Goal: Task Accomplishment & Management: Use online tool/utility

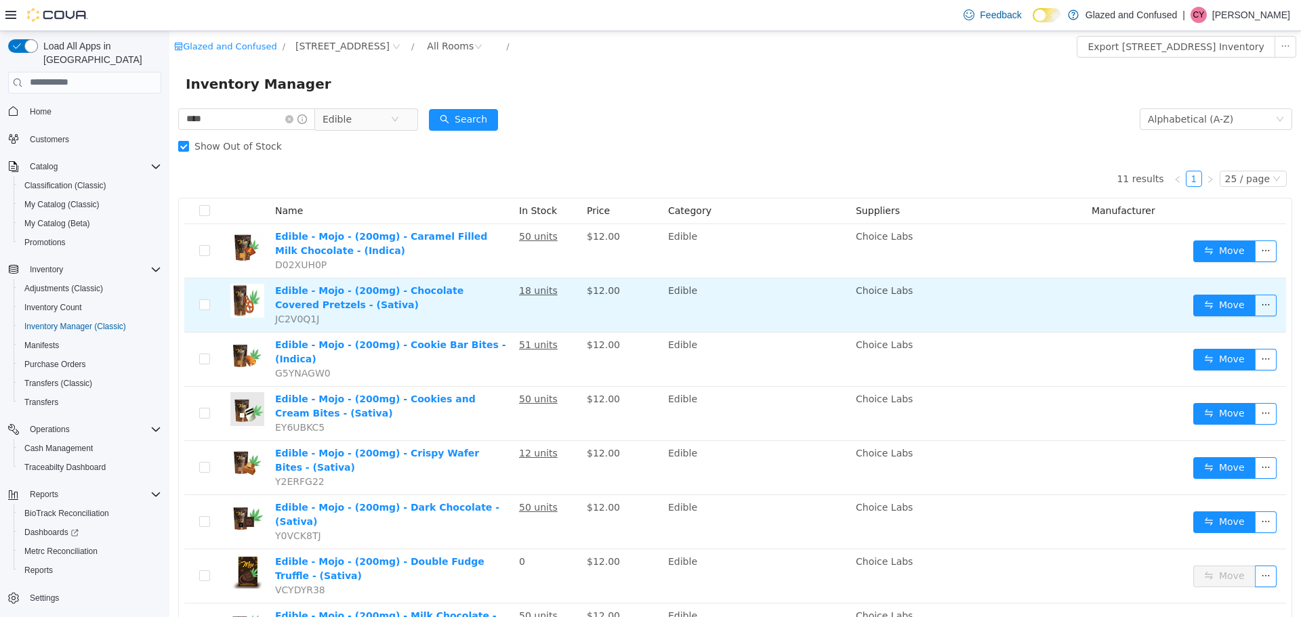
scroll to position [71, 0]
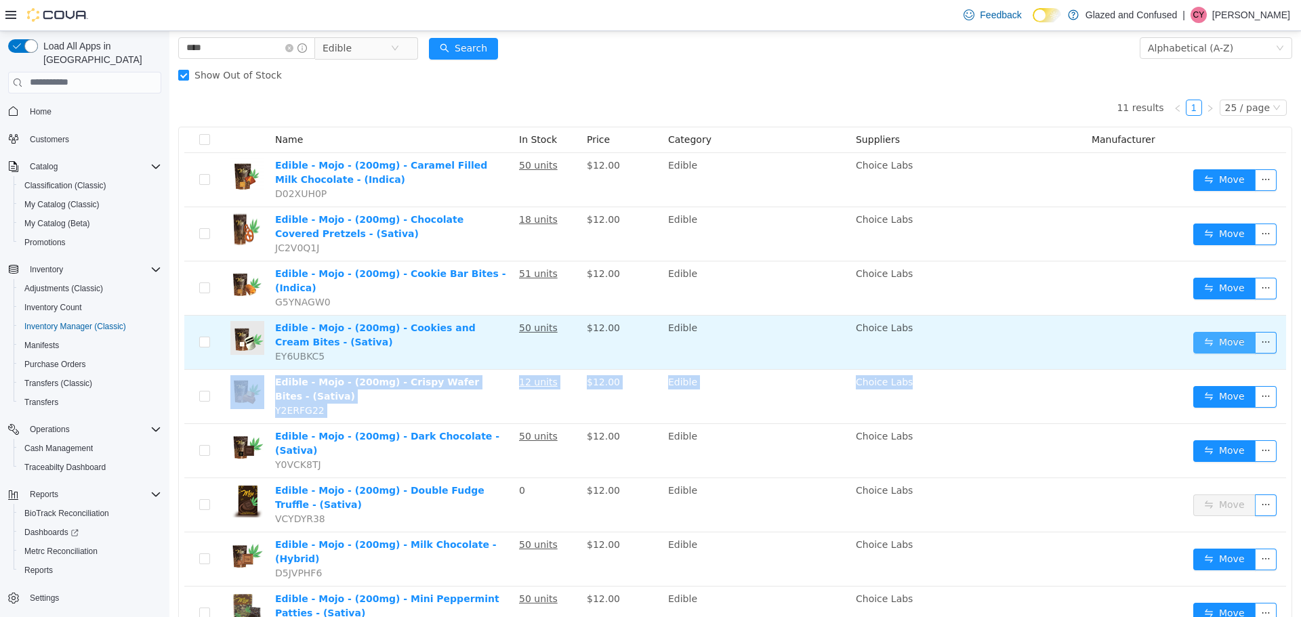
click at [1211, 331] on button "Move" at bounding box center [1224, 342] width 62 height 22
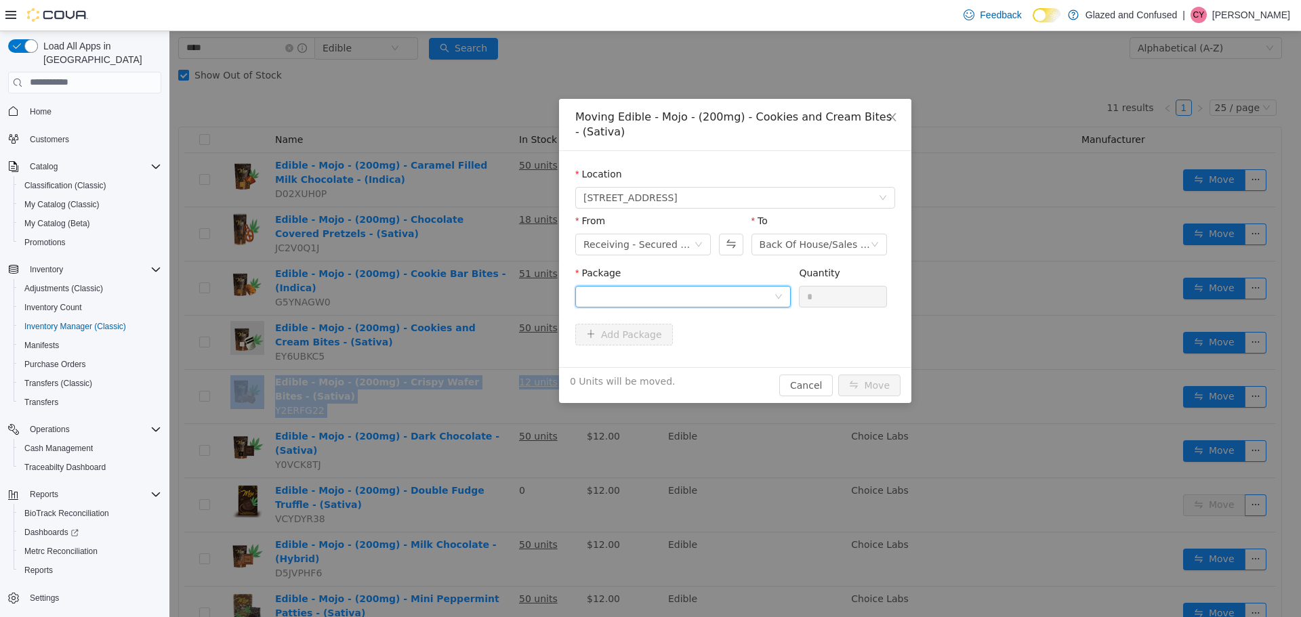
click at [688, 293] on div at bounding box center [679, 296] width 190 height 20
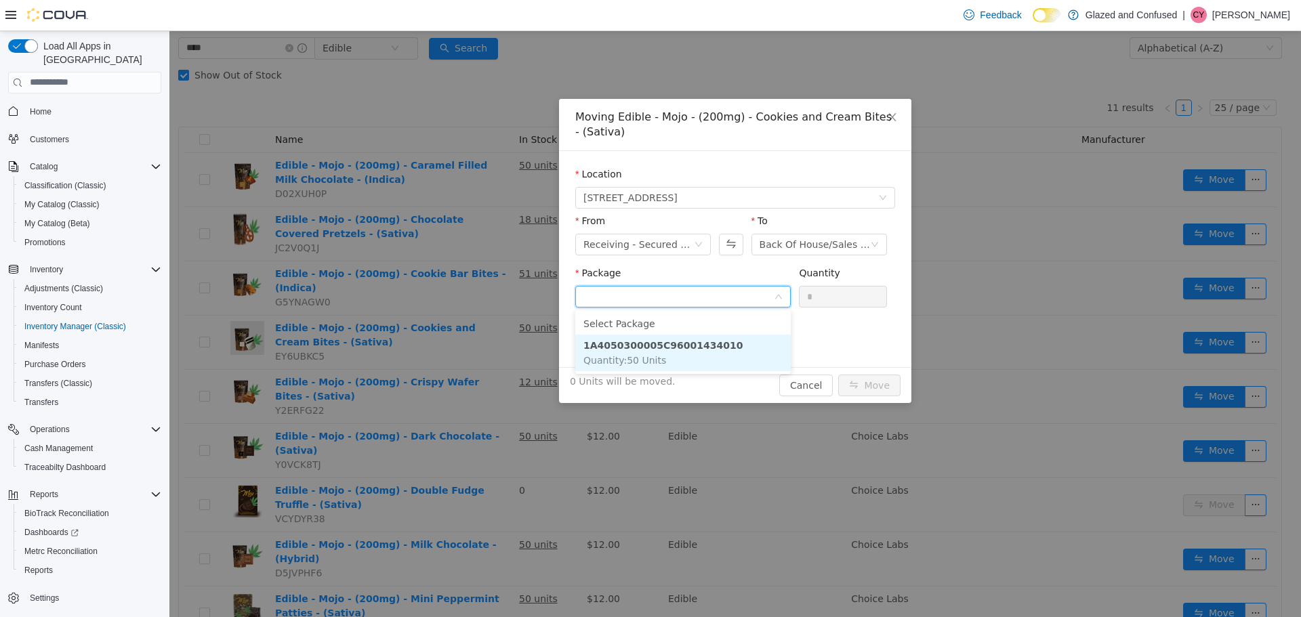
click at [651, 344] on strong "1A4050300005C96001434010" at bounding box center [663, 345] width 159 height 11
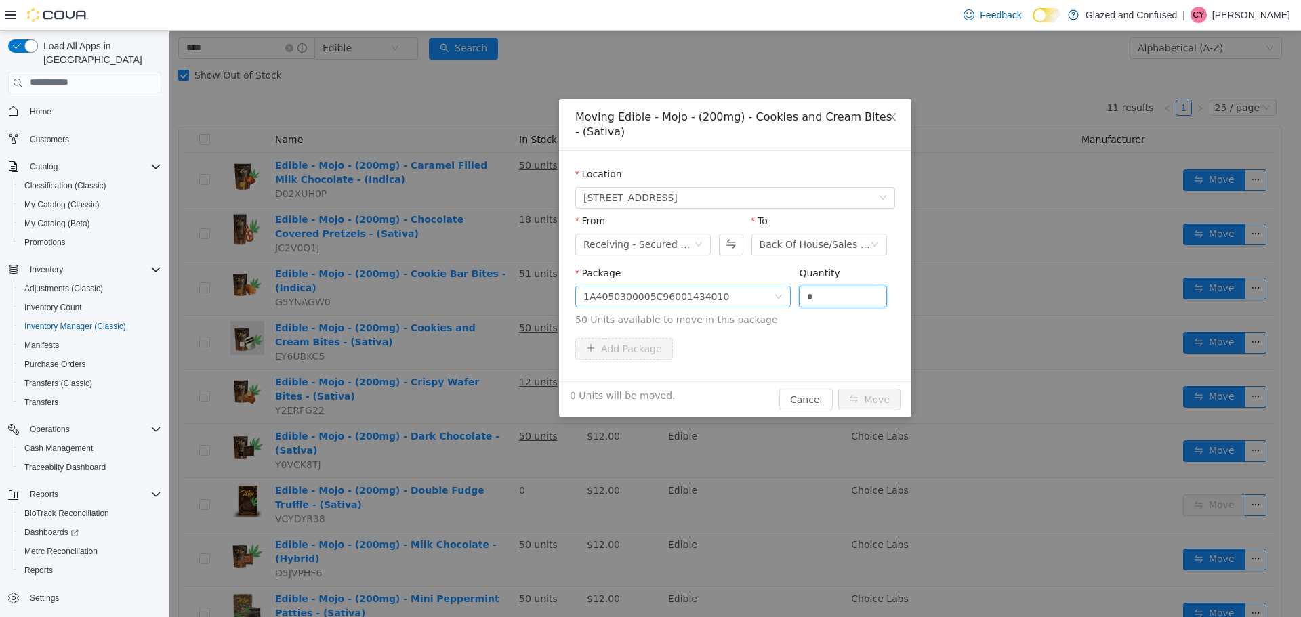
drag, startPoint x: 822, startPoint y: 293, endPoint x: 774, endPoint y: 306, distance: 49.8
click at [774, 306] on span "Package 1A4050300005C96001434010 Quantity * 50 Units available to move in this …" at bounding box center [735, 297] width 320 height 60
type input "*"
click at [838, 388] on button "Move" at bounding box center [869, 399] width 62 height 22
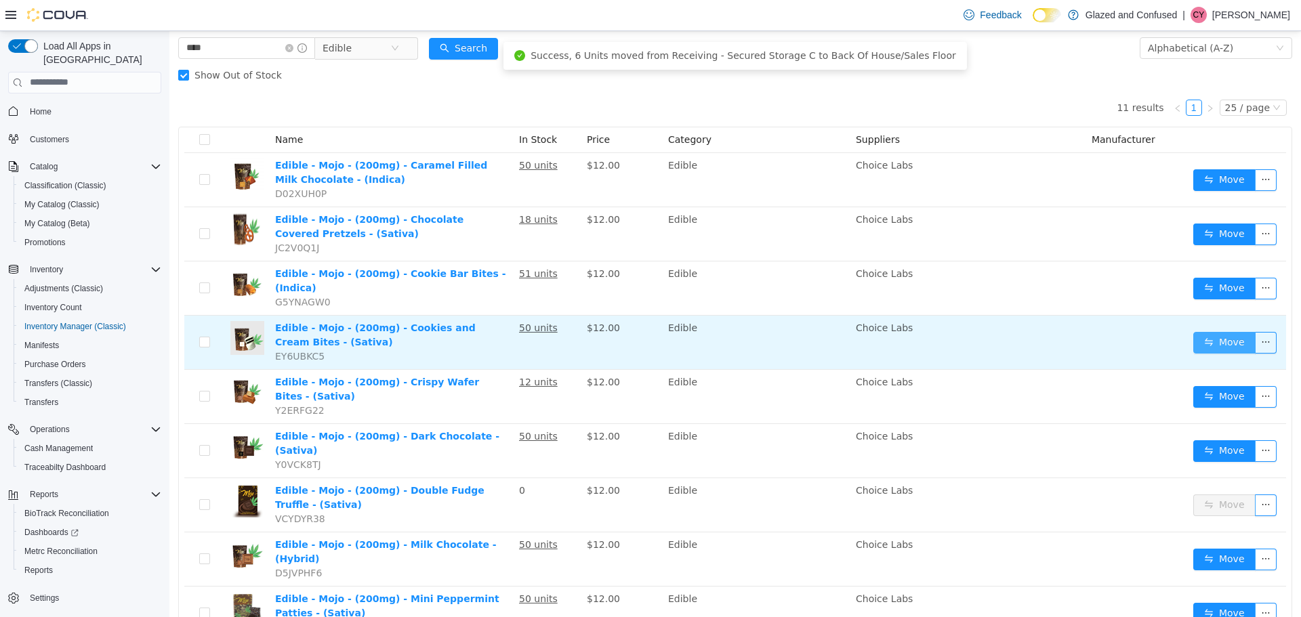
click at [1216, 331] on button "Move" at bounding box center [1224, 342] width 62 height 22
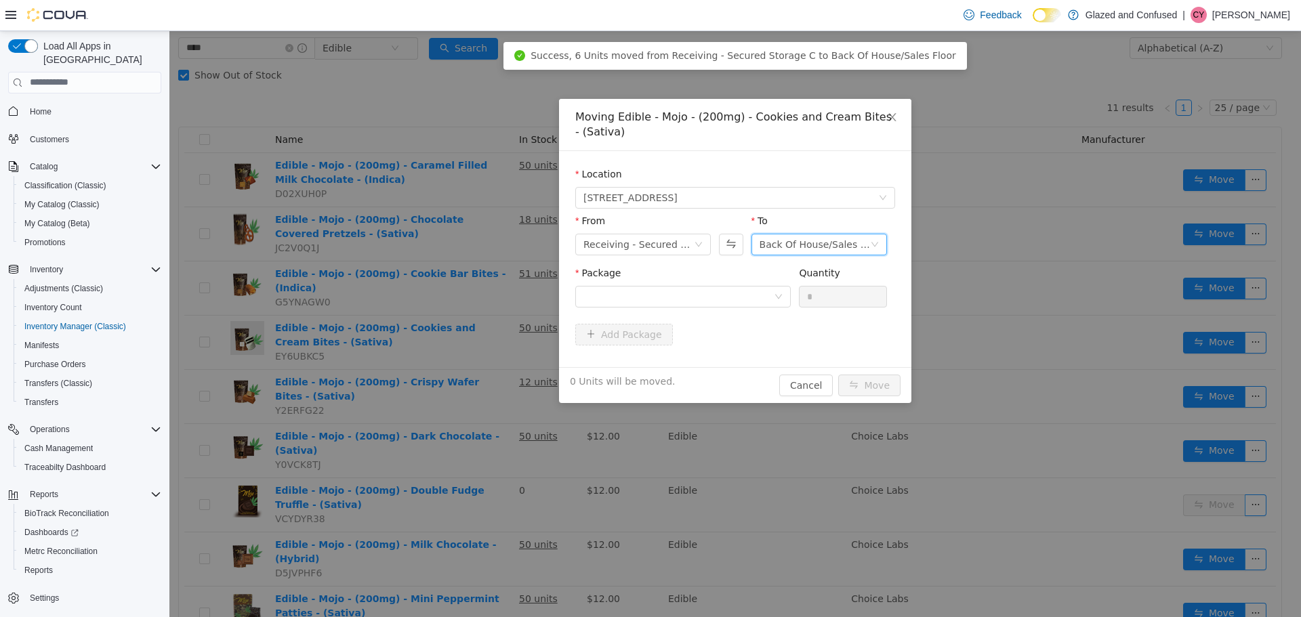
click at [876, 242] on icon "icon: down" at bounding box center [875, 244] width 8 height 8
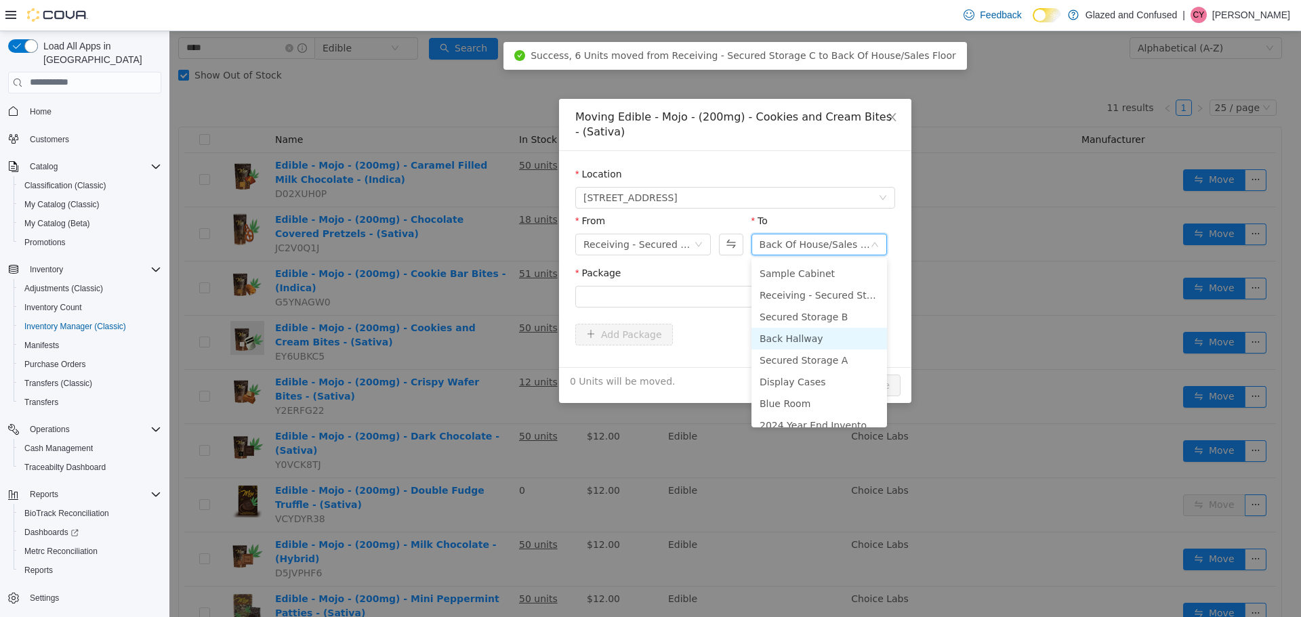
scroll to position [118, 0]
click at [822, 304] on li "Secured Storage B" at bounding box center [820, 305] width 136 height 22
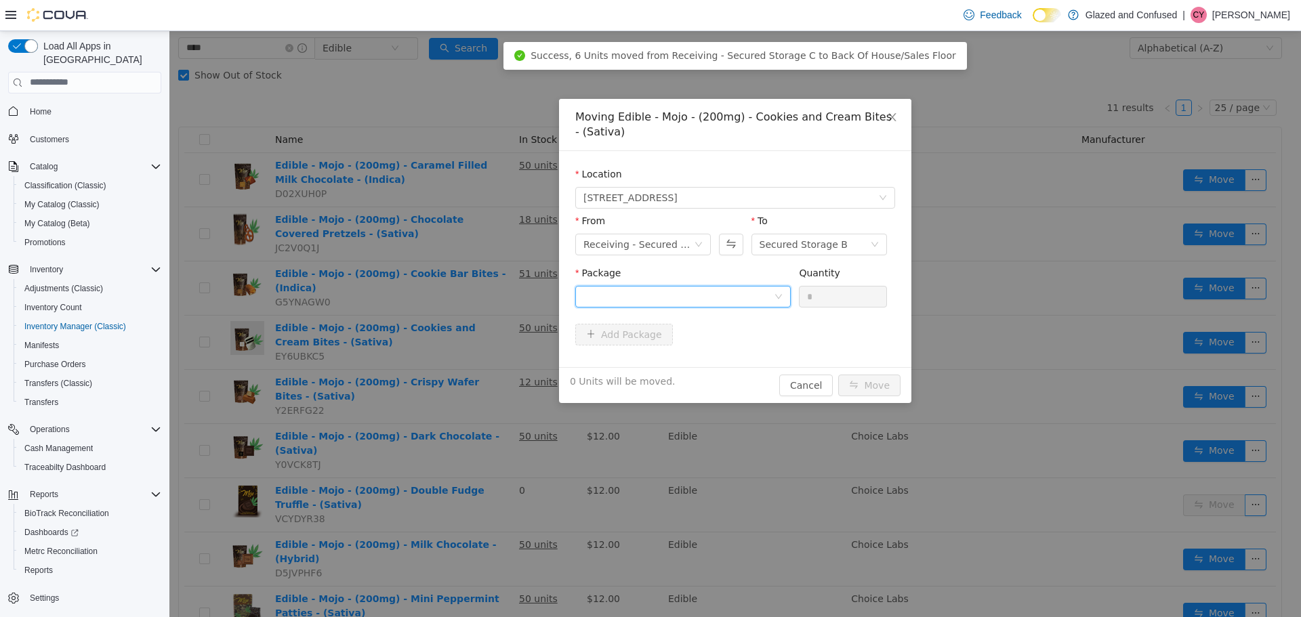
click at [672, 294] on div at bounding box center [679, 296] width 190 height 20
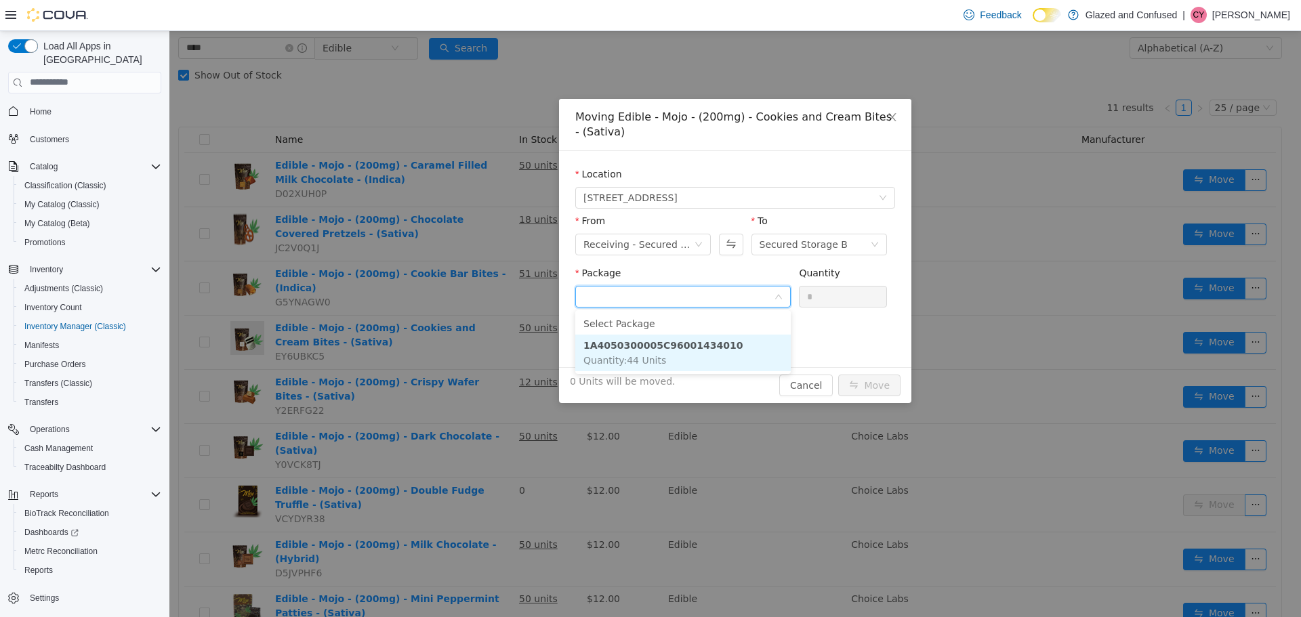
drag, startPoint x: 657, startPoint y: 345, endPoint x: 798, endPoint y: 310, distance: 145.3
click at [658, 345] on strong "1A4050300005C96001434010" at bounding box center [663, 345] width 159 height 11
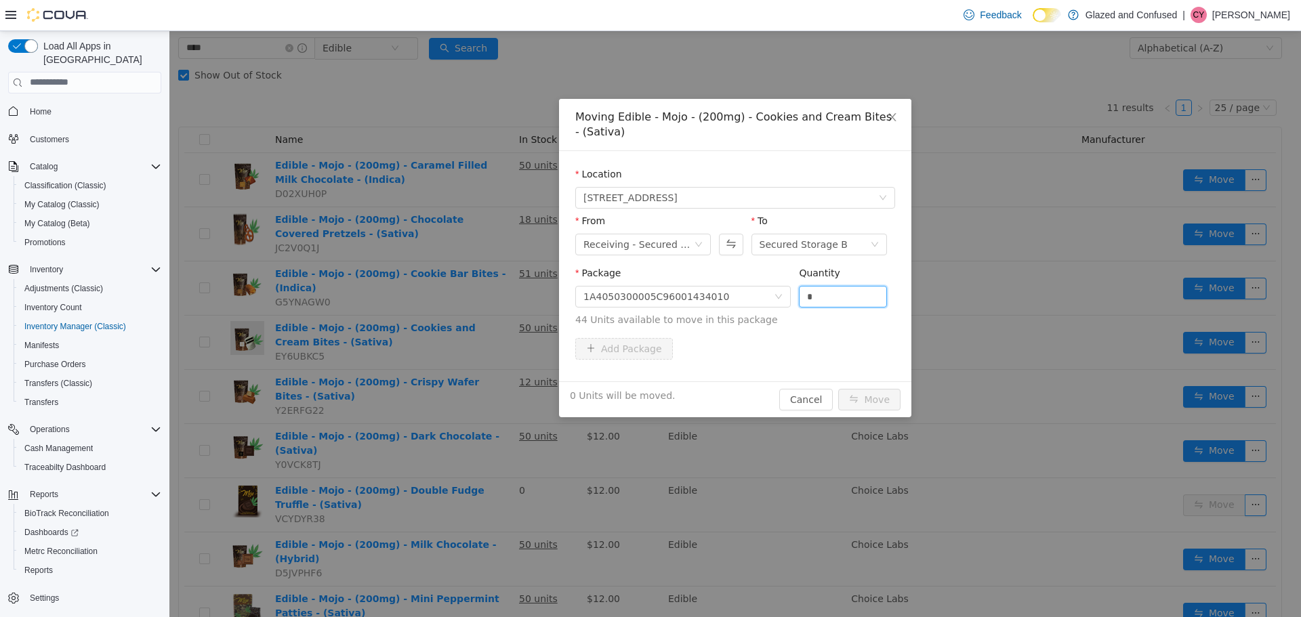
drag, startPoint x: 813, startPoint y: 295, endPoint x: 795, endPoint y: 303, distance: 20.0
click at [795, 300] on div "Package 1A4050300005C96001434010 Quantity * 44 Units available to move in this …" at bounding box center [735, 296] width 320 height 61
type input "**"
click at [838, 388] on button "Move" at bounding box center [869, 399] width 62 height 22
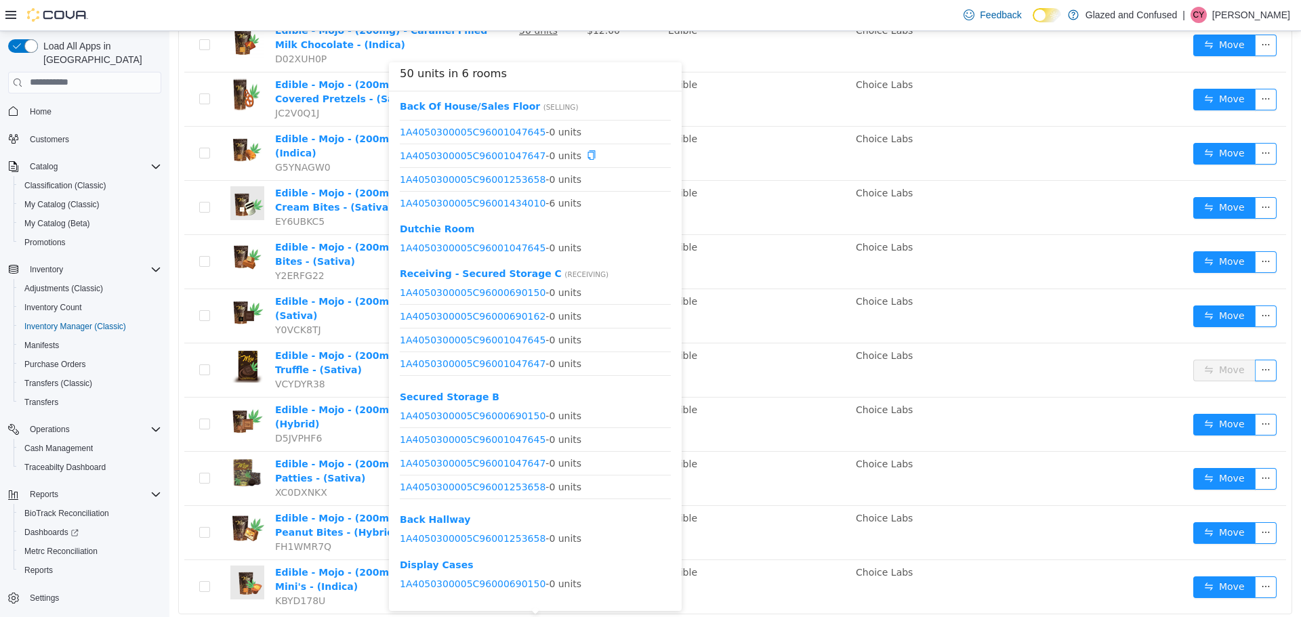
scroll to position [207, 0]
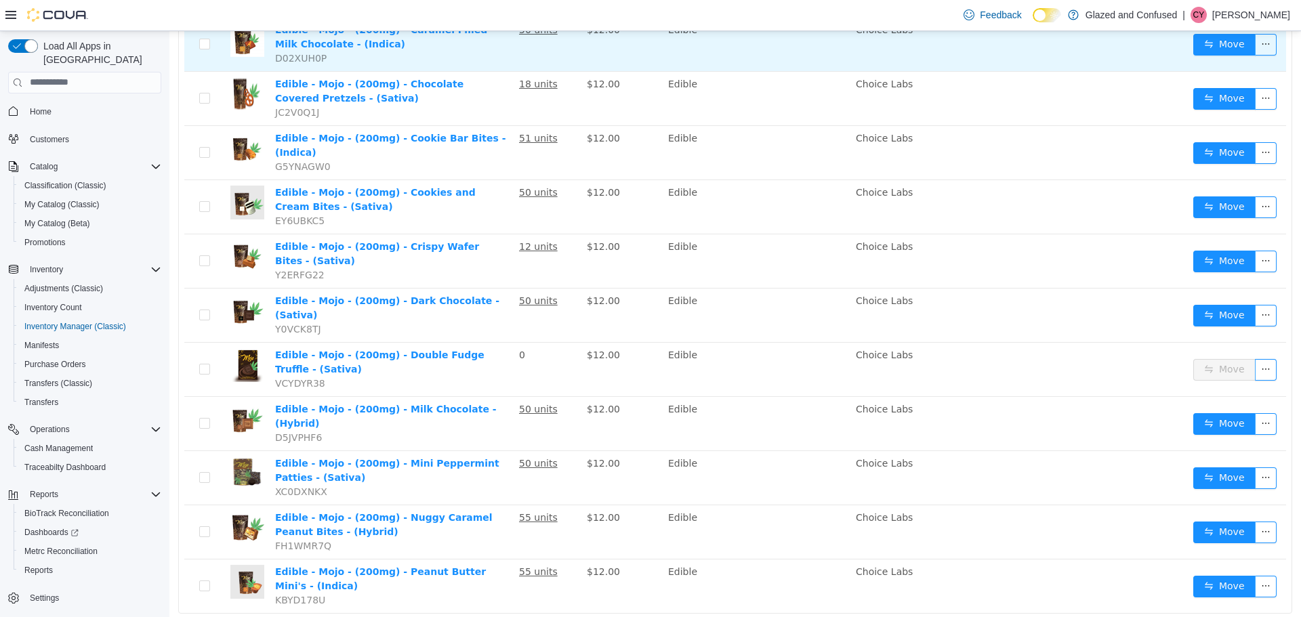
drag, startPoint x: 517, startPoint y: 52, endPoint x: 495, endPoint y: 39, distance: 25.6
click at [510, 50] on tr "Edible - Mojo - (200mg) - Caramel Filled Milk Chocolate - (Indica) D02XUH0P 50 …" at bounding box center [735, 44] width 1102 height 54
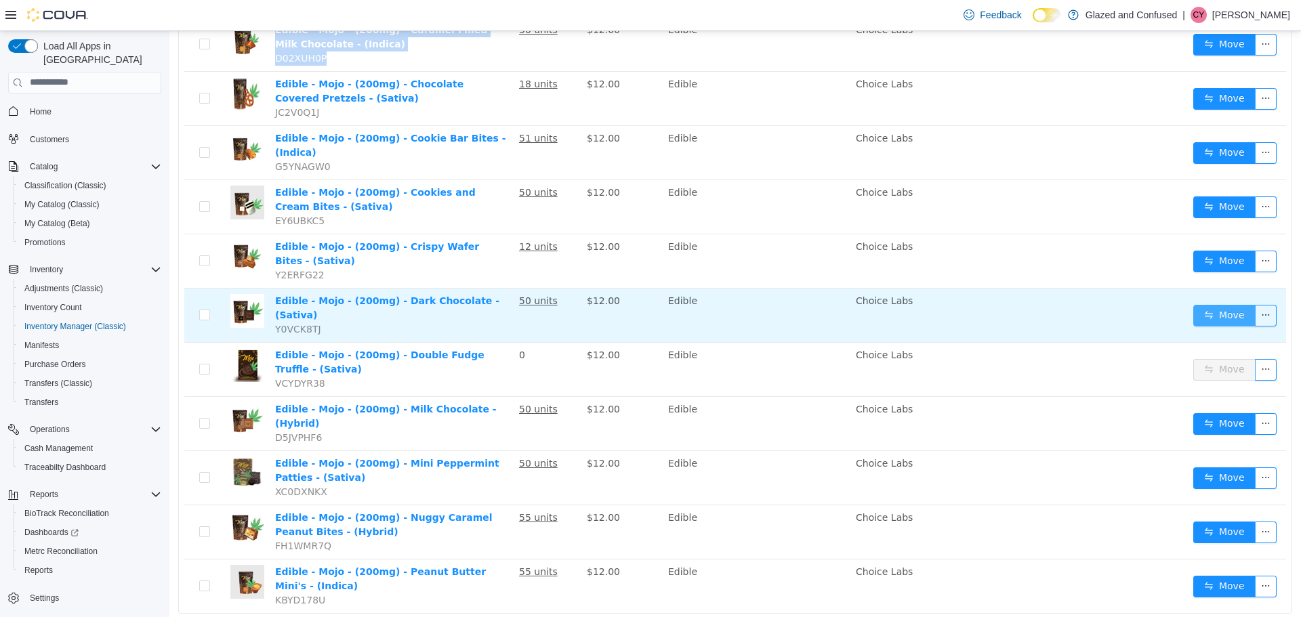
click at [1223, 304] on button "Move" at bounding box center [1224, 315] width 62 height 22
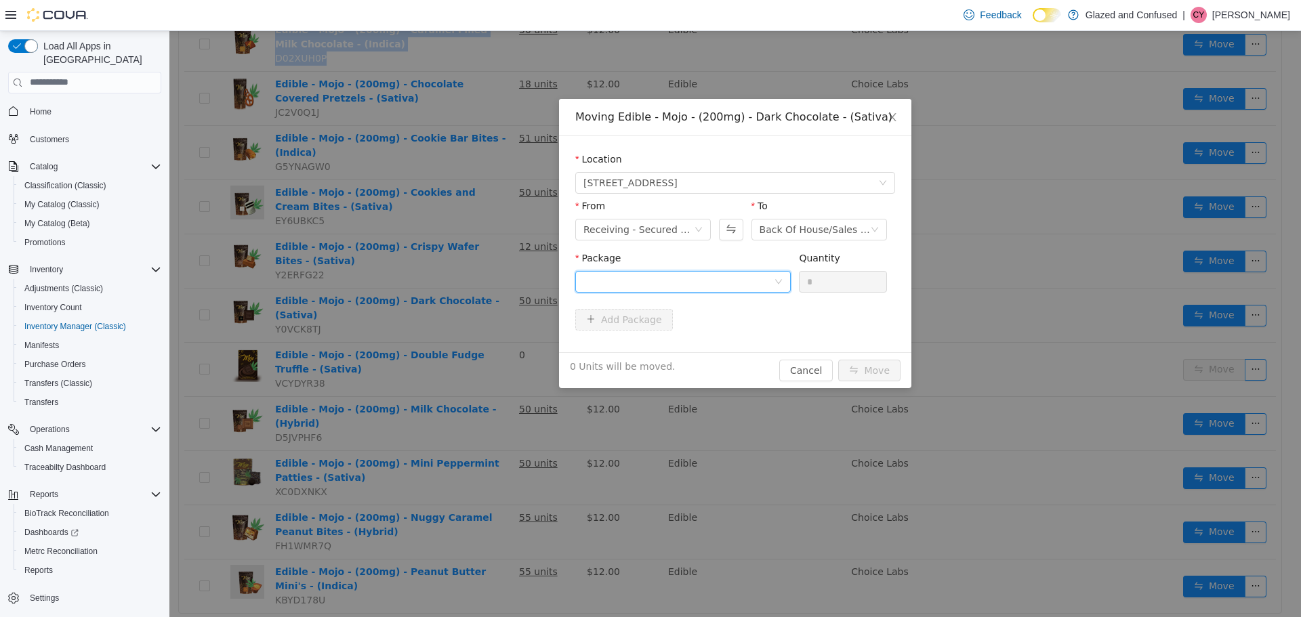
click at [746, 276] on div at bounding box center [679, 281] width 190 height 20
drag, startPoint x: 672, startPoint y: 329, endPoint x: 802, endPoint y: 298, distance: 134.0
click at [673, 329] on strong "1A4050300005C96001435330" at bounding box center [663, 330] width 159 height 11
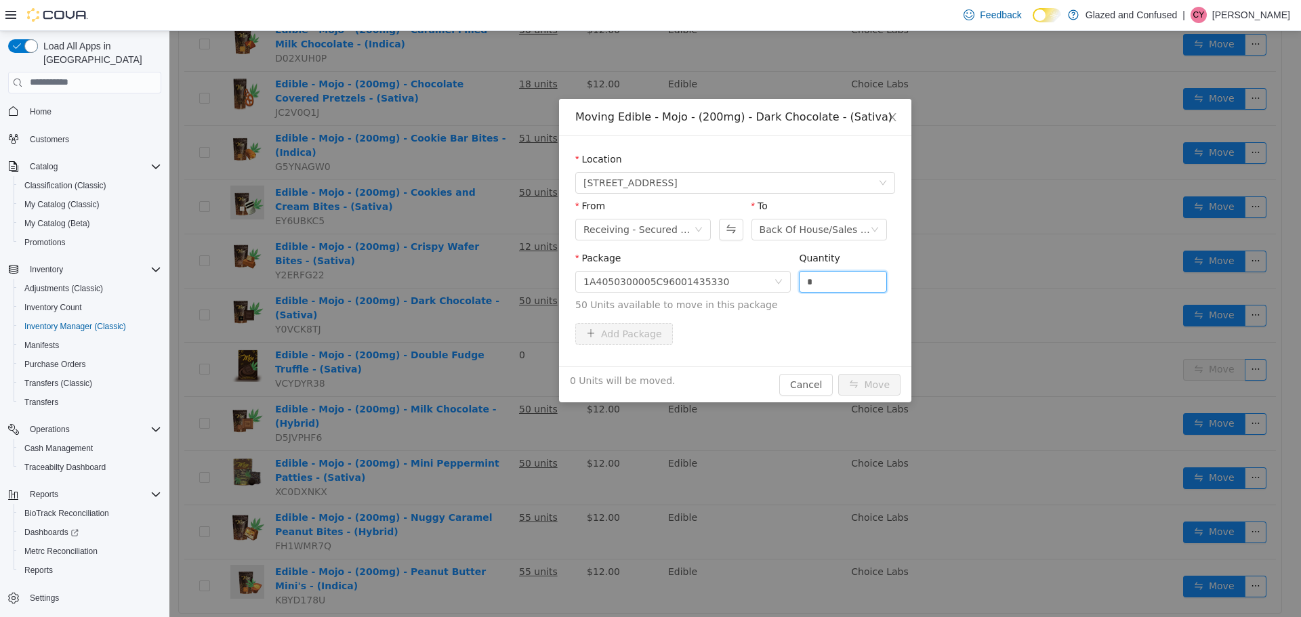
drag, startPoint x: 822, startPoint y: 281, endPoint x: 779, endPoint y: 299, distance: 47.1
click at [779, 299] on span "Package 1A4050300005C96001435330 Quantity * 50 Units available to move in this …" at bounding box center [735, 282] width 320 height 60
type input "*"
click at [838, 373] on button "Move" at bounding box center [869, 384] width 62 height 22
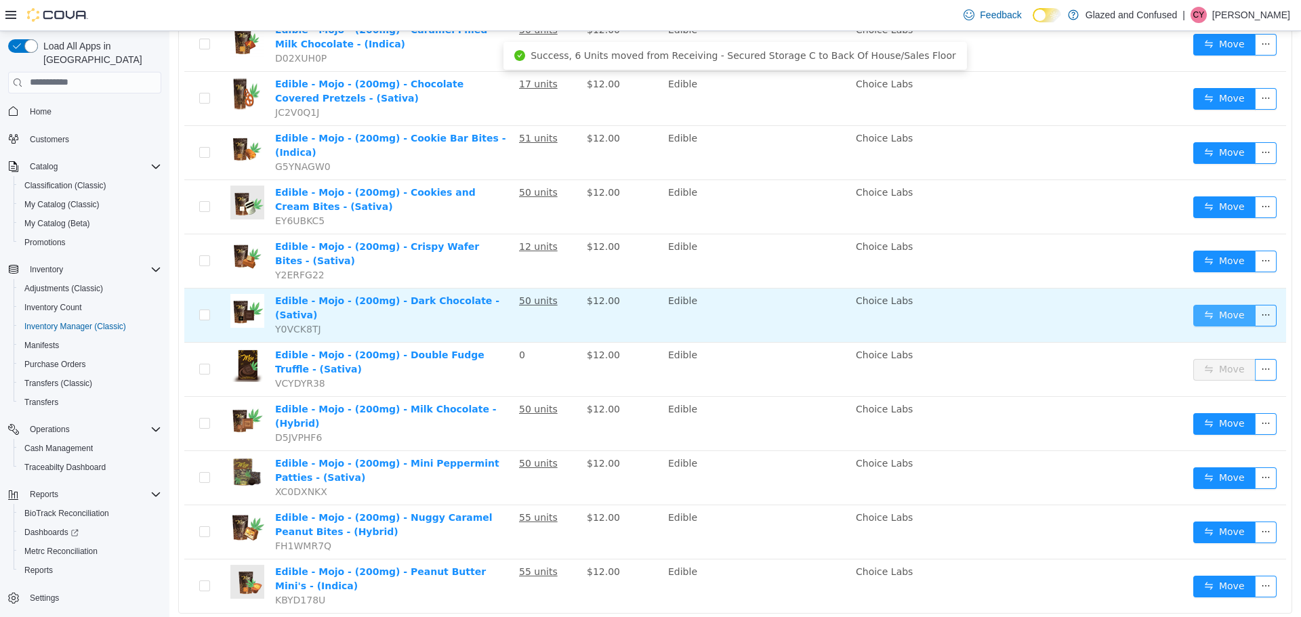
click at [1231, 304] on button "Move" at bounding box center [1224, 315] width 62 height 22
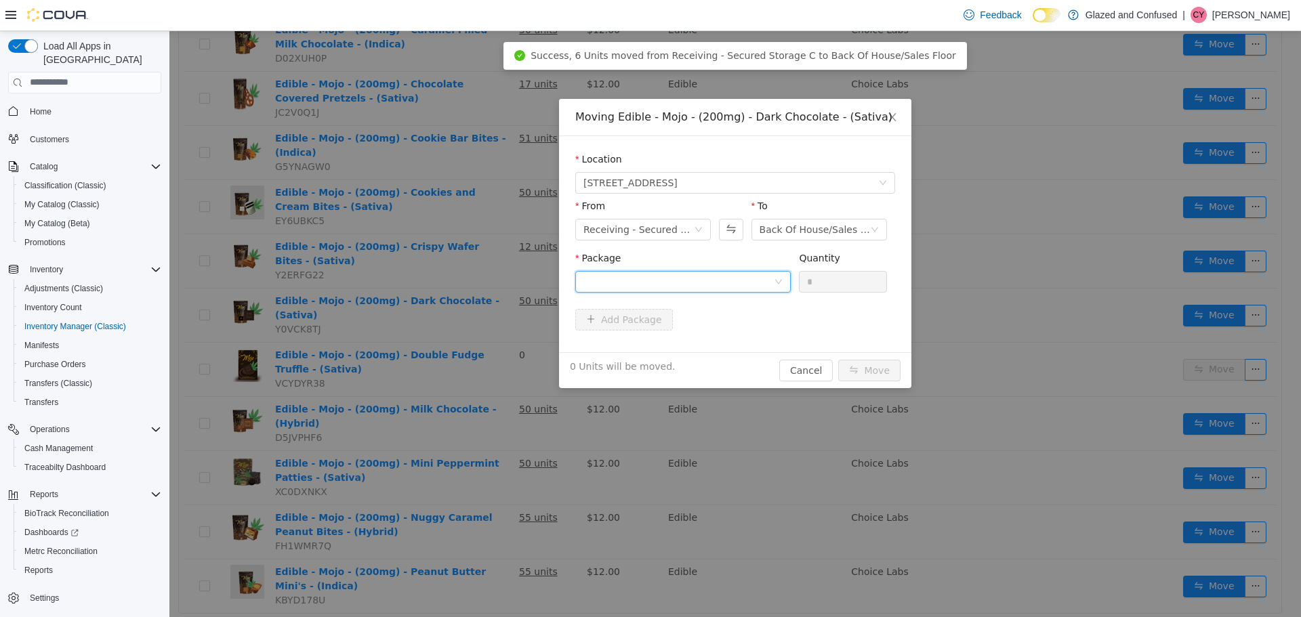
click at [740, 279] on div at bounding box center [679, 281] width 190 height 20
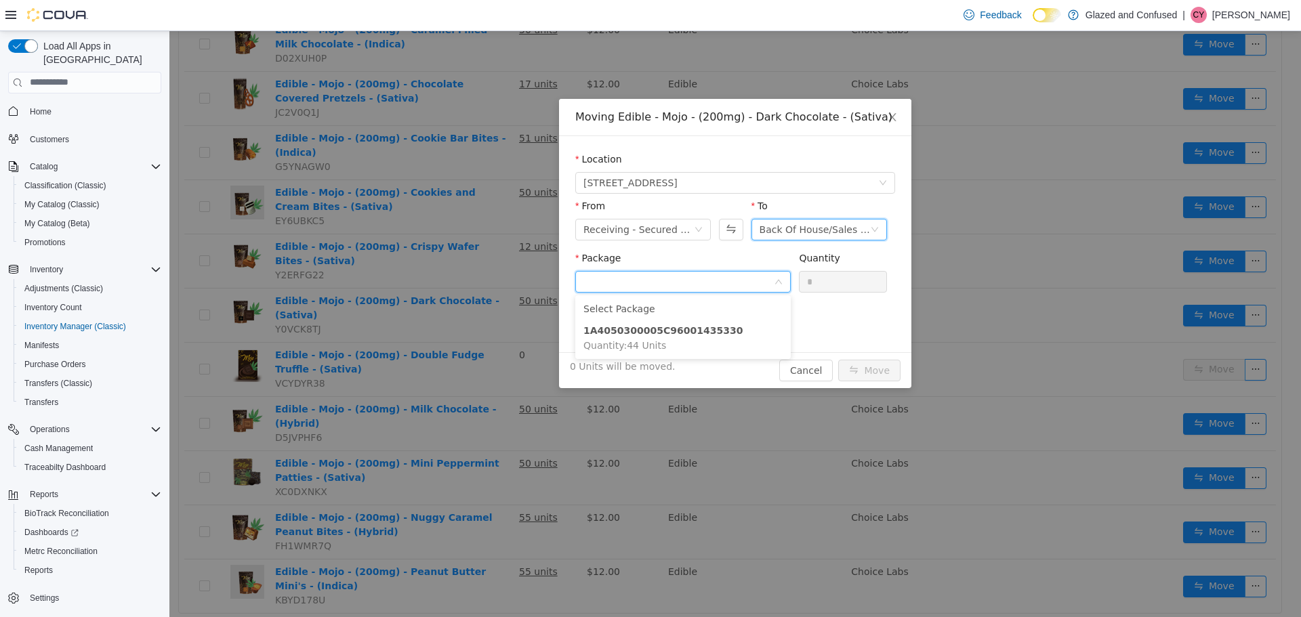
click at [875, 228] on icon "icon: down" at bounding box center [875, 229] width 8 height 8
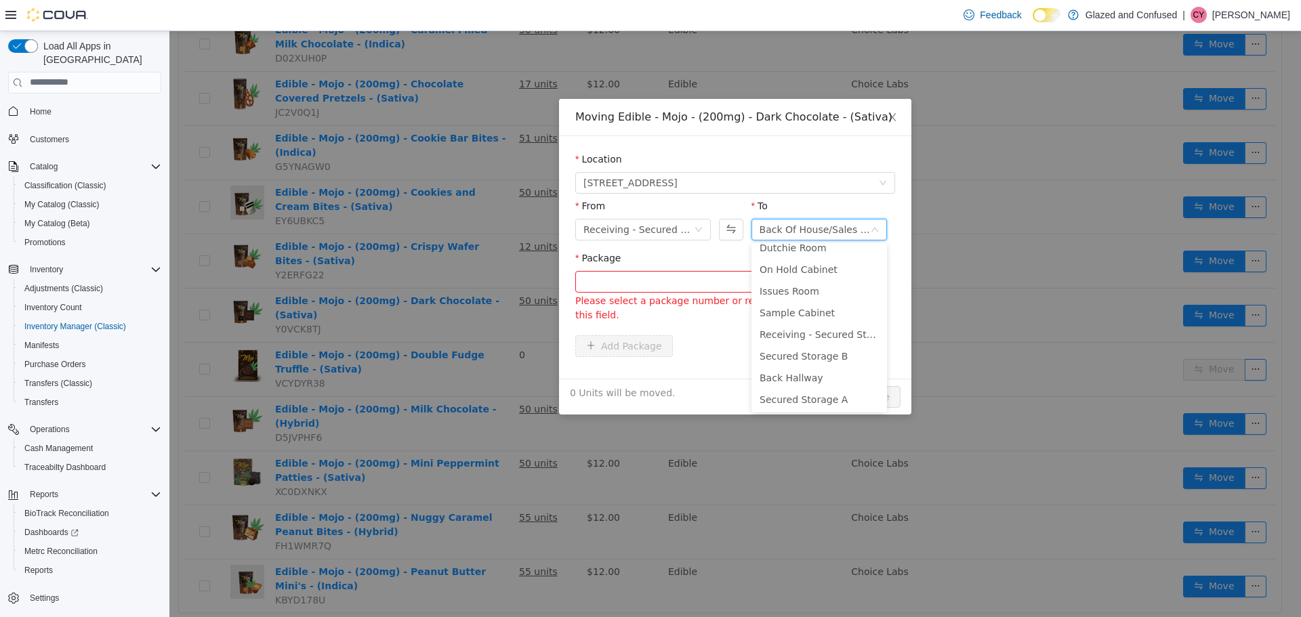
scroll to position [68, 0]
click at [829, 340] on li "Secured Storage B" at bounding box center [820, 340] width 136 height 22
click at [670, 274] on div at bounding box center [679, 281] width 190 height 20
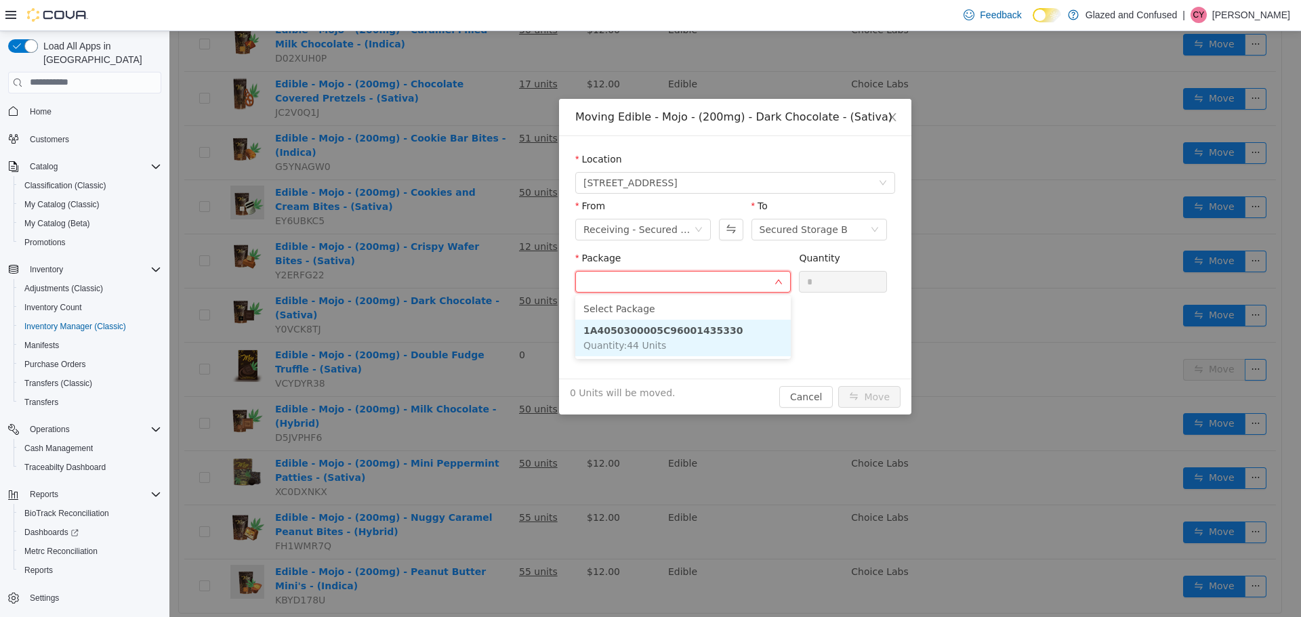
drag, startPoint x: 638, startPoint y: 326, endPoint x: 708, endPoint y: 301, distance: 74.8
click at [638, 326] on strong "1A4050300005C96001435330" at bounding box center [663, 330] width 159 height 11
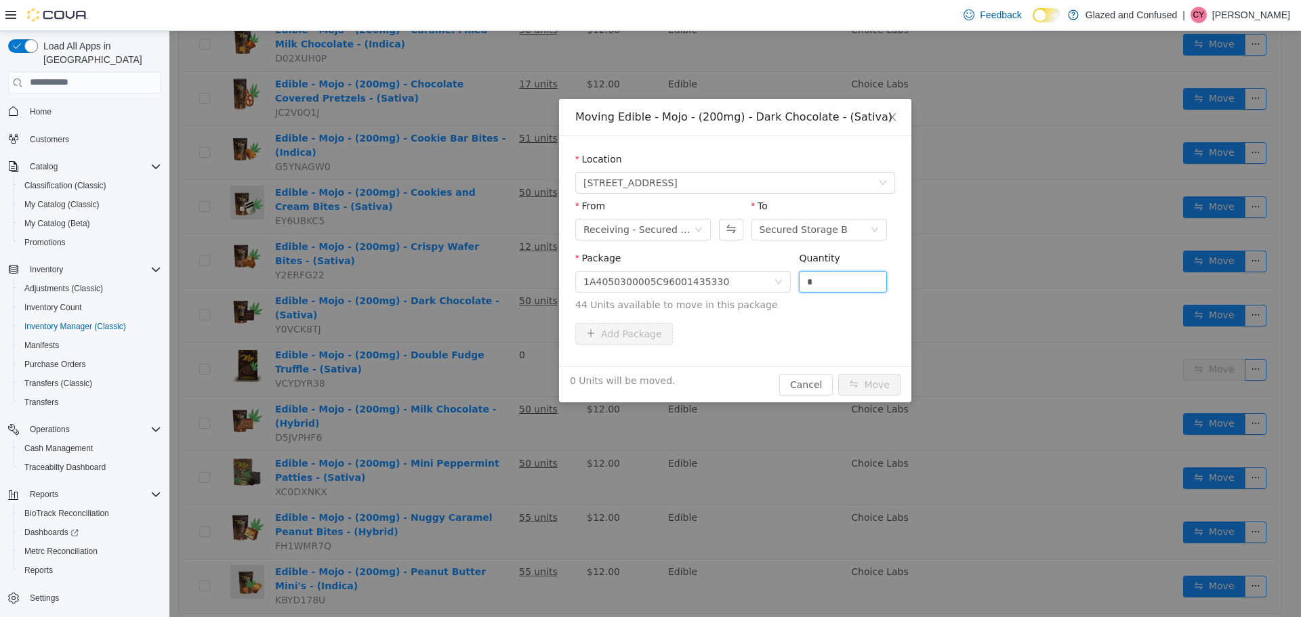
drag, startPoint x: 827, startPoint y: 273, endPoint x: 800, endPoint y: 279, distance: 27.6
click at [798, 289] on div "Package 1A4050300005C96001435330 Quantity * 44 Units available to move in this …" at bounding box center [735, 281] width 320 height 61
type input "**"
click at [838, 373] on button "Move" at bounding box center [869, 384] width 62 height 22
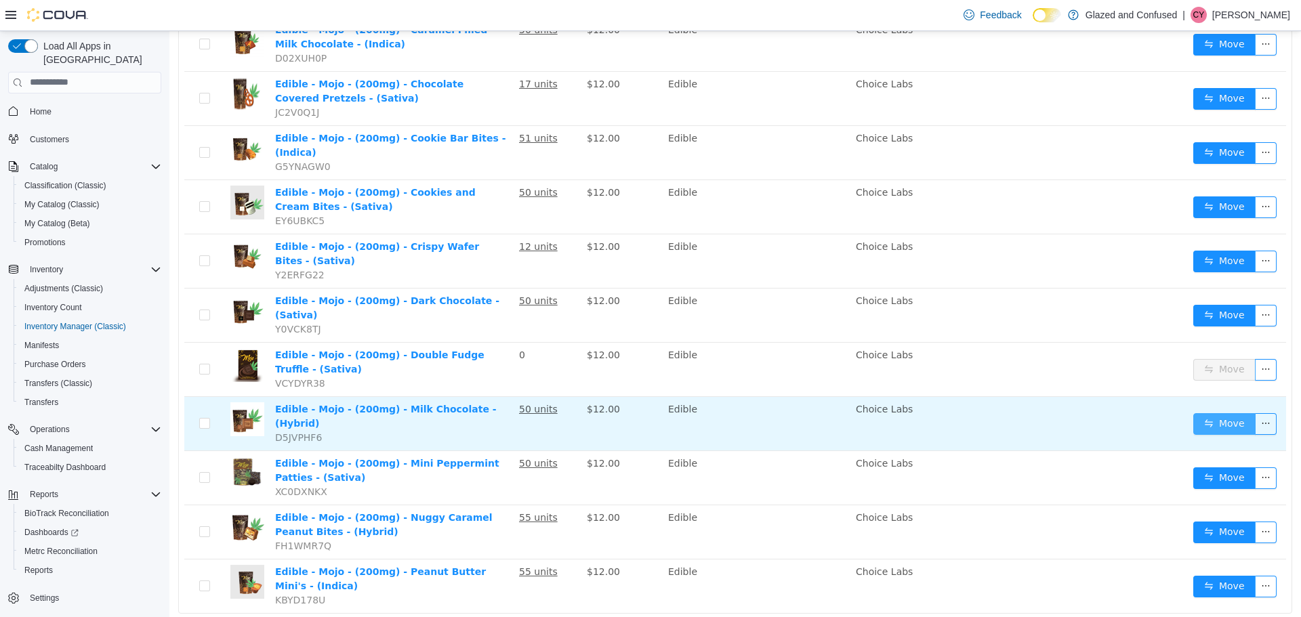
click at [1215, 413] on button "Move" at bounding box center [1224, 424] width 62 height 22
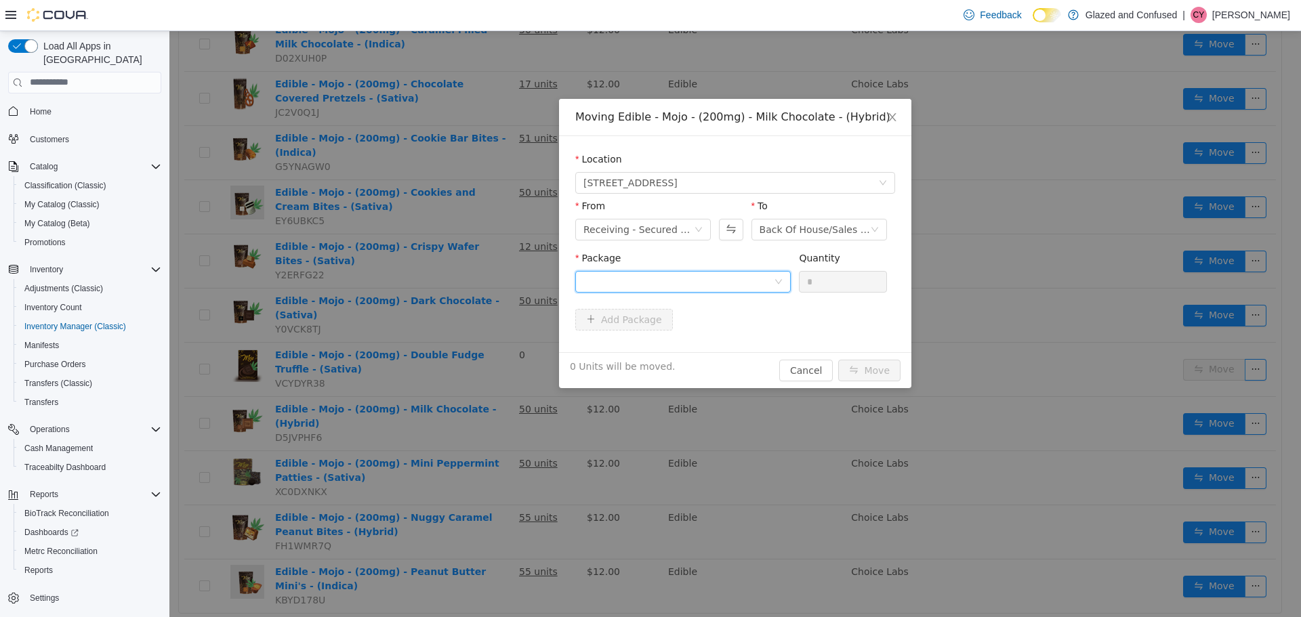
click at [756, 279] on div at bounding box center [679, 281] width 190 height 20
drag, startPoint x: 679, startPoint y: 328, endPoint x: 787, endPoint y: 324, distance: 108.5
click at [681, 328] on strong "1A4050300005C96001413372" at bounding box center [663, 330] width 159 height 11
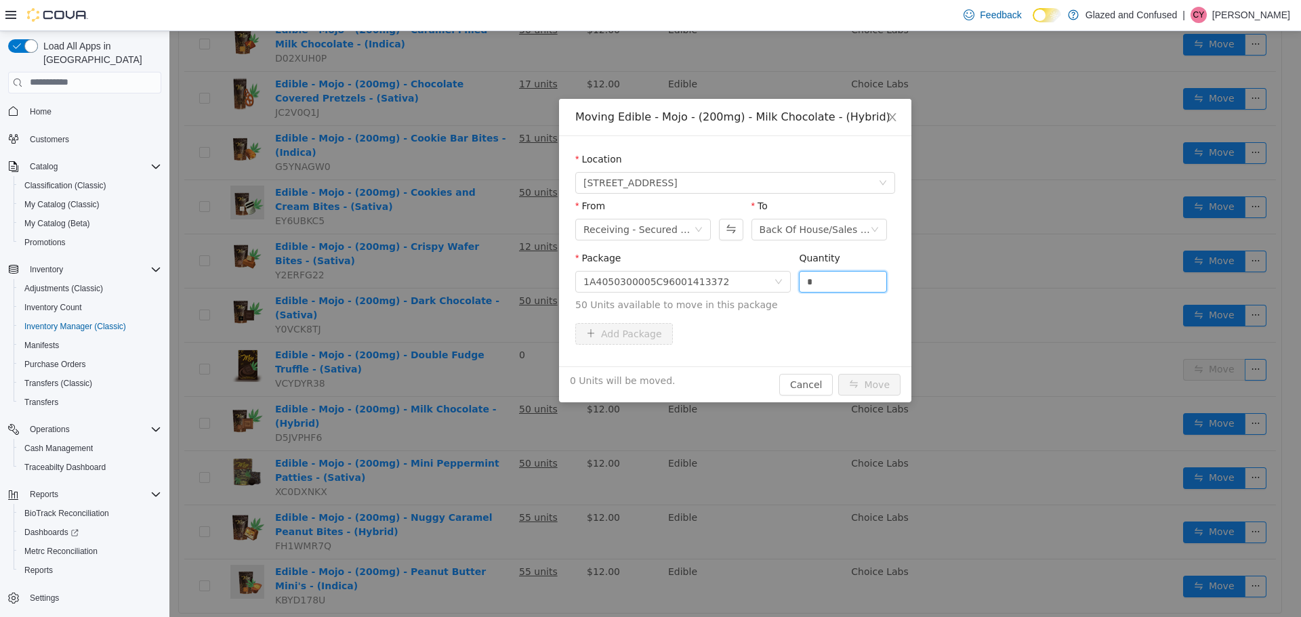
click at [607, 333] on form "Location [STREET_ADDRESS] From Receiving - Secured Storage C To Back Of House/S…" at bounding box center [735, 251] width 320 height 198
type input "*"
click at [838, 373] on button "Move" at bounding box center [869, 384] width 62 height 22
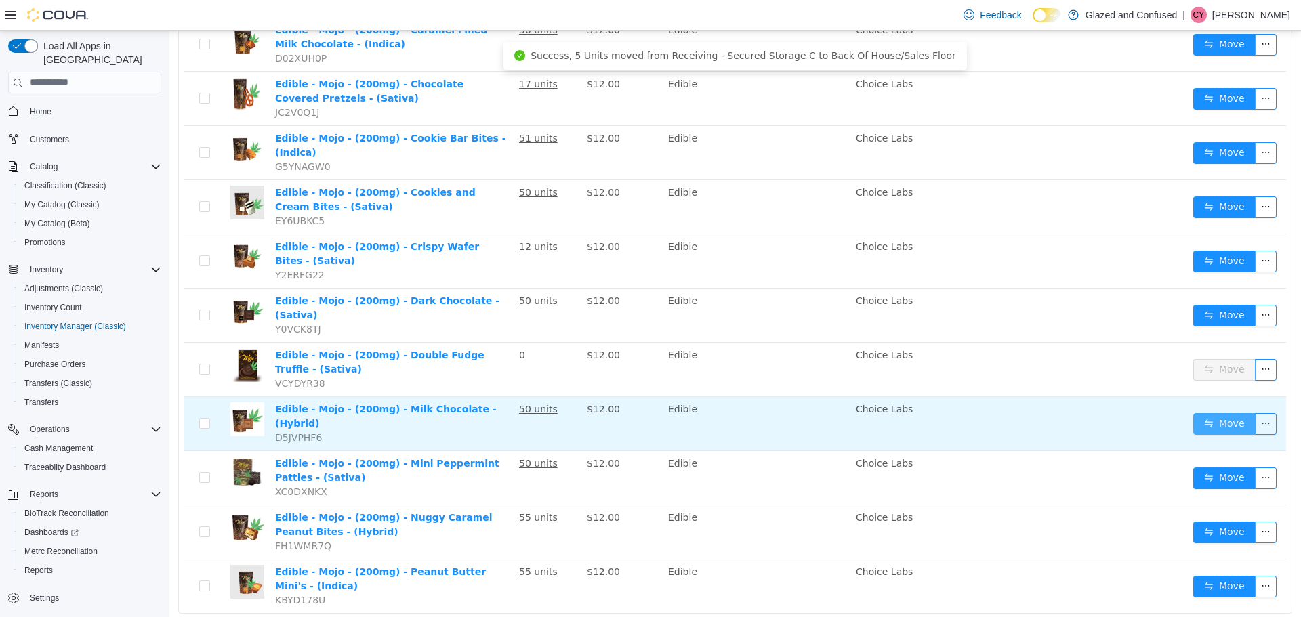
click at [1222, 413] on button "Move" at bounding box center [1224, 424] width 62 height 22
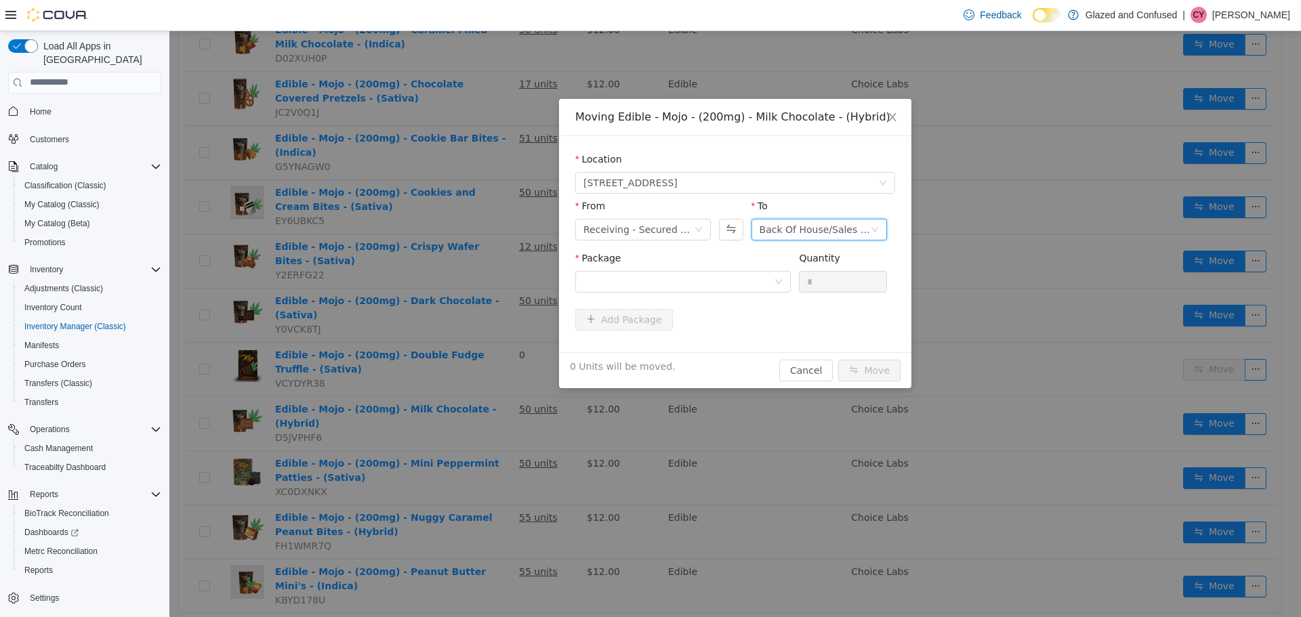
click at [874, 228] on icon "icon: down" at bounding box center [875, 229] width 8 height 8
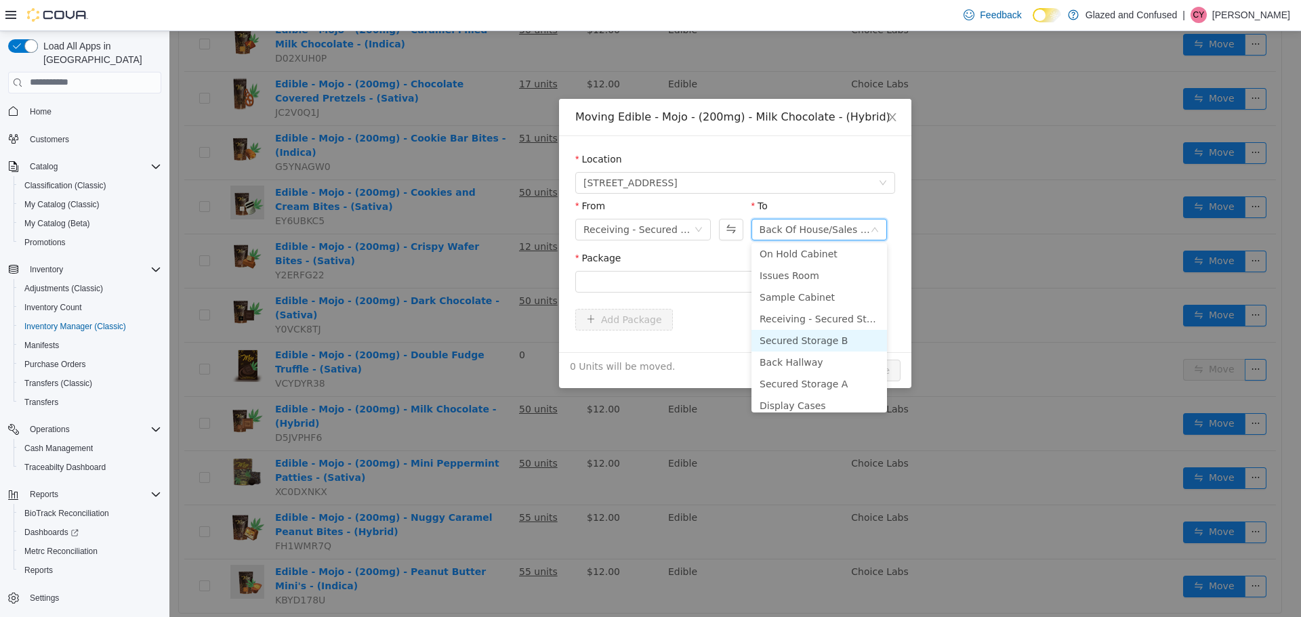
click at [828, 338] on li "Secured Storage B" at bounding box center [820, 340] width 136 height 22
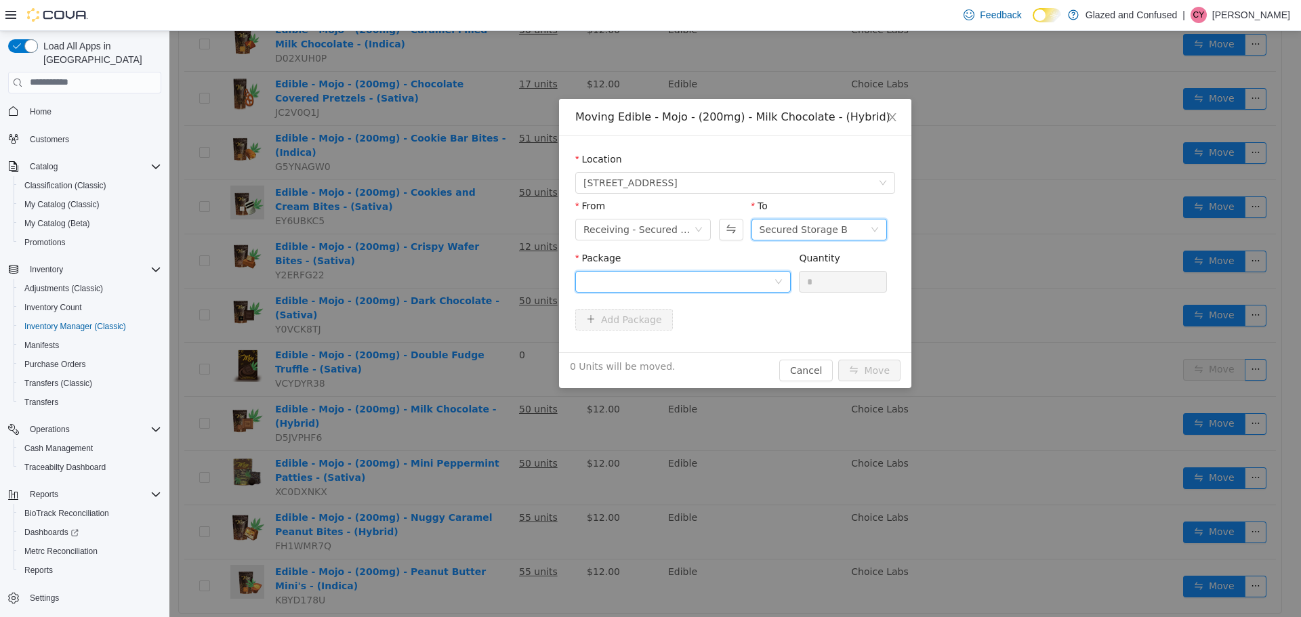
click at [695, 276] on div at bounding box center [679, 281] width 190 height 20
drag, startPoint x: 686, startPoint y: 331, endPoint x: 774, endPoint y: 314, distance: 89.7
click at [687, 331] on strong "1A4050300005C96001413372" at bounding box center [663, 330] width 159 height 11
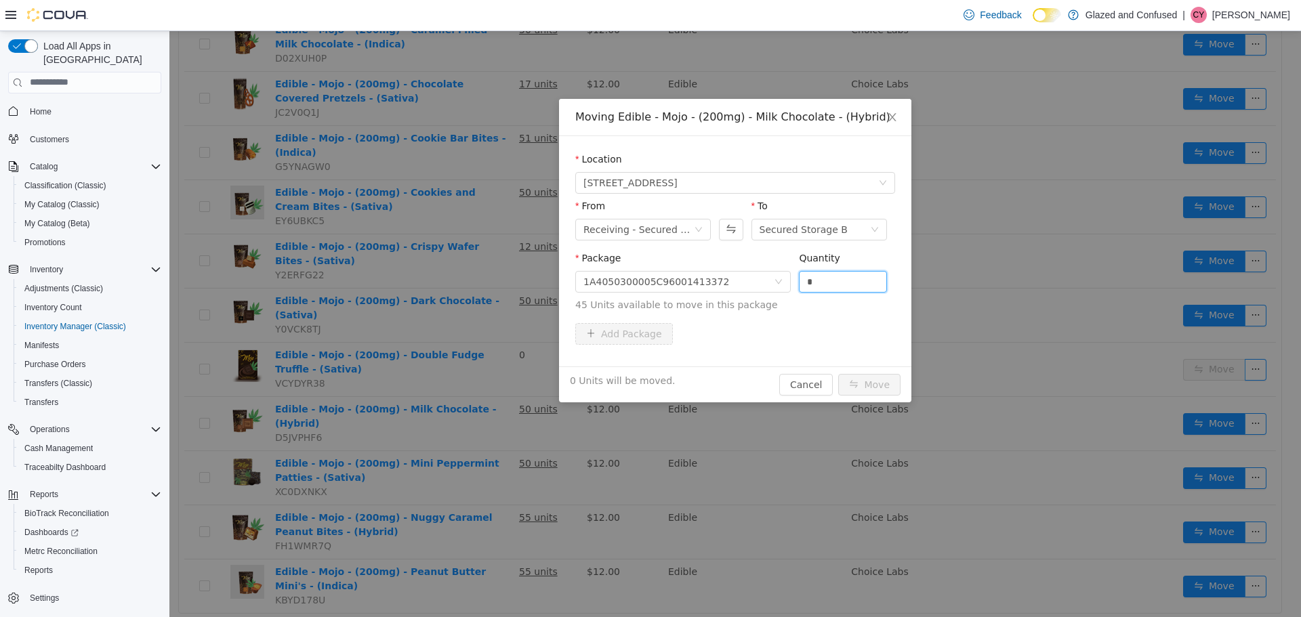
drag, startPoint x: 823, startPoint y: 277, endPoint x: 762, endPoint y: 319, distance: 73.1
click at [771, 312] on div "Package 1A4050300005C96001413372 Quantity * 45 Units available to move in this …" at bounding box center [735, 284] width 320 height 66
type input "**"
click at [838, 373] on button "Move" at bounding box center [869, 384] width 62 height 22
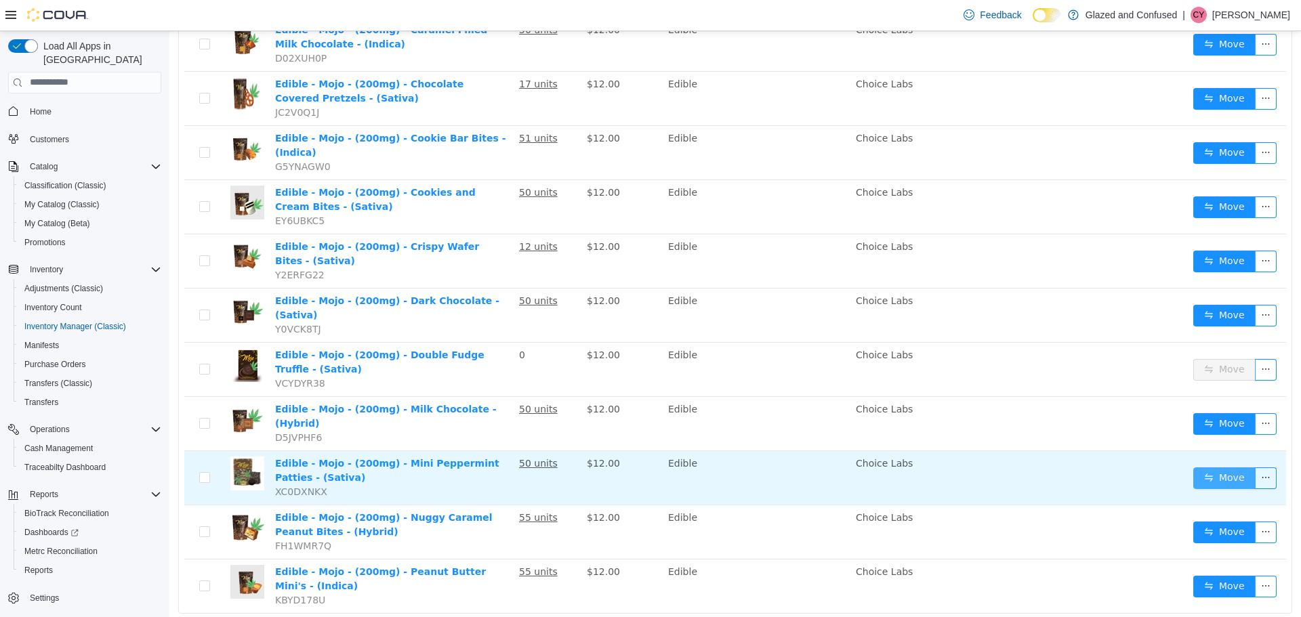
click at [1230, 467] on button "Move" at bounding box center [1224, 478] width 62 height 22
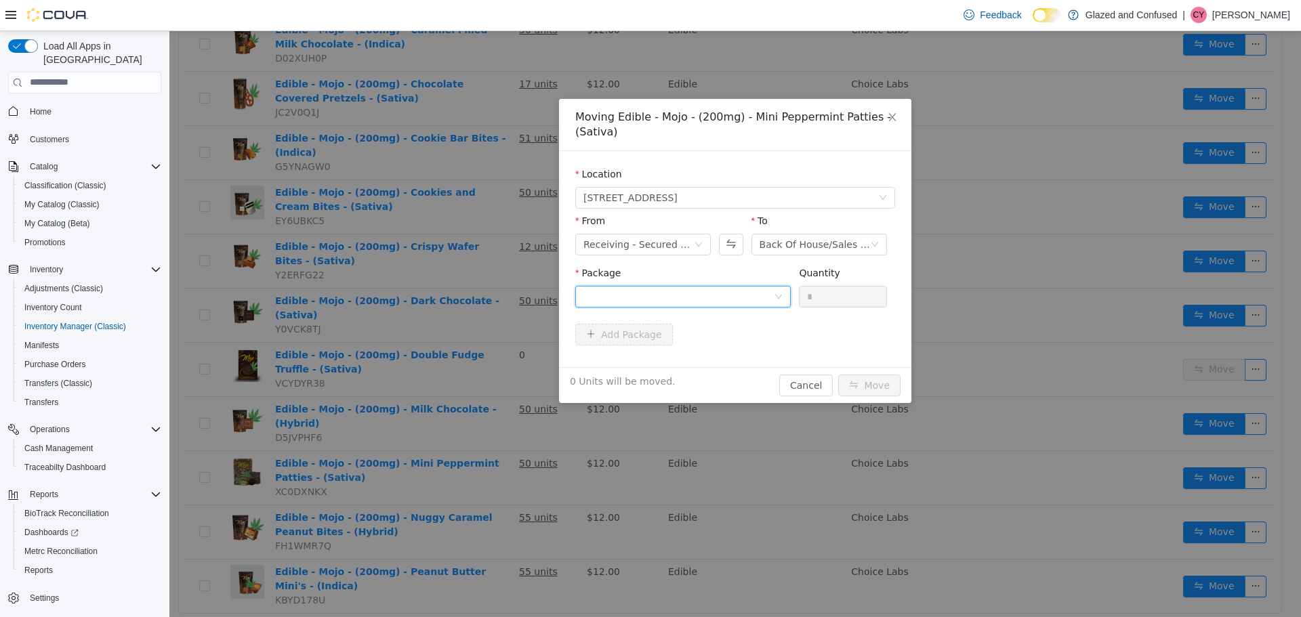
click at [703, 295] on div at bounding box center [679, 296] width 190 height 20
click at [687, 348] on li "1A4050300005C96001435438 Quantity : 50 Units" at bounding box center [683, 352] width 216 height 37
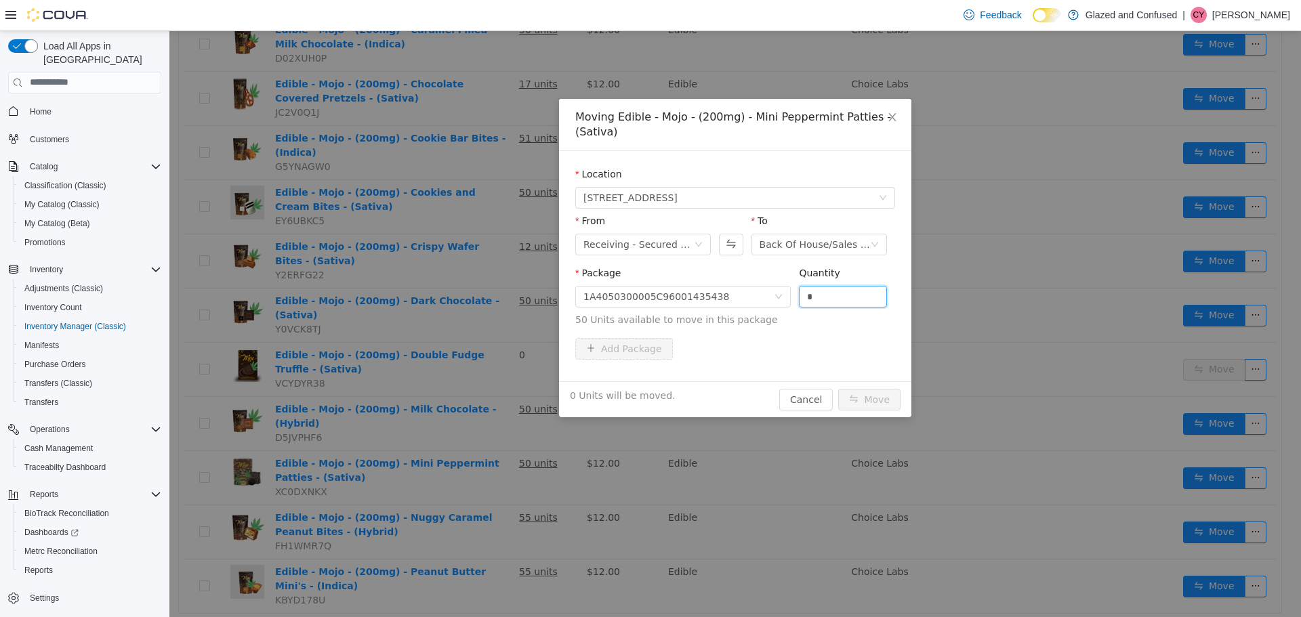
drag, startPoint x: 827, startPoint y: 291, endPoint x: 737, endPoint y: 321, distance: 94.9
click at [739, 320] on span "Package 1A4050300005C96001435438 Quantity * 50 Units available to move in this …" at bounding box center [735, 297] width 320 height 60
type input "**"
click at [838, 388] on button "Move" at bounding box center [869, 399] width 62 height 22
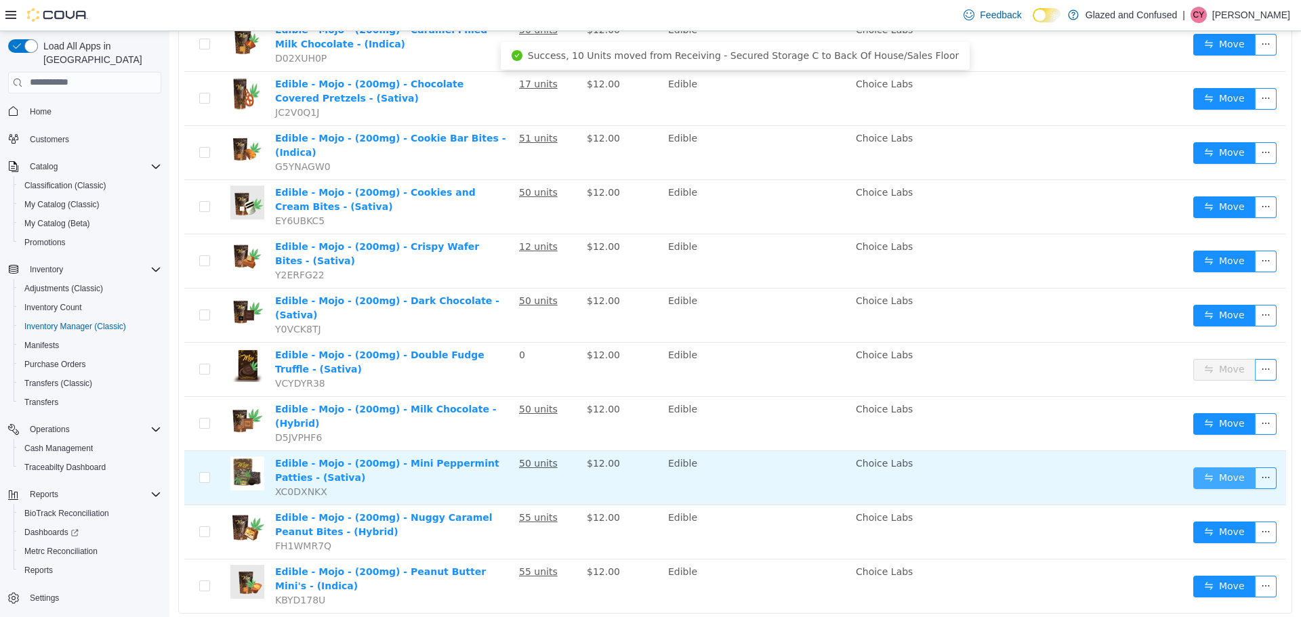
click at [1219, 467] on button "Move" at bounding box center [1224, 478] width 62 height 22
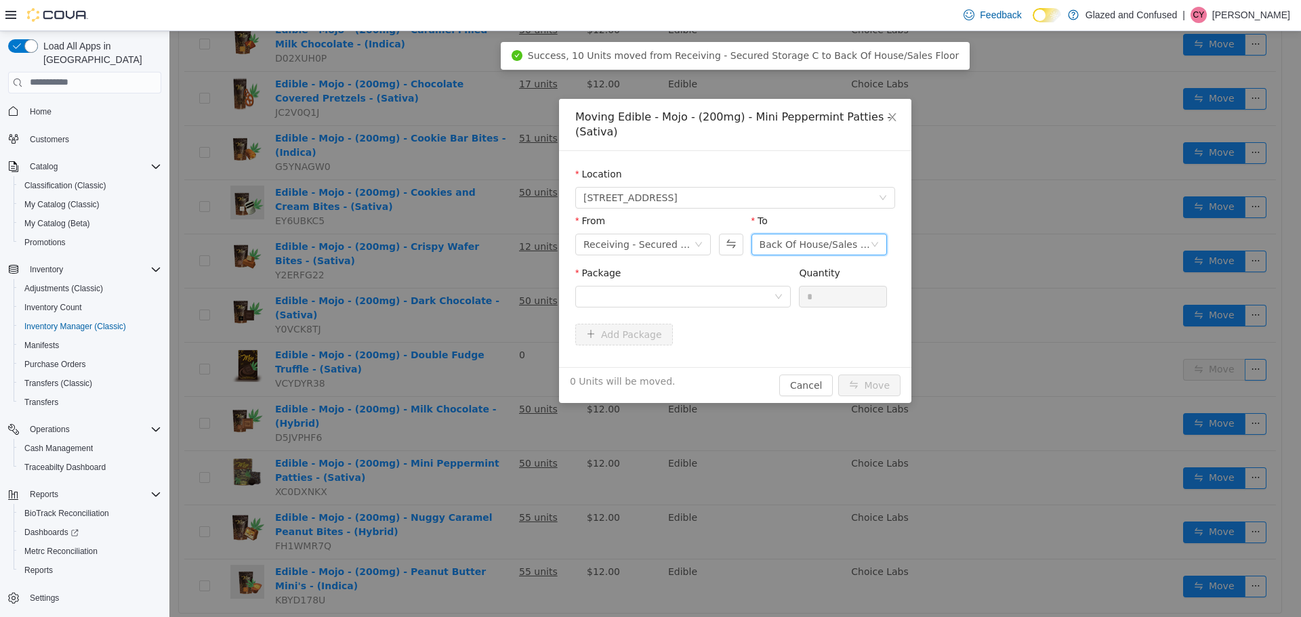
click at [876, 241] on icon "icon: down" at bounding box center [875, 244] width 8 height 8
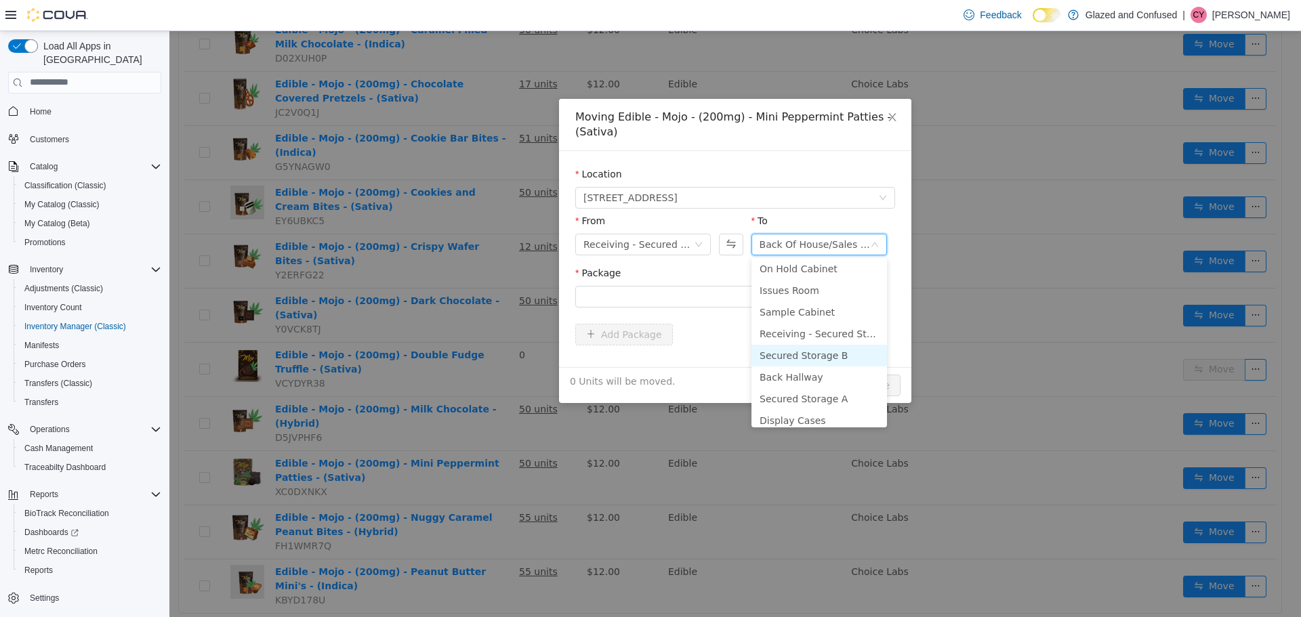
click at [825, 356] on li "Secured Storage B" at bounding box center [820, 355] width 136 height 22
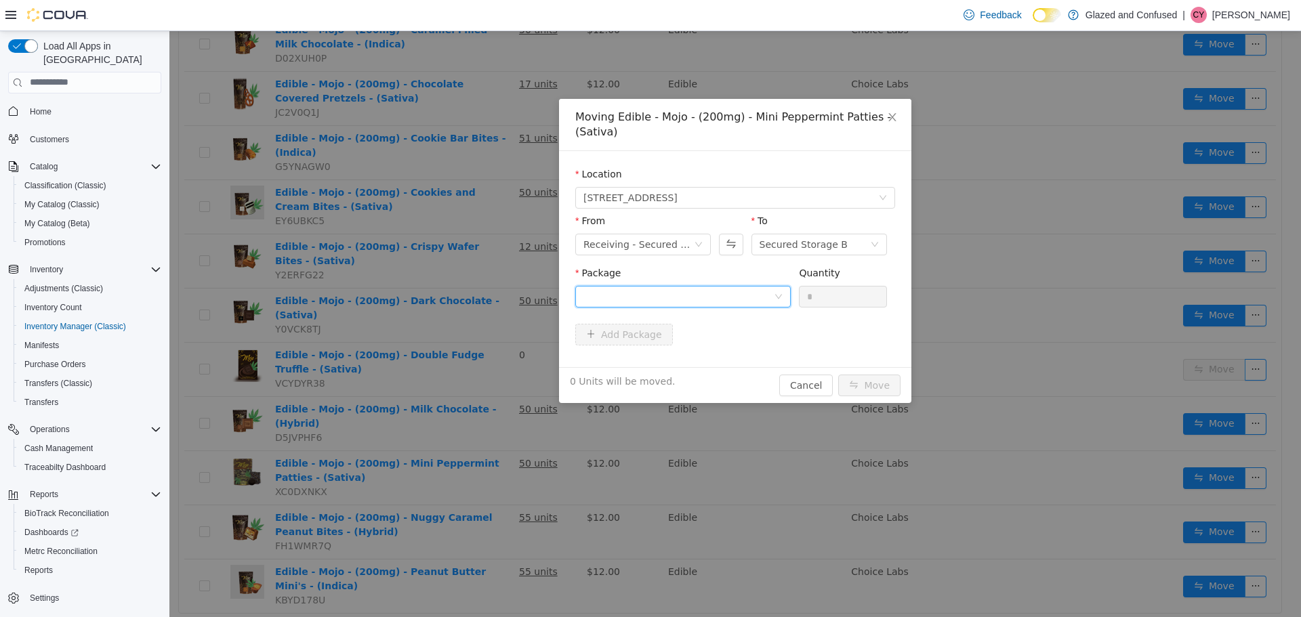
click at [674, 293] on div at bounding box center [679, 296] width 190 height 20
click at [656, 346] on strong "1A4050300005C96001435438" at bounding box center [663, 345] width 159 height 11
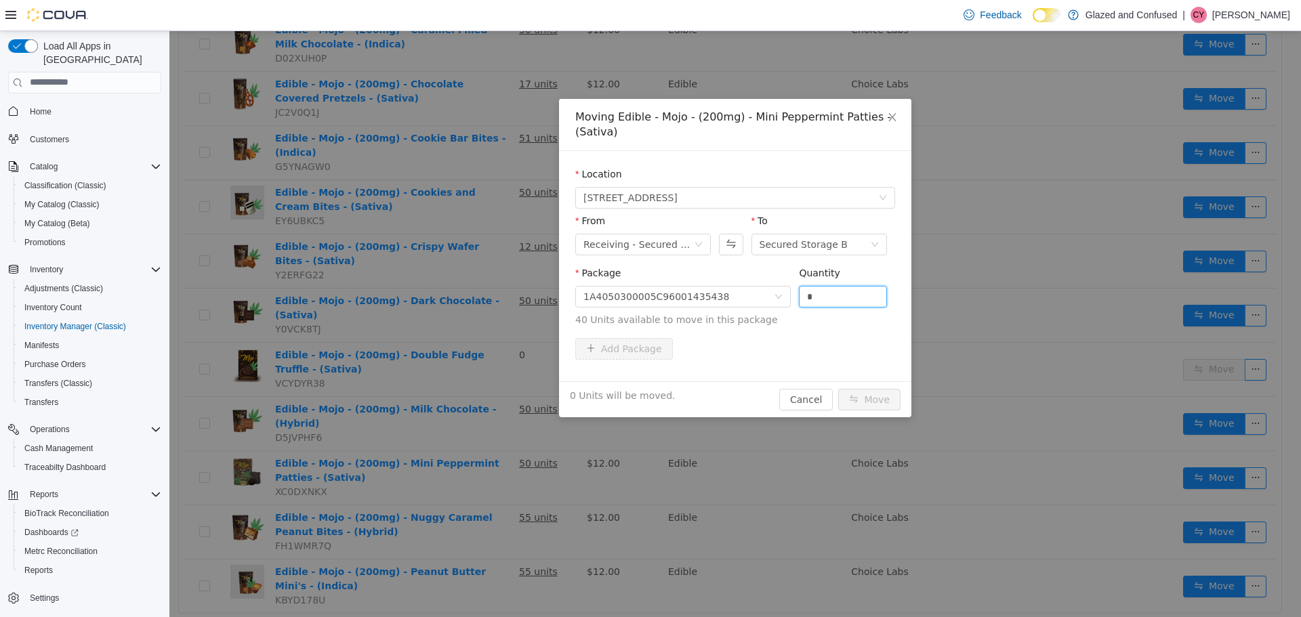
drag, startPoint x: 827, startPoint y: 293, endPoint x: 695, endPoint y: 354, distance: 145.9
click at [745, 319] on span "Package 1A4050300005C96001435438 Quantity * 40 Units available to move in this …" at bounding box center [735, 297] width 320 height 60
type input "**"
click at [838, 388] on button "Move" at bounding box center [869, 399] width 62 height 22
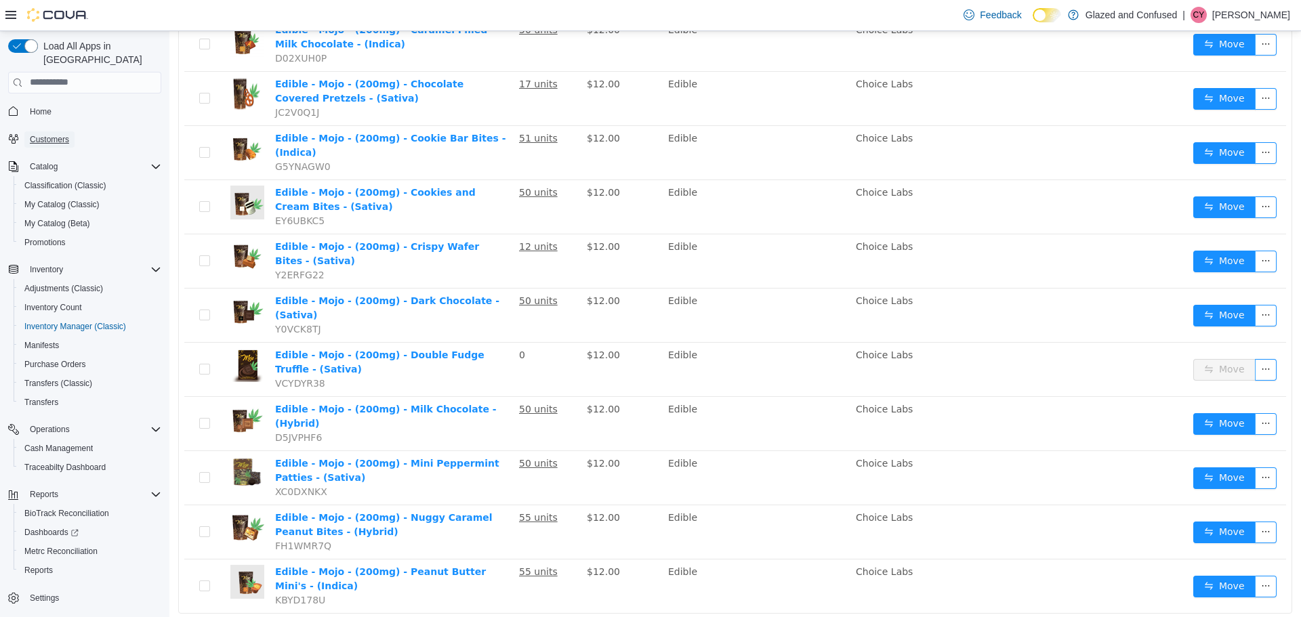
click at [56, 134] on span "Customers" at bounding box center [49, 139] width 39 height 11
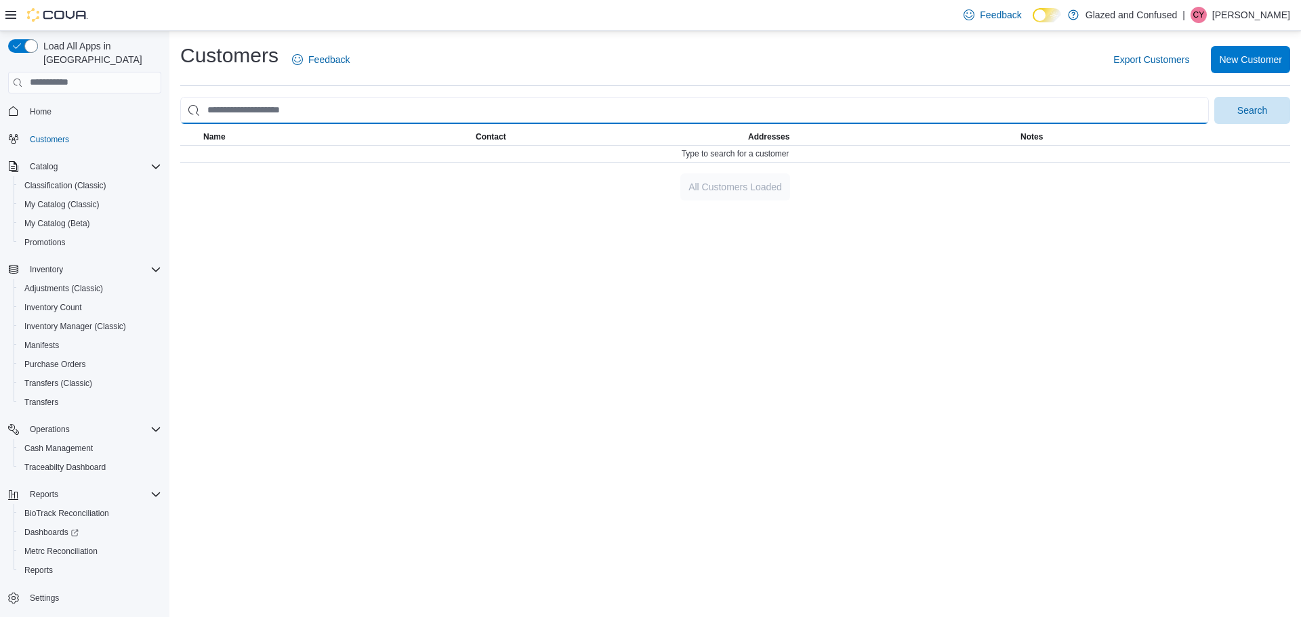
drag, startPoint x: 270, startPoint y: 112, endPoint x: 268, endPoint y: 120, distance: 8.4
click at [270, 112] on input "search" at bounding box center [694, 110] width 1029 height 27
type input "**********"
click at [1214, 97] on button "Search" at bounding box center [1252, 110] width 76 height 27
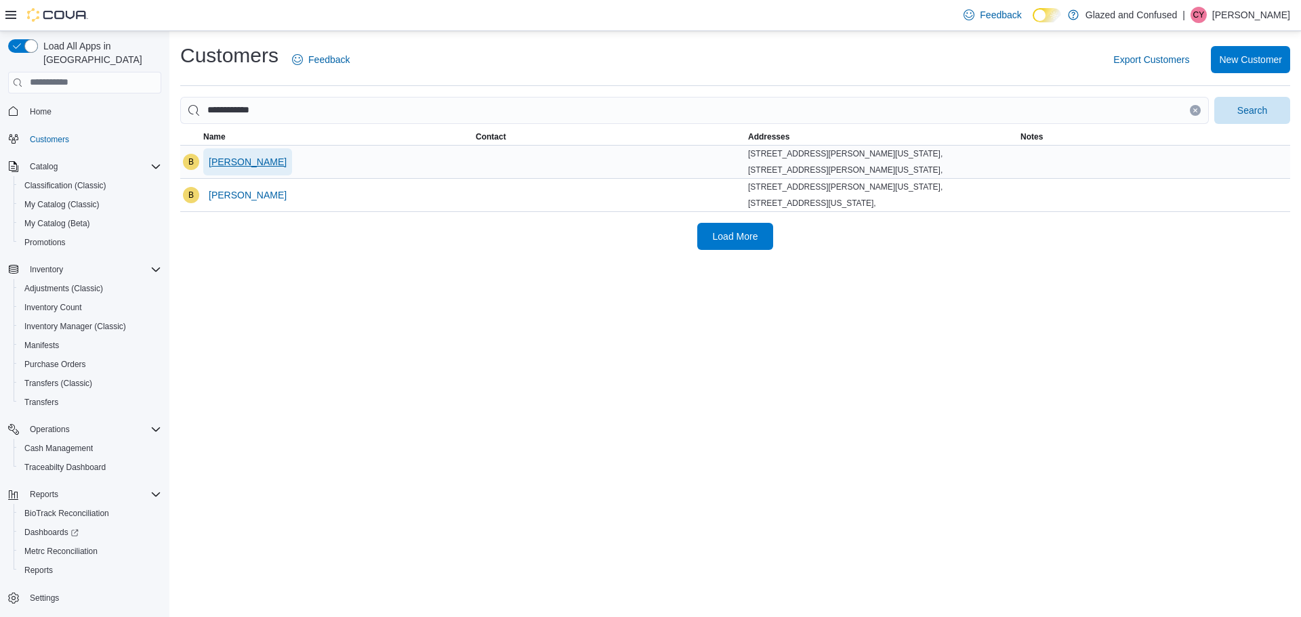
click at [232, 169] on span "[PERSON_NAME]" at bounding box center [248, 162] width 78 height 14
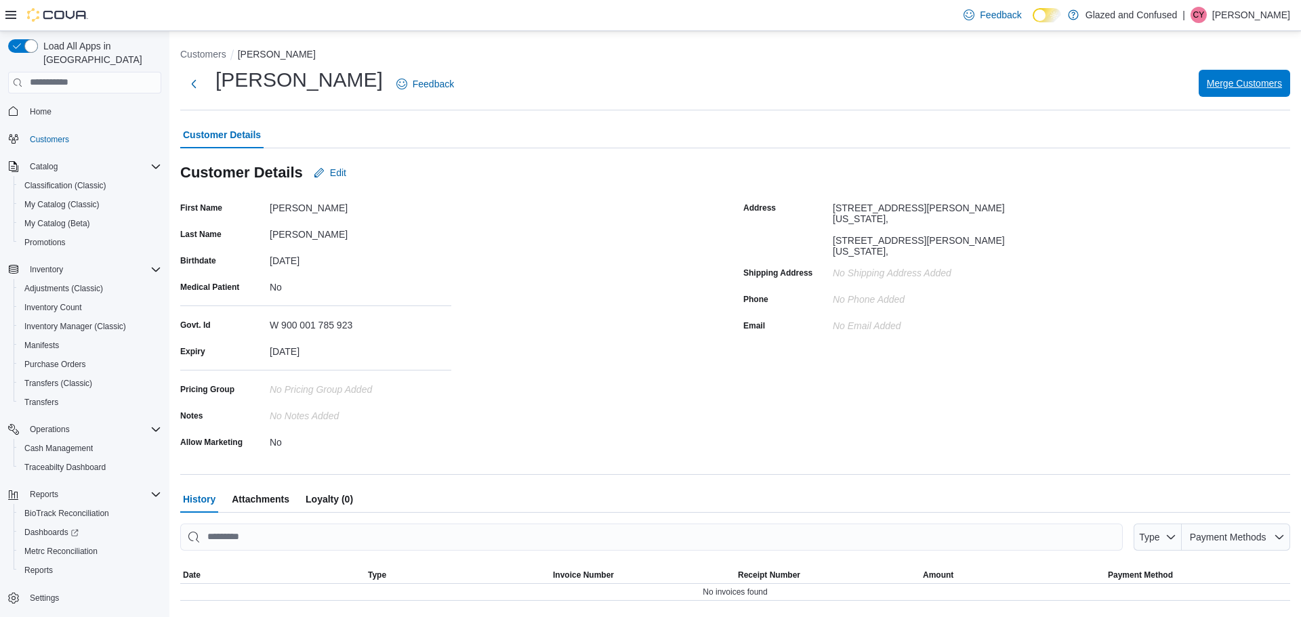
click at [1237, 82] on span "Merge Customers" at bounding box center [1244, 84] width 75 height 14
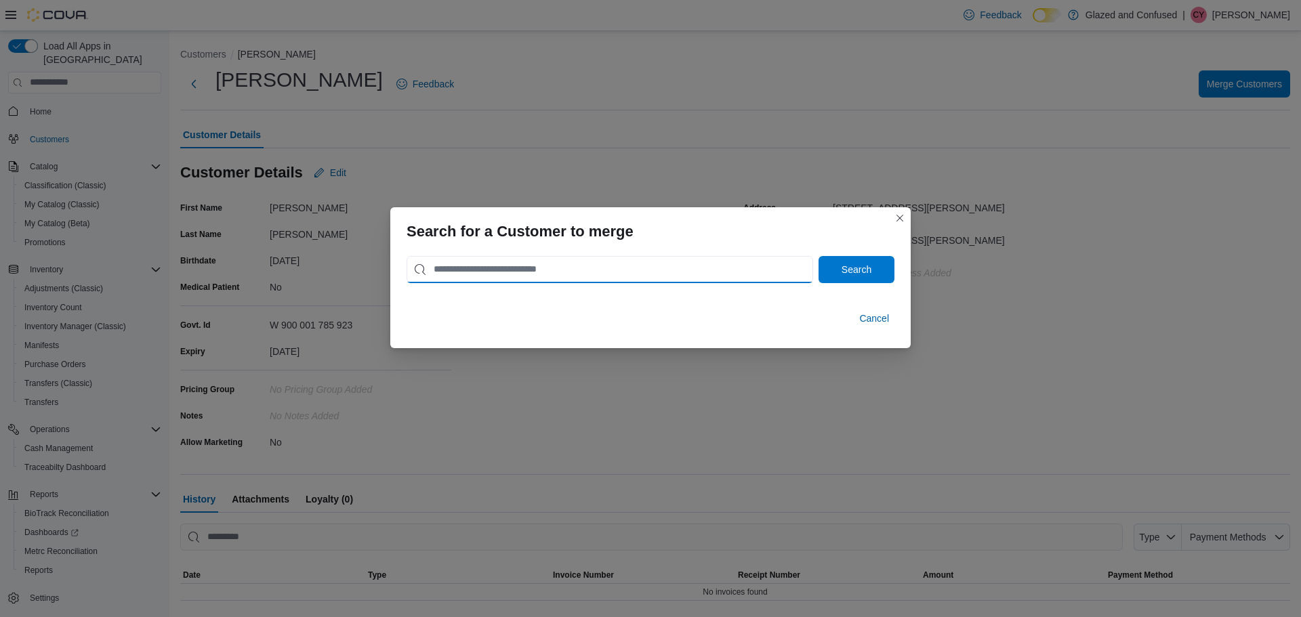
click at [657, 274] on input "search" at bounding box center [610, 269] width 407 height 27
type input "**********"
click at [854, 272] on span "Search" at bounding box center [857, 269] width 30 height 14
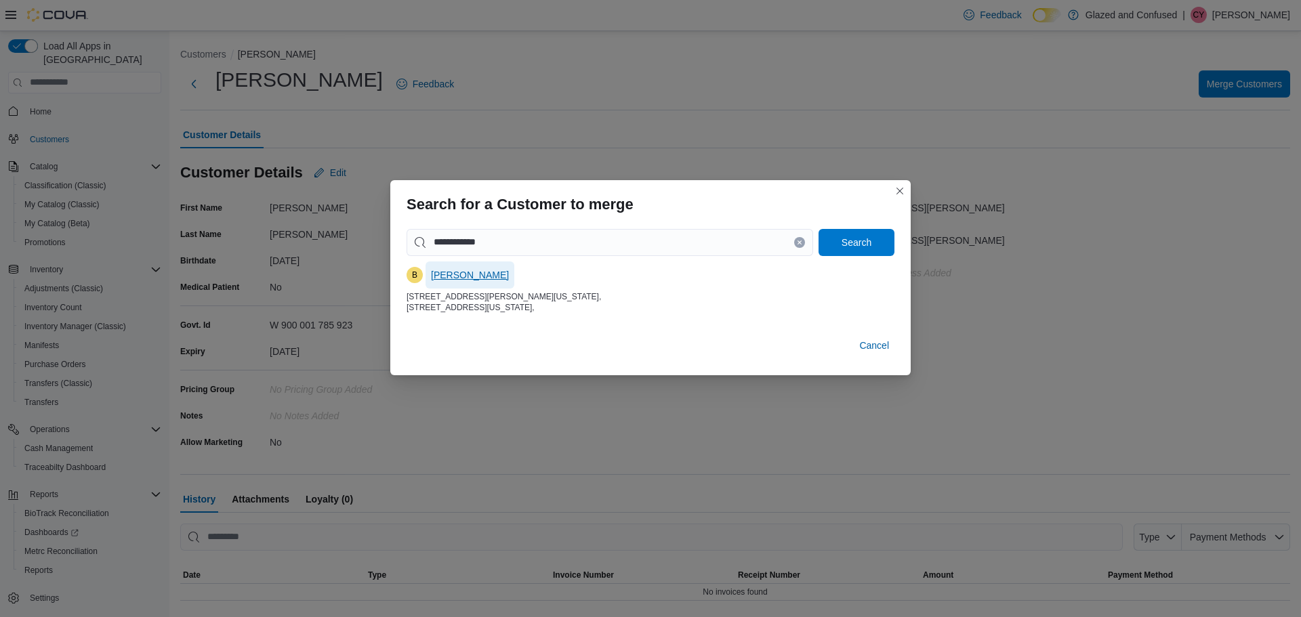
click at [464, 275] on span "[PERSON_NAME]" at bounding box center [470, 275] width 78 height 14
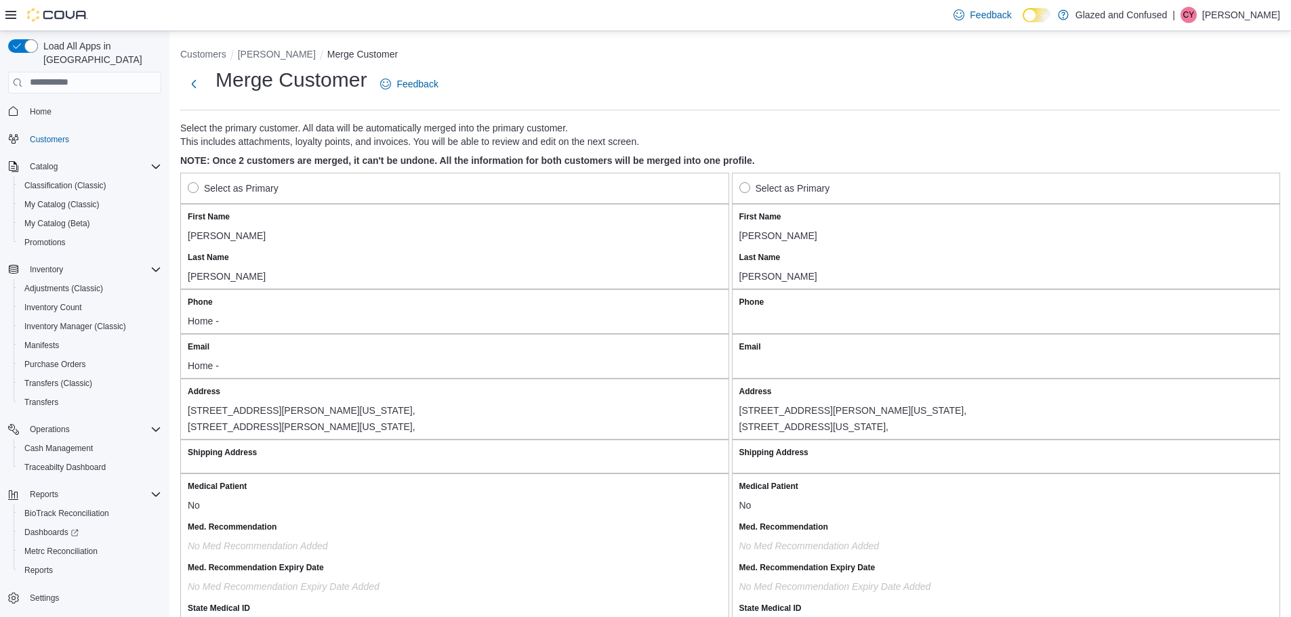
click at [192, 186] on label "Select as Primary" at bounding box center [233, 188] width 91 height 16
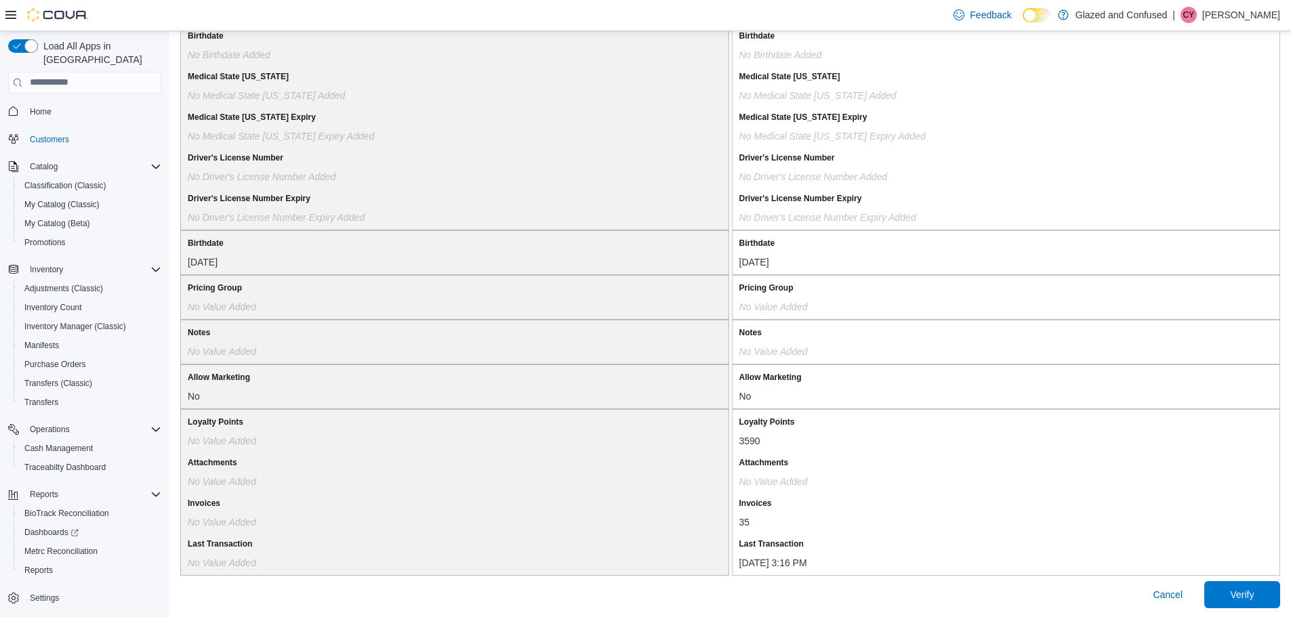
scroll to position [1084, 0]
click at [1254, 591] on span "Verify" at bounding box center [1242, 593] width 24 height 14
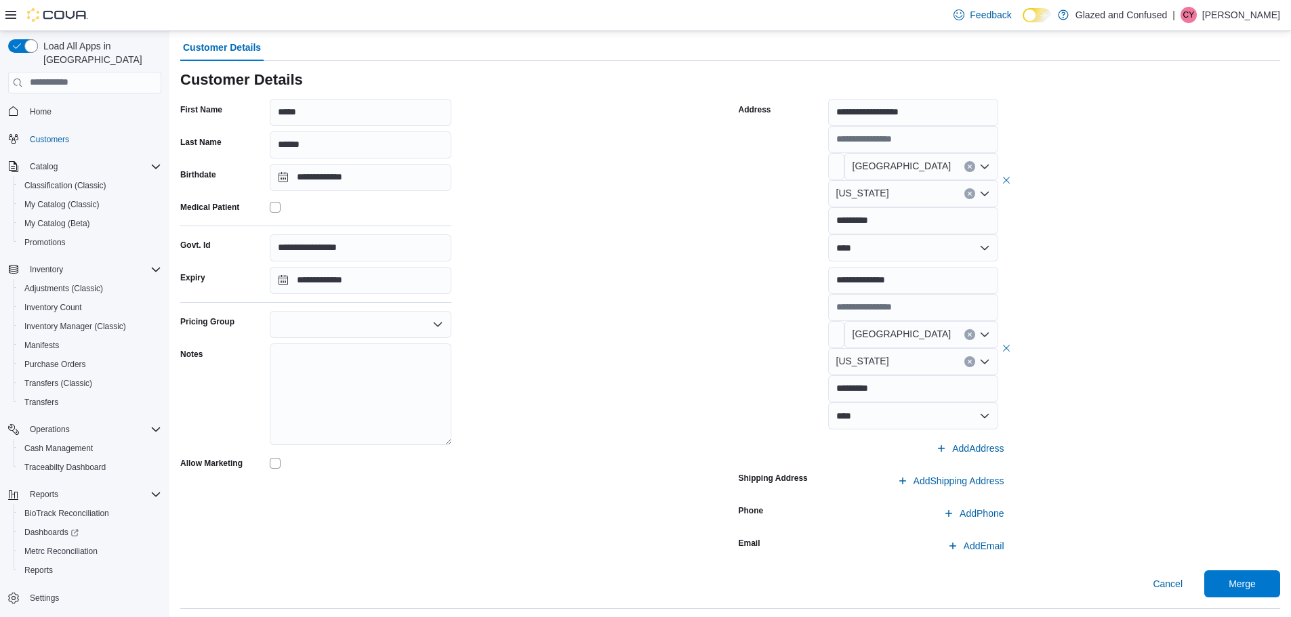
scroll to position [106, 0]
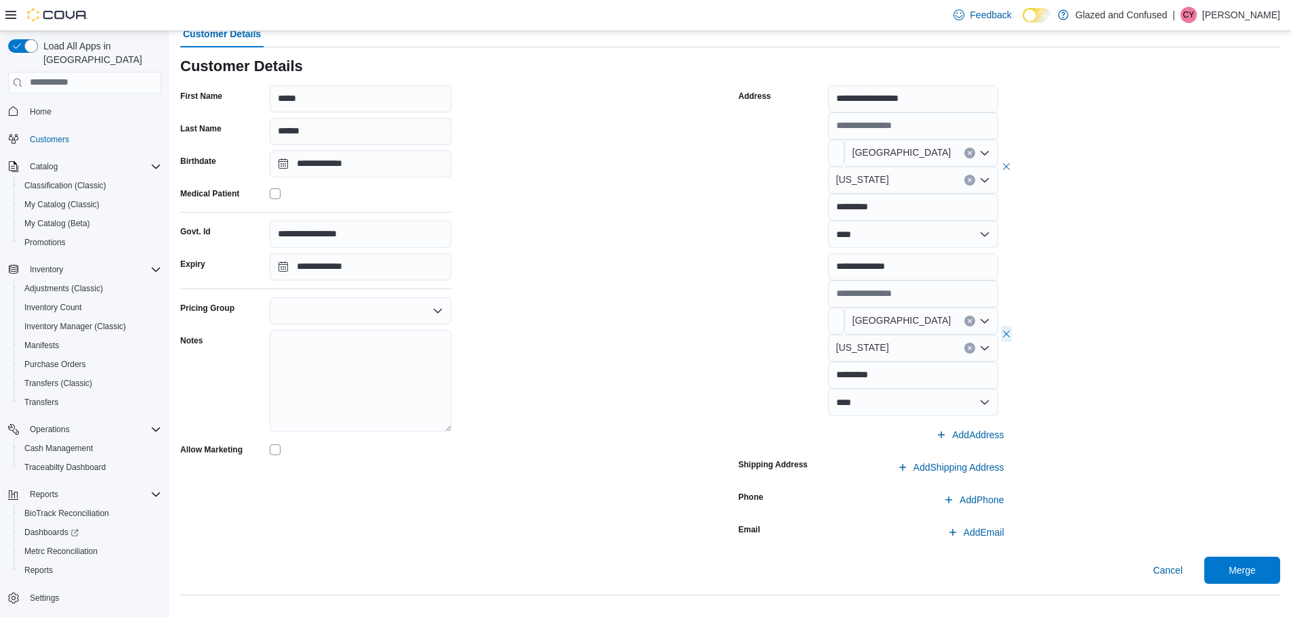
click at [1011, 332] on button "button" at bounding box center [1006, 334] width 11 height 16
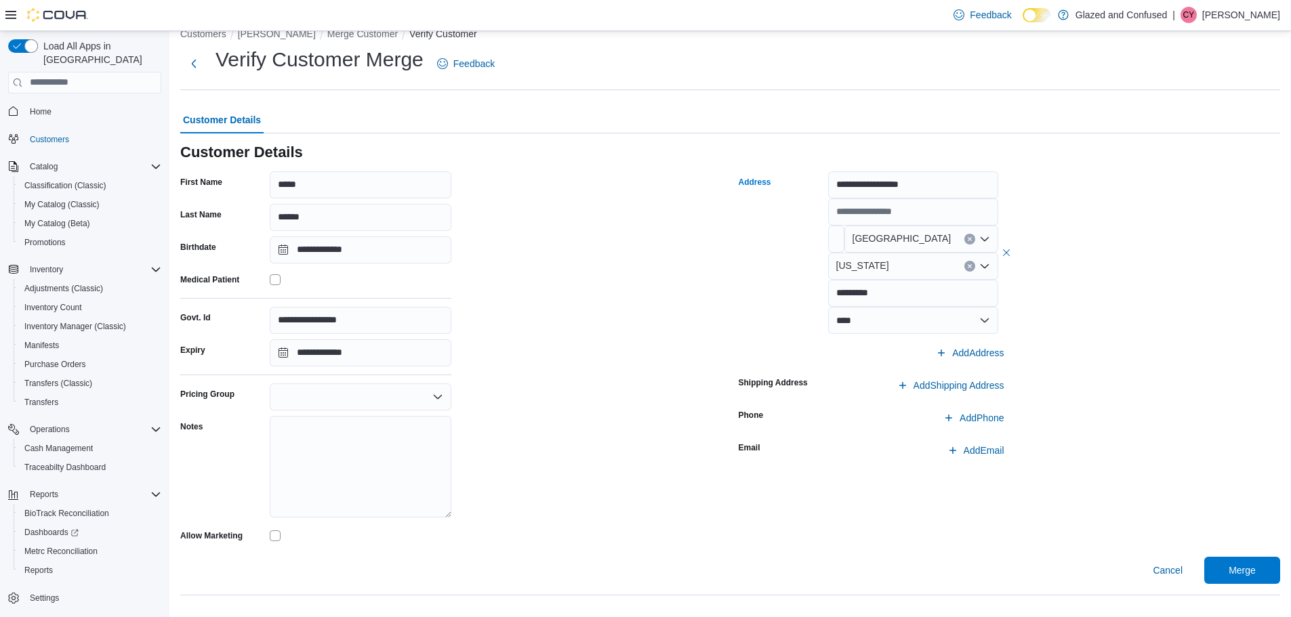
scroll to position [20, 0]
click at [1245, 569] on span "Merge" at bounding box center [1242, 570] width 27 height 14
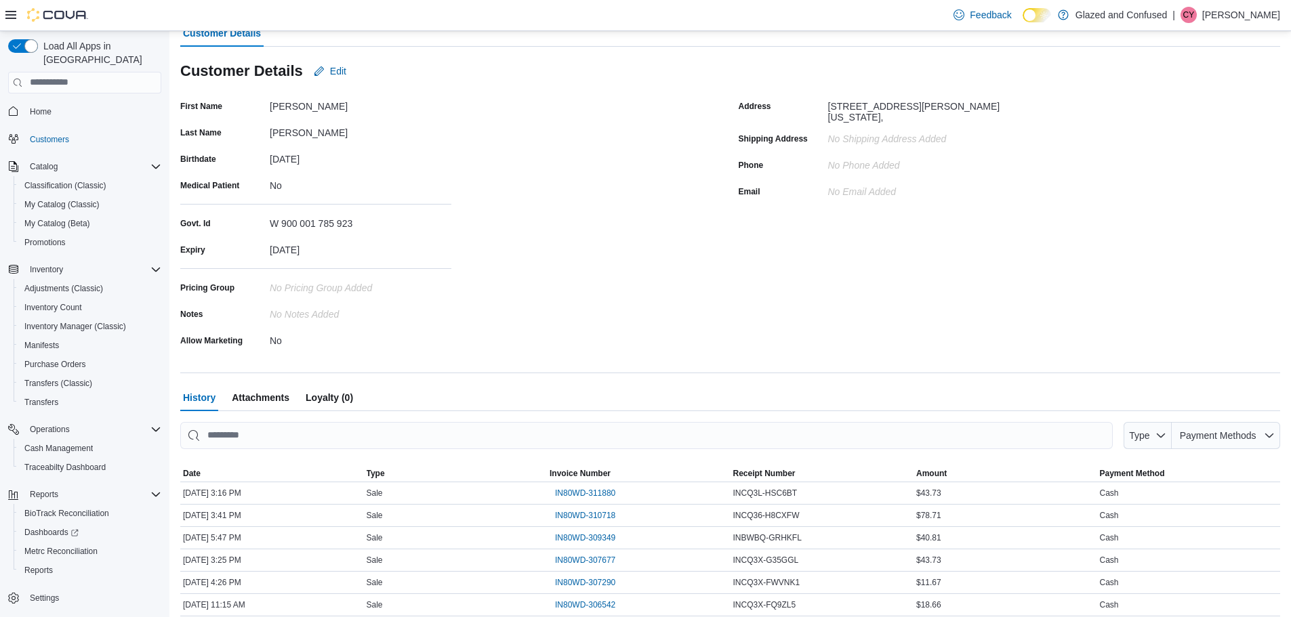
scroll to position [234, 0]
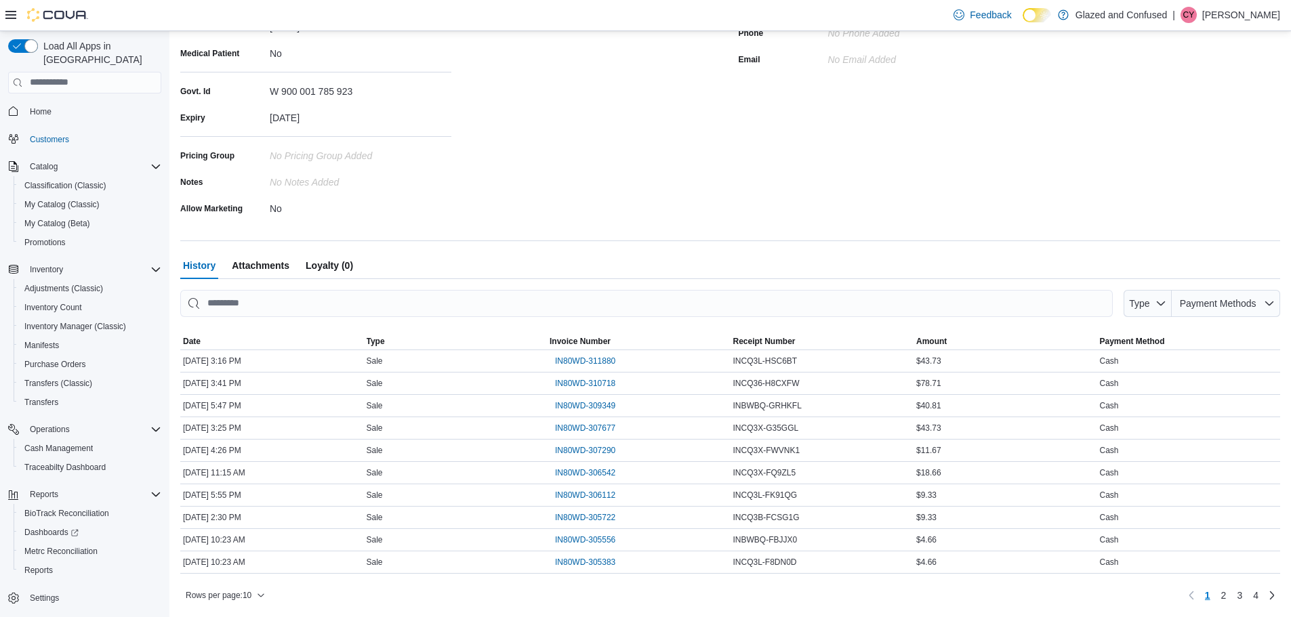
click at [316, 264] on span "Loyalty (0)" at bounding box center [329, 265] width 47 height 27
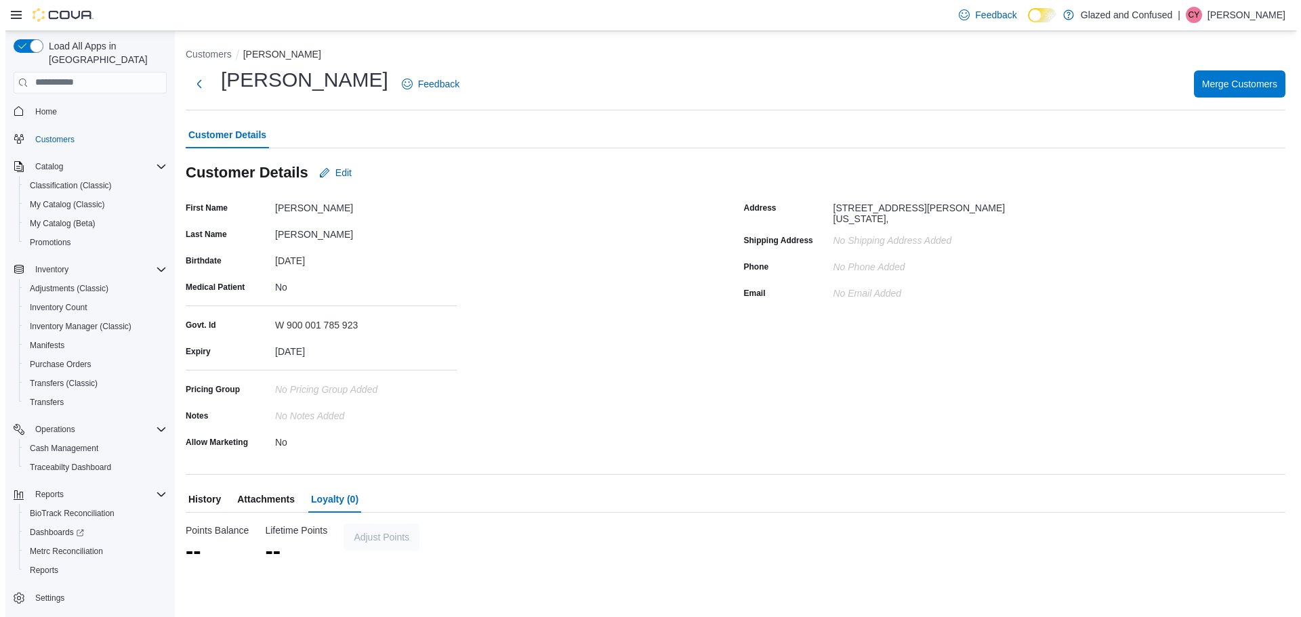
scroll to position [0, 0]
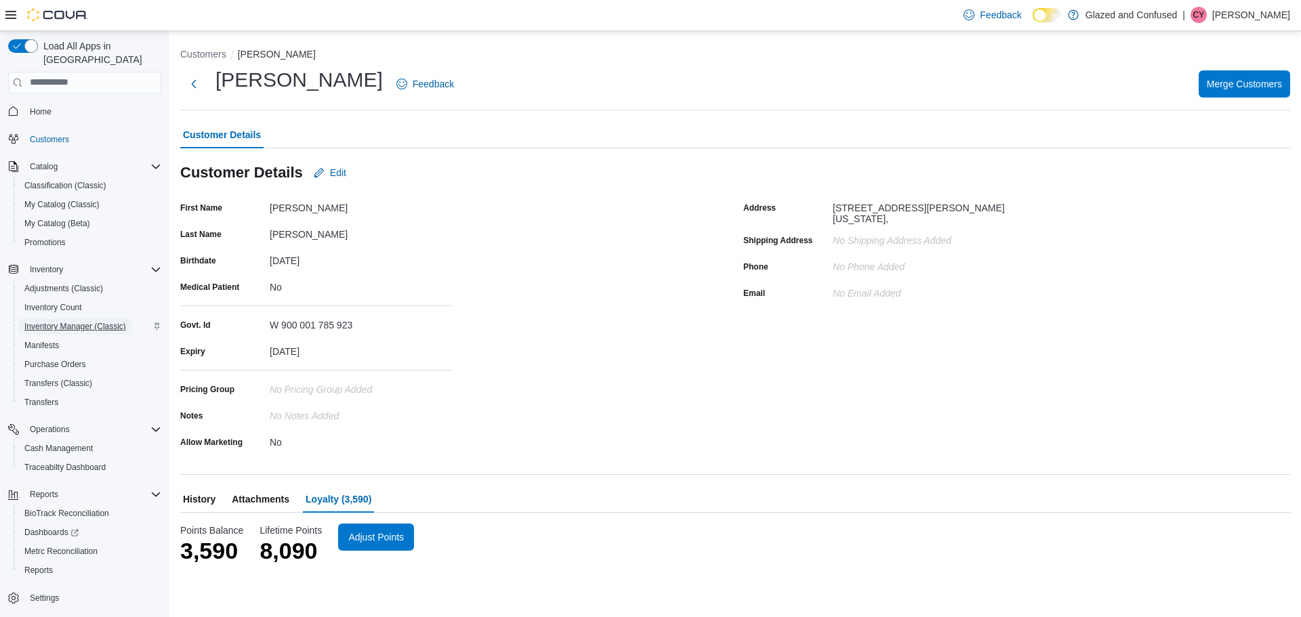
click at [75, 321] on span "Inventory Manager (Classic)" at bounding box center [75, 326] width 102 height 11
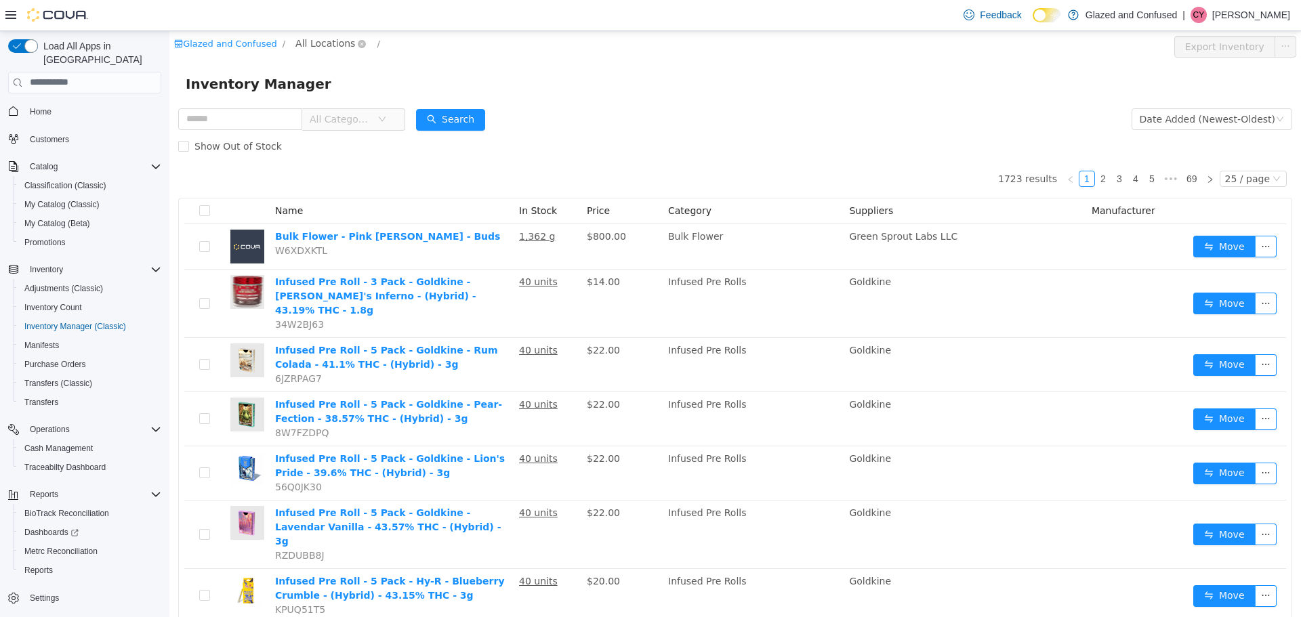
click at [320, 44] on span "All Locations" at bounding box center [325, 42] width 60 height 15
click at [350, 117] on span "[STREET_ADDRESS]" at bounding box center [364, 115] width 94 height 11
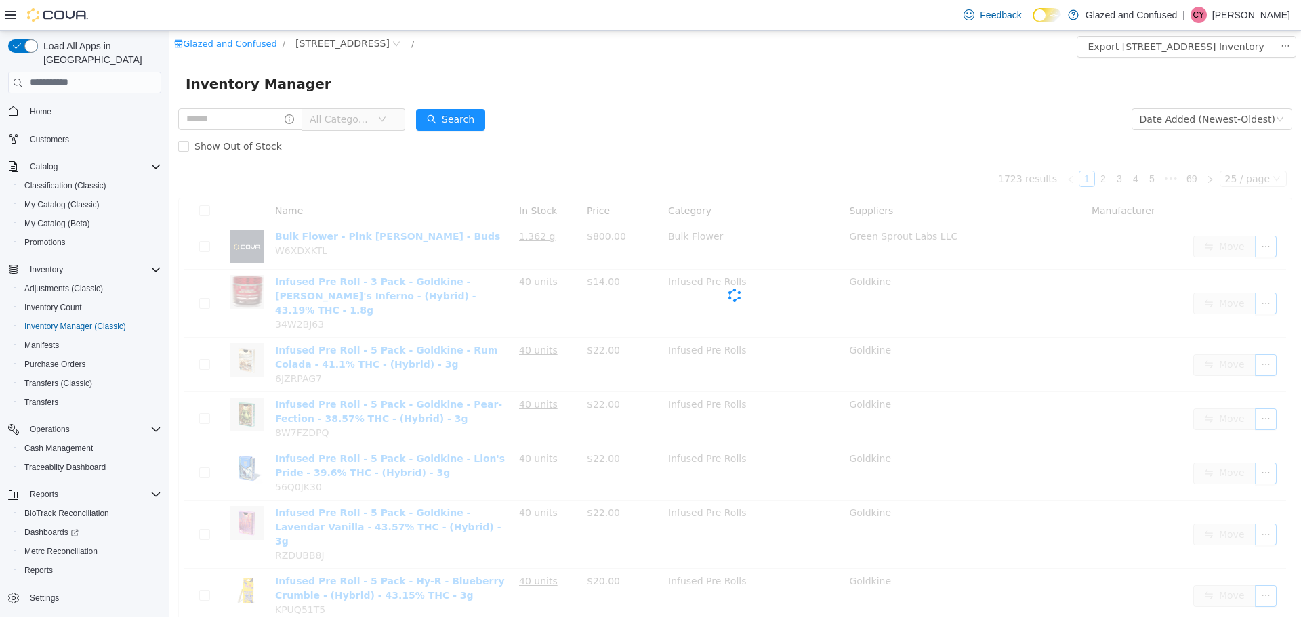
click at [386, 117] on icon "icon: down" at bounding box center [382, 119] width 8 height 8
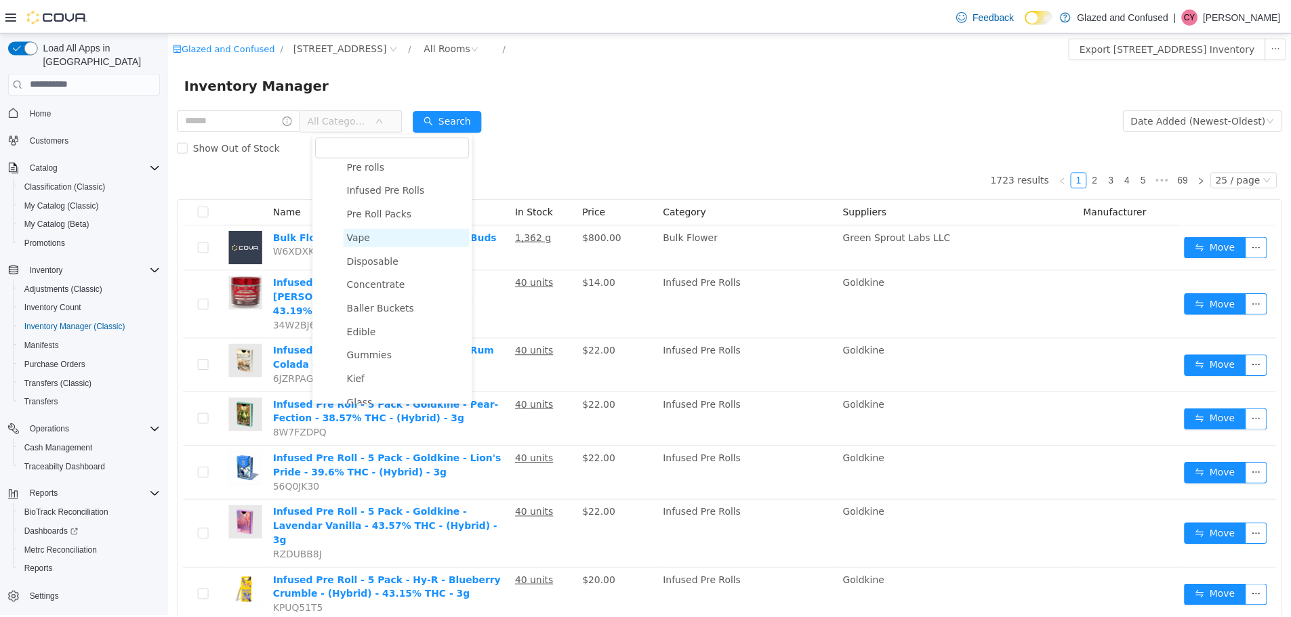
scroll to position [271, 0]
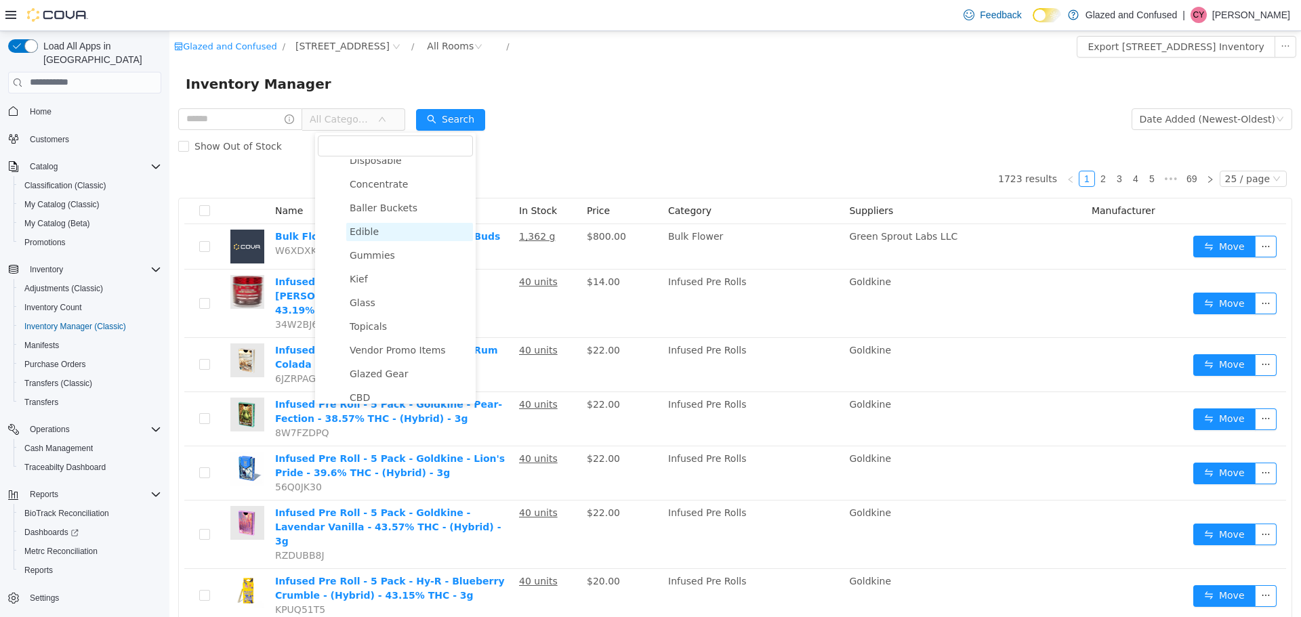
click at [371, 234] on span "Edible" at bounding box center [364, 231] width 29 height 11
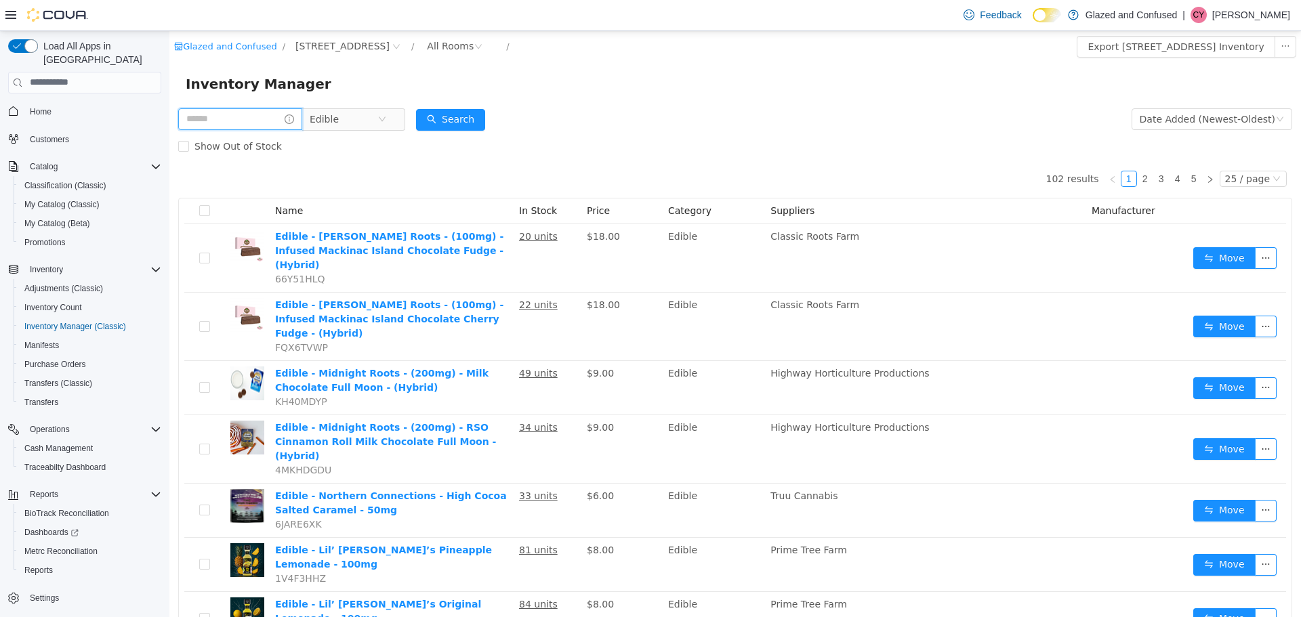
click at [257, 119] on input "text" at bounding box center [240, 119] width 124 height 22
type input "****"
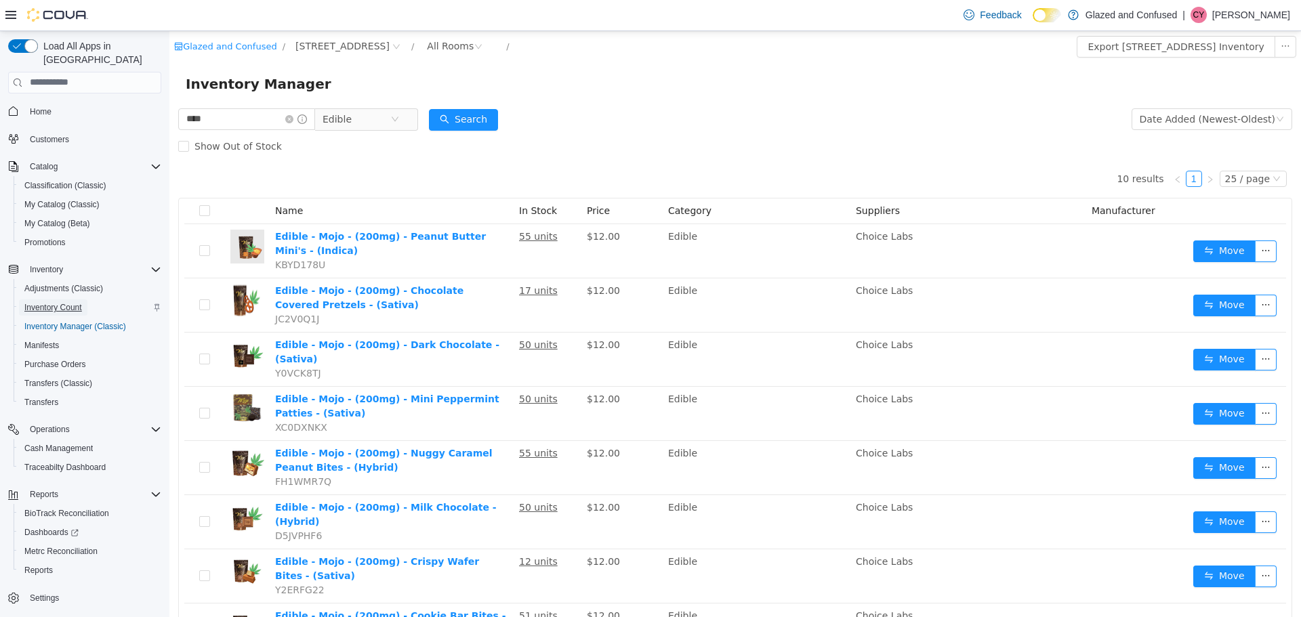
click at [68, 302] on span "Inventory Count" at bounding box center [53, 307] width 58 height 11
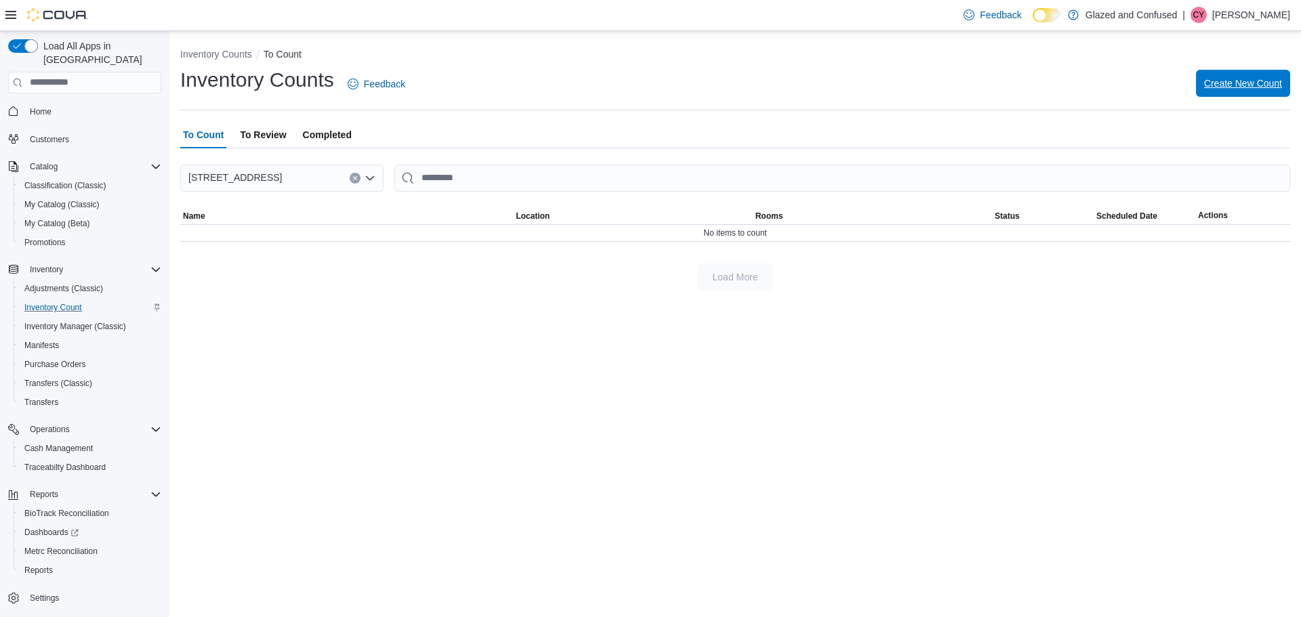
click at [1242, 75] on span "Create New Count" at bounding box center [1243, 83] width 78 height 27
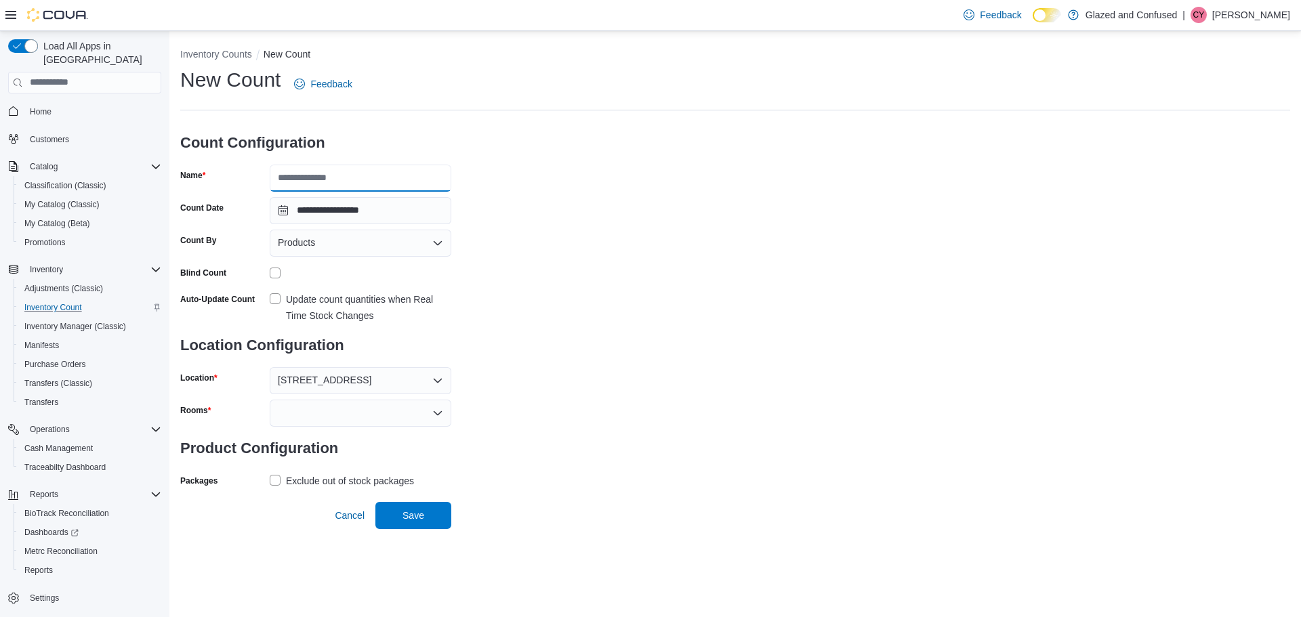
click at [393, 176] on input "Name" at bounding box center [361, 178] width 182 height 27
type input "**********"
click at [298, 412] on div at bounding box center [361, 413] width 182 height 27
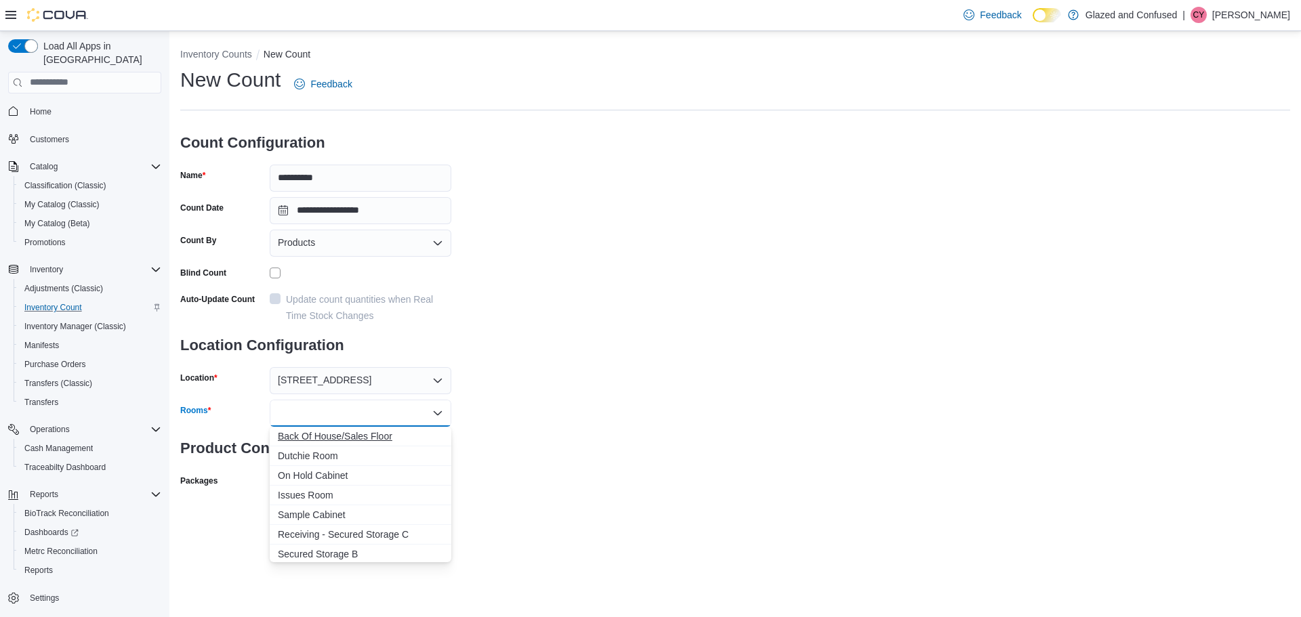
click at [310, 437] on span "Back Of House/Sales Floor" at bounding box center [360, 437] width 165 height 14
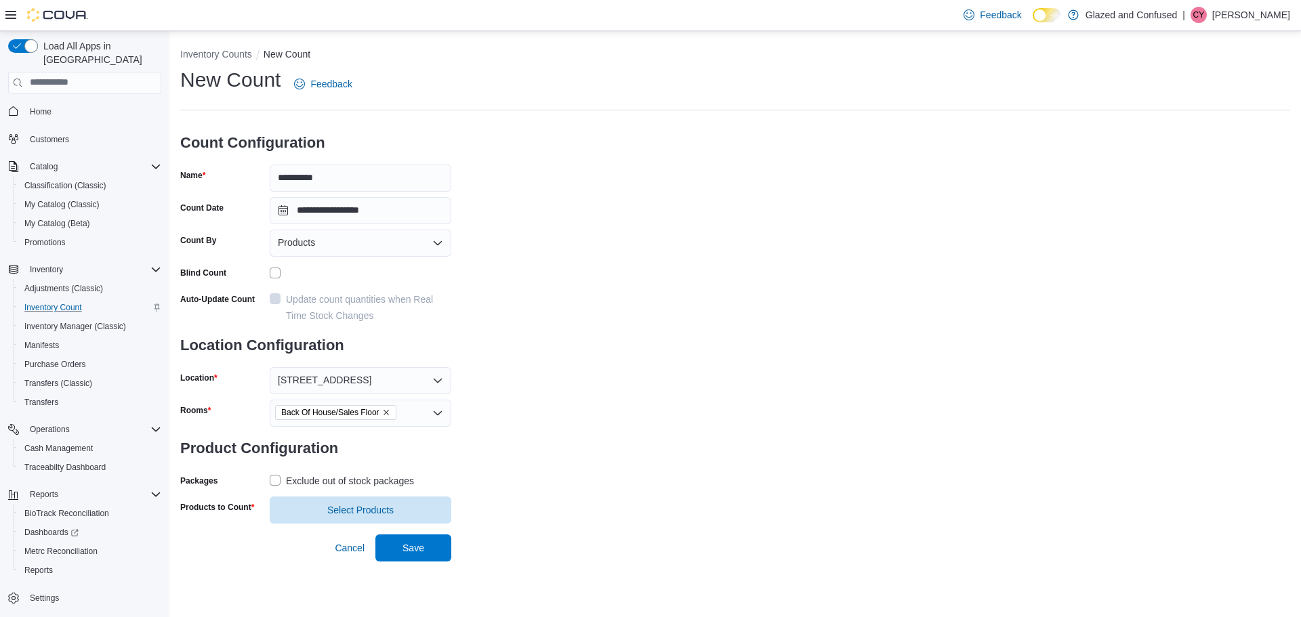
drag, startPoint x: 586, startPoint y: 483, endPoint x: 434, endPoint y: 491, distance: 152.7
click at [586, 483] on div "**********" at bounding box center [735, 294] width 1110 height 457
click at [273, 480] on label "Exclude out of stock packages" at bounding box center [342, 481] width 144 height 16
click at [353, 505] on span "Select Products" at bounding box center [360, 510] width 66 height 14
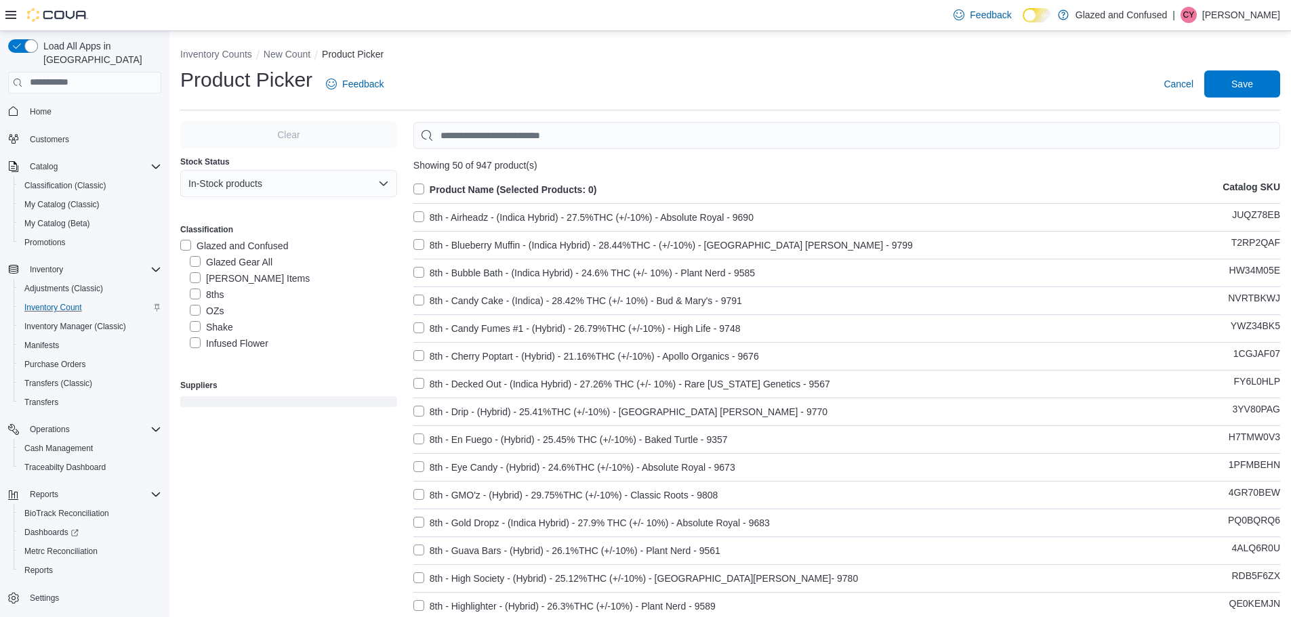
click at [195, 274] on label "[PERSON_NAME] Items" at bounding box center [250, 278] width 120 height 16
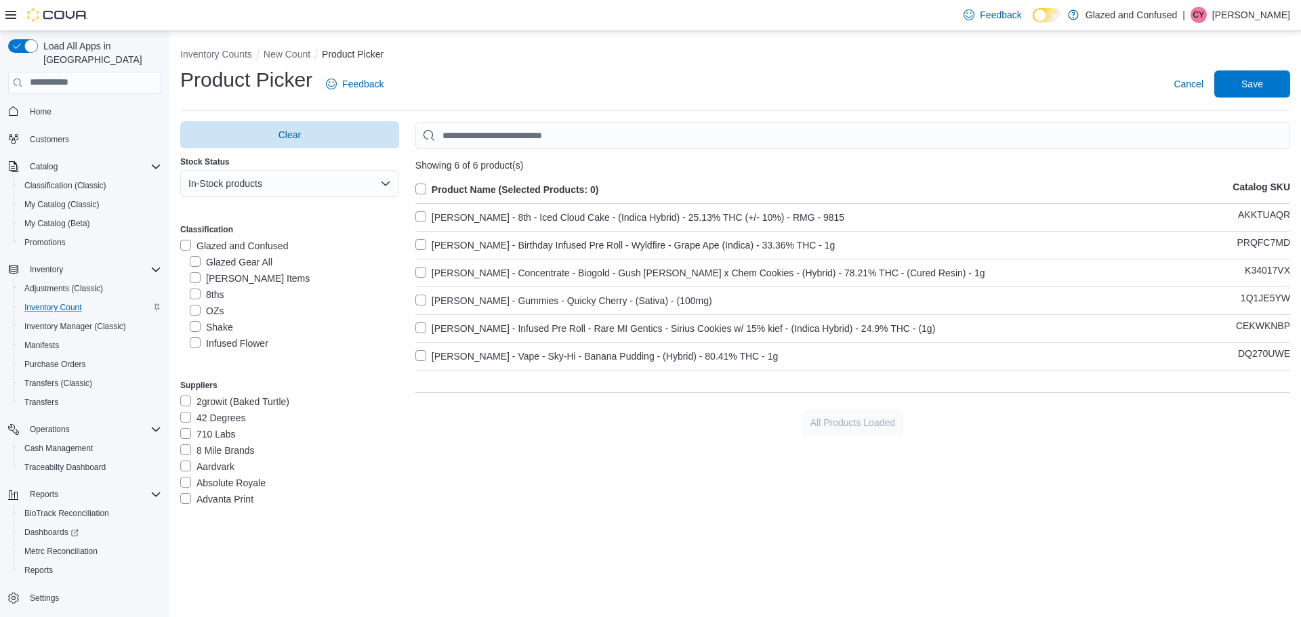
click at [420, 188] on label "Product Name (Selected Products: 0)" at bounding box center [507, 190] width 184 height 16
click at [1264, 81] on span "Save" at bounding box center [1253, 83] width 60 height 27
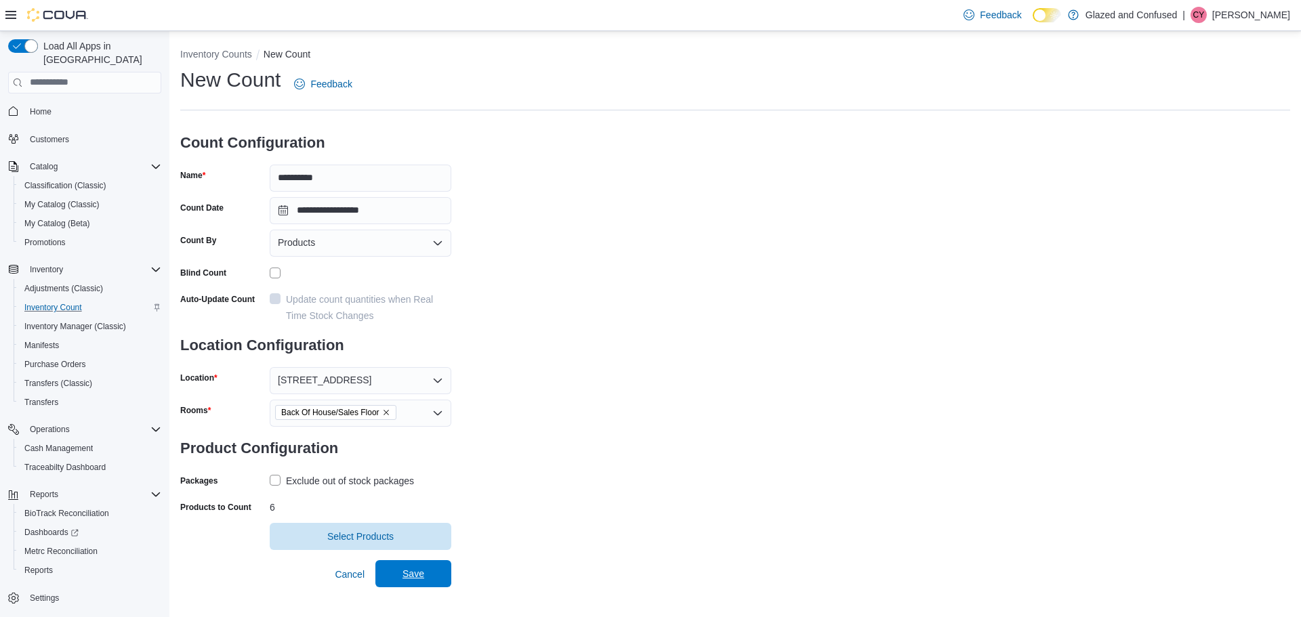
click at [410, 575] on span "Save" at bounding box center [414, 574] width 22 height 14
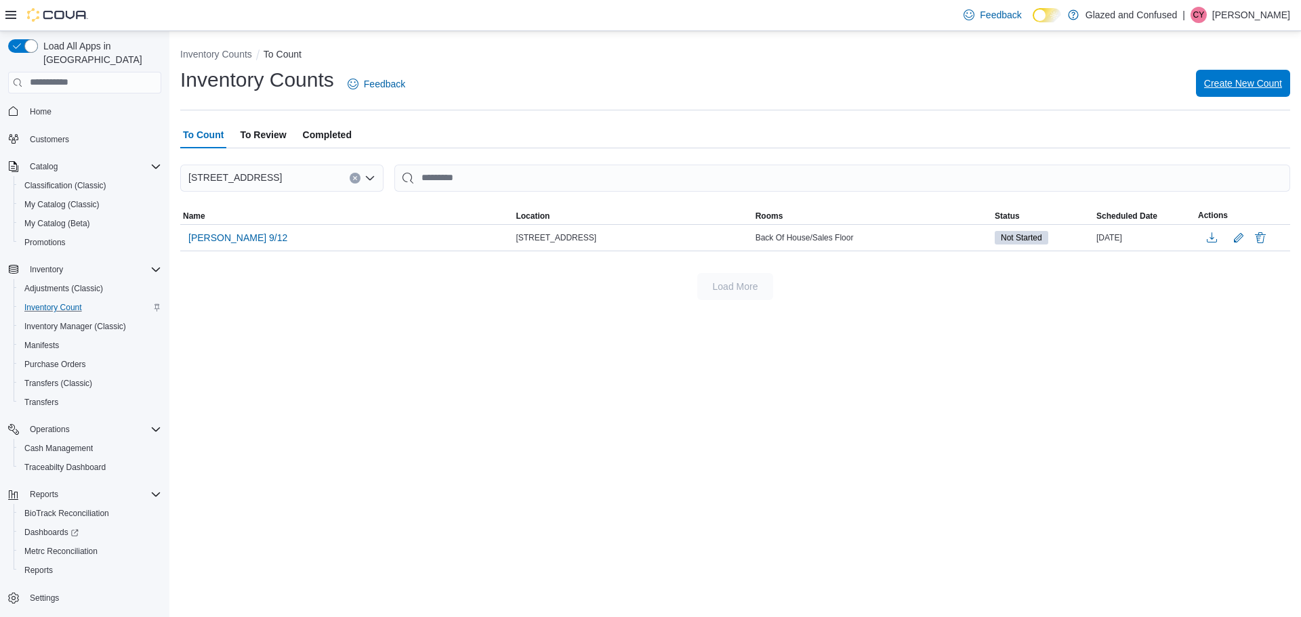
click at [1237, 79] on span "Create New Count" at bounding box center [1243, 84] width 78 height 14
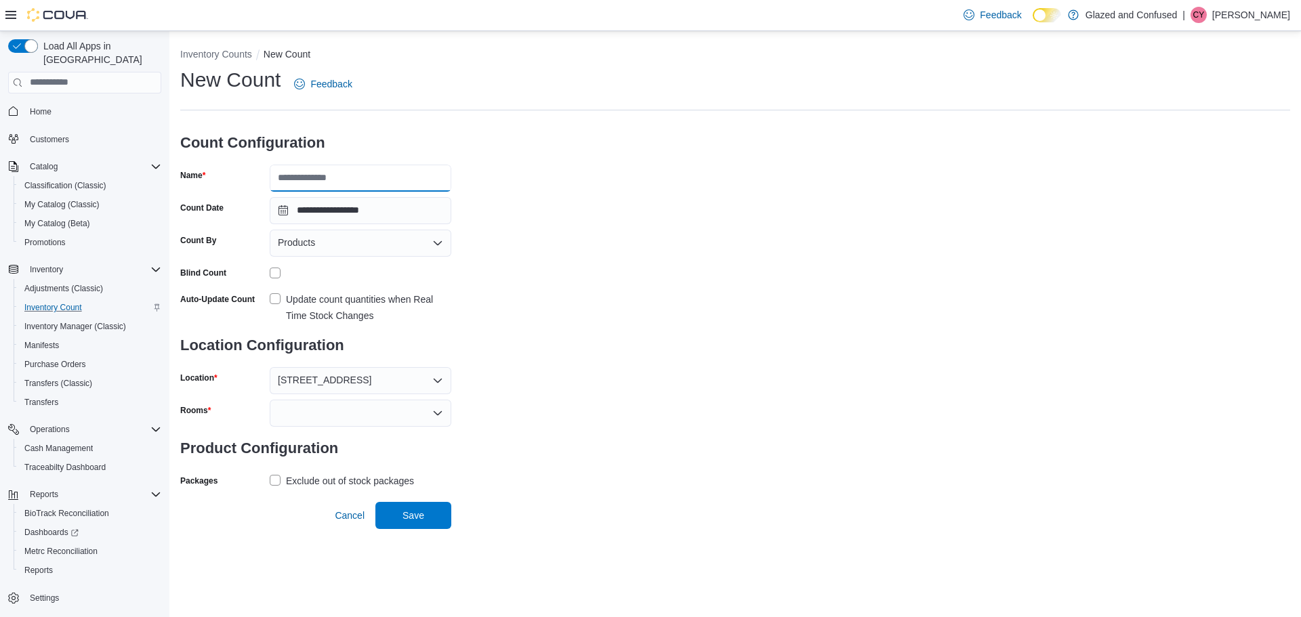
click at [359, 180] on input "Name" at bounding box center [361, 178] width 182 height 27
type input "**********"
click at [313, 411] on div at bounding box center [361, 413] width 182 height 27
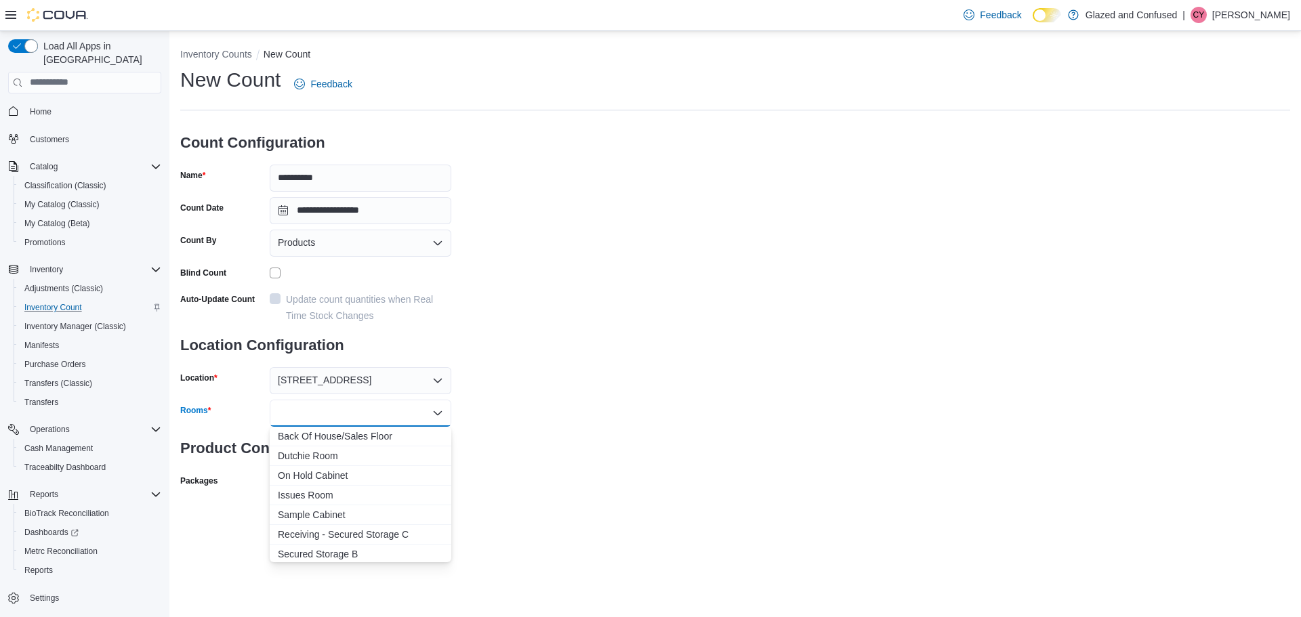
drag, startPoint x: 321, startPoint y: 440, endPoint x: 513, endPoint y: 442, distance: 192.5
click at [324, 440] on span "Back Of House/Sales Floor" at bounding box center [360, 437] width 165 height 14
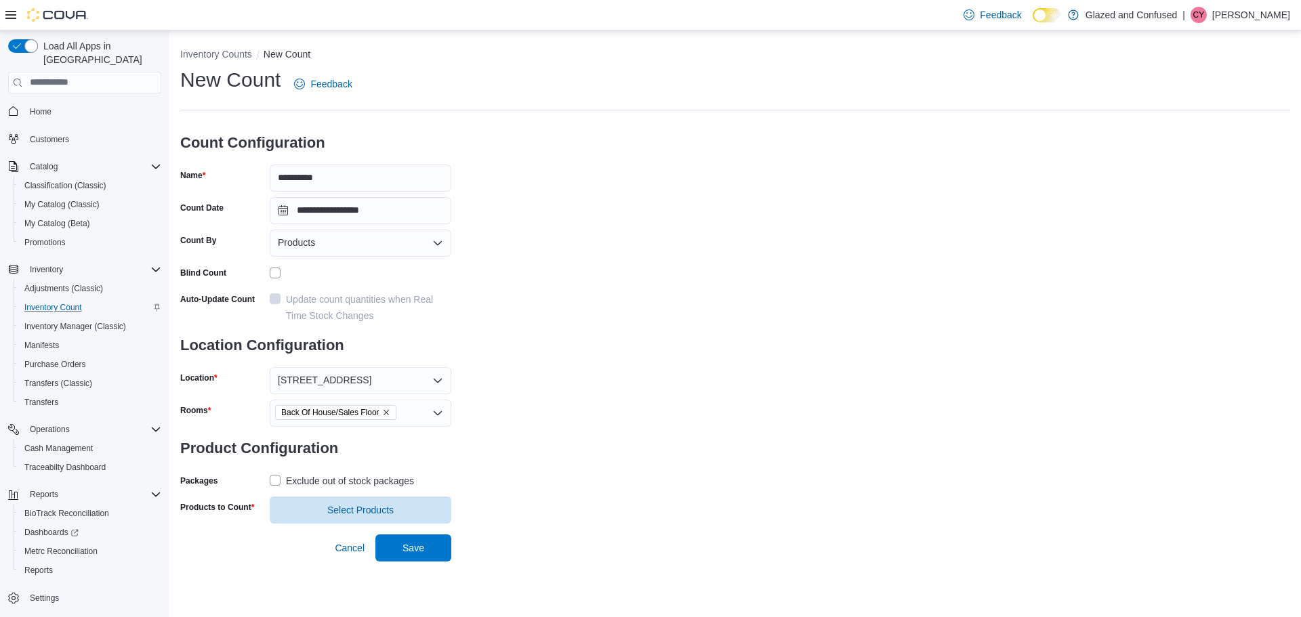
drag, startPoint x: 553, startPoint y: 441, endPoint x: 344, endPoint y: 489, distance: 214.1
click at [549, 444] on div "**********" at bounding box center [735, 294] width 1110 height 457
click at [272, 478] on label "Exclude out of stock packages" at bounding box center [342, 481] width 144 height 16
click at [337, 508] on span "Select Products" at bounding box center [360, 510] width 66 height 14
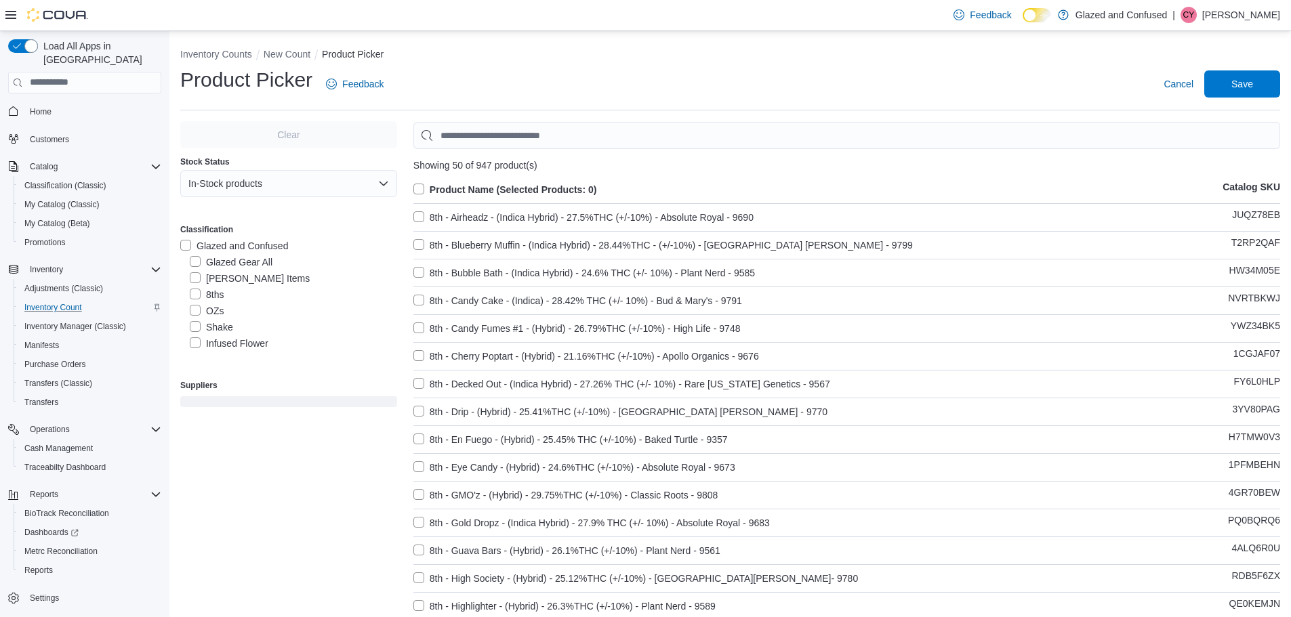
click at [193, 291] on label "8ths" at bounding box center [207, 295] width 34 height 16
click at [420, 188] on label "Product Name (Selected Products: 0)" at bounding box center [505, 190] width 184 height 16
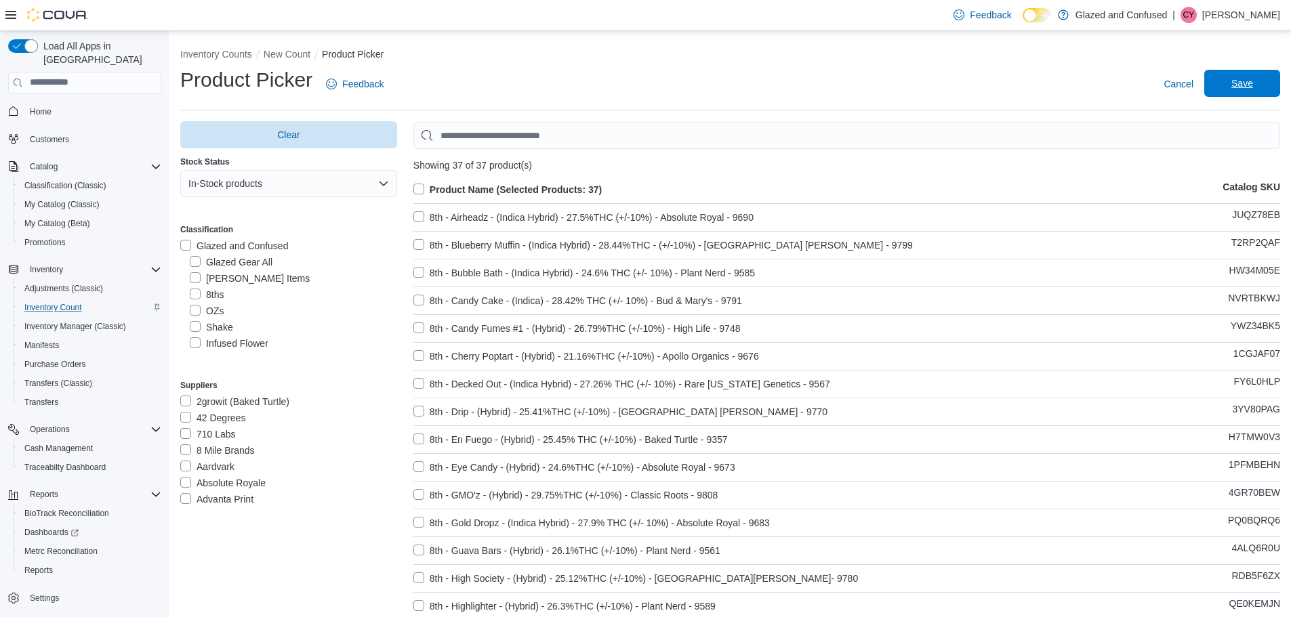
click at [1247, 81] on span "Save" at bounding box center [1242, 84] width 22 height 14
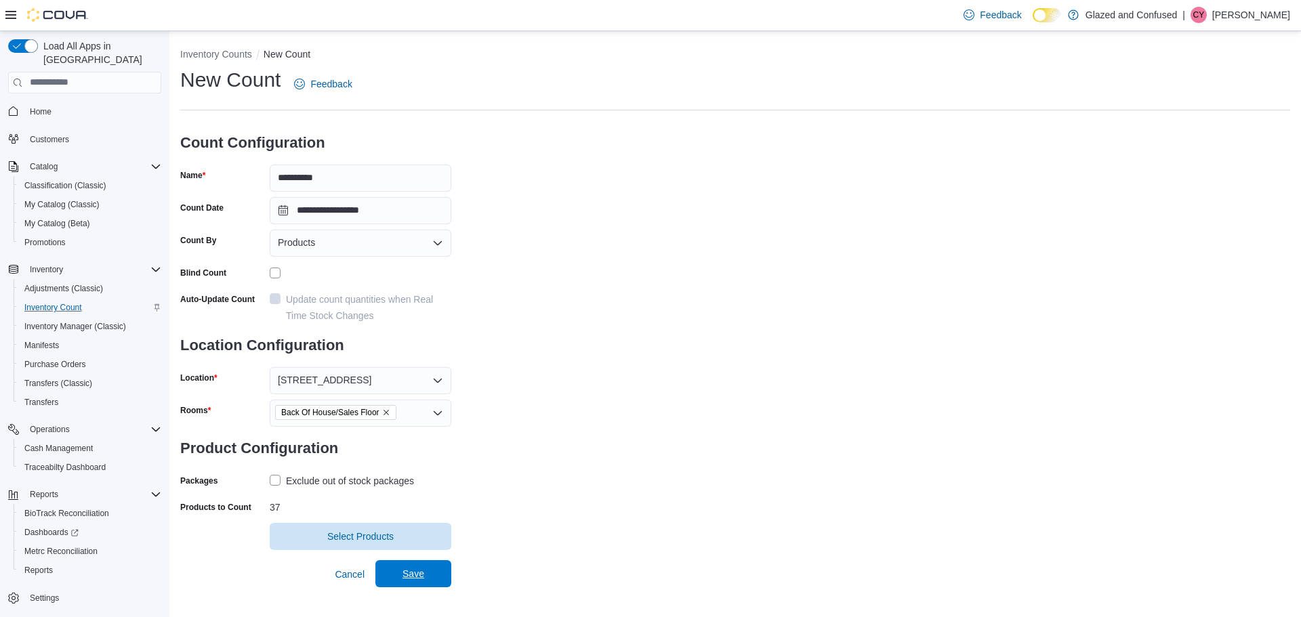
click at [408, 575] on span "Save" at bounding box center [414, 574] width 22 height 14
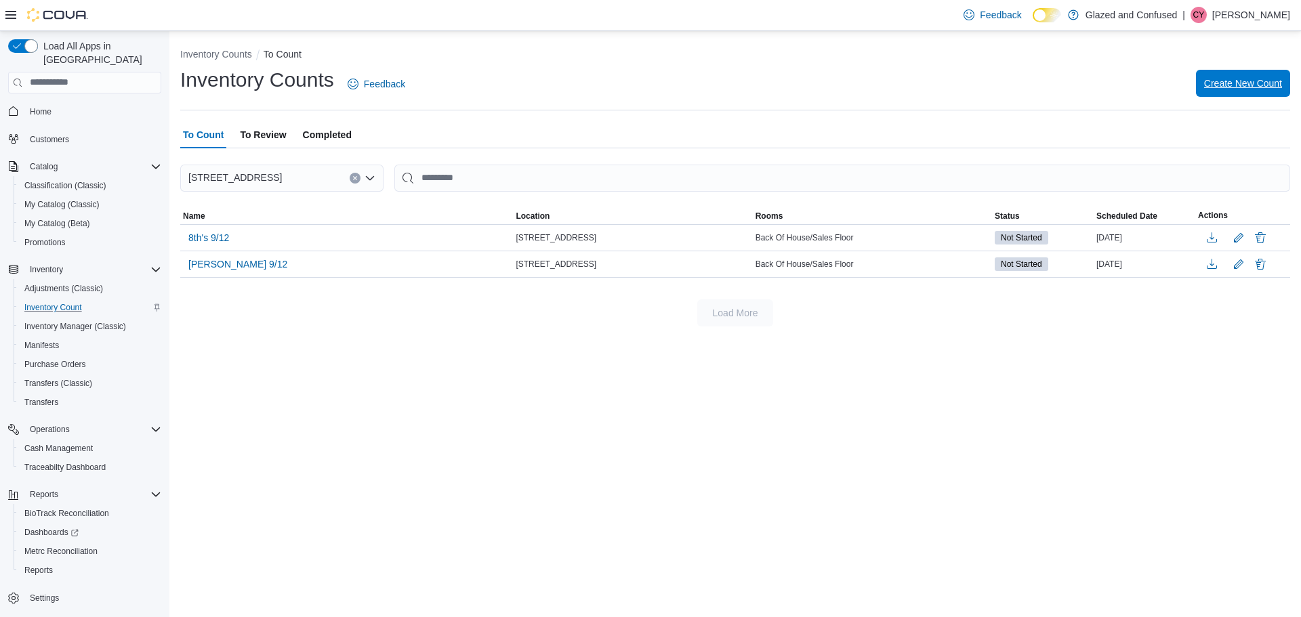
click at [1248, 81] on span "Create New Count" at bounding box center [1243, 84] width 78 height 14
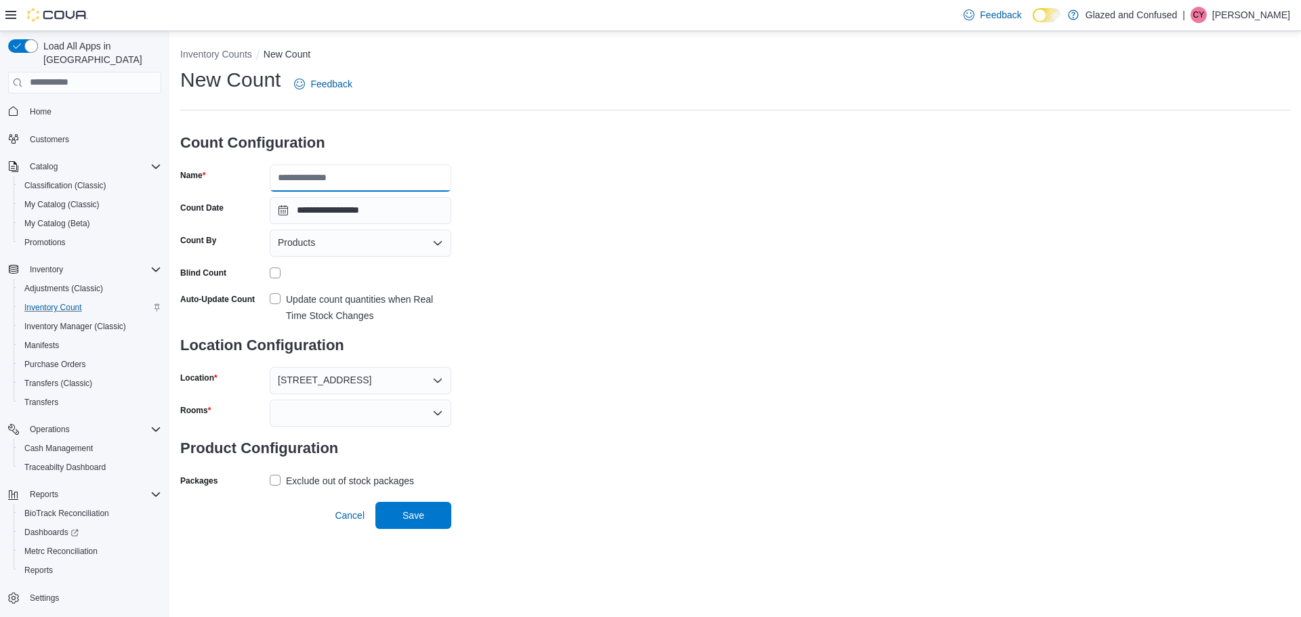
click at [345, 176] on input "Name" at bounding box center [361, 178] width 182 height 27
type input "*********"
click at [318, 412] on div at bounding box center [361, 413] width 182 height 27
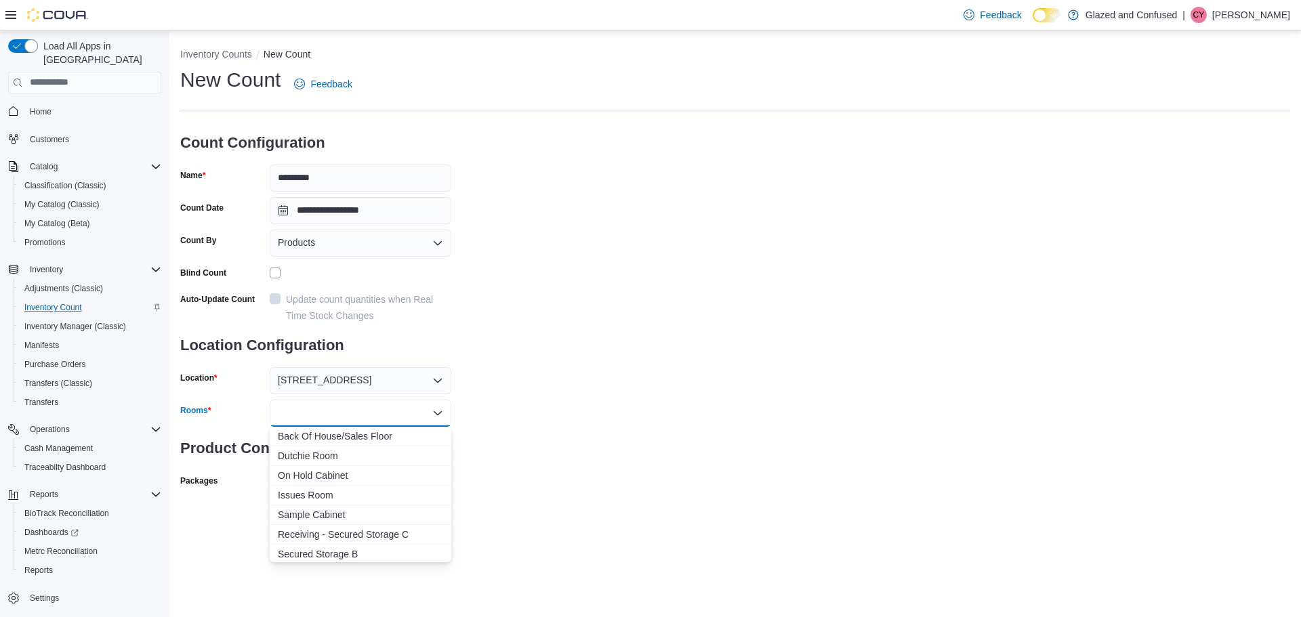
drag, startPoint x: 332, startPoint y: 435, endPoint x: 491, endPoint y: 457, distance: 160.2
click at [333, 435] on span "Back Of House/Sales Floor" at bounding box center [360, 437] width 165 height 14
drag, startPoint x: 573, startPoint y: 451, endPoint x: 343, endPoint y: 496, distance: 234.1
click at [572, 451] on div "**********" at bounding box center [735, 294] width 1110 height 457
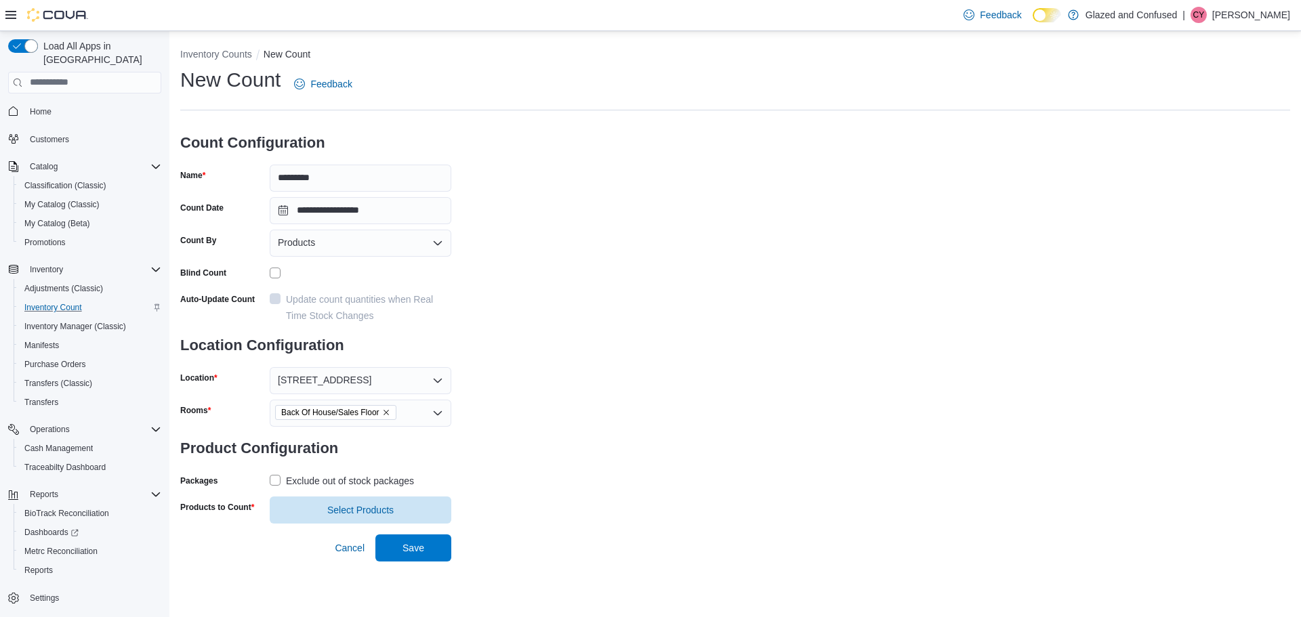
drag, startPoint x: 273, startPoint y: 480, endPoint x: 282, endPoint y: 487, distance: 11.5
click at [274, 480] on label "Exclude out of stock packages" at bounding box center [342, 481] width 144 height 16
click at [356, 508] on span "Select Products" at bounding box center [360, 510] width 66 height 14
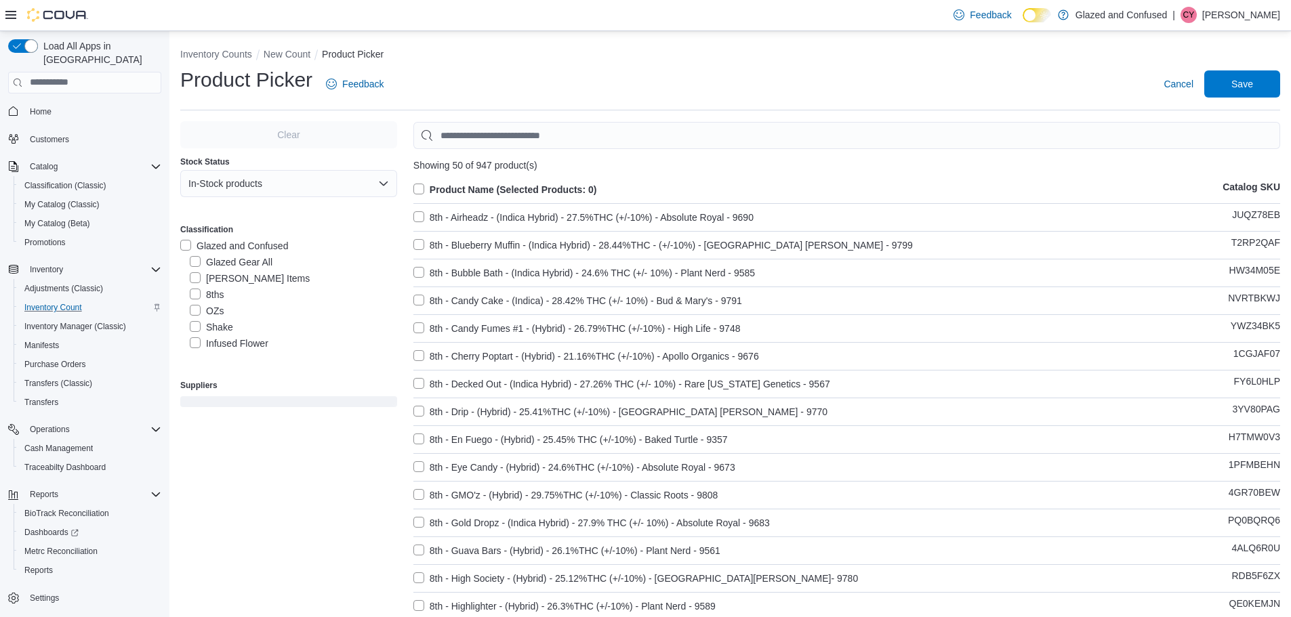
click at [196, 307] on label "OZs" at bounding box center [207, 311] width 34 height 16
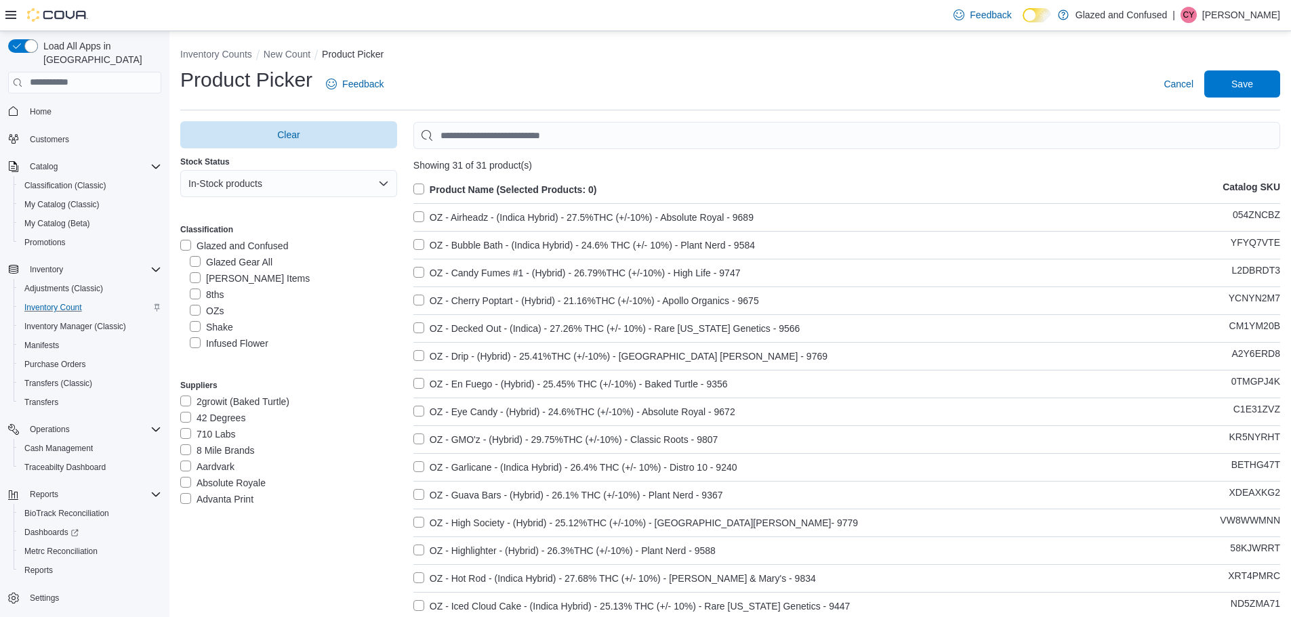
click at [421, 186] on label "Product Name (Selected Products: 0)" at bounding box center [505, 190] width 184 height 16
click at [1268, 79] on span "Save" at bounding box center [1242, 83] width 60 height 27
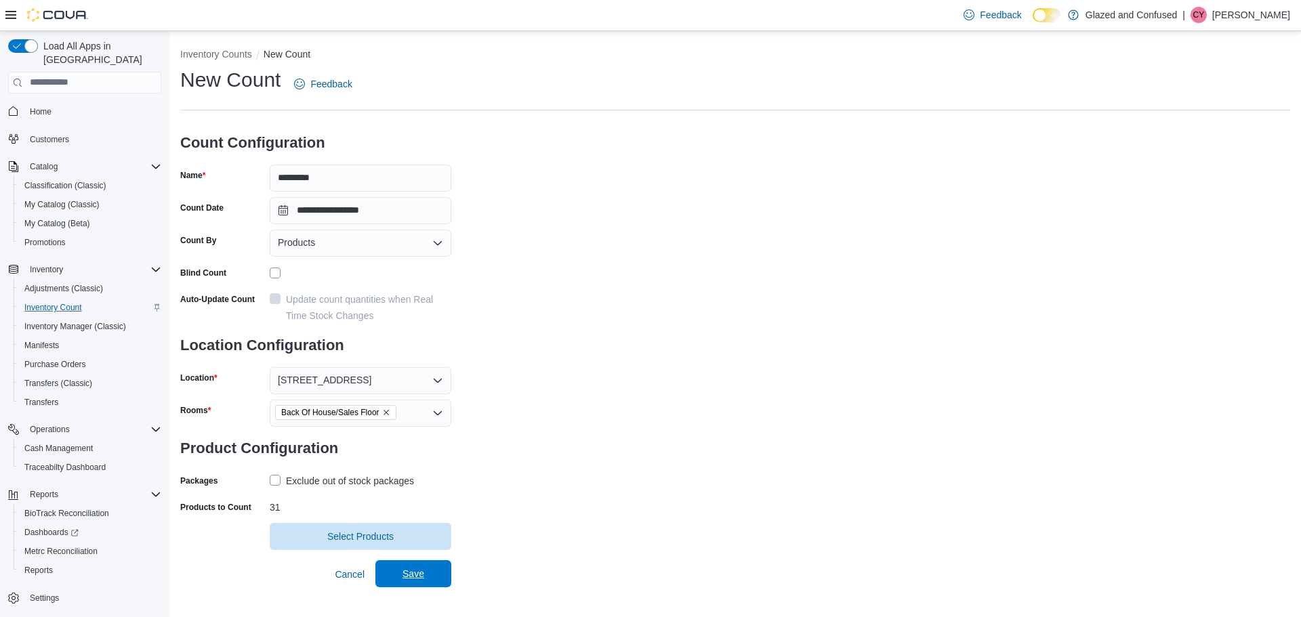
click at [408, 580] on span "Save" at bounding box center [414, 574] width 22 height 14
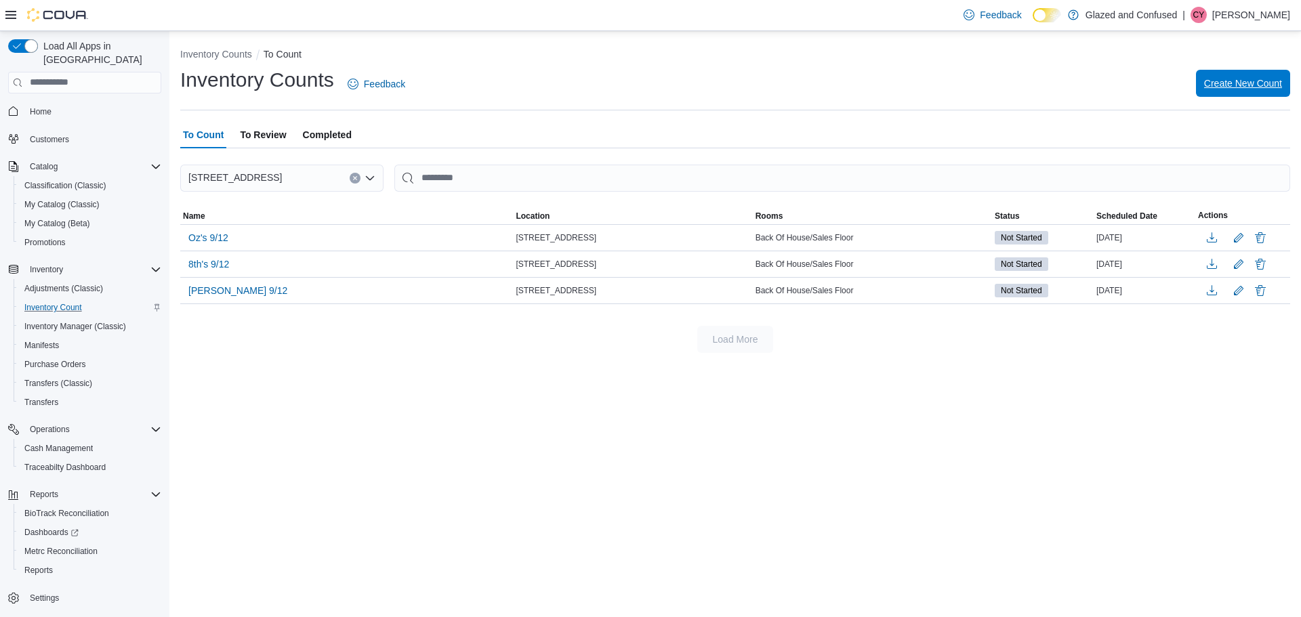
click at [1250, 81] on span "Create New Count" at bounding box center [1243, 84] width 78 height 14
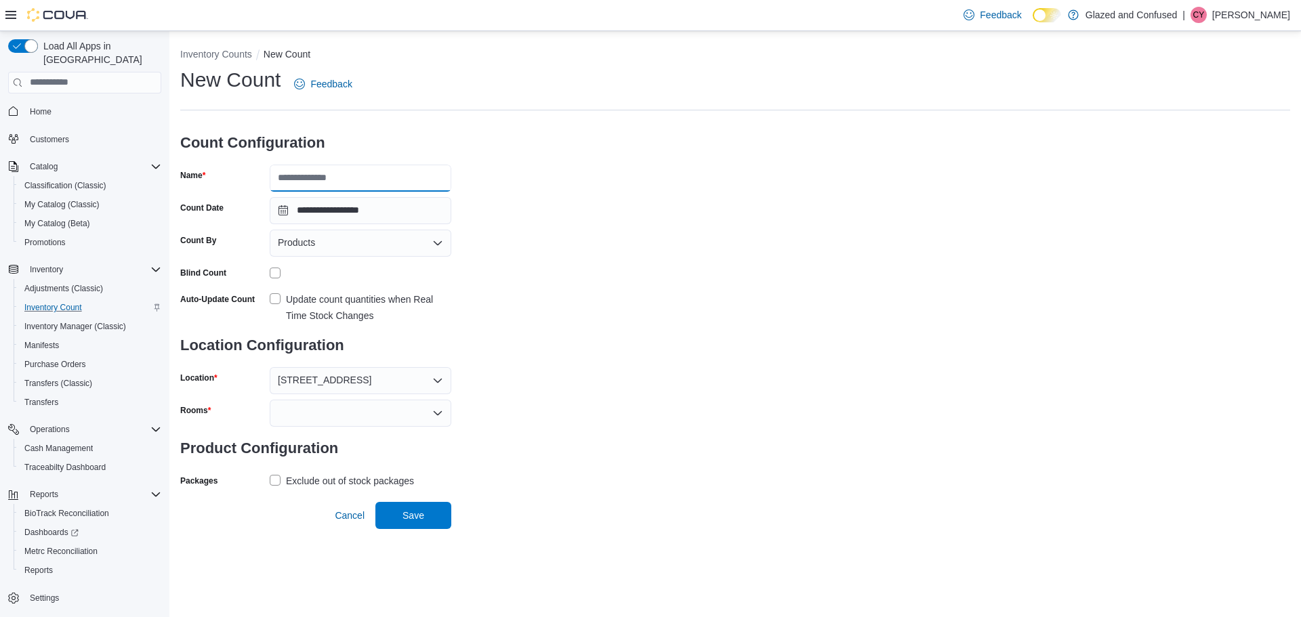
click at [340, 175] on input "Name" at bounding box center [361, 178] width 182 height 27
type input "**********"
click at [313, 410] on div at bounding box center [361, 413] width 182 height 27
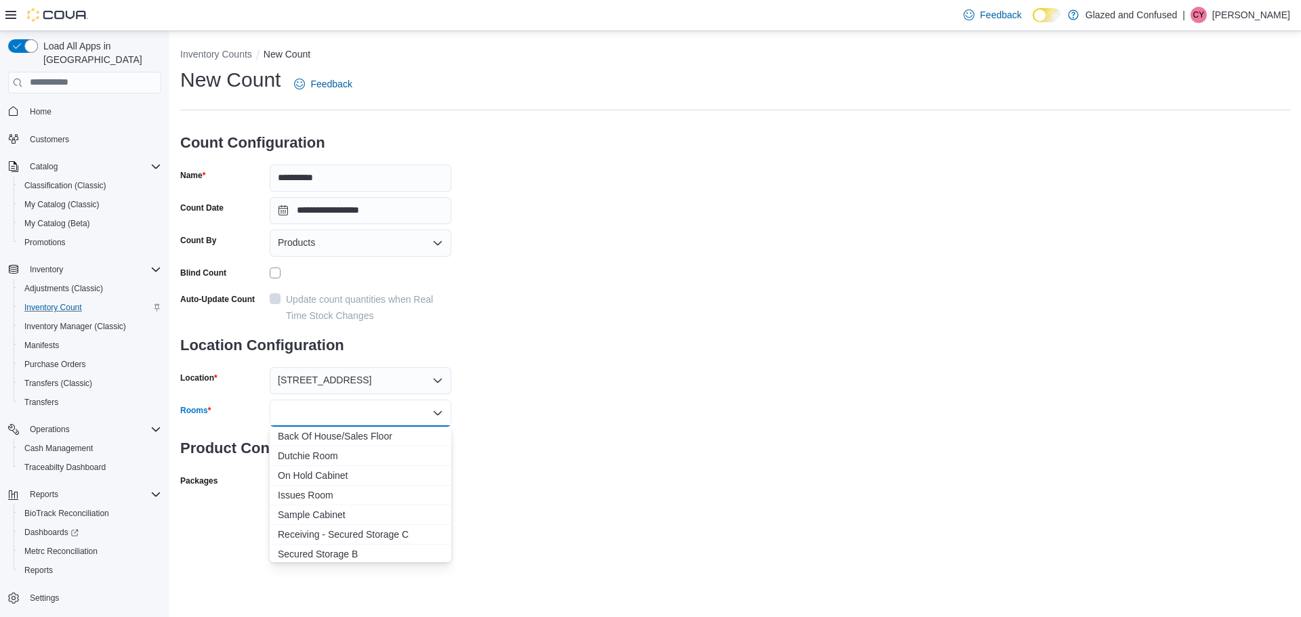
drag, startPoint x: 315, startPoint y: 436, endPoint x: 518, endPoint y: 436, distance: 203.3
click at [316, 436] on span "Back Of House/Sales Floor" at bounding box center [360, 437] width 165 height 14
click at [552, 437] on div "**********" at bounding box center [735, 294] width 1110 height 457
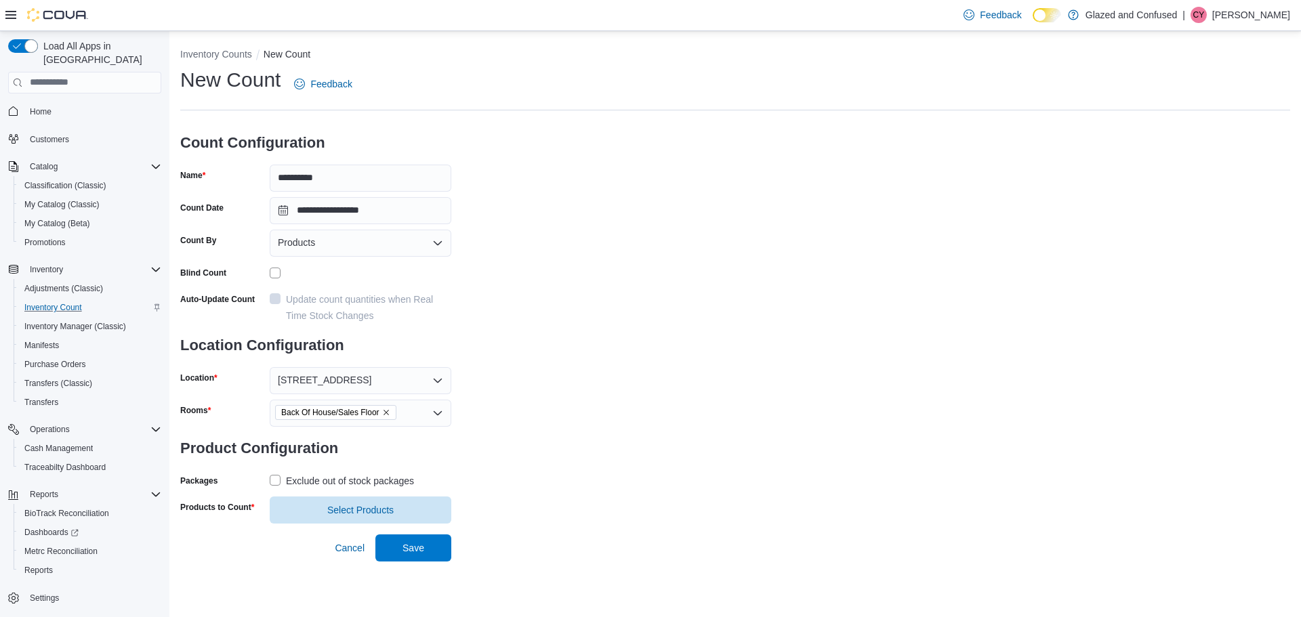
click at [277, 480] on label "Exclude out of stock packages" at bounding box center [342, 481] width 144 height 16
click at [347, 508] on span "Select Products" at bounding box center [360, 510] width 66 height 14
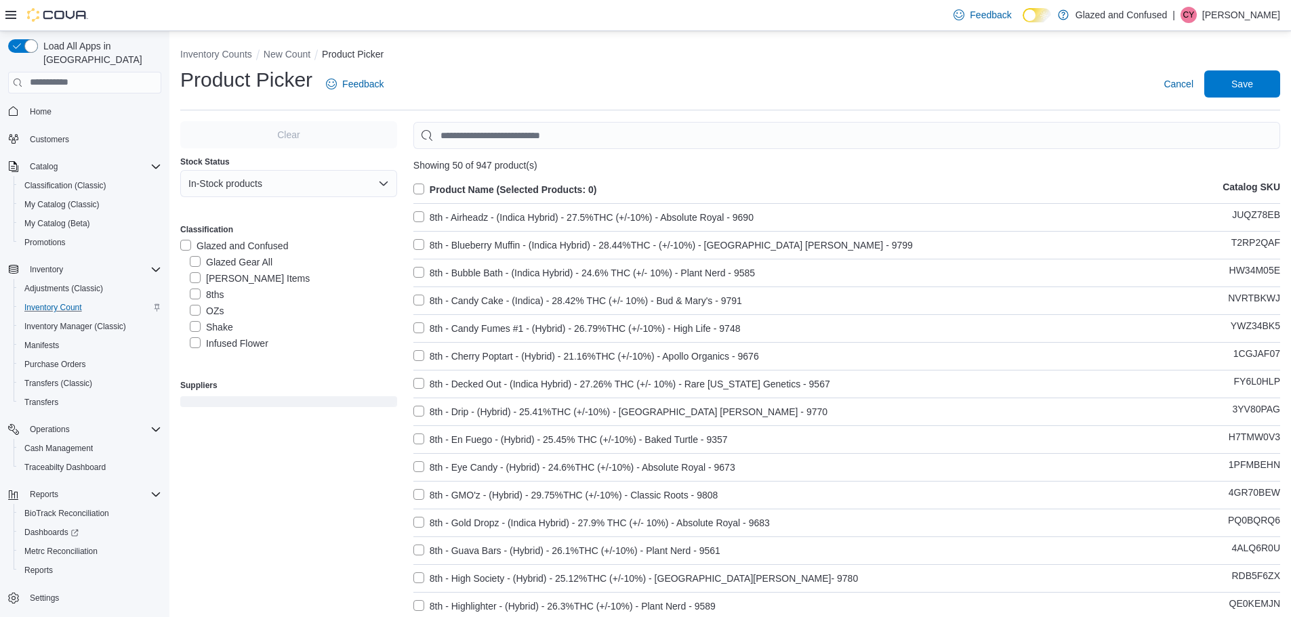
click at [192, 326] on label "Shake" at bounding box center [211, 327] width 43 height 16
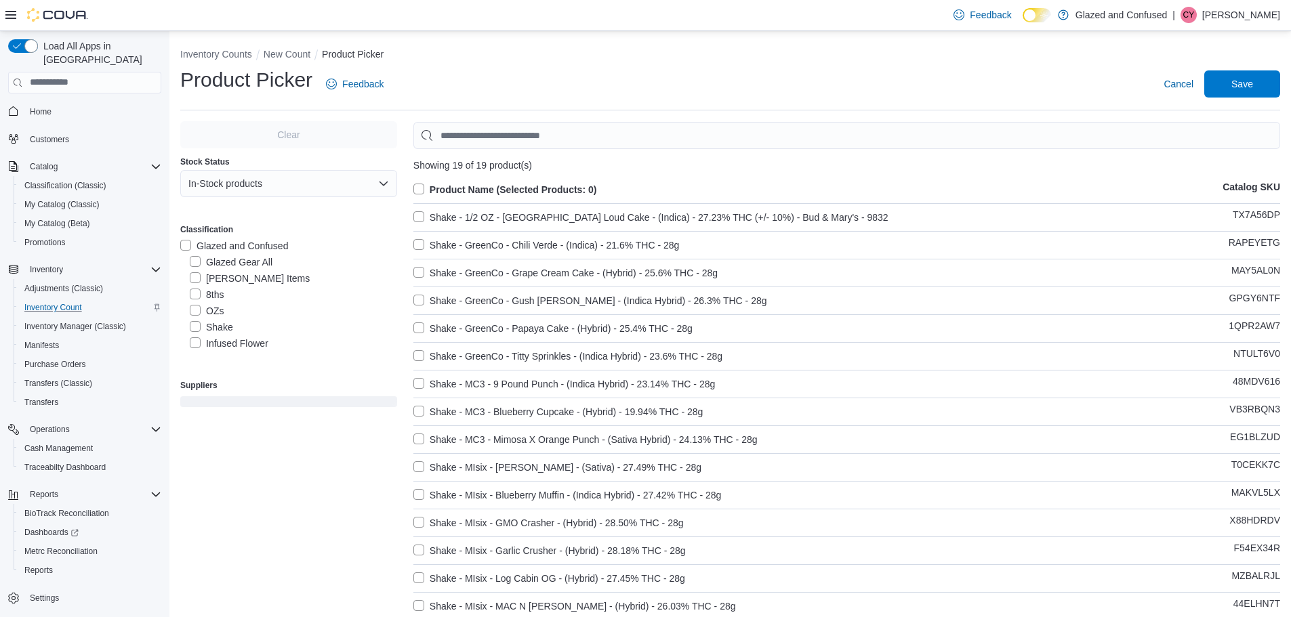
click at [420, 185] on label "Product Name (Selected Products: 0)" at bounding box center [505, 190] width 184 height 16
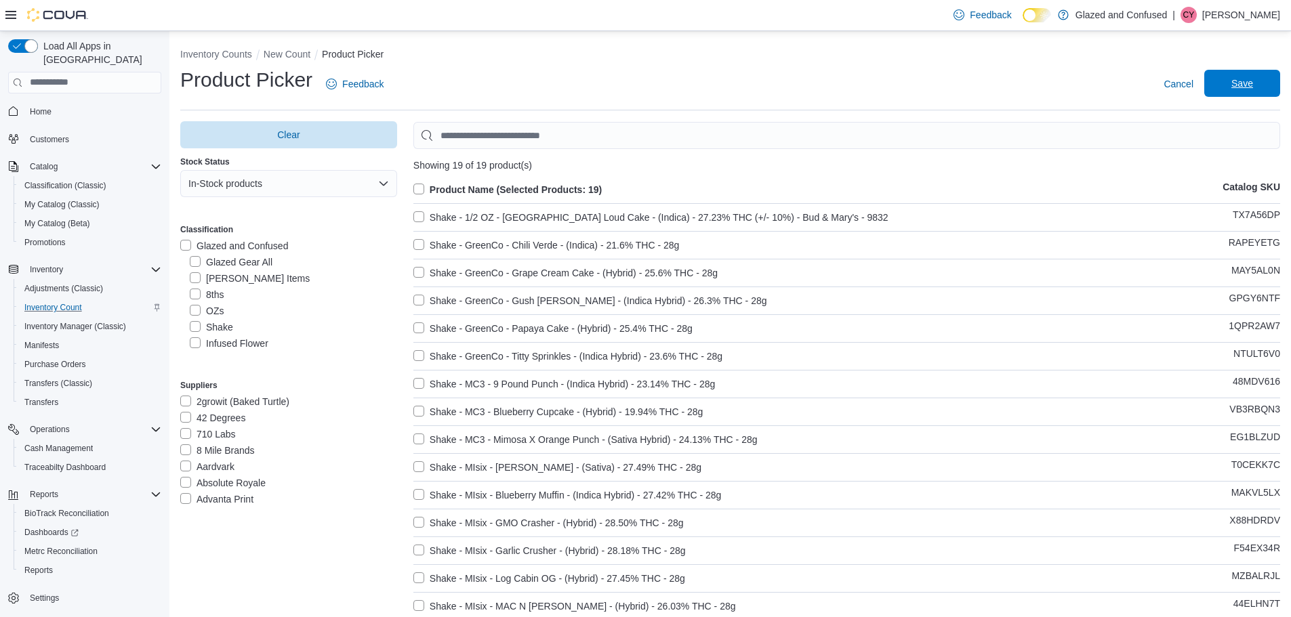
click at [1235, 80] on span "Save" at bounding box center [1242, 83] width 60 height 27
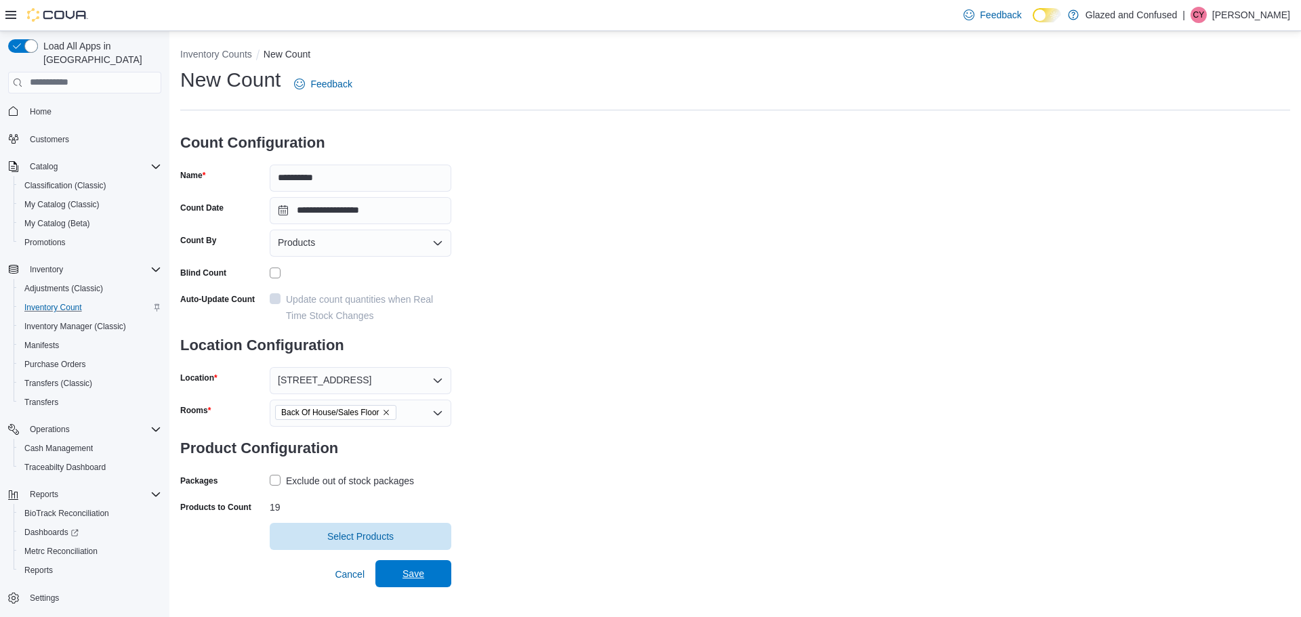
drag, startPoint x: 406, startPoint y: 574, endPoint x: 416, endPoint y: 571, distance: 10.7
click at [407, 573] on span "Save" at bounding box center [414, 574] width 22 height 14
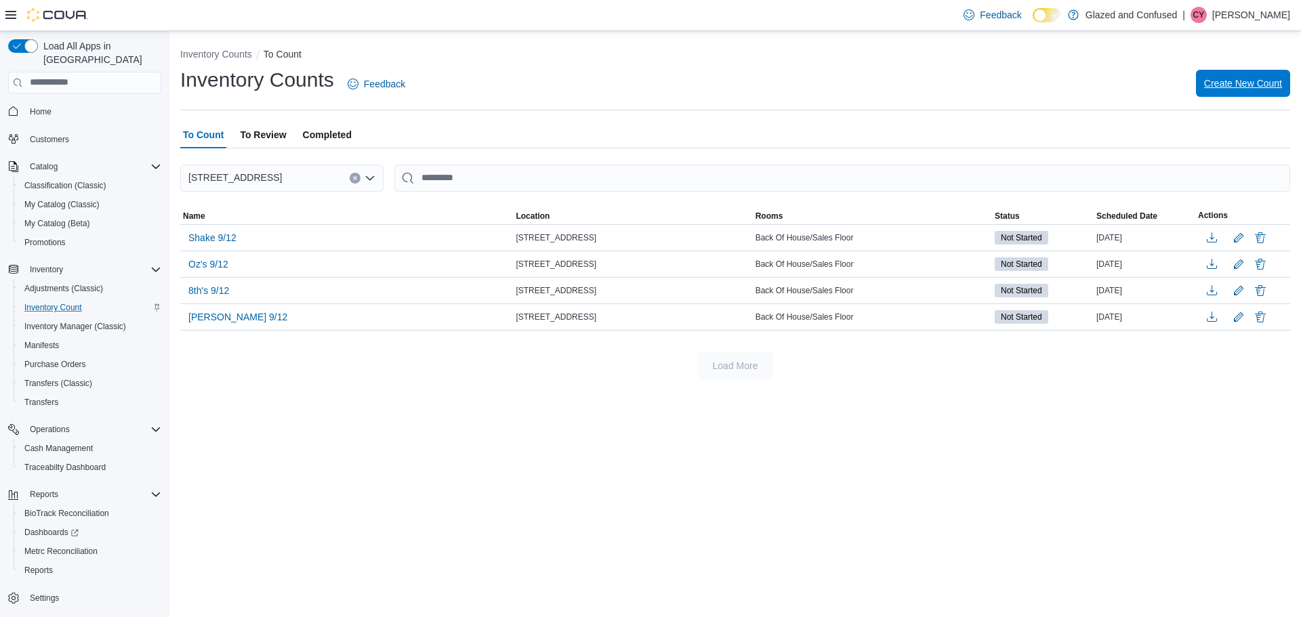
click at [1233, 79] on span "Create New Count" at bounding box center [1243, 84] width 78 height 14
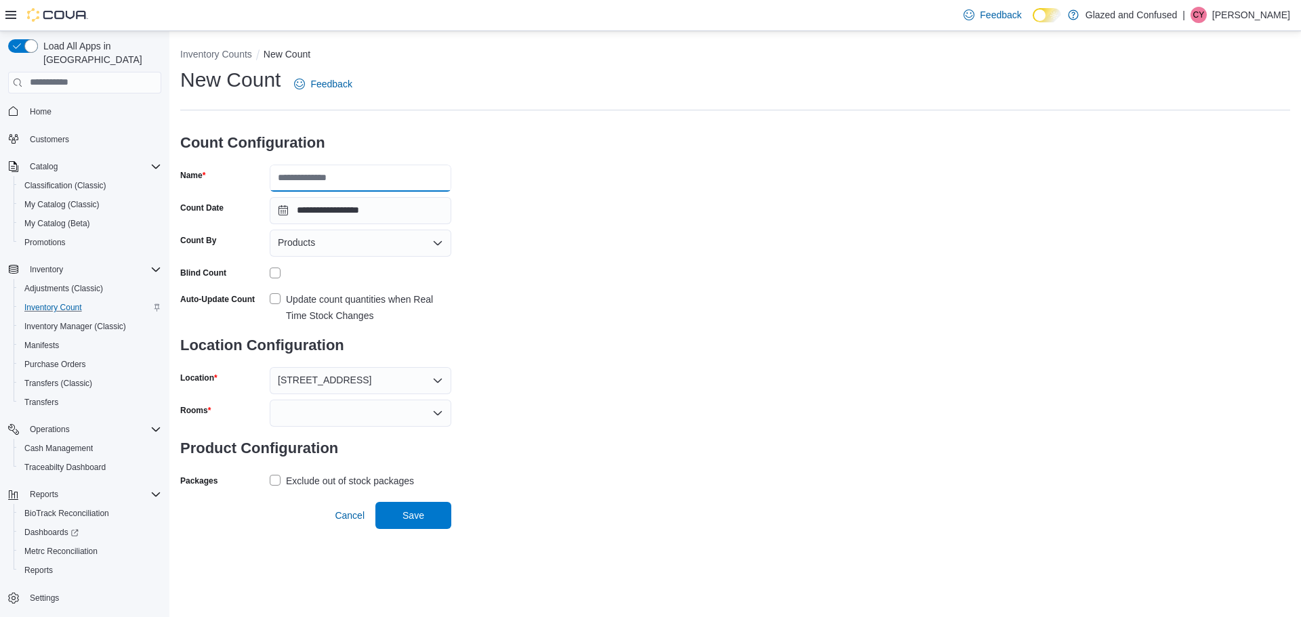
click at [368, 179] on input "Name" at bounding box center [361, 178] width 182 height 27
type input "**********"
click at [309, 415] on div at bounding box center [361, 413] width 182 height 27
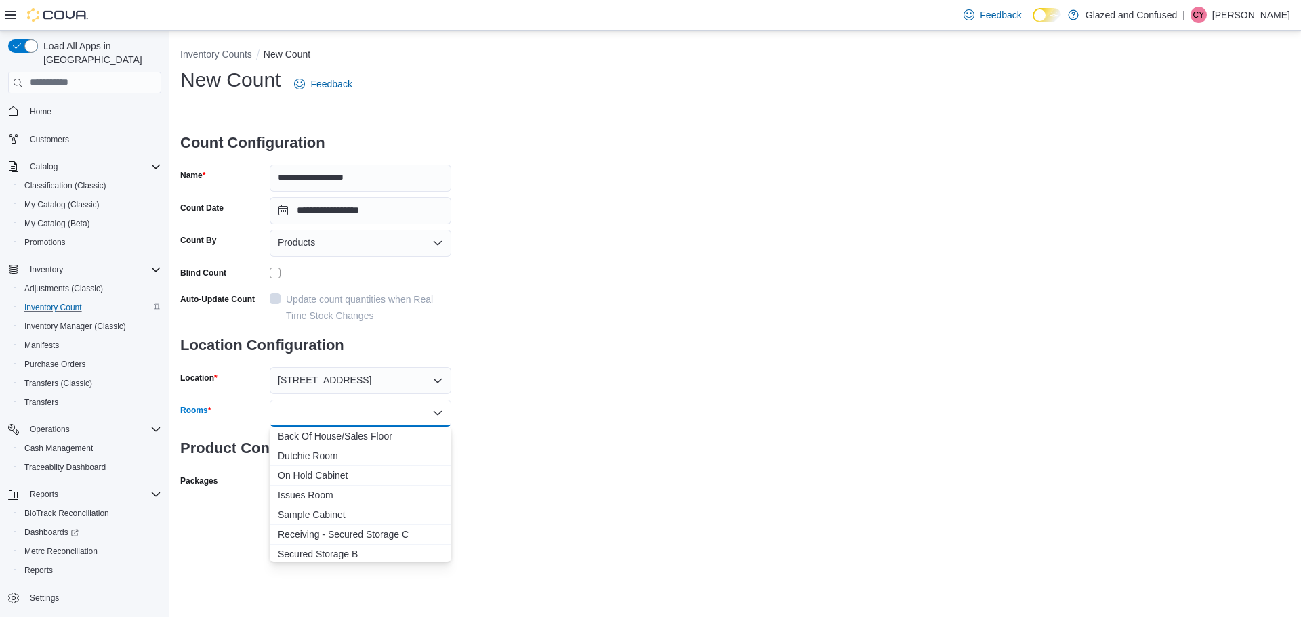
drag, startPoint x: 320, startPoint y: 438, endPoint x: 539, endPoint y: 418, distance: 220.5
click at [334, 438] on span "Back Of House/Sales Floor" at bounding box center [360, 437] width 165 height 14
drag, startPoint x: 611, startPoint y: 412, endPoint x: 407, endPoint y: 458, distance: 209.1
click at [602, 418] on div "**********" at bounding box center [735, 294] width 1110 height 457
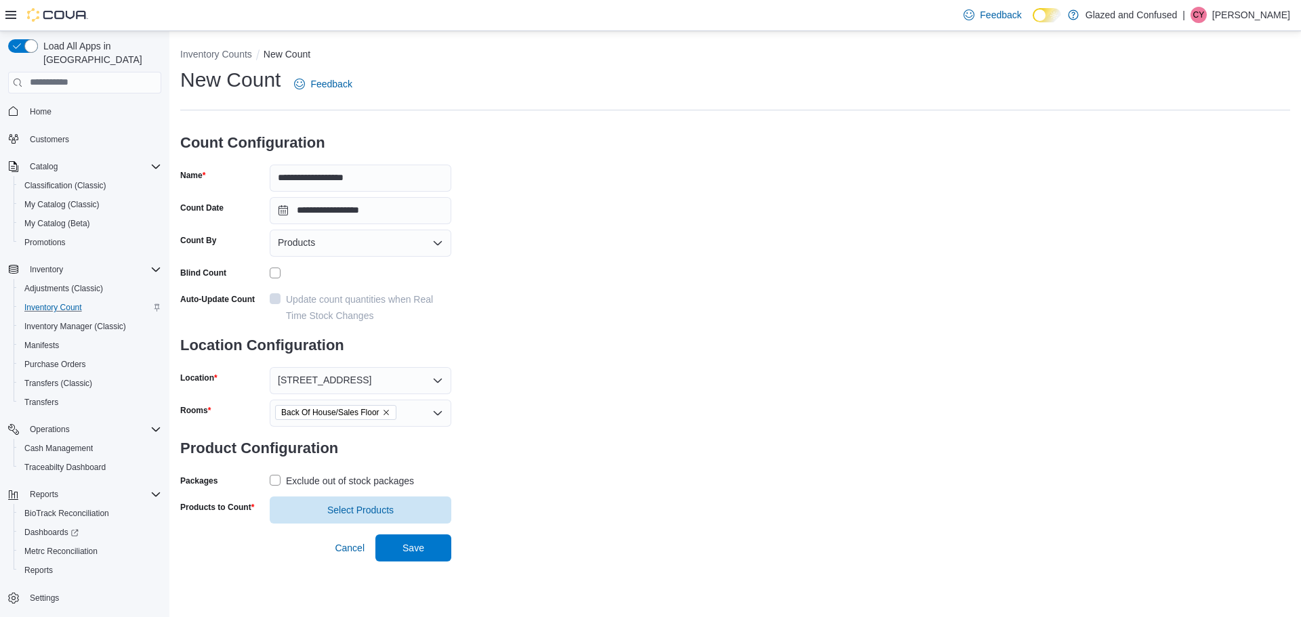
click at [274, 482] on label "Exclude out of stock packages" at bounding box center [342, 481] width 144 height 16
drag, startPoint x: 344, startPoint y: 511, endPoint x: 344, endPoint y: 502, distance: 9.5
click at [346, 510] on span "Select Products" at bounding box center [360, 511] width 66 height 14
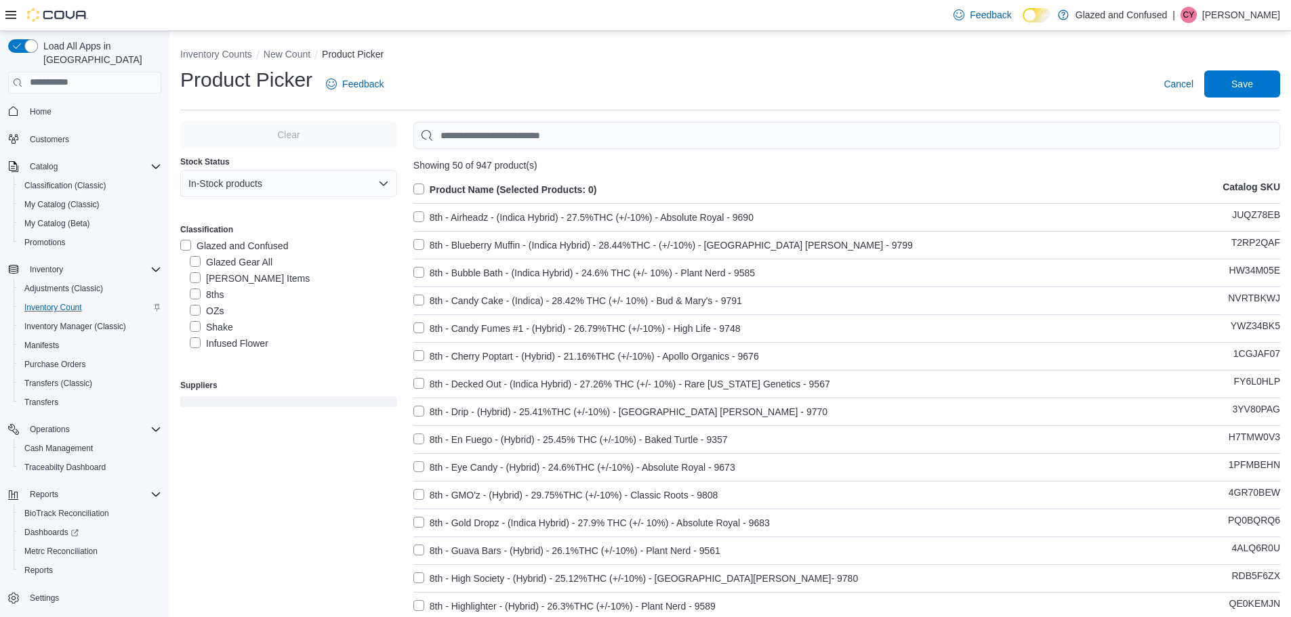
click at [193, 341] on label "Infused Flower" at bounding box center [229, 343] width 79 height 16
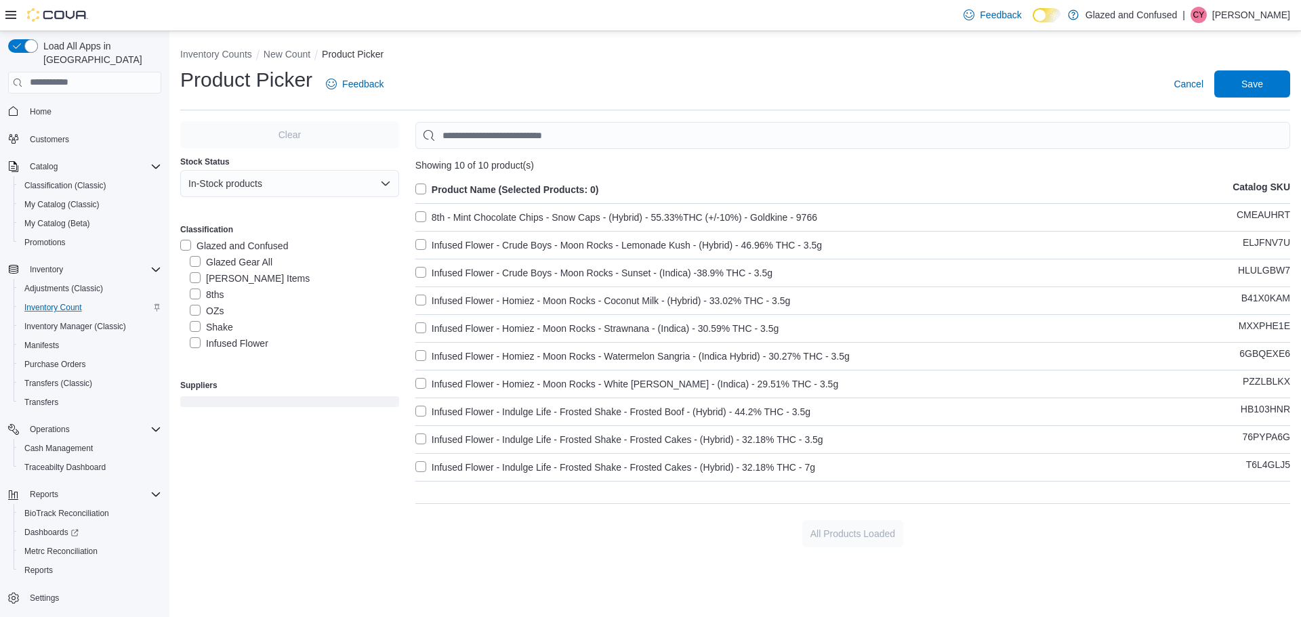
click at [420, 188] on label "Product Name (Selected Products: 0)" at bounding box center [507, 190] width 184 height 16
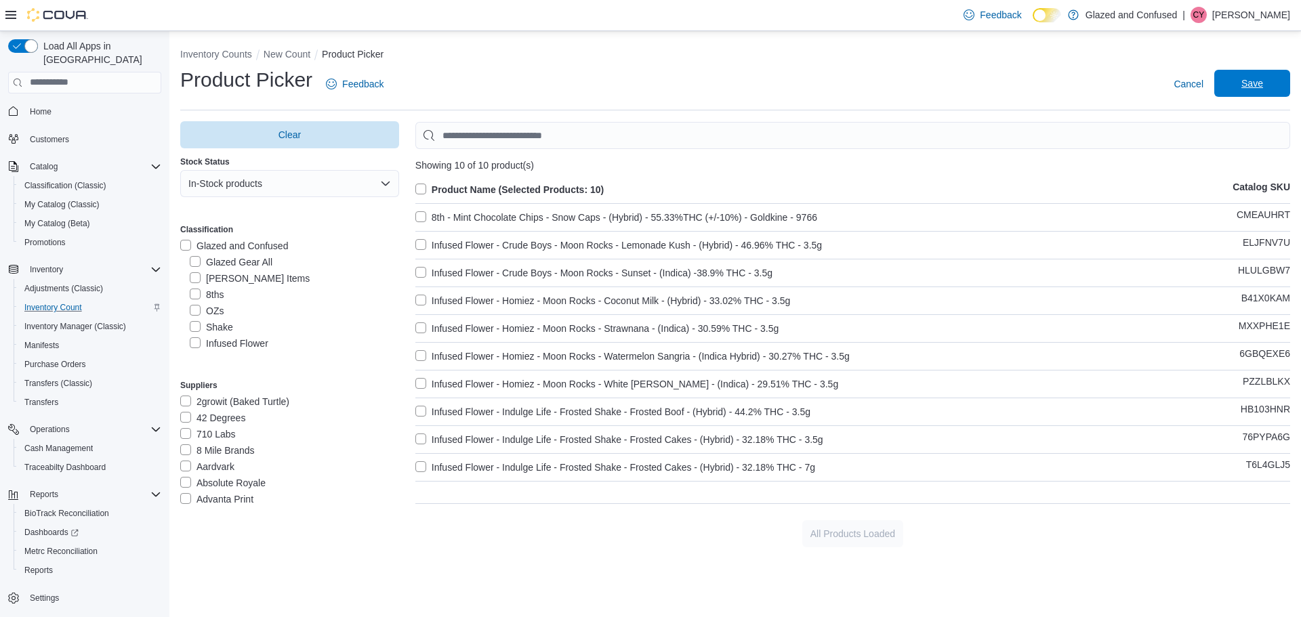
click at [1249, 78] on span "Save" at bounding box center [1253, 84] width 22 height 14
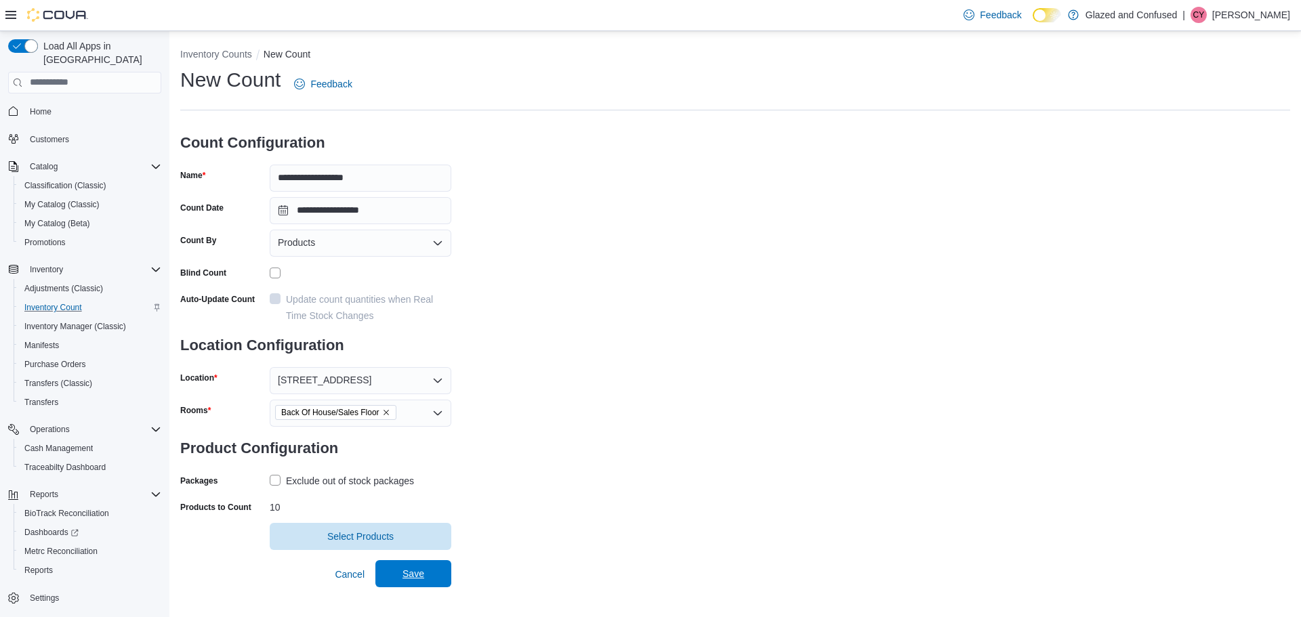
click at [408, 573] on span "Save" at bounding box center [414, 574] width 22 height 14
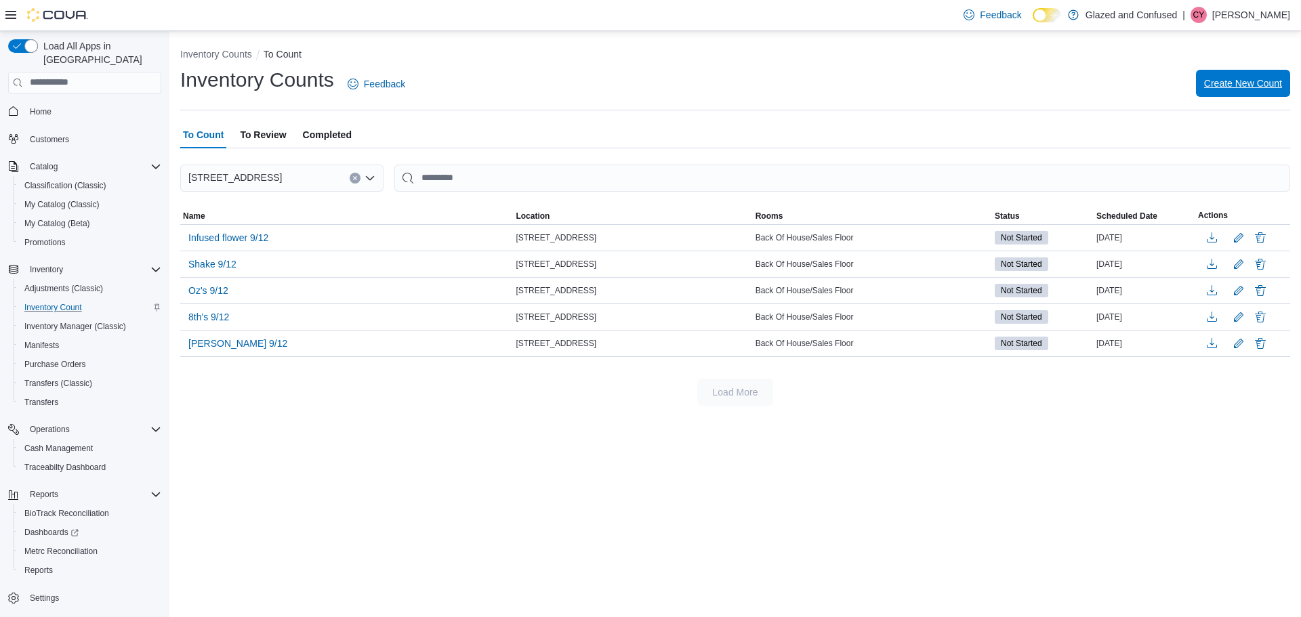
click at [1259, 79] on span "Create New Count" at bounding box center [1243, 84] width 78 height 14
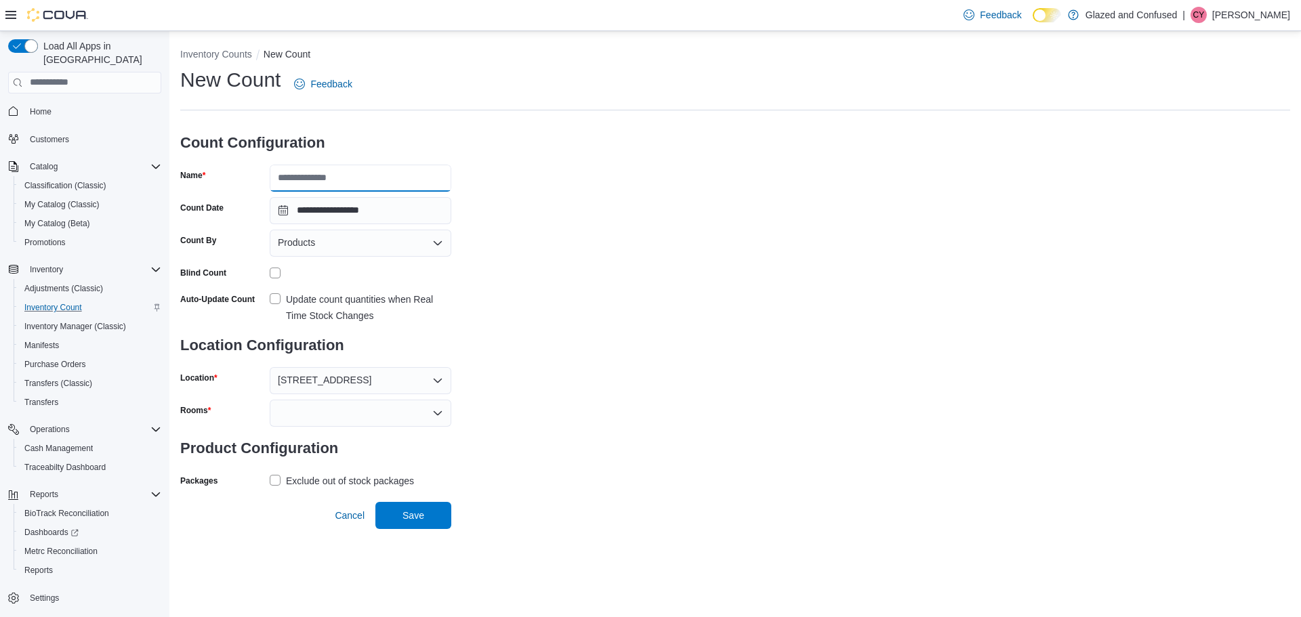
click at [369, 176] on input "Name" at bounding box center [361, 178] width 182 height 27
type input "**********"
click at [329, 413] on div at bounding box center [361, 413] width 182 height 27
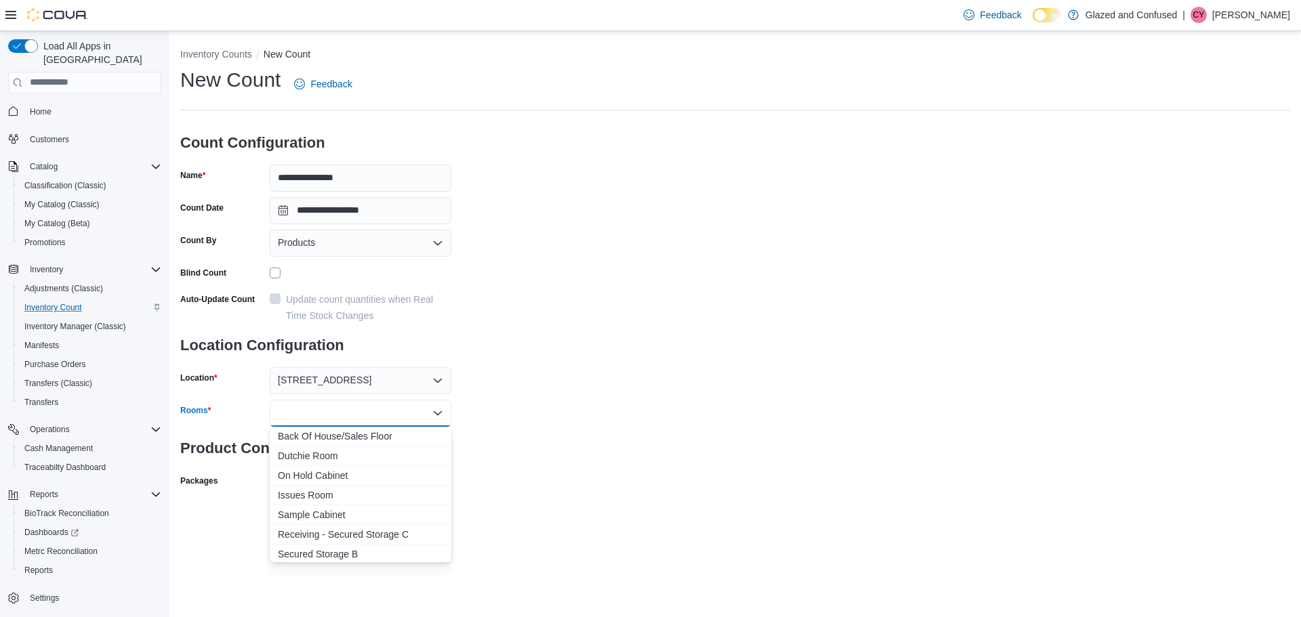
drag, startPoint x: 335, startPoint y: 436, endPoint x: 560, endPoint y: 466, distance: 227.0
click at [335, 436] on span "Back Of House/Sales Floor" at bounding box center [360, 437] width 165 height 14
drag, startPoint x: 563, startPoint y: 462, endPoint x: 482, endPoint y: 481, distance: 83.5
click at [558, 464] on div "**********" at bounding box center [735, 294] width 1110 height 457
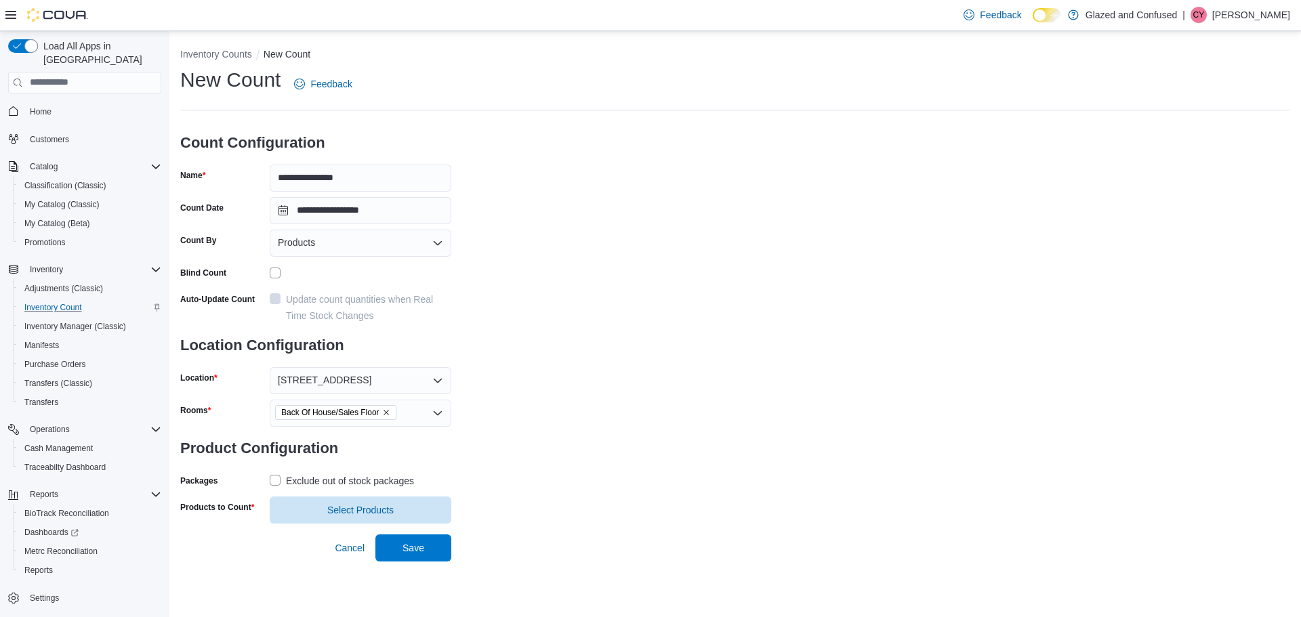
click at [276, 482] on label "Exclude out of stock packages" at bounding box center [342, 481] width 144 height 16
click at [354, 510] on span "Select Products" at bounding box center [360, 510] width 66 height 14
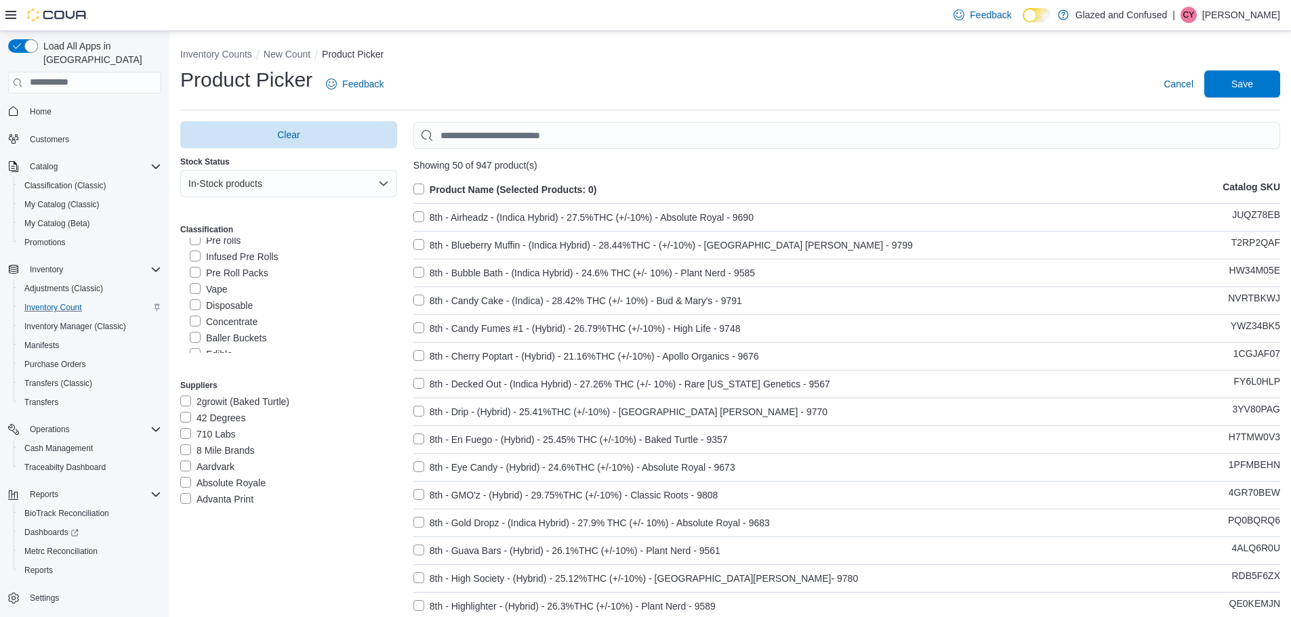
scroll to position [68, 0]
click at [196, 290] on label "Prepackaged" at bounding box center [226, 292] width 73 height 16
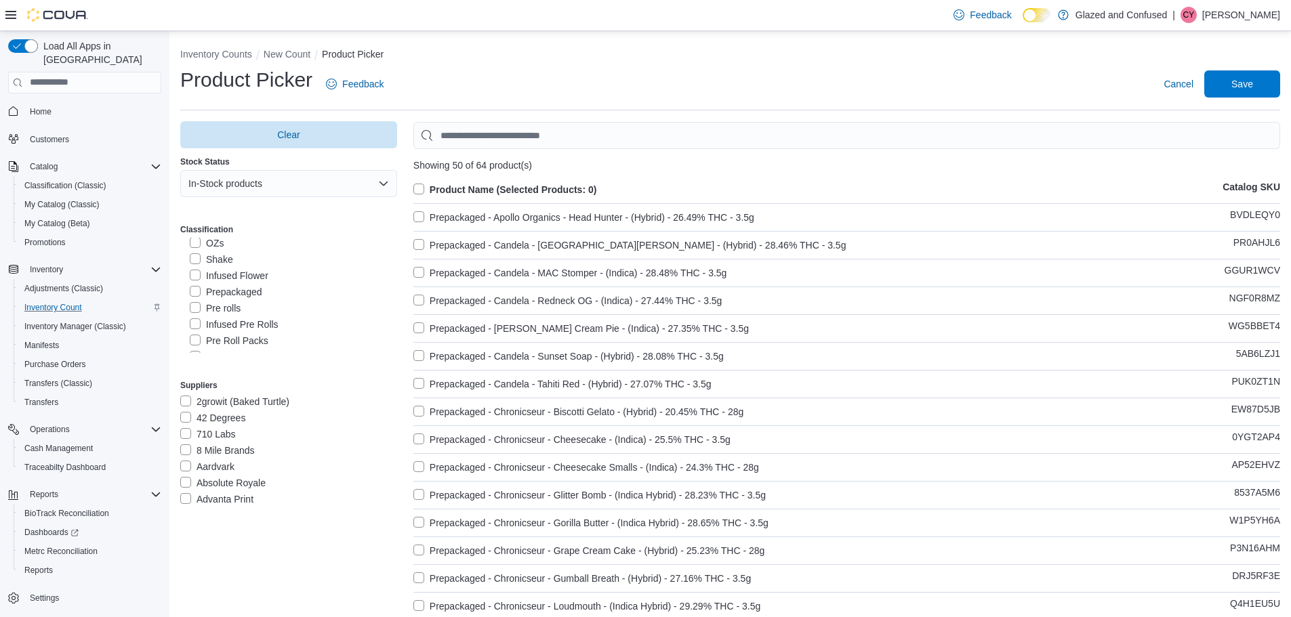
click at [422, 186] on label "Product Name (Selected Products: 0)" at bounding box center [505, 190] width 184 height 16
click at [1250, 82] on span "Save" at bounding box center [1242, 84] width 22 height 14
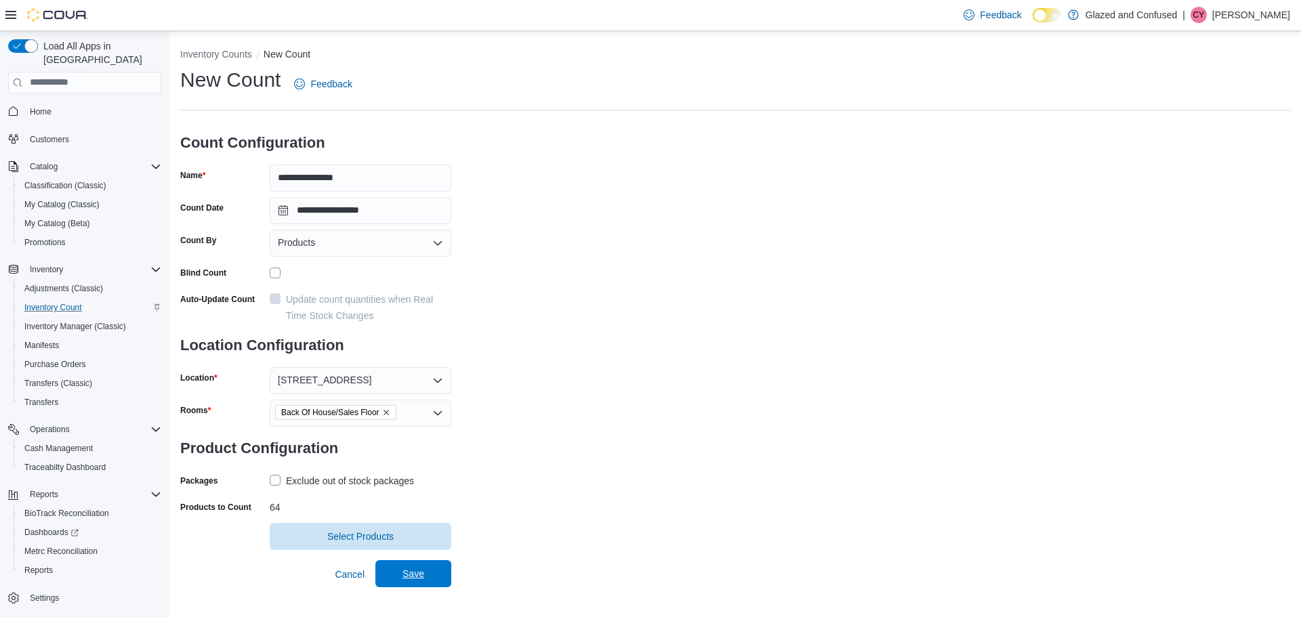
click at [405, 570] on span "Save" at bounding box center [414, 574] width 22 height 14
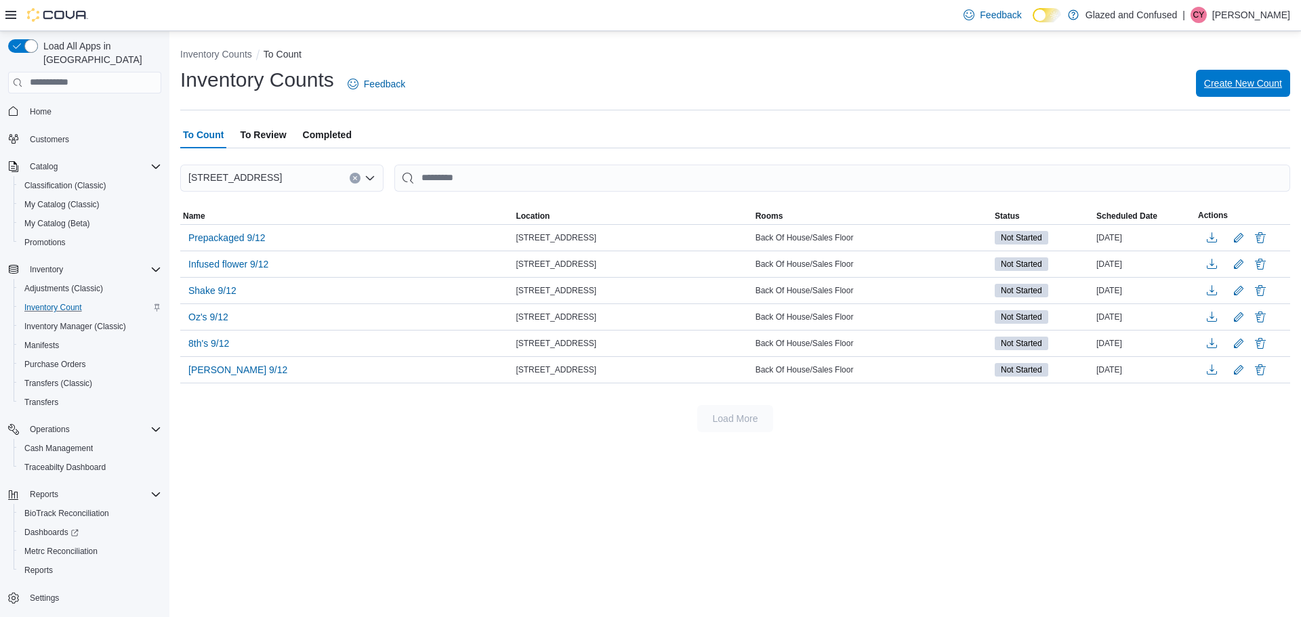
click at [1257, 79] on span "Create New Count" at bounding box center [1243, 84] width 78 height 14
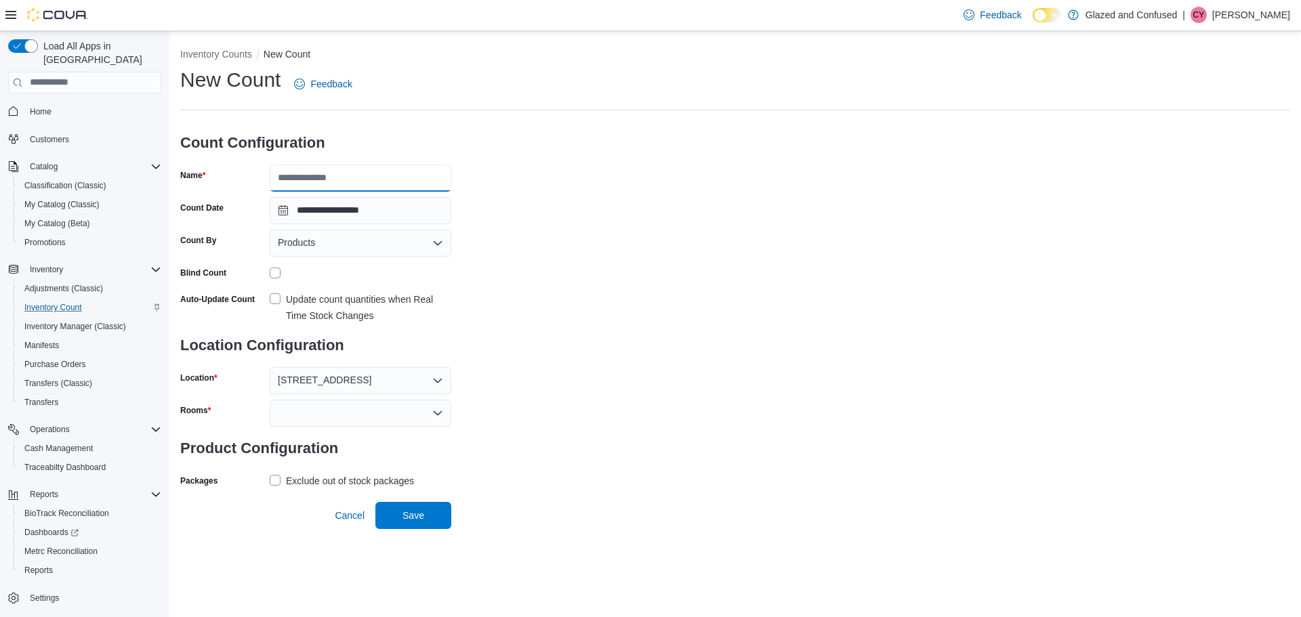
click at [385, 176] on input "Name" at bounding box center [361, 178] width 182 height 27
type input "**********"
click at [344, 413] on div at bounding box center [361, 413] width 182 height 27
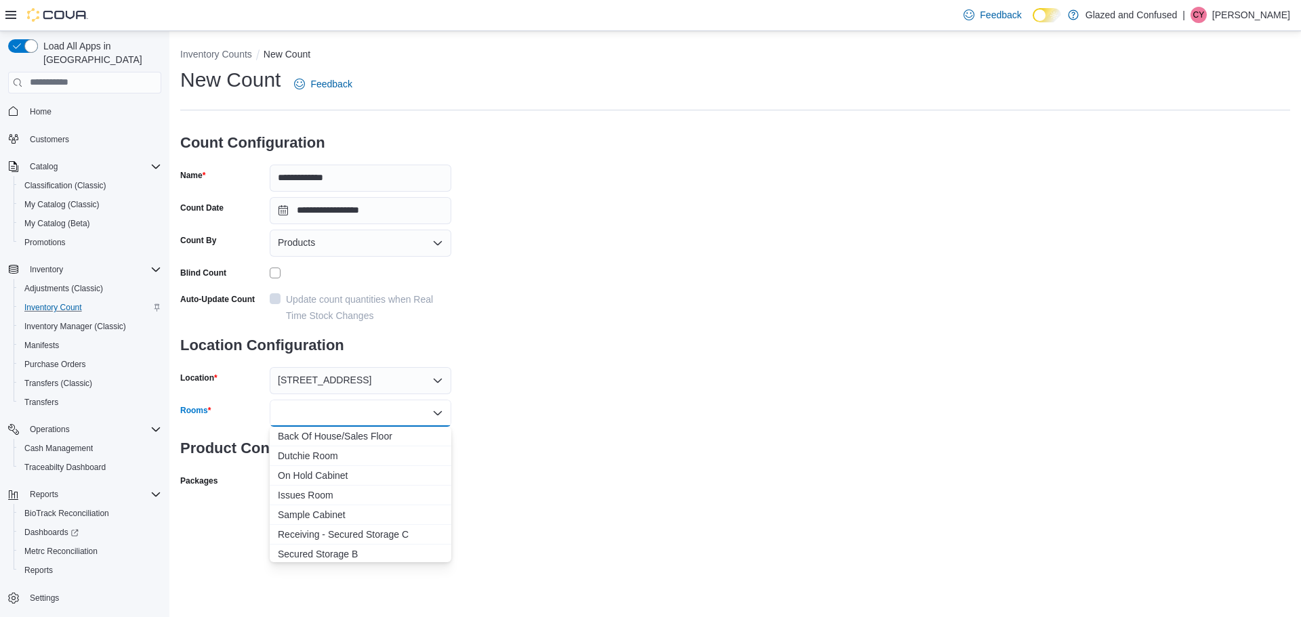
drag, startPoint x: 333, startPoint y: 438, endPoint x: 500, endPoint y: 448, distance: 167.0
click at [335, 438] on span "Back Of House/Sales Floor" at bounding box center [360, 437] width 165 height 14
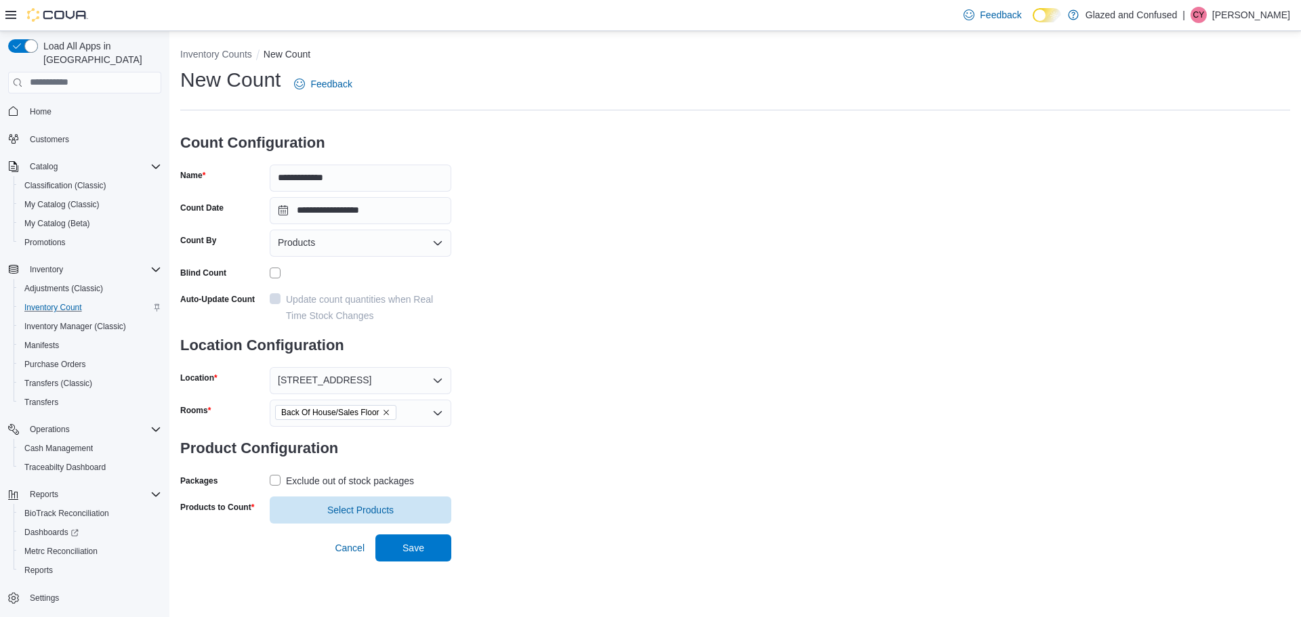
drag, startPoint x: 568, startPoint y: 449, endPoint x: 396, endPoint y: 474, distance: 174.0
click at [562, 452] on div "**********" at bounding box center [735, 294] width 1110 height 457
click at [273, 477] on label "Exclude out of stock packages" at bounding box center [342, 481] width 144 height 16
click at [351, 510] on span "Select Products" at bounding box center [360, 510] width 66 height 14
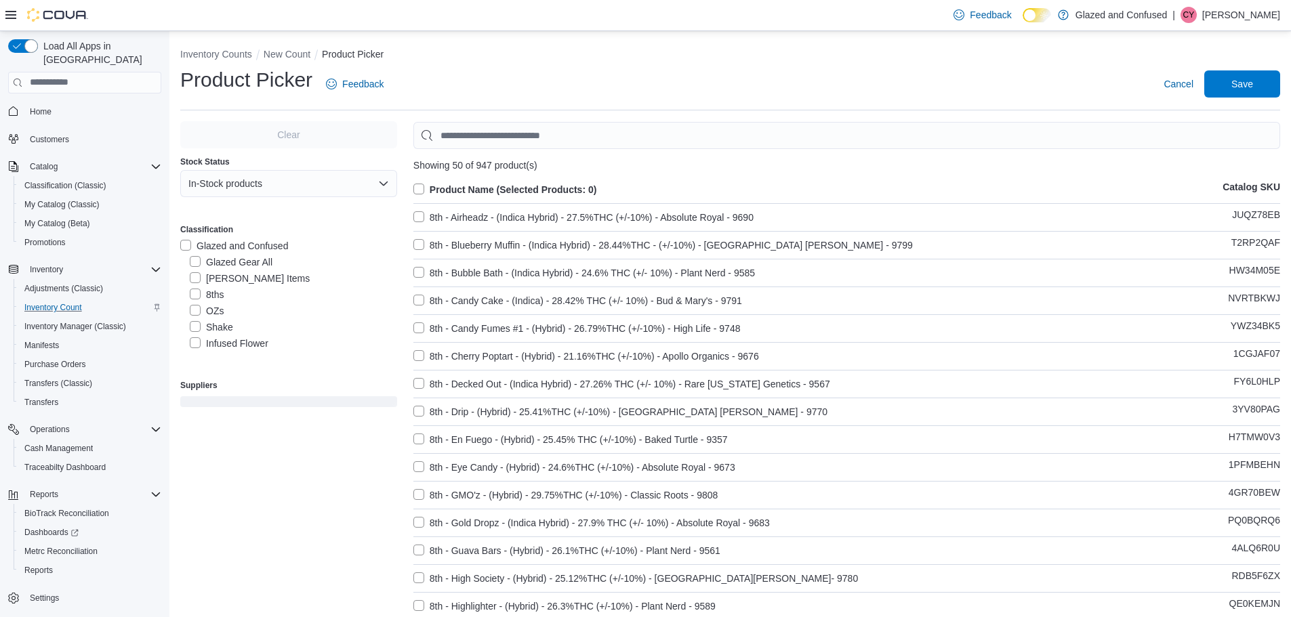
scroll to position [68, 0]
click at [195, 305] on label "Pre rolls" at bounding box center [215, 308] width 51 height 16
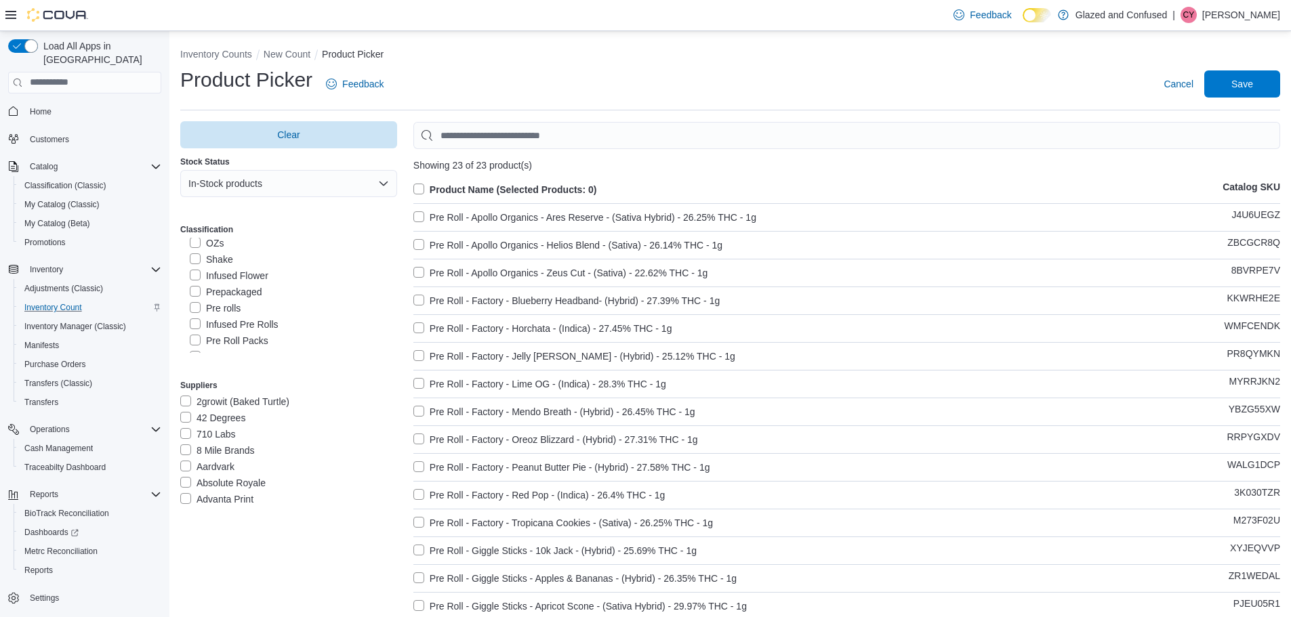
click at [419, 187] on label "Product Name (Selected Products: 0)" at bounding box center [505, 190] width 184 height 16
click at [1252, 77] on span "Save" at bounding box center [1242, 84] width 22 height 14
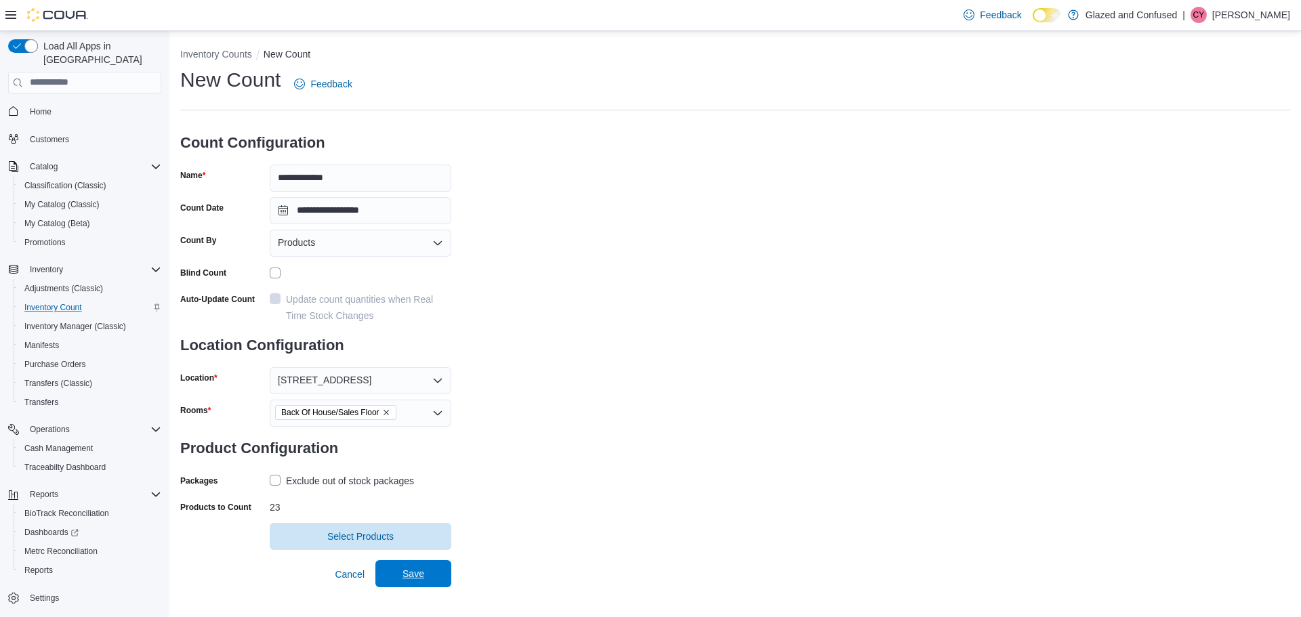
click at [406, 577] on span "Save" at bounding box center [414, 574] width 22 height 14
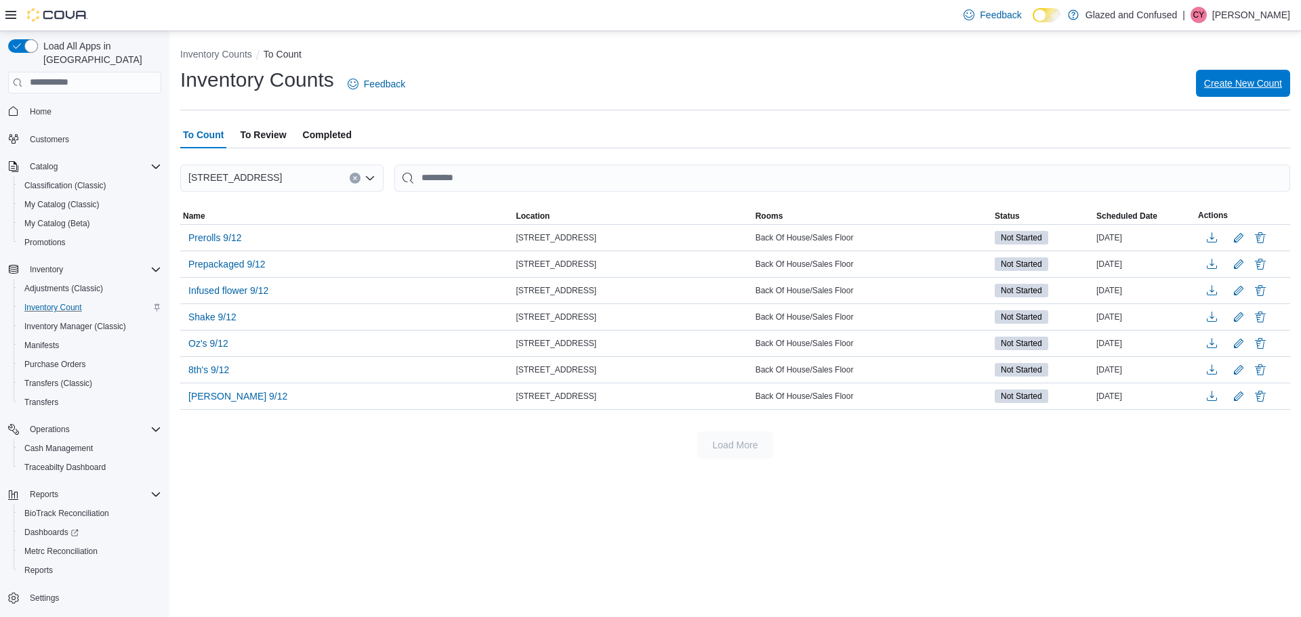
click at [1237, 83] on span "Create New Count" at bounding box center [1243, 84] width 78 height 14
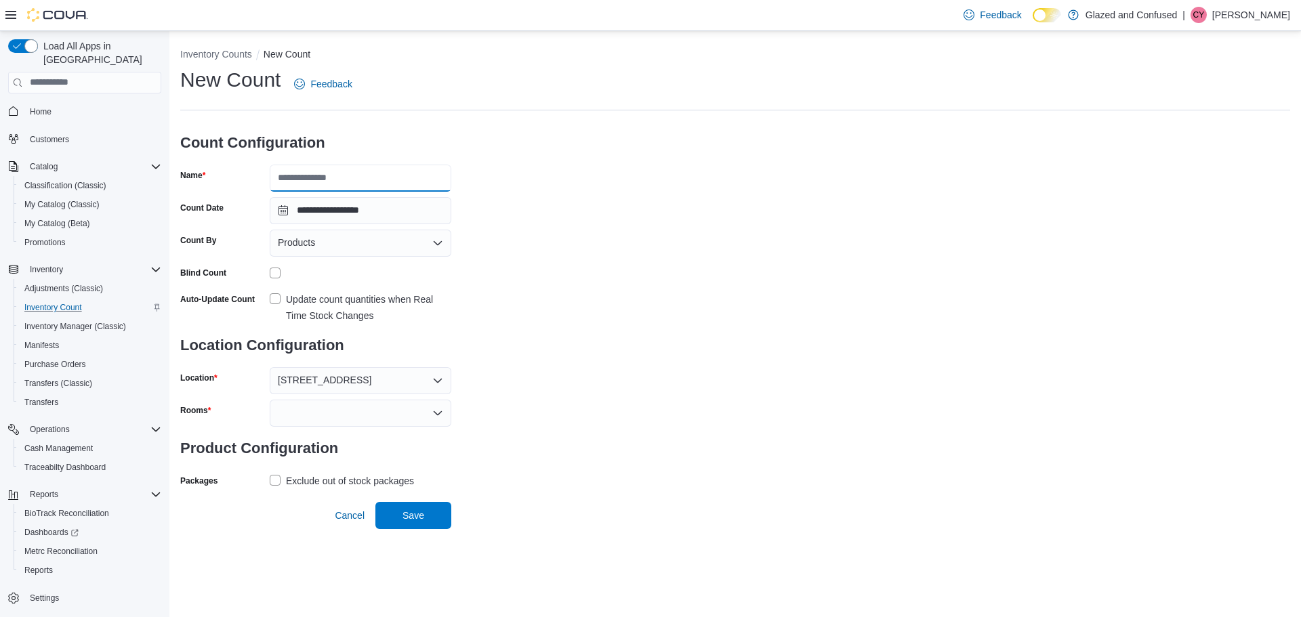
click at [381, 180] on input "Name" at bounding box center [361, 178] width 182 height 27
type input "**********"
click at [310, 407] on div at bounding box center [361, 413] width 182 height 27
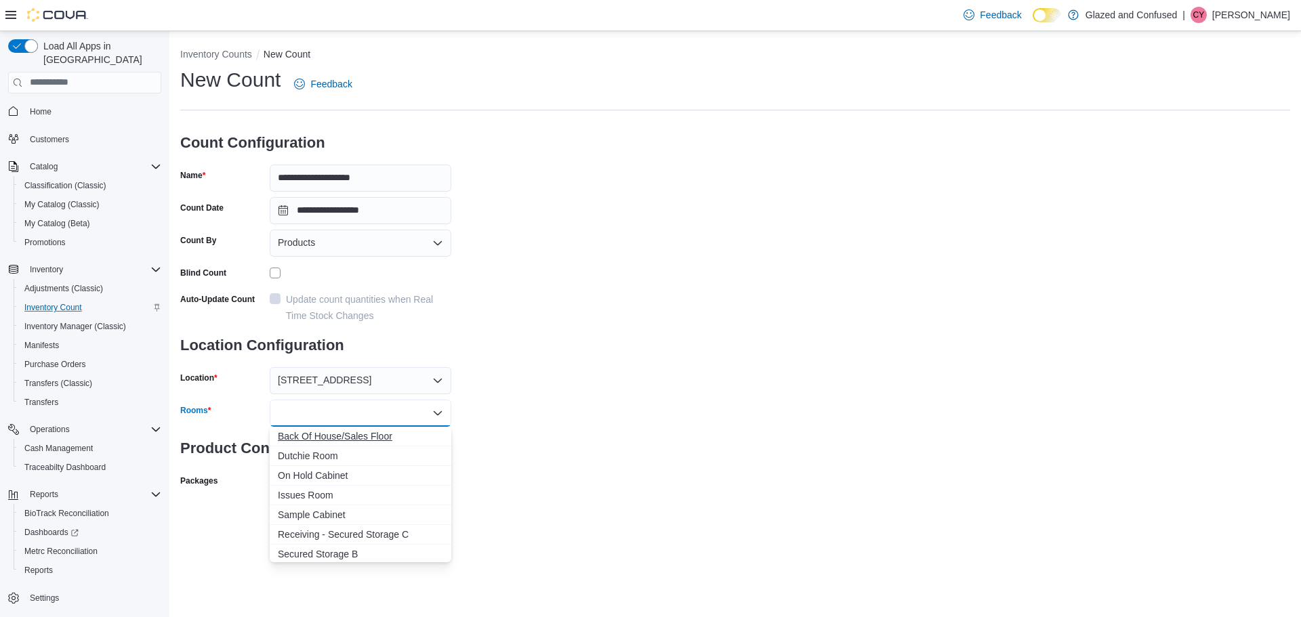
click at [312, 430] on span "Back Of House/Sales Floor" at bounding box center [360, 437] width 165 height 14
click at [571, 409] on div "**********" at bounding box center [735, 294] width 1110 height 457
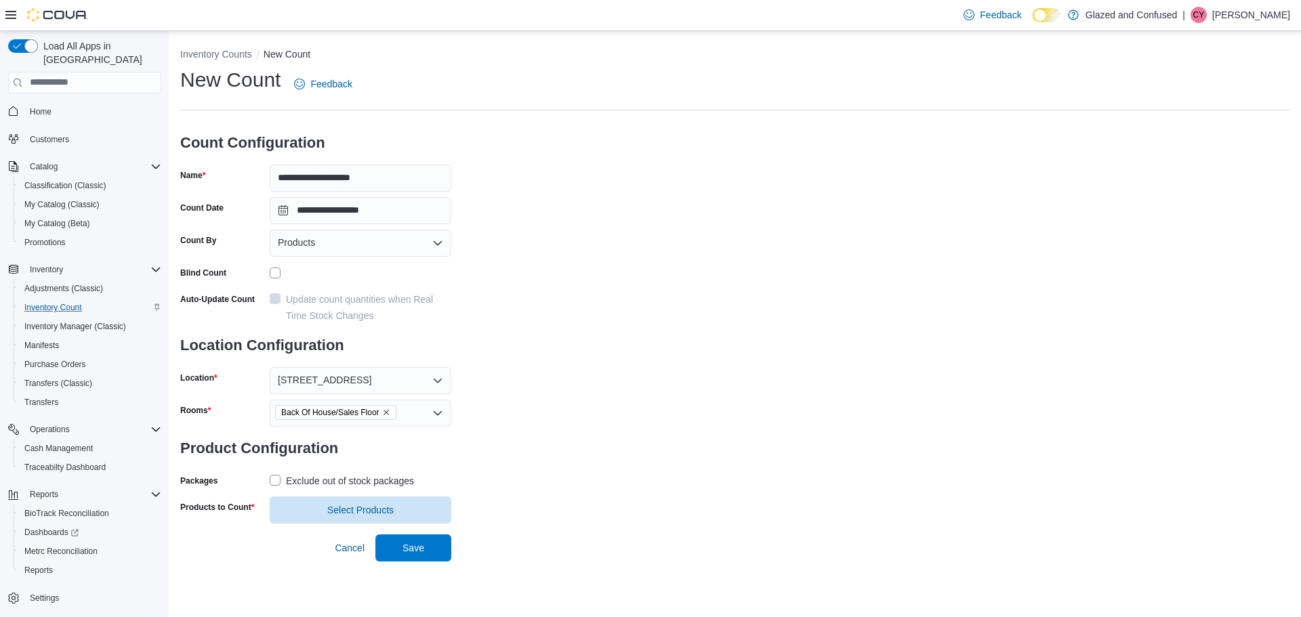
click at [275, 479] on label "Exclude out of stock packages" at bounding box center [342, 481] width 144 height 16
click at [340, 509] on span "Select Products" at bounding box center [360, 510] width 66 height 14
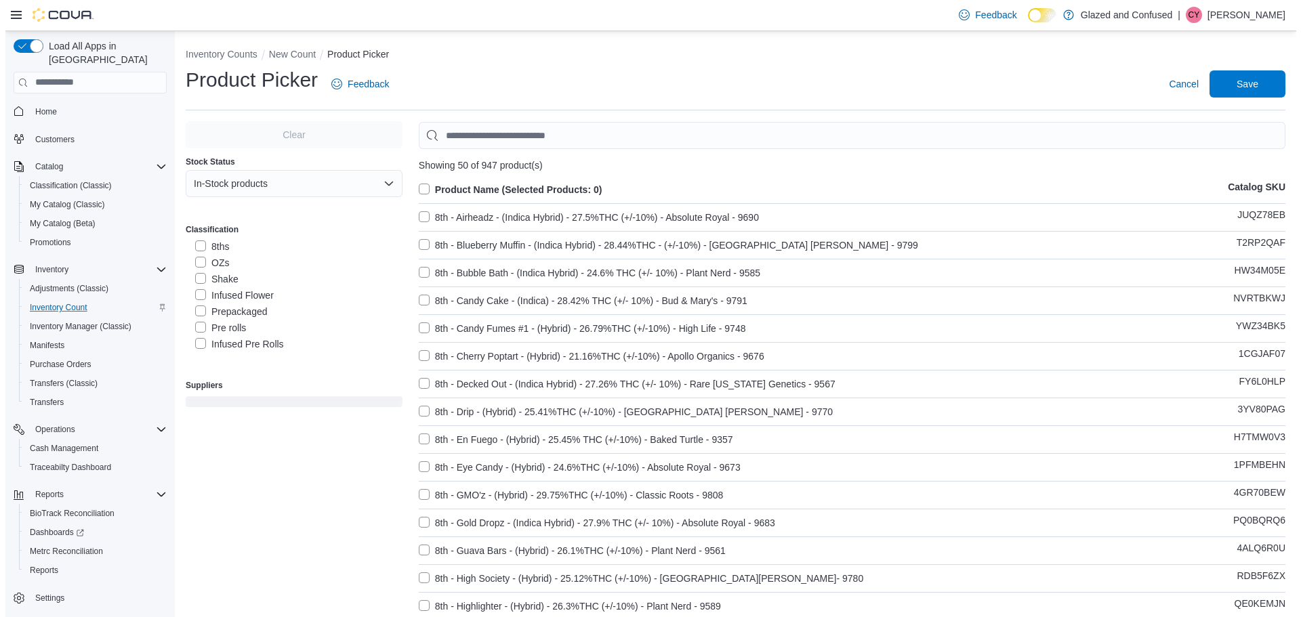
scroll to position [68, 0]
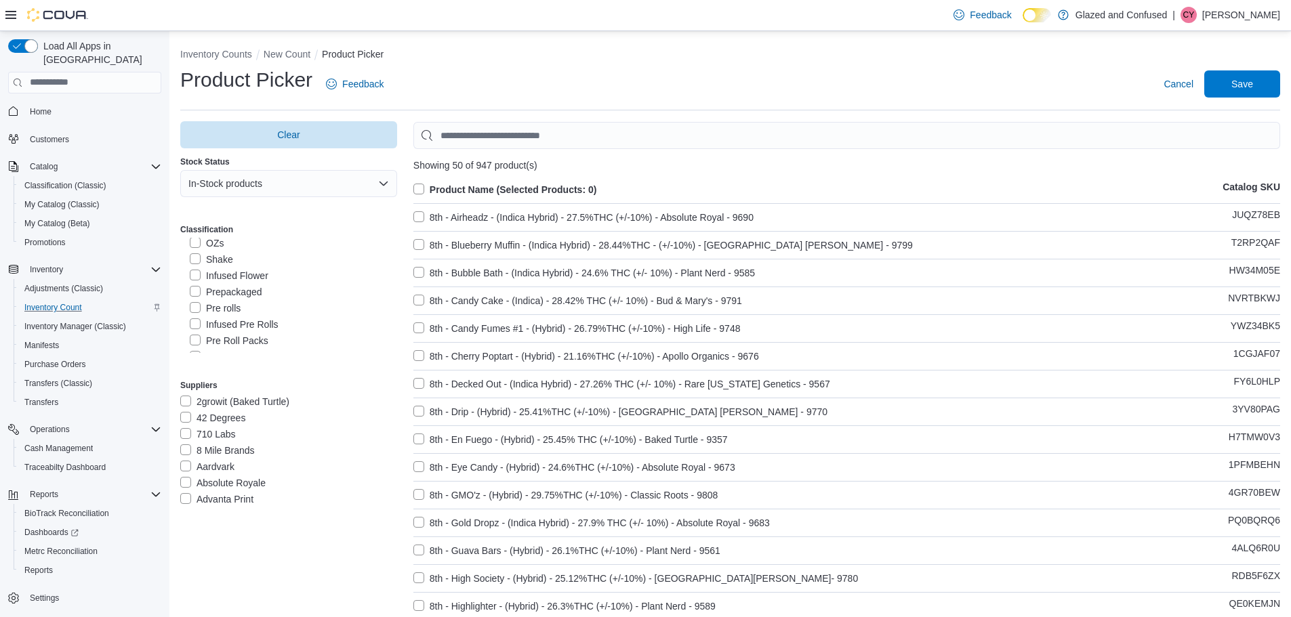
click at [194, 325] on label "Infused Pre Rolls" at bounding box center [234, 324] width 89 height 16
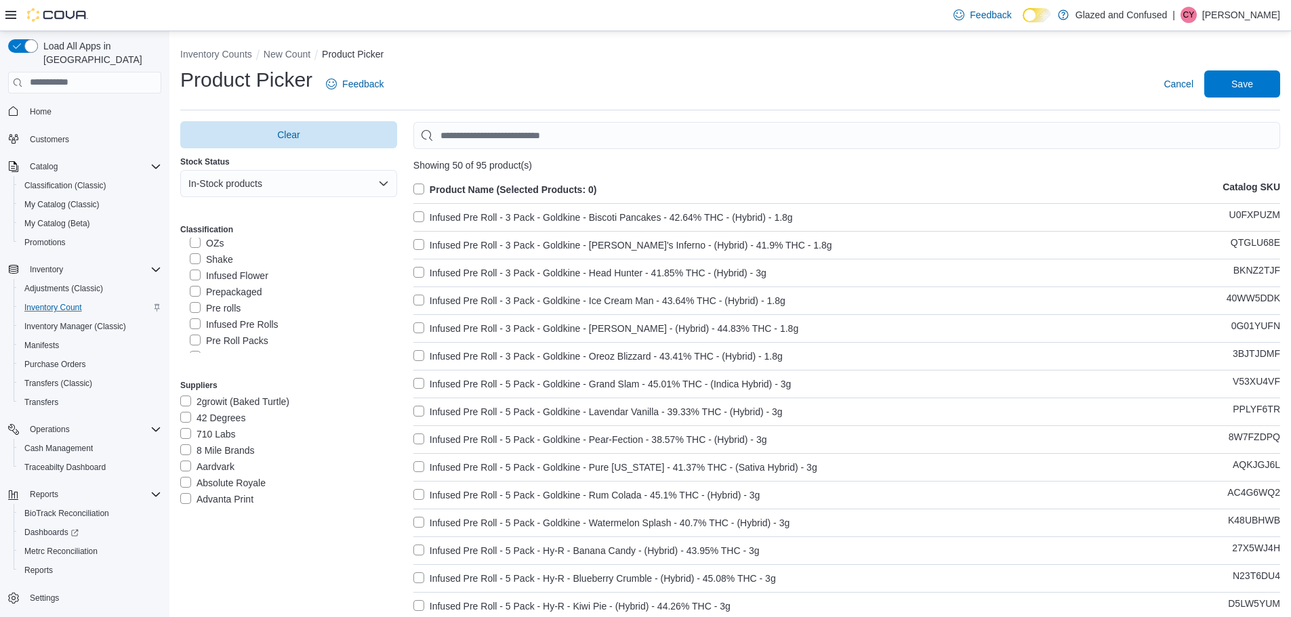
click at [420, 186] on label "Product Name (Selected Products: 0)" at bounding box center [505, 190] width 184 height 16
click at [1250, 79] on span "Save" at bounding box center [1242, 84] width 22 height 14
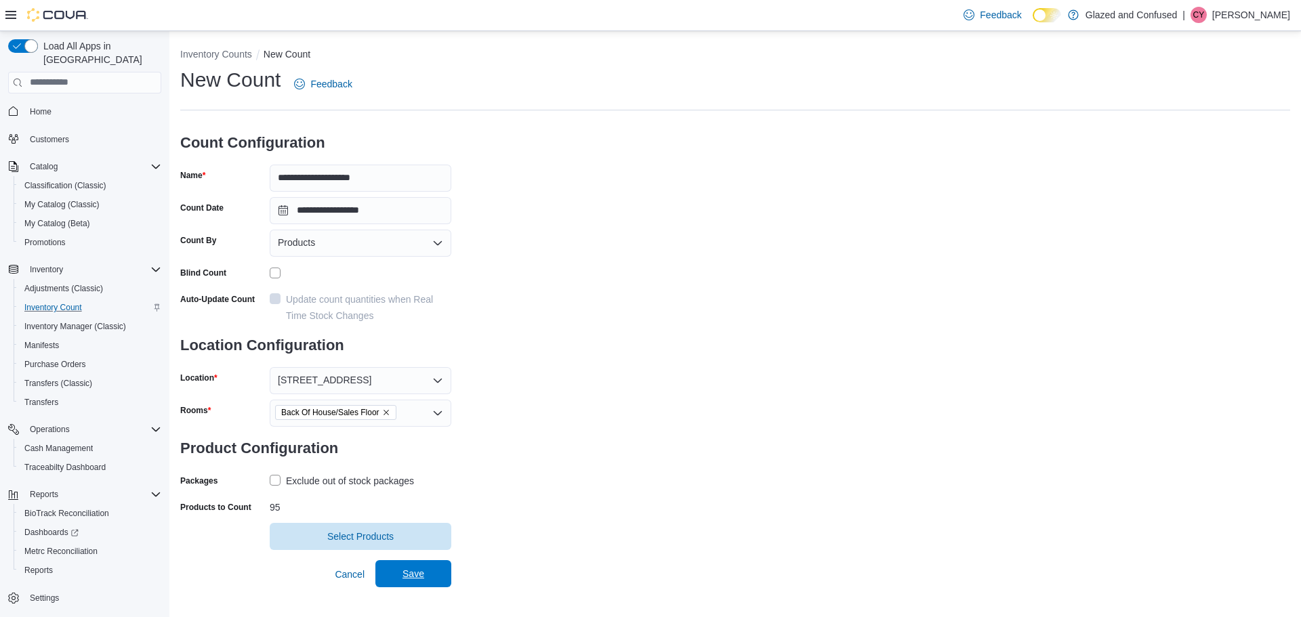
click at [410, 577] on span "Save" at bounding box center [414, 574] width 22 height 14
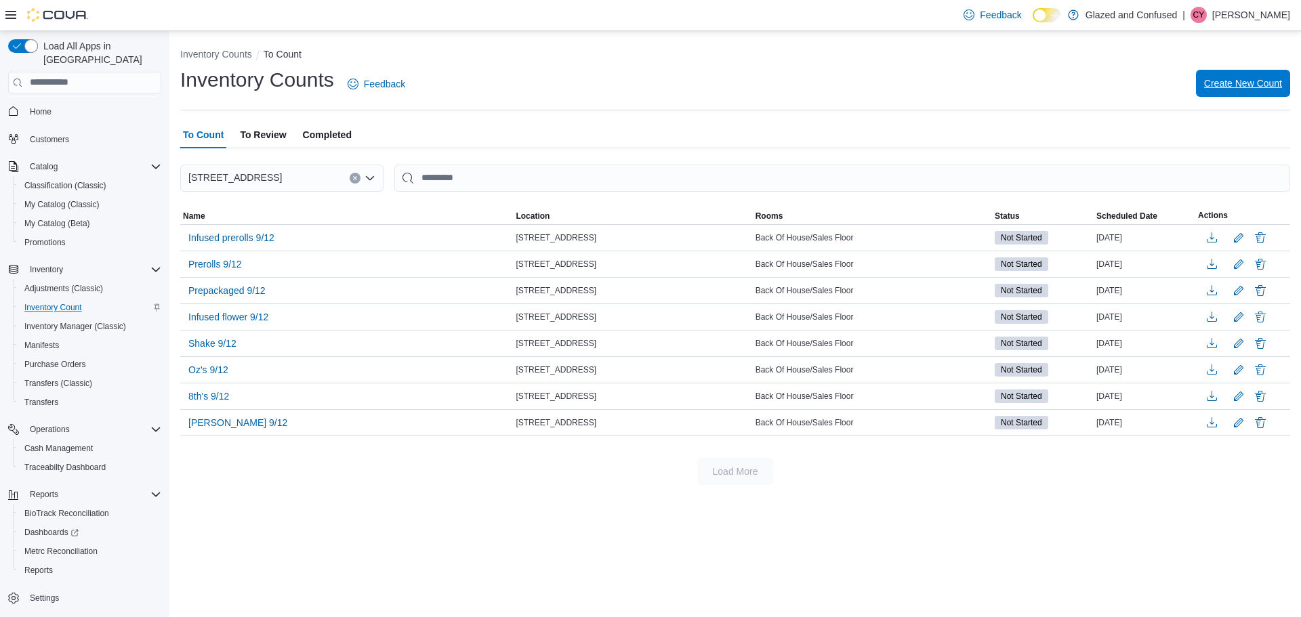
click at [1230, 81] on span "Create New Count" at bounding box center [1243, 84] width 78 height 14
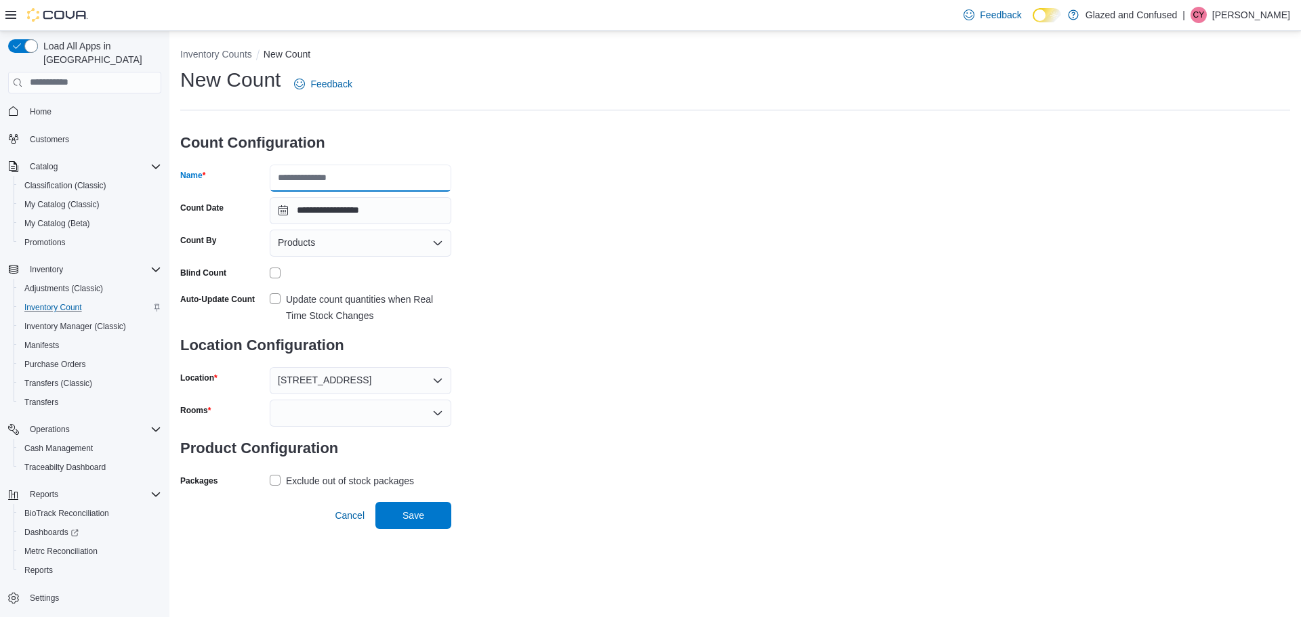
click at [384, 179] on input "Name" at bounding box center [361, 178] width 182 height 27
type input "**********"
click at [333, 413] on div at bounding box center [361, 413] width 182 height 27
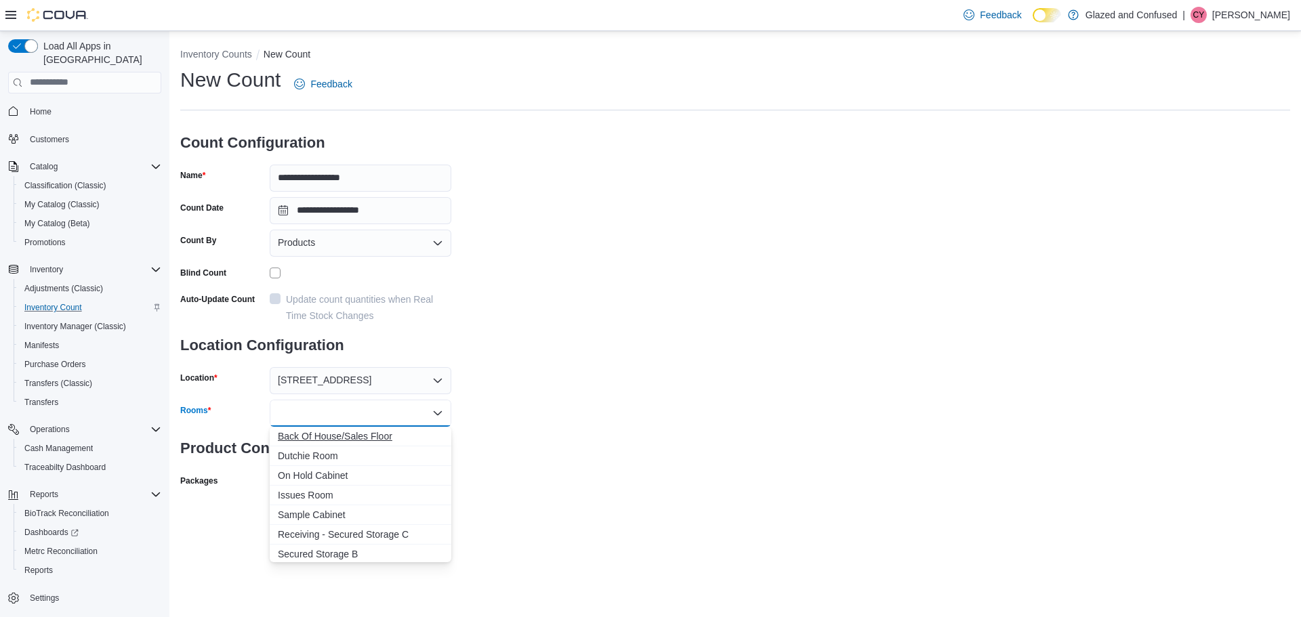
click at [337, 436] on span "Back Of House/Sales Floor" at bounding box center [360, 437] width 165 height 14
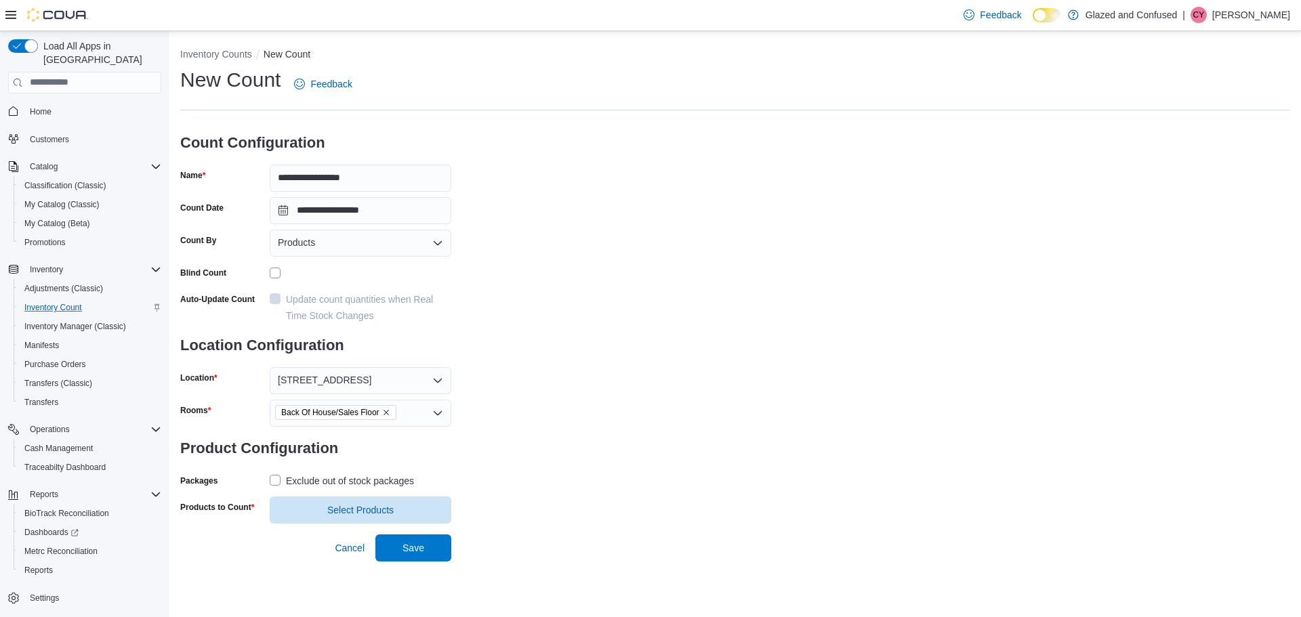
drag, startPoint x: 593, startPoint y: 441, endPoint x: 380, endPoint y: 490, distance: 219.0
click at [592, 441] on div "**********" at bounding box center [735, 294] width 1110 height 457
click at [274, 480] on label "Exclude out of stock packages" at bounding box center [342, 481] width 144 height 16
click at [363, 504] on span "Select Products" at bounding box center [360, 510] width 66 height 14
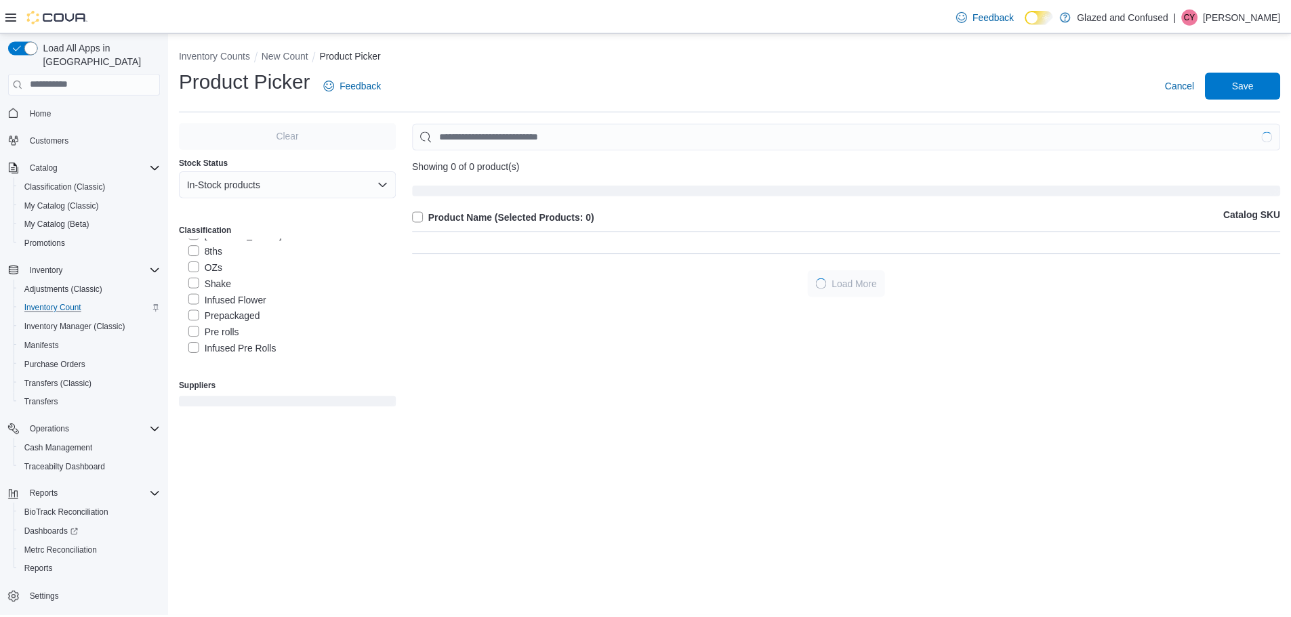
scroll to position [68, 0]
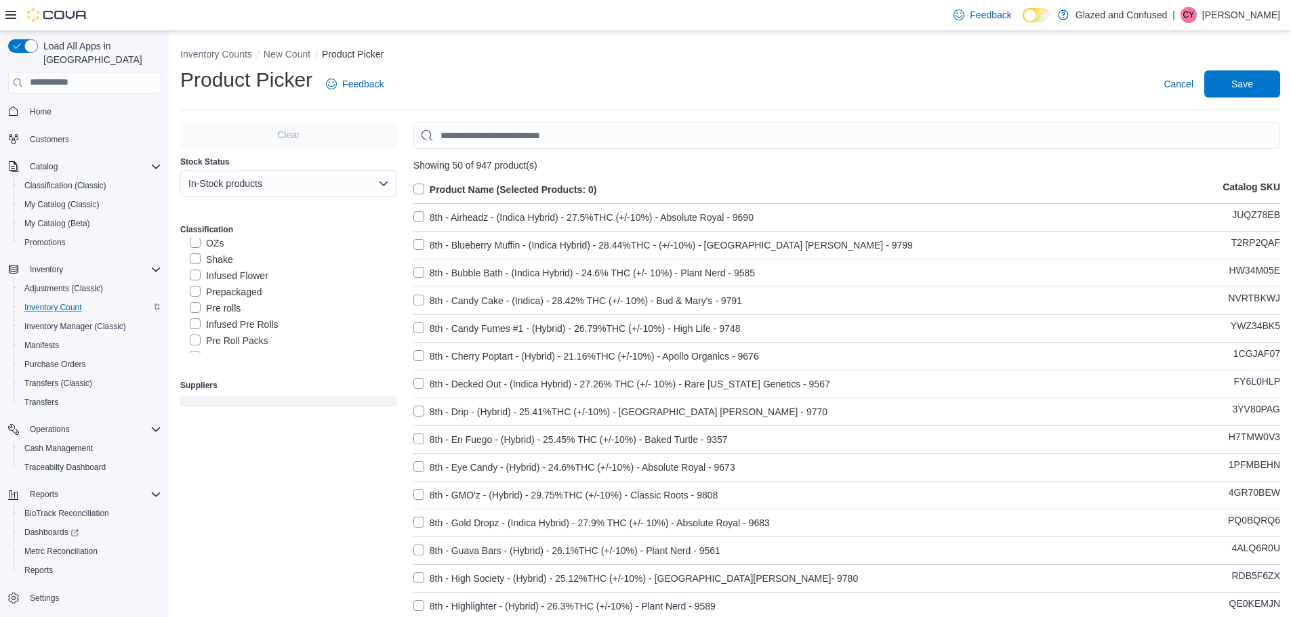
click at [196, 337] on label "Pre Roll Packs" at bounding box center [229, 341] width 79 height 16
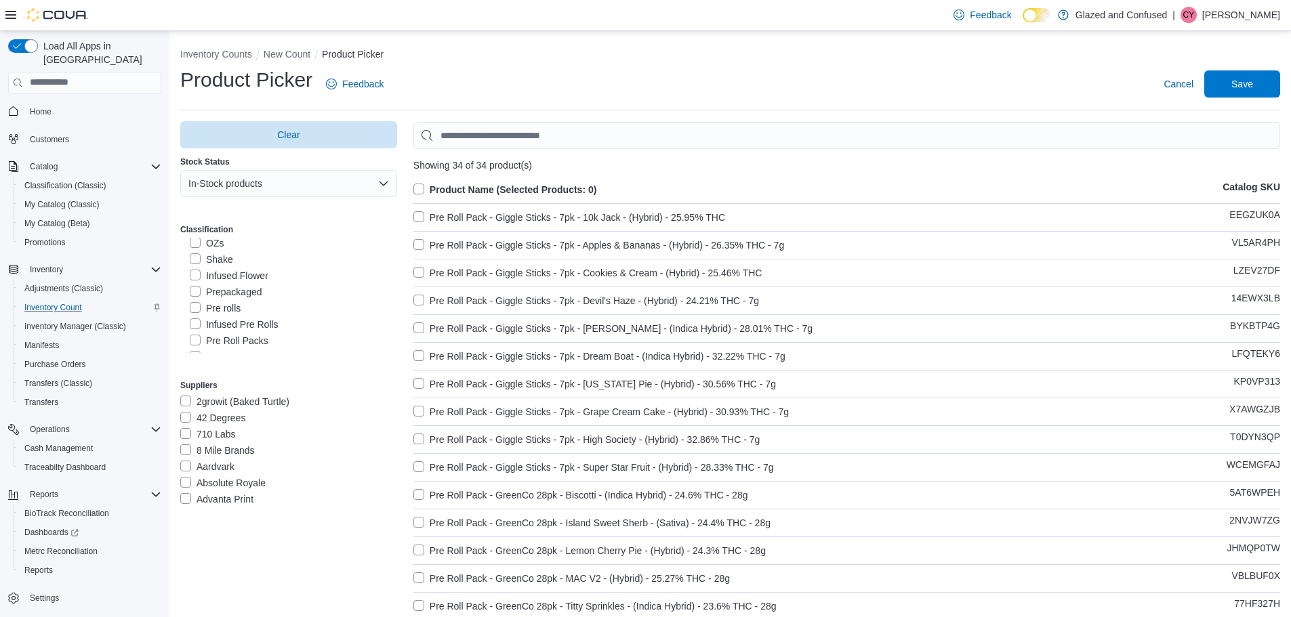
click at [422, 186] on label "Product Name (Selected Products: 0)" at bounding box center [505, 190] width 184 height 16
click at [1253, 79] on span "Save" at bounding box center [1242, 84] width 22 height 14
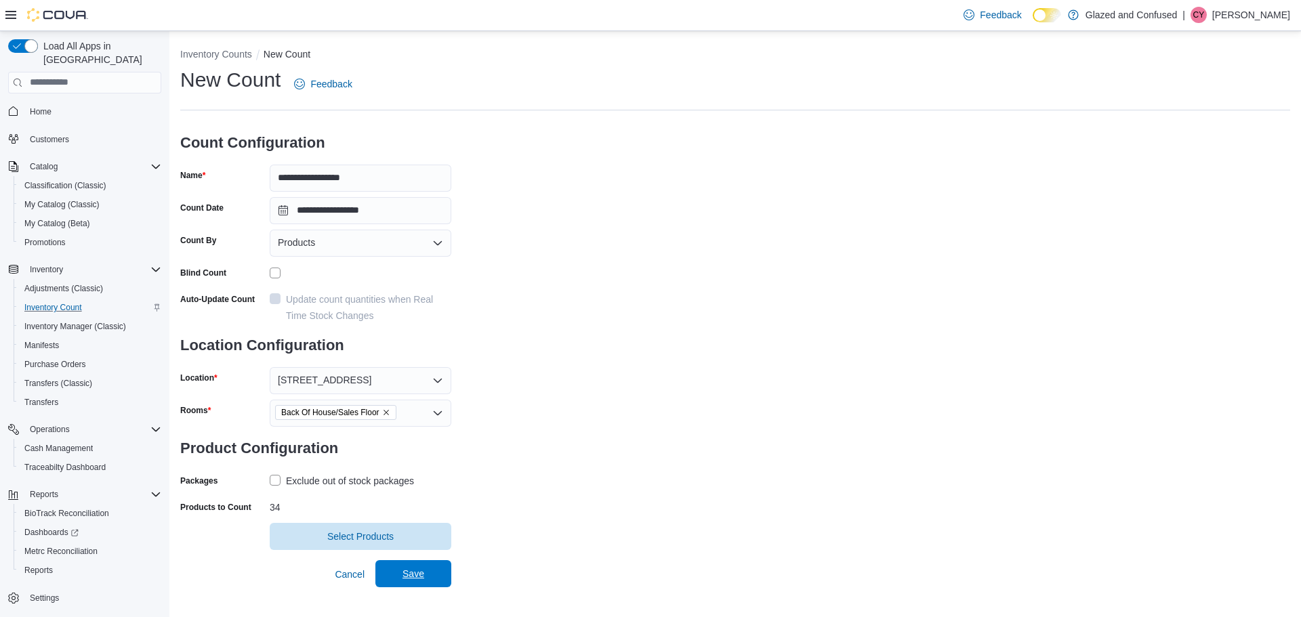
click at [407, 573] on span "Save" at bounding box center [414, 574] width 22 height 14
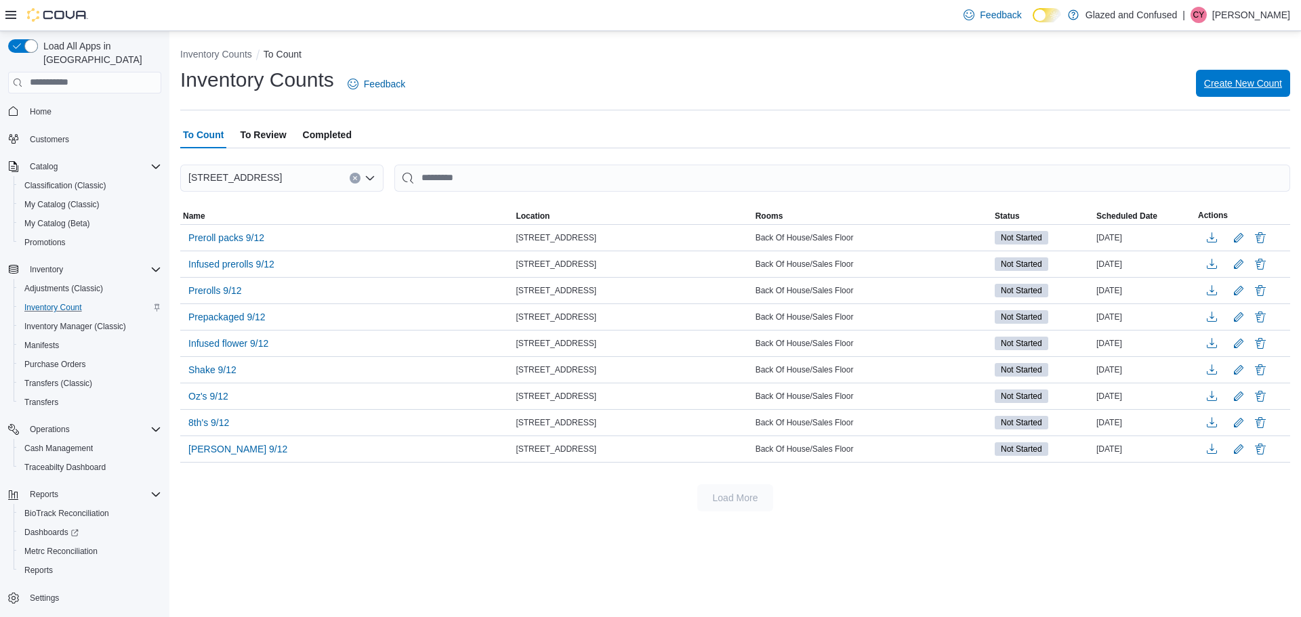
click at [1236, 73] on span "Create New Count" at bounding box center [1243, 83] width 78 height 27
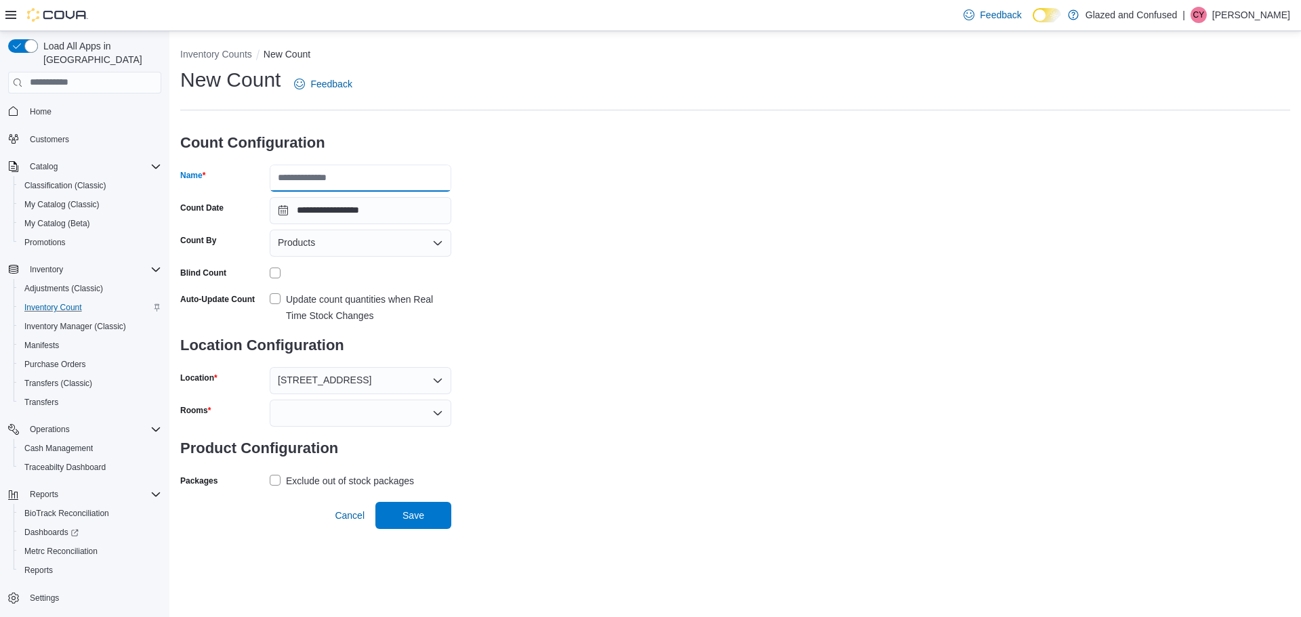
drag, startPoint x: 343, startPoint y: 174, endPoint x: 343, endPoint y: 182, distance: 7.5
click at [343, 174] on input "Name" at bounding box center [361, 178] width 182 height 27
type input "**********"
click at [331, 411] on div at bounding box center [361, 413] width 182 height 27
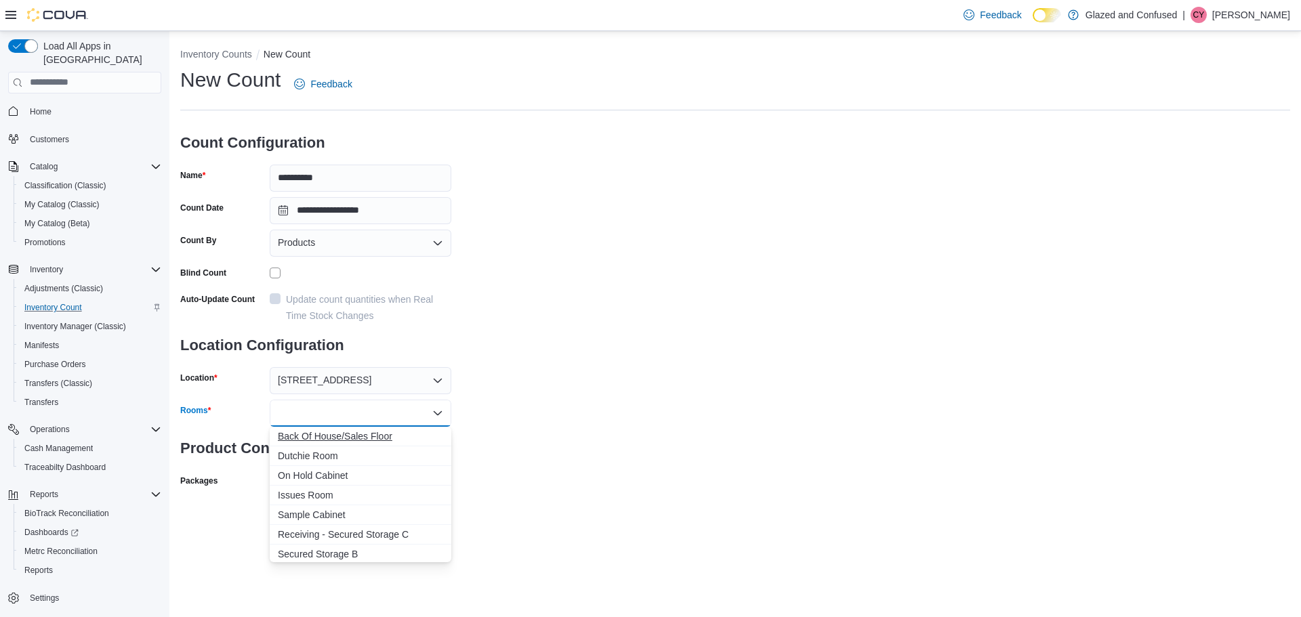
click at [329, 435] on span "Back Of House/Sales Floor" at bounding box center [360, 437] width 165 height 14
click at [585, 445] on div "**********" at bounding box center [735, 294] width 1110 height 457
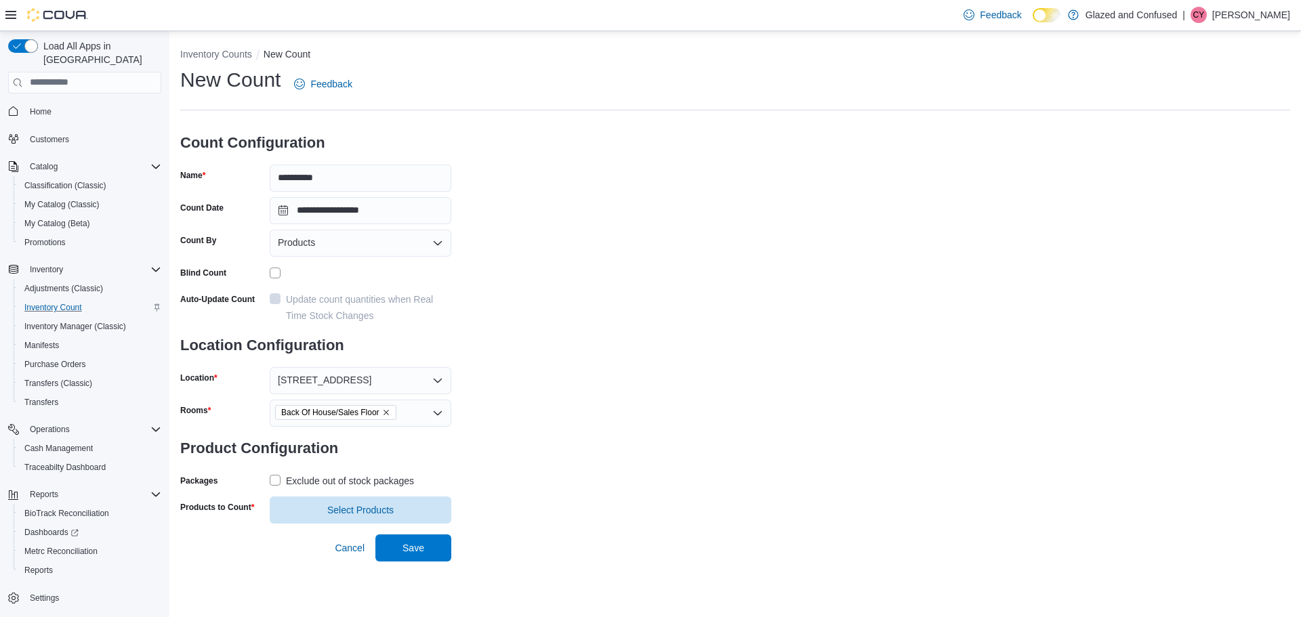
click at [274, 479] on label "Exclude out of stock packages" at bounding box center [342, 481] width 144 height 16
click at [346, 506] on span "Select Products" at bounding box center [360, 510] width 66 height 14
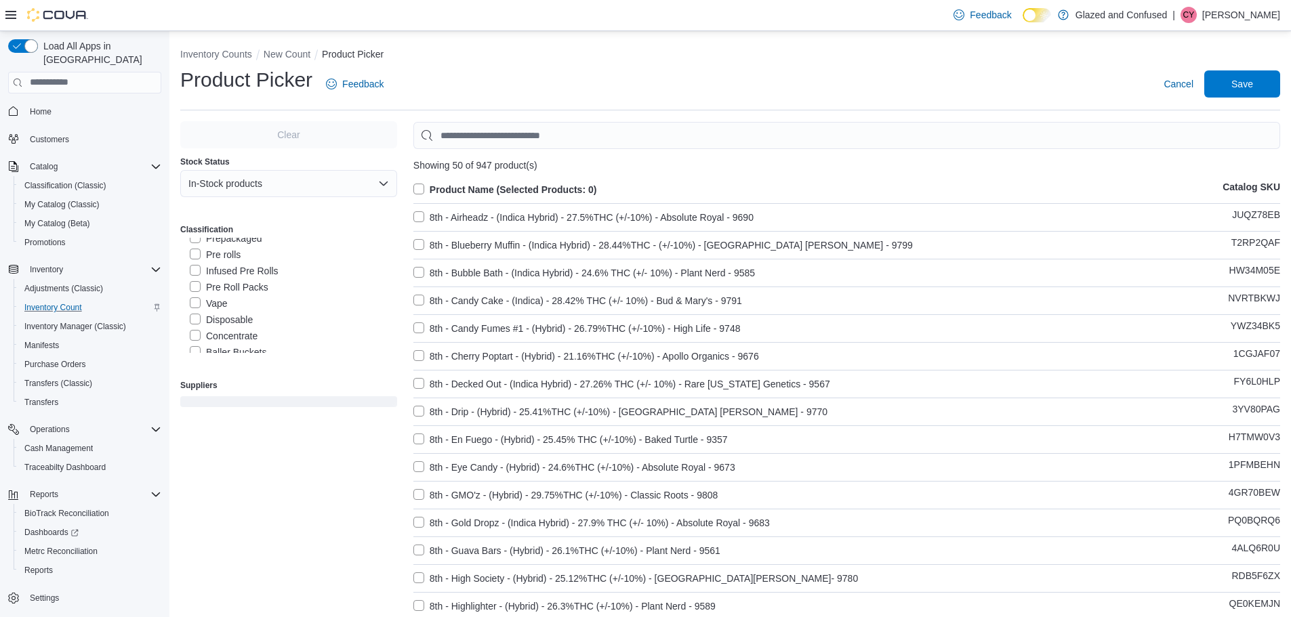
scroll to position [136, 0]
click at [192, 287] on label "Vape" at bounding box center [209, 289] width 38 height 16
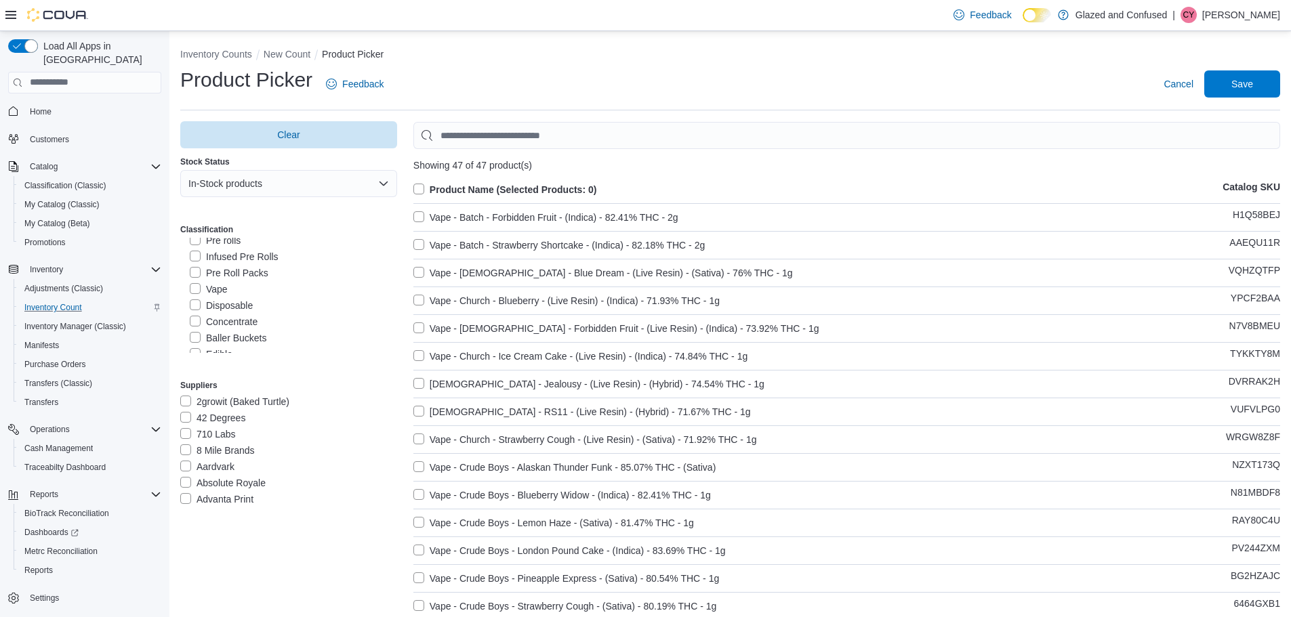
click at [420, 188] on label "Product Name (Selected Products: 0)" at bounding box center [505, 190] width 184 height 16
click at [1249, 81] on span "Save" at bounding box center [1242, 84] width 22 height 14
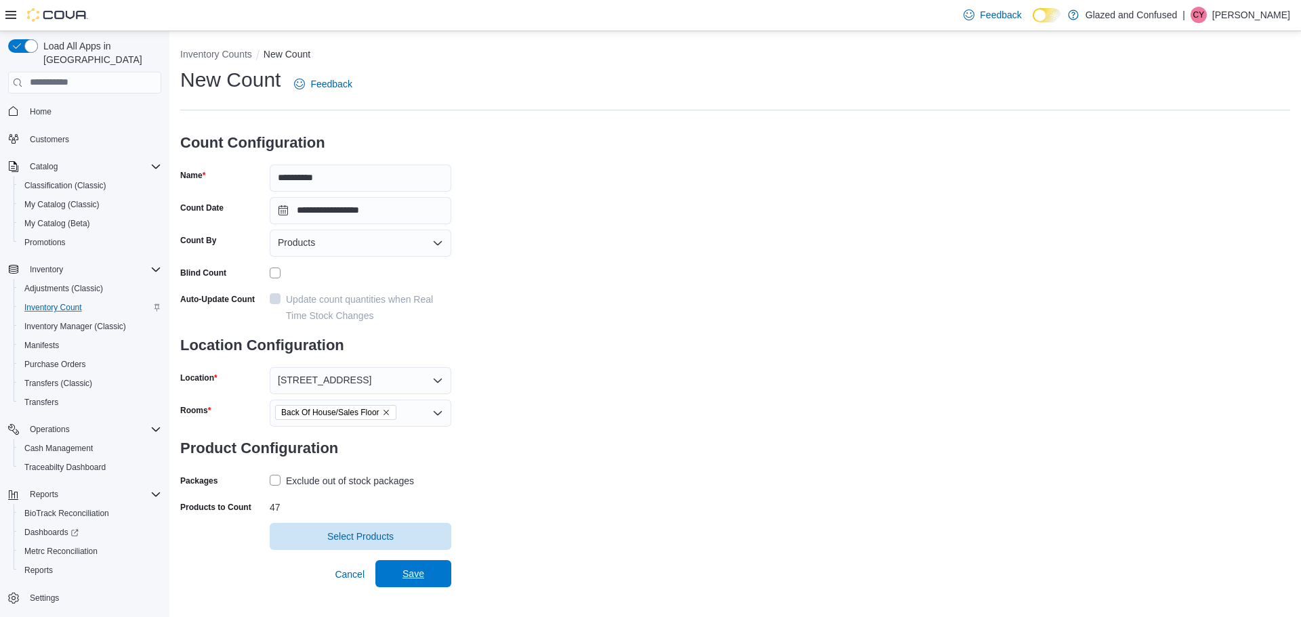
click at [415, 578] on span "Save" at bounding box center [414, 574] width 22 height 14
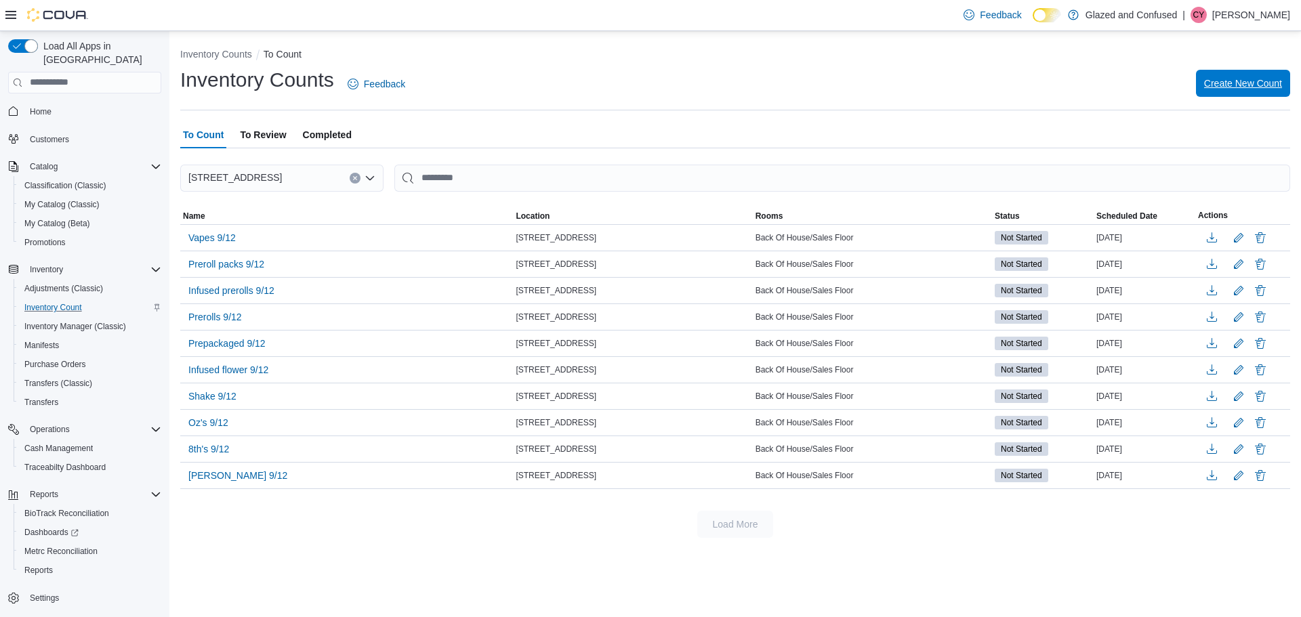
click at [1235, 79] on span "Create New Count" at bounding box center [1243, 84] width 78 height 14
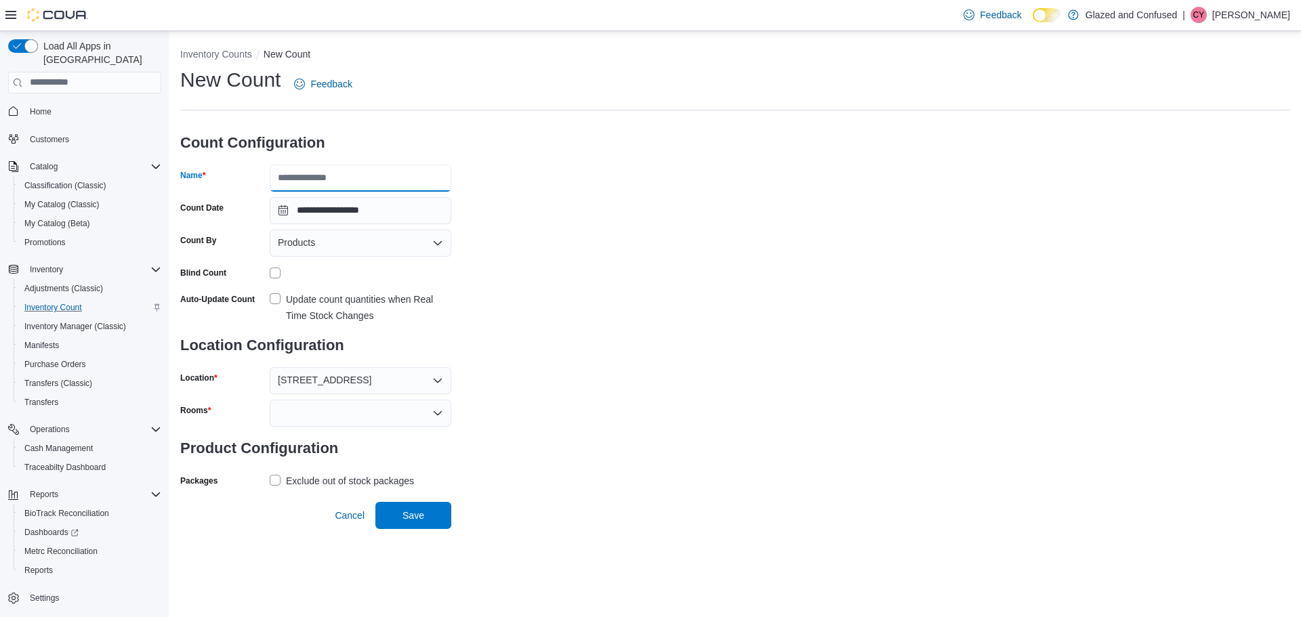
click at [357, 175] on input "Name" at bounding box center [361, 178] width 182 height 27
type input "**********"
click at [326, 408] on div at bounding box center [361, 413] width 182 height 27
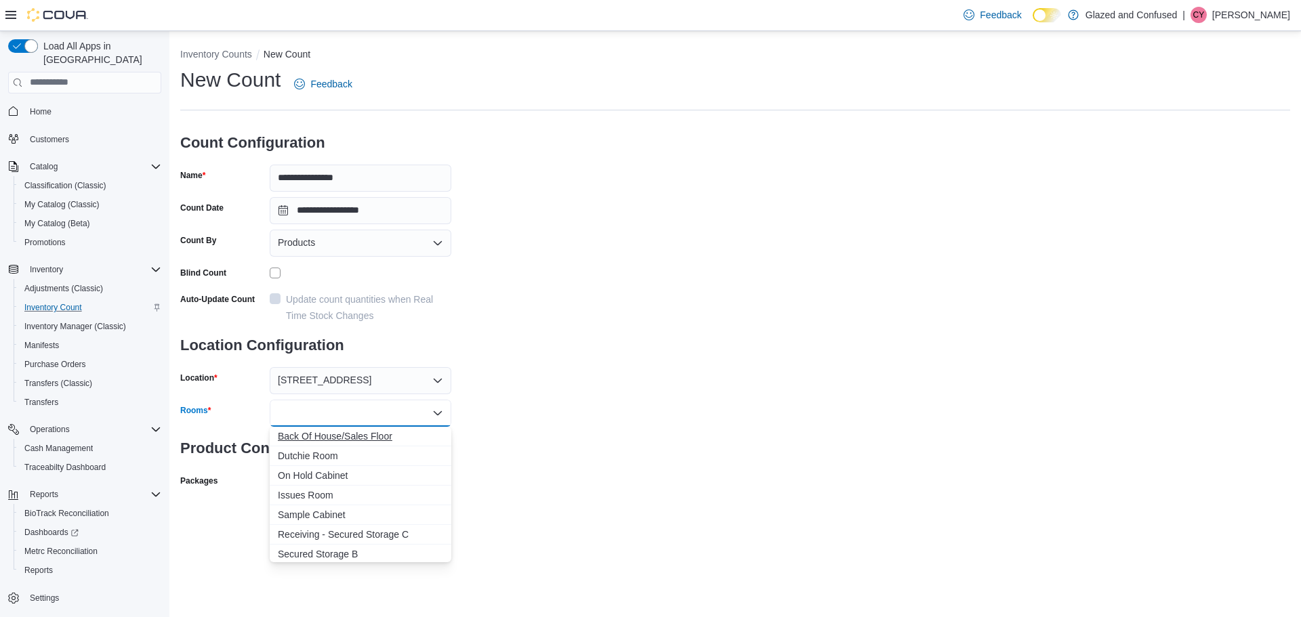
click at [331, 440] on span "Back Of House/Sales Floor" at bounding box center [360, 437] width 165 height 14
click at [622, 445] on div "**********" at bounding box center [735, 294] width 1110 height 457
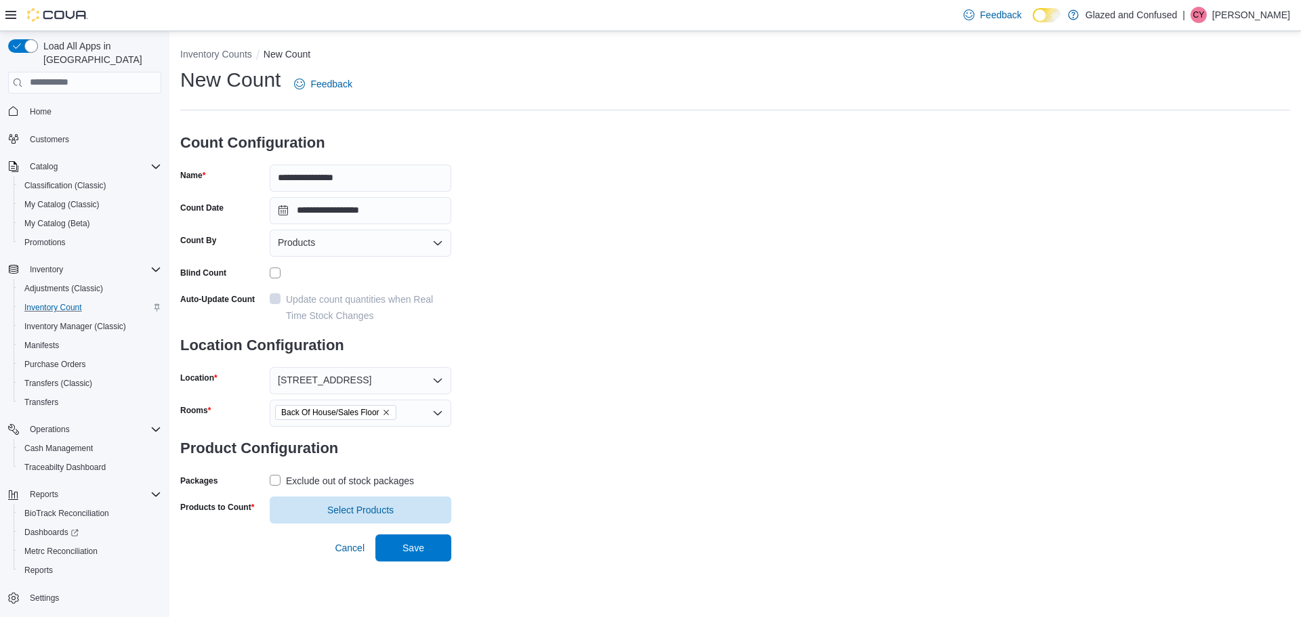
click at [276, 479] on label "Exclude out of stock packages" at bounding box center [342, 481] width 144 height 16
click at [377, 510] on span "Select Products" at bounding box center [360, 510] width 66 height 14
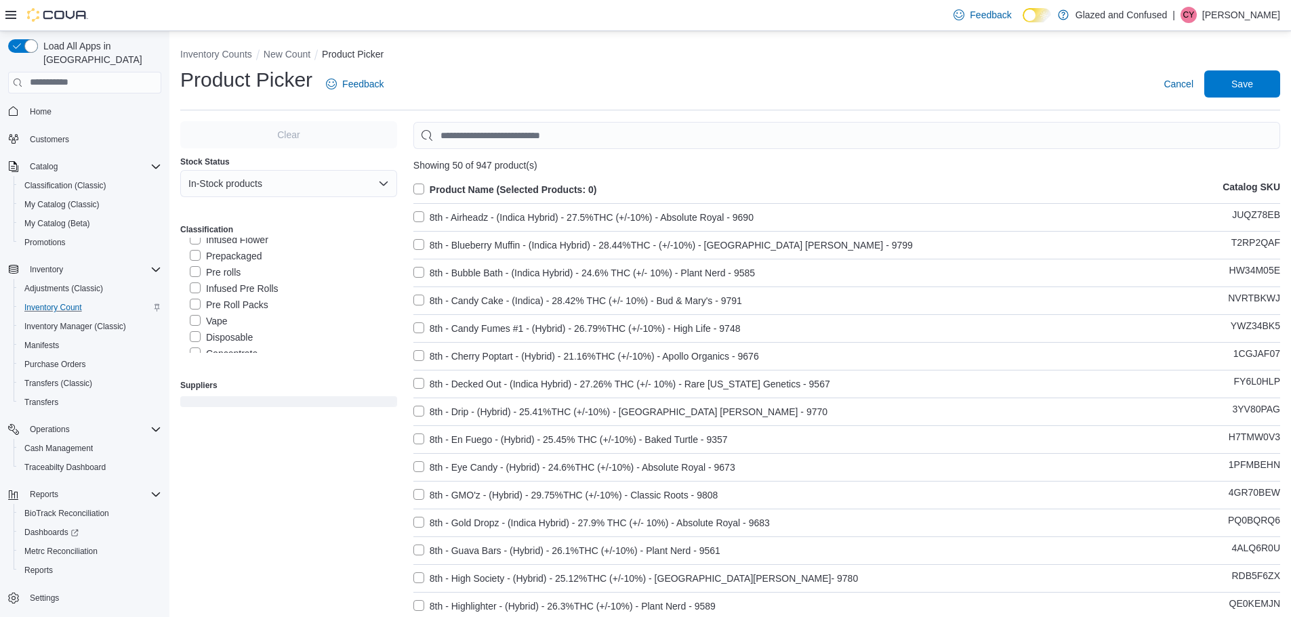
scroll to position [136, 0]
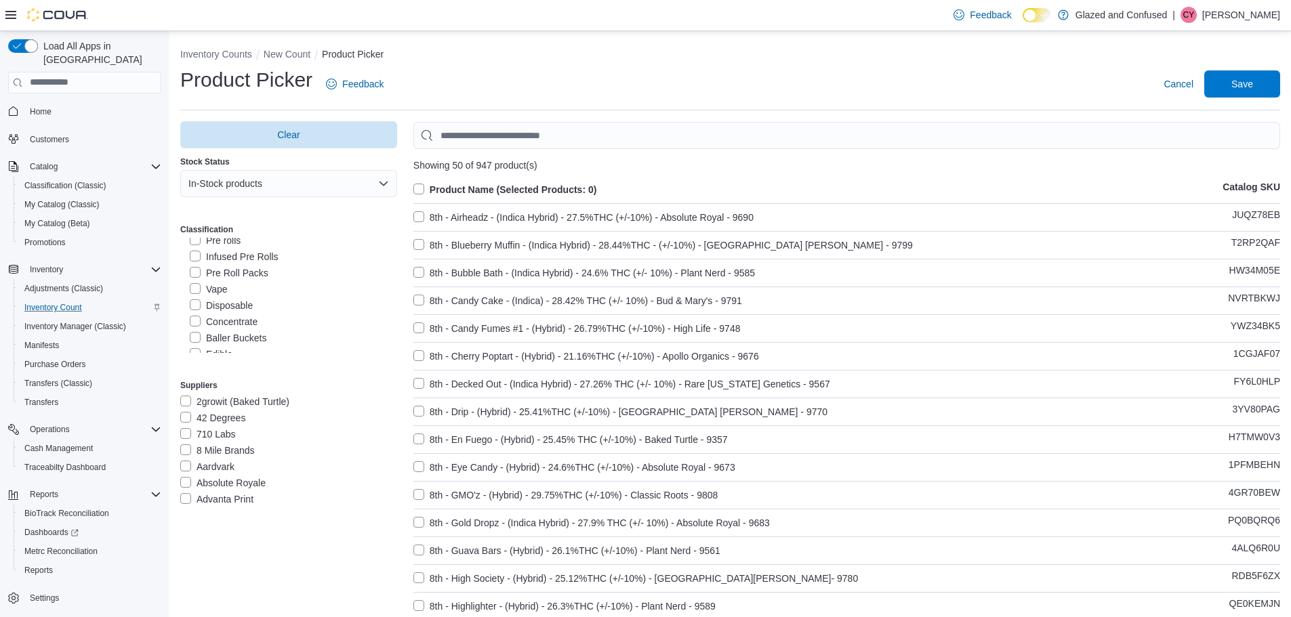
click at [193, 301] on label "Disposable" at bounding box center [221, 306] width 63 height 16
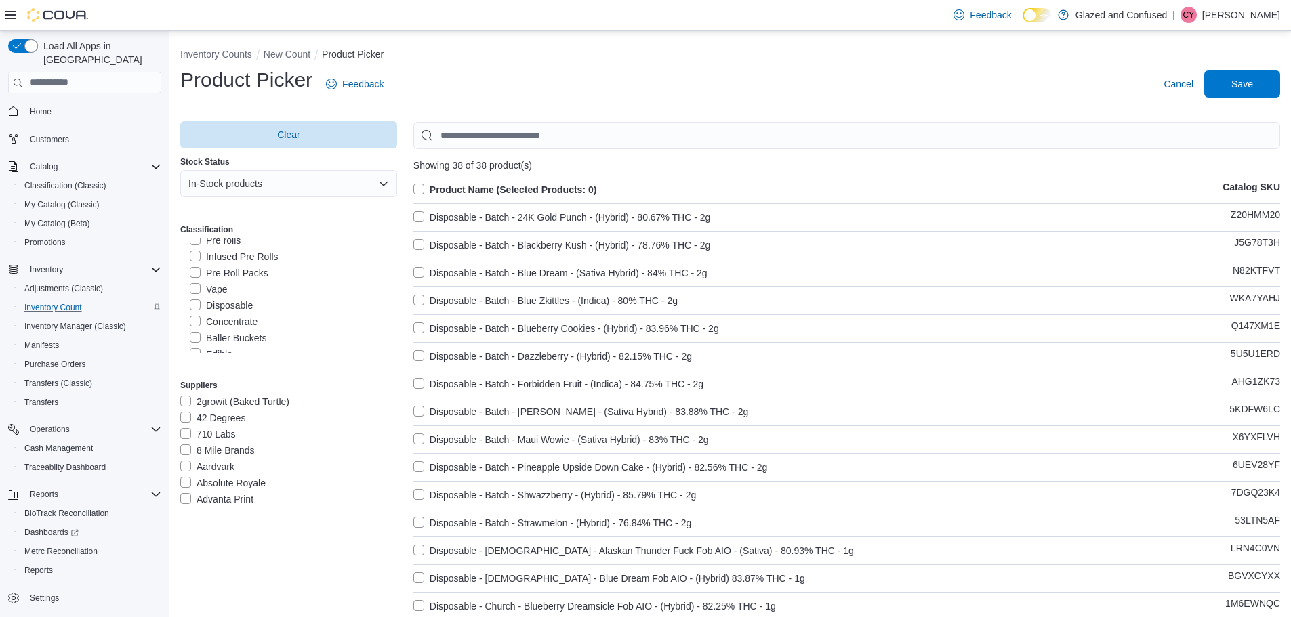
click at [418, 186] on label "Product Name (Selected Products: 0)" at bounding box center [505, 190] width 184 height 16
click at [1238, 81] on span "Save" at bounding box center [1242, 83] width 60 height 27
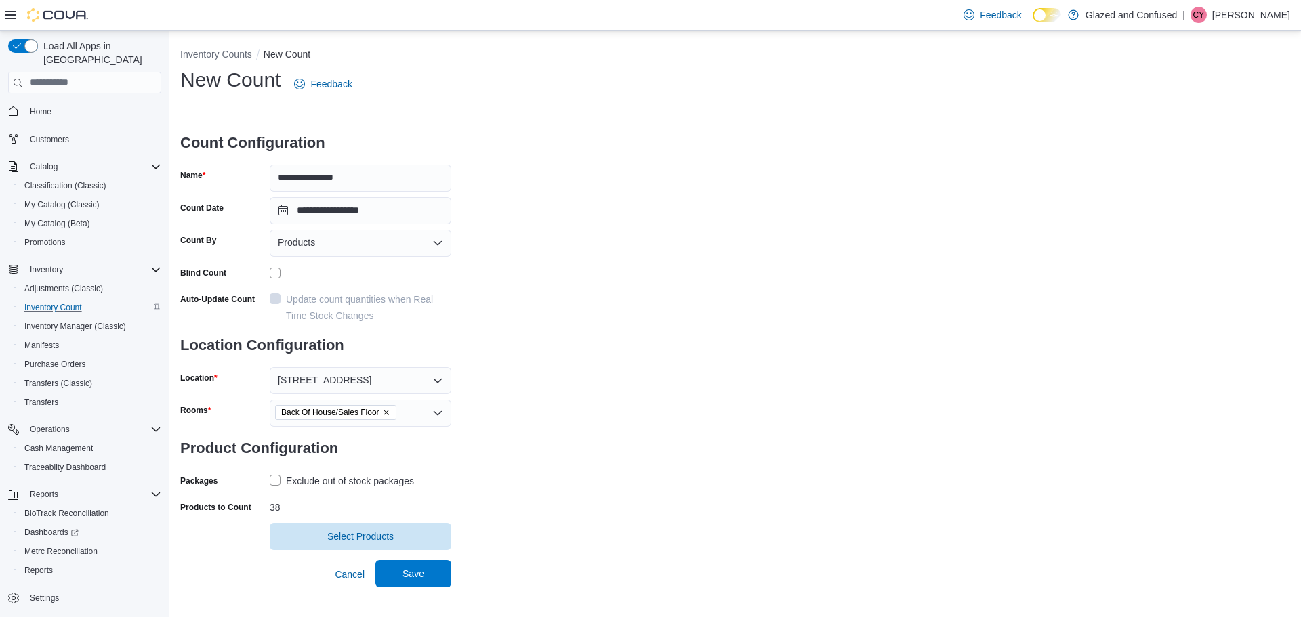
click at [407, 573] on span "Save" at bounding box center [414, 574] width 22 height 14
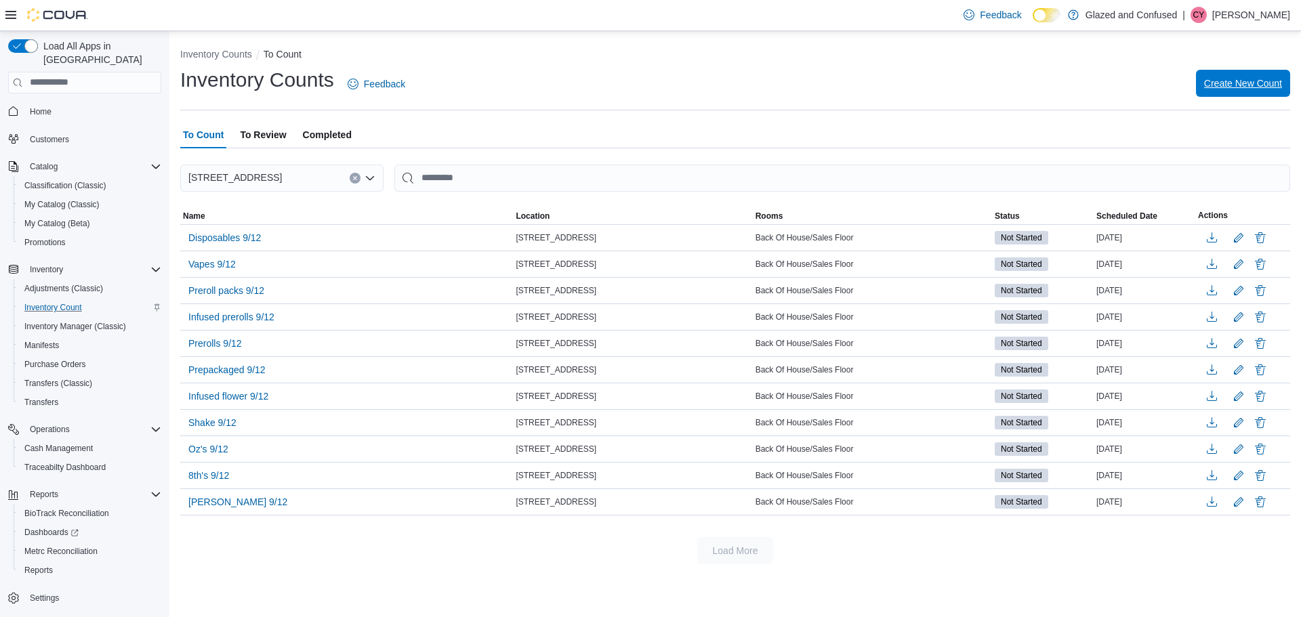
click at [1243, 81] on span "Create New Count" at bounding box center [1243, 84] width 78 height 14
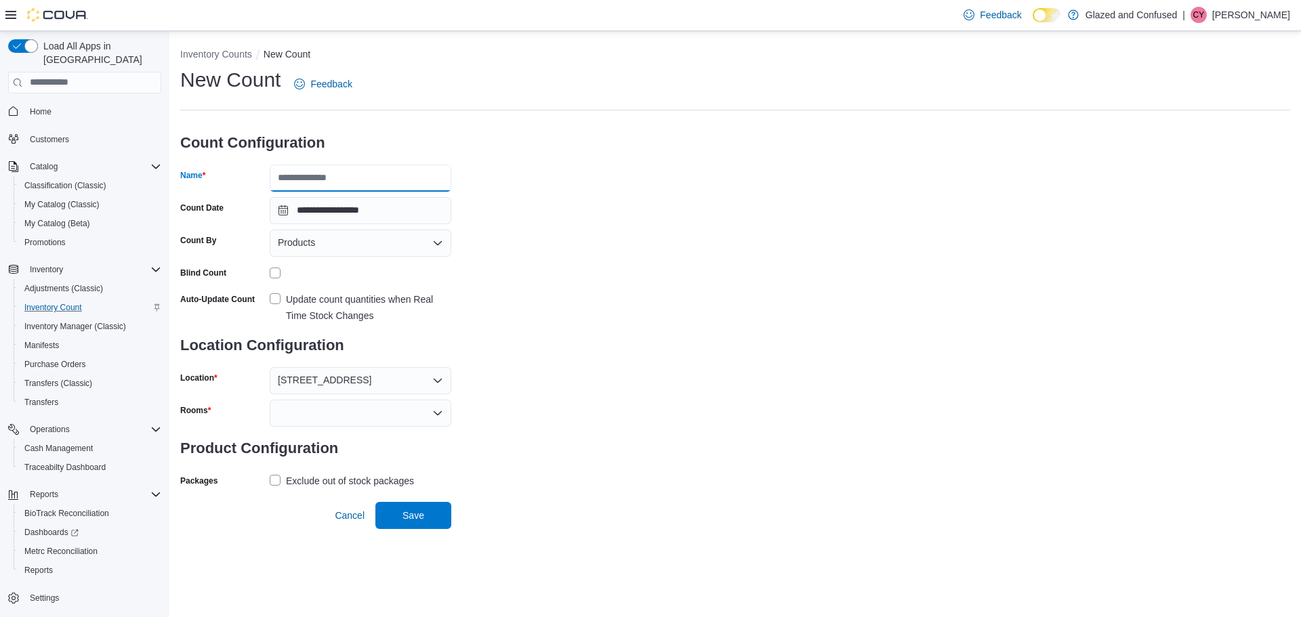
click at [356, 176] on input "Name" at bounding box center [361, 178] width 182 height 27
type input "**********"
drag, startPoint x: 531, startPoint y: 277, endPoint x: 458, endPoint y: 321, distance: 85.4
click at [531, 279] on div "**********" at bounding box center [735, 278] width 1110 height 425
click at [349, 411] on div at bounding box center [361, 413] width 182 height 27
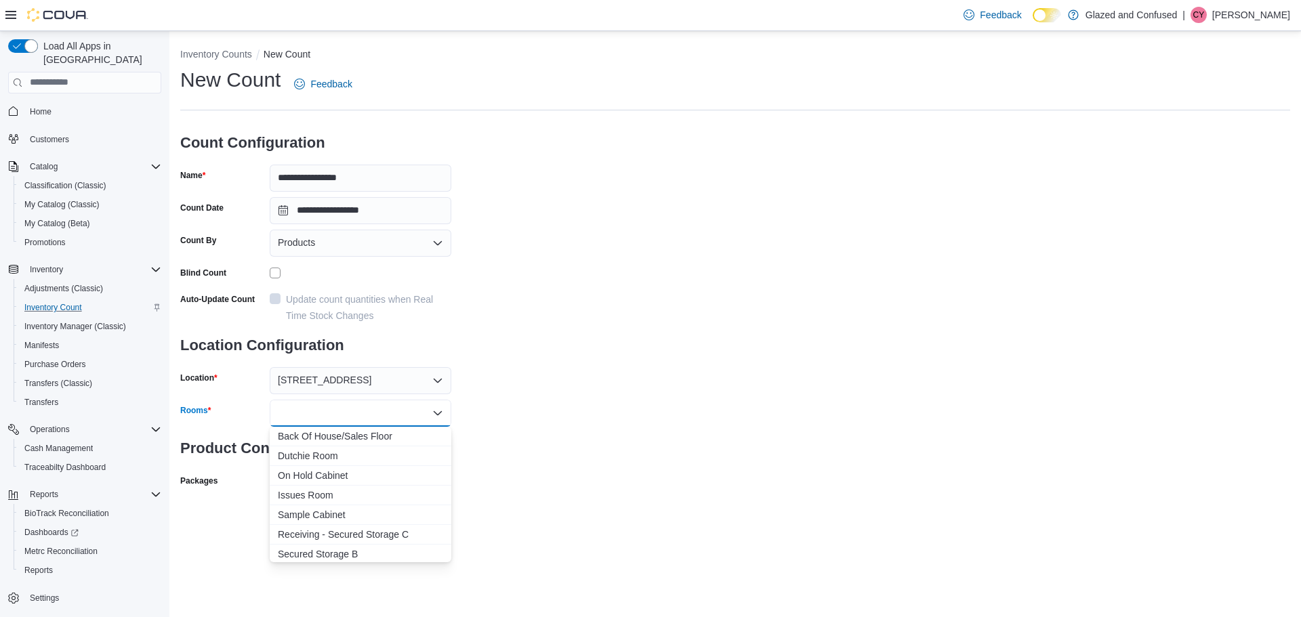
drag, startPoint x: 337, startPoint y: 434, endPoint x: 537, endPoint y: 440, distance: 200.7
click at [342, 434] on span "Back Of House/Sales Floor" at bounding box center [360, 437] width 165 height 14
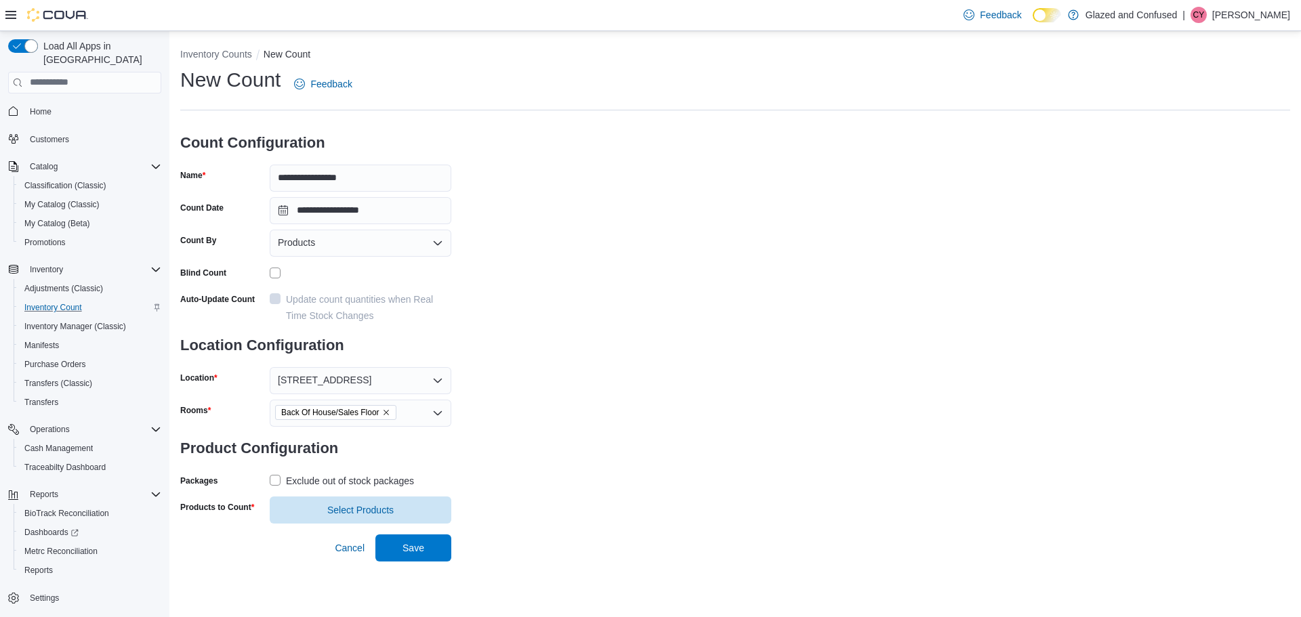
drag, startPoint x: 562, startPoint y: 434, endPoint x: 339, endPoint y: 491, distance: 230.6
click at [555, 438] on div "**********" at bounding box center [735, 294] width 1110 height 457
click at [277, 479] on label "Exclude out of stock packages" at bounding box center [342, 481] width 144 height 16
click at [352, 506] on span "Select Products" at bounding box center [360, 510] width 66 height 14
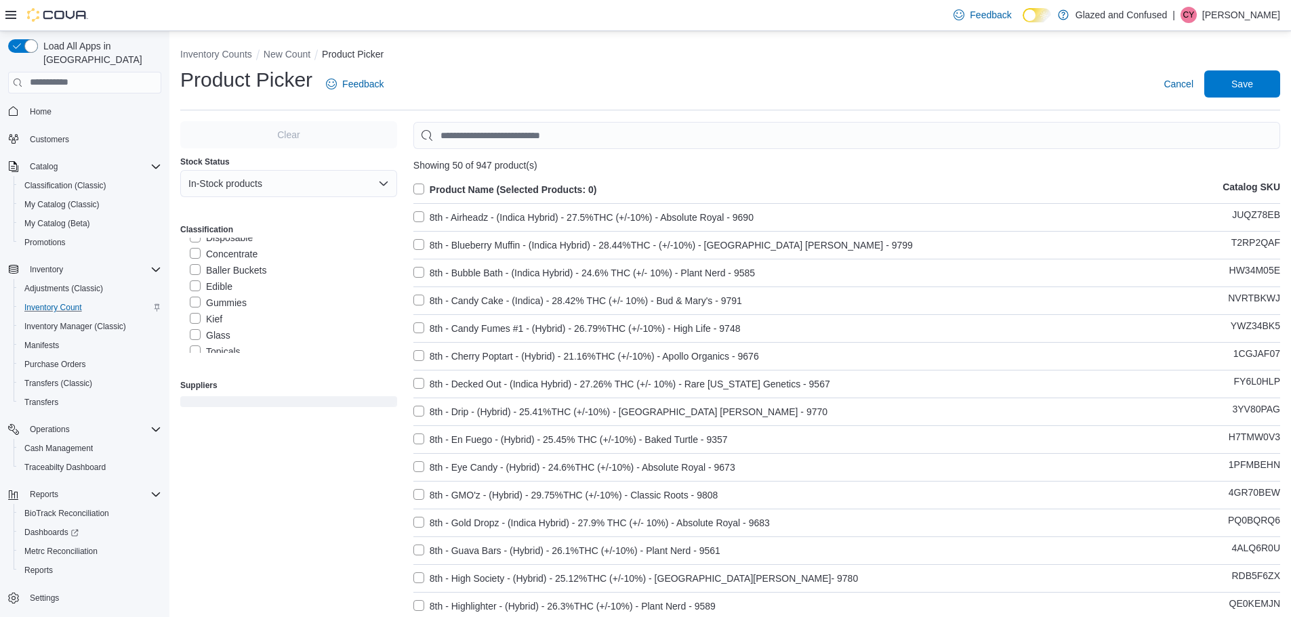
scroll to position [136, 0]
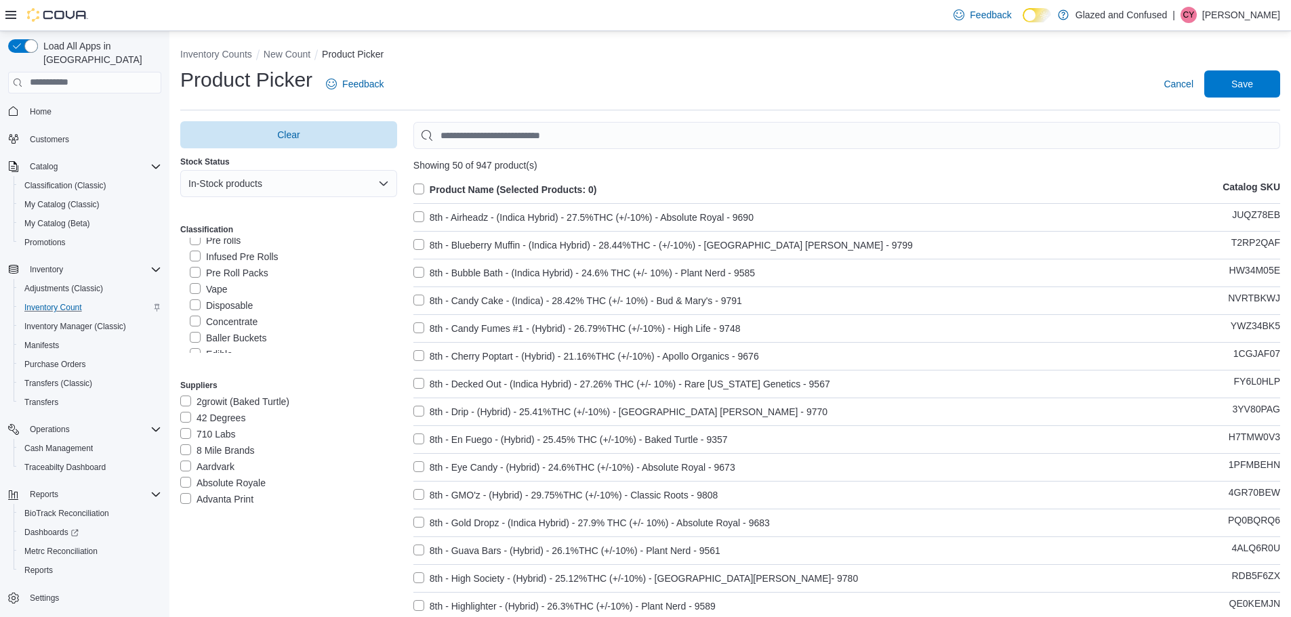
click at [193, 321] on label "Concentrate" at bounding box center [224, 322] width 68 height 16
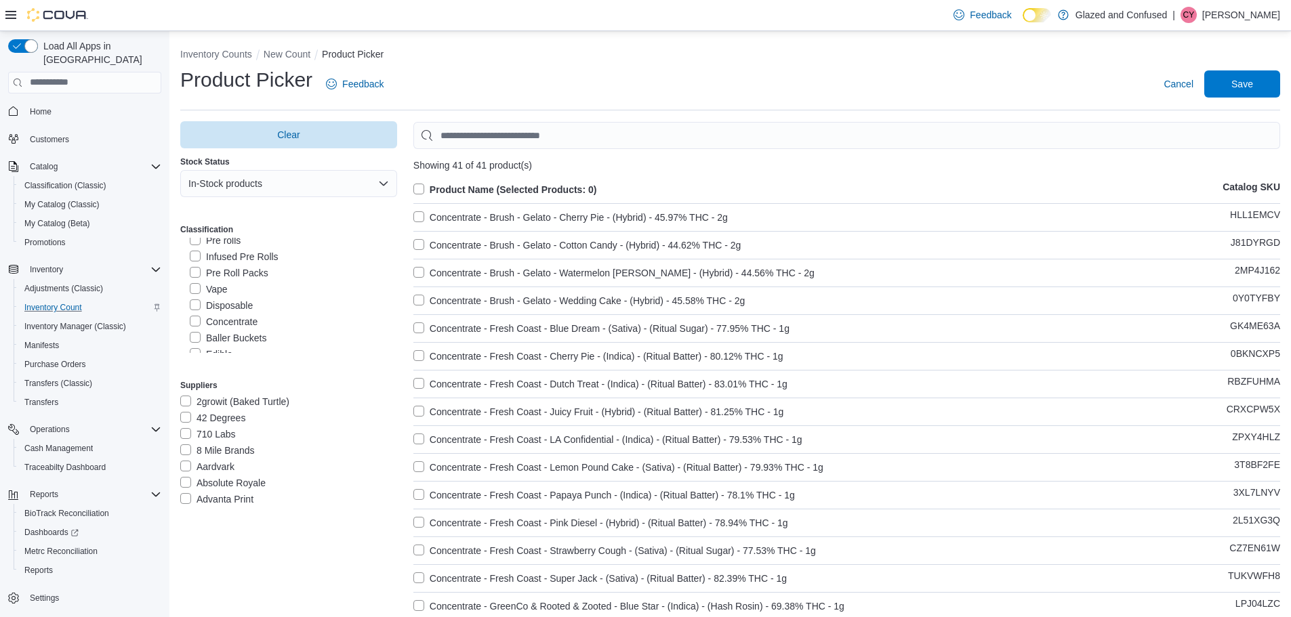
click at [419, 188] on label "Product Name (Selected Products: 0)" at bounding box center [505, 190] width 184 height 16
click at [1253, 86] on span "Save" at bounding box center [1242, 84] width 22 height 14
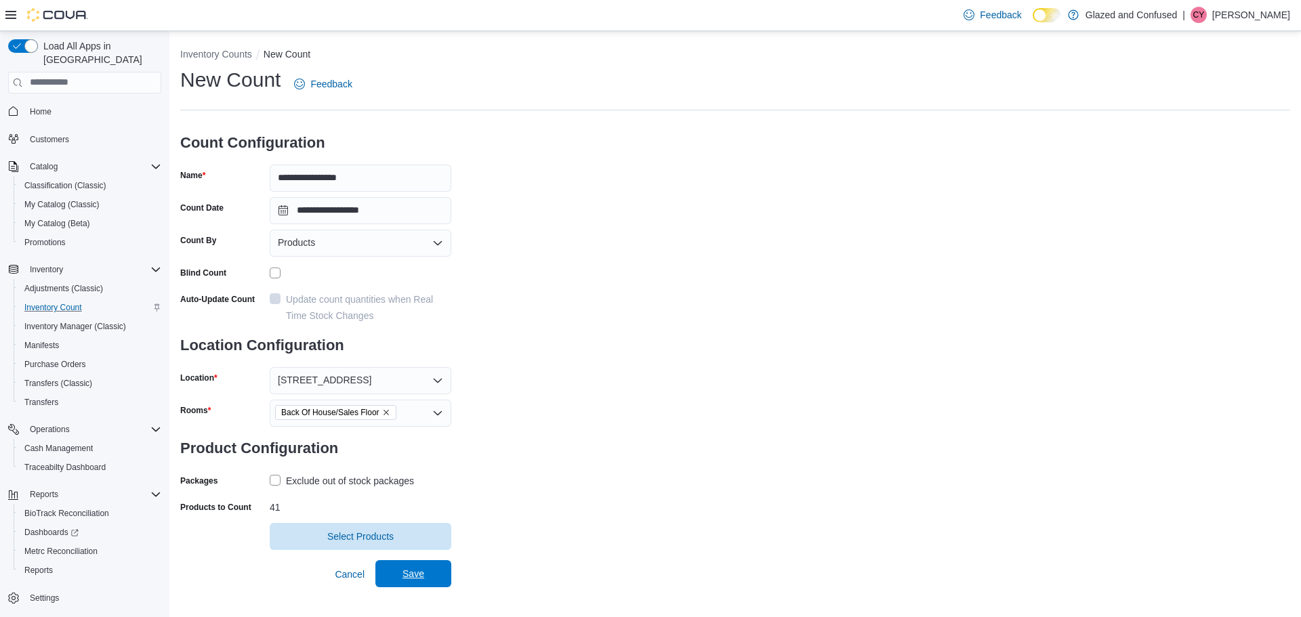
click at [413, 575] on span "Save" at bounding box center [414, 574] width 22 height 14
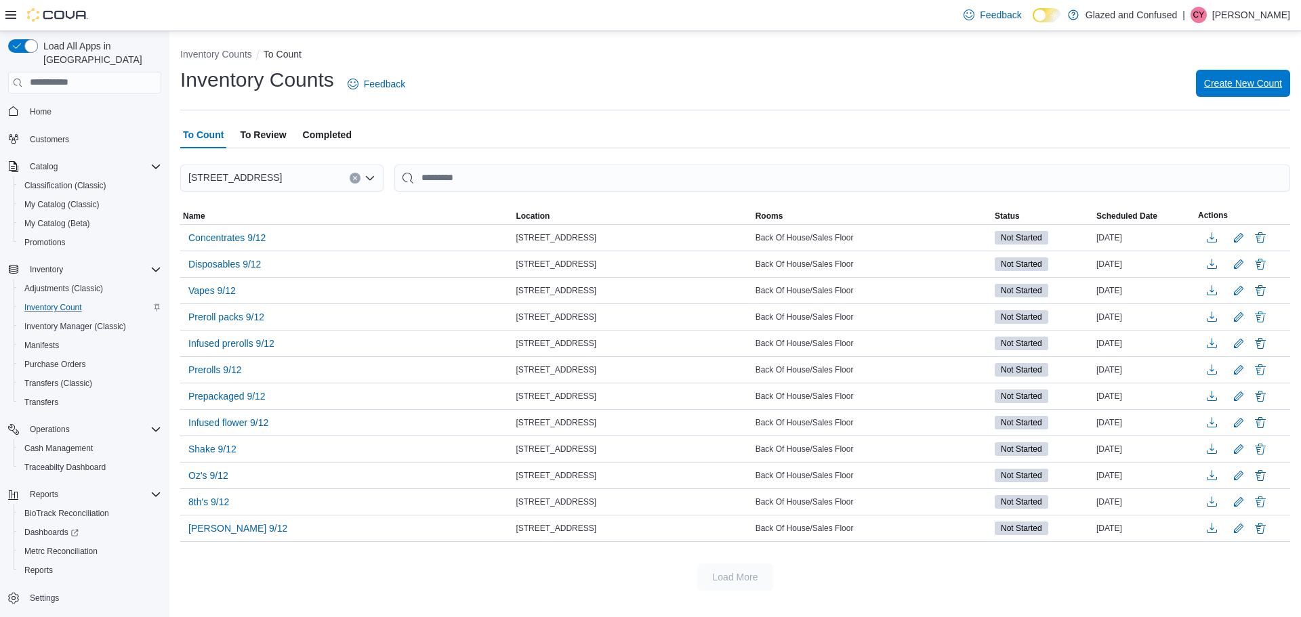
click at [1244, 82] on span "Create New Count" at bounding box center [1243, 84] width 78 height 14
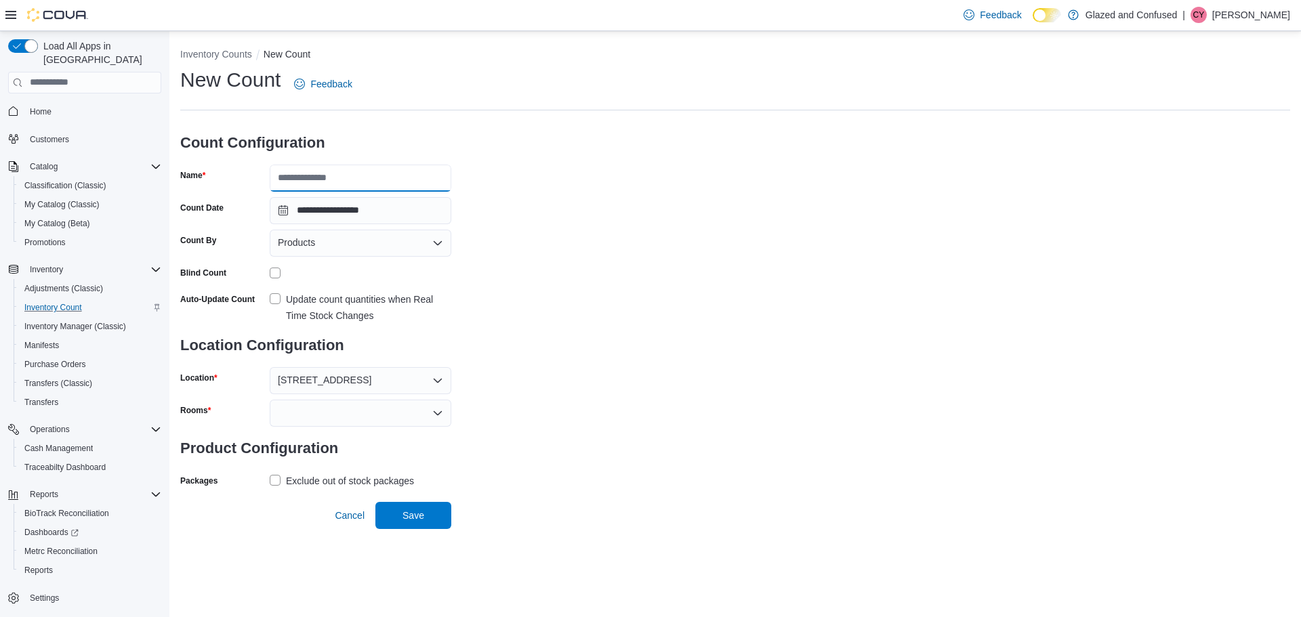
click at [380, 181] on input "Name" at bounding box center [361, 178] width 182 height 27
type input "**********"
click at [307, 409] on div at bounding box center [361, 413] width 182 height 27
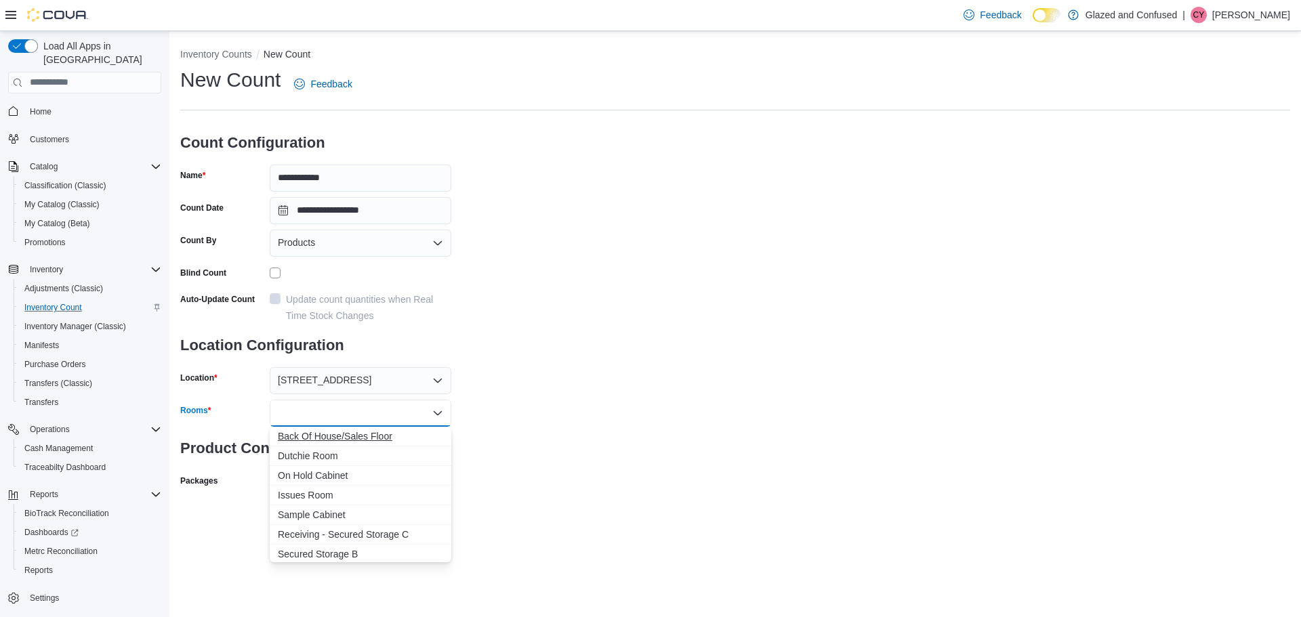
click at [320, 436] on span "Back Of House/Sales Floor" at bounding box center [360, 437] width 165 height 14
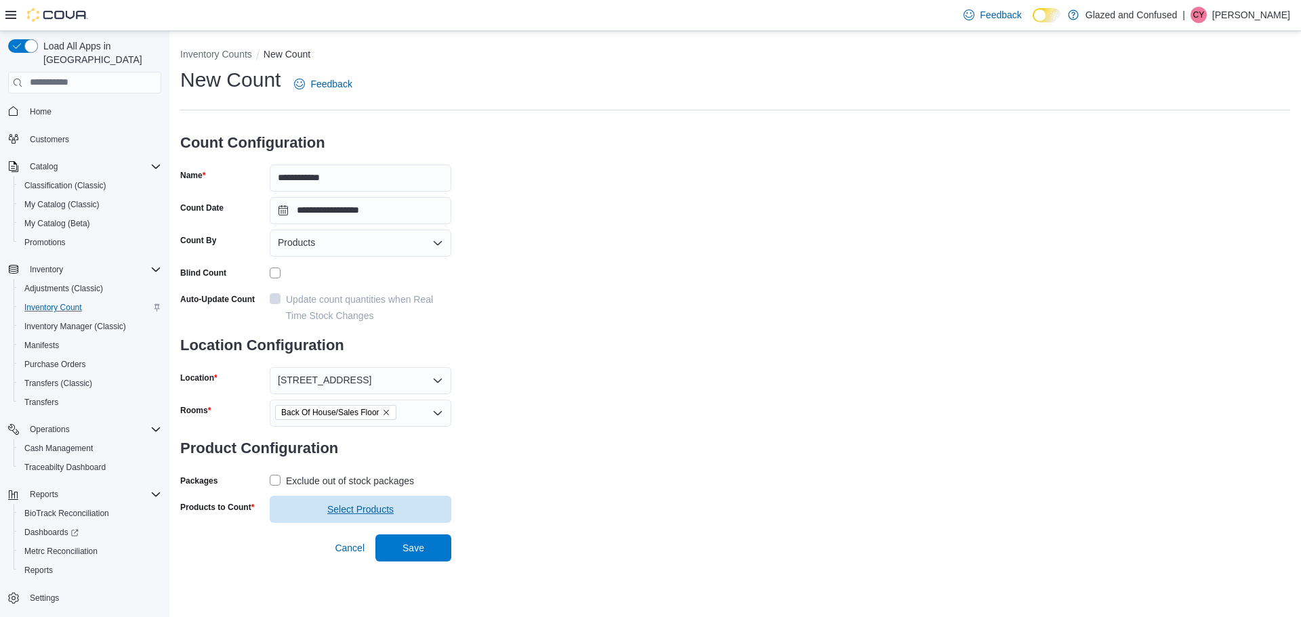
drag, startPoint x: 565, startPoint y: 449, endPoint x: 336, endPoint y: 502, distance: 234.4
click at [554, 451] on div "**********" at bounding box center [735, 294] width 1110 height 457
click at [272, 480] on label "Exclude out of stock packages" at bounding box center [342, 481] width 144 height 16
click at [353, 506] on span "Select Products" at bounding box center [360, 511] width 66 height 14
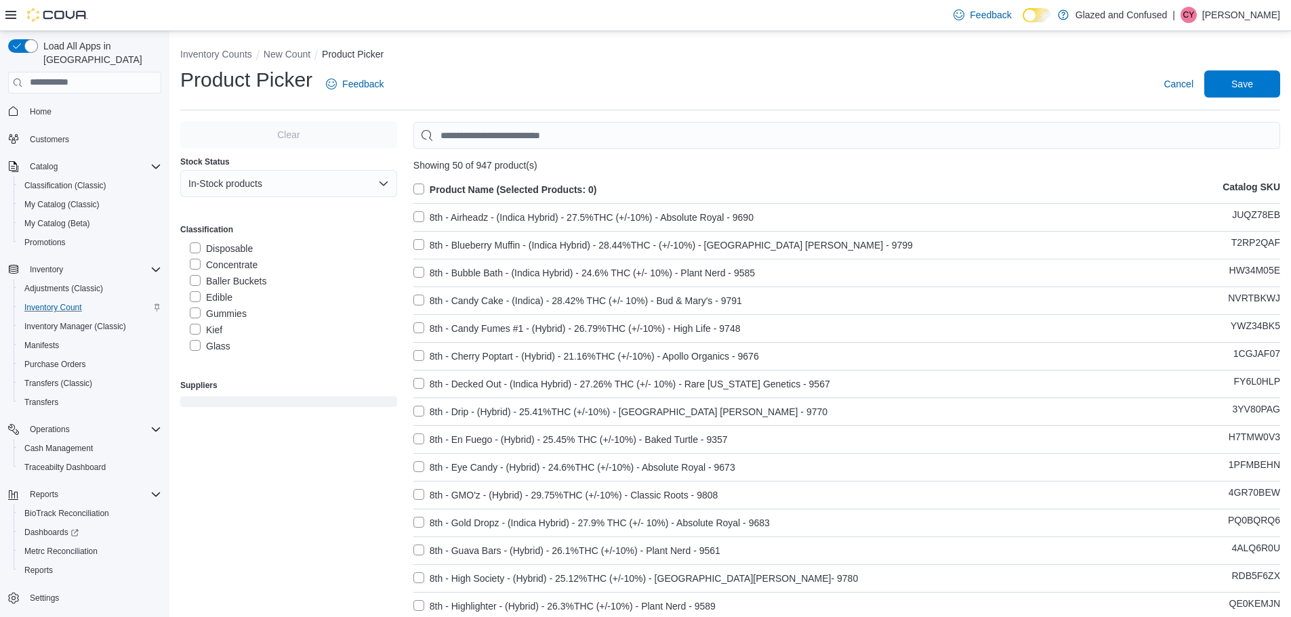
scroll to position [203, 0]
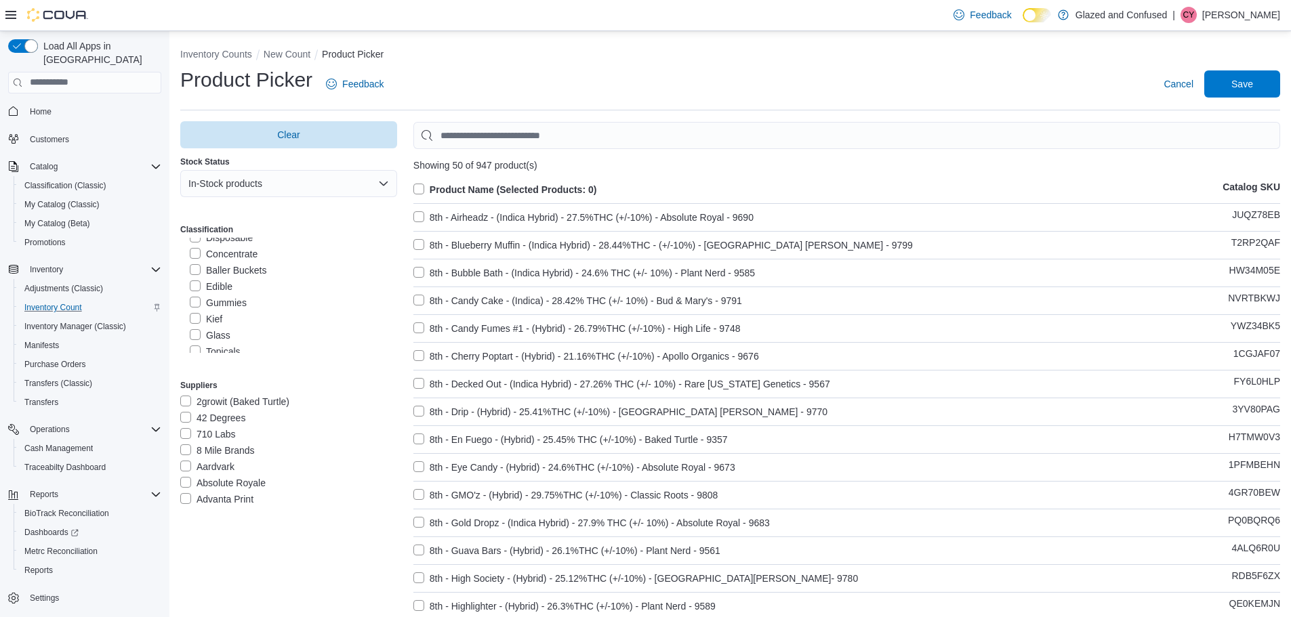
click at [197, 266] on label "Baller Buckets" at bounding box center [228, 270] width 77 height 16
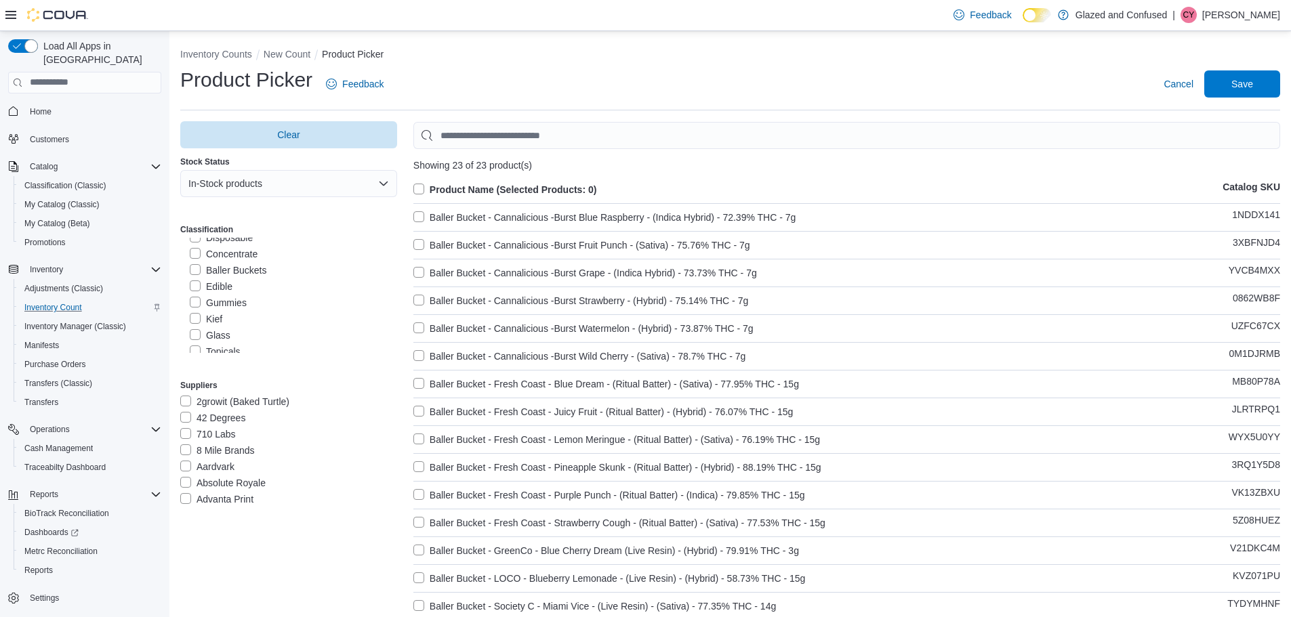
click at [421, 184] on label "Product Name (Selected Products: 0)" at bounding box center [505, 190] width 184 height 16
click at [1253, 77] on span "Save" at bounding box center [1242, 84] width 22 height 14
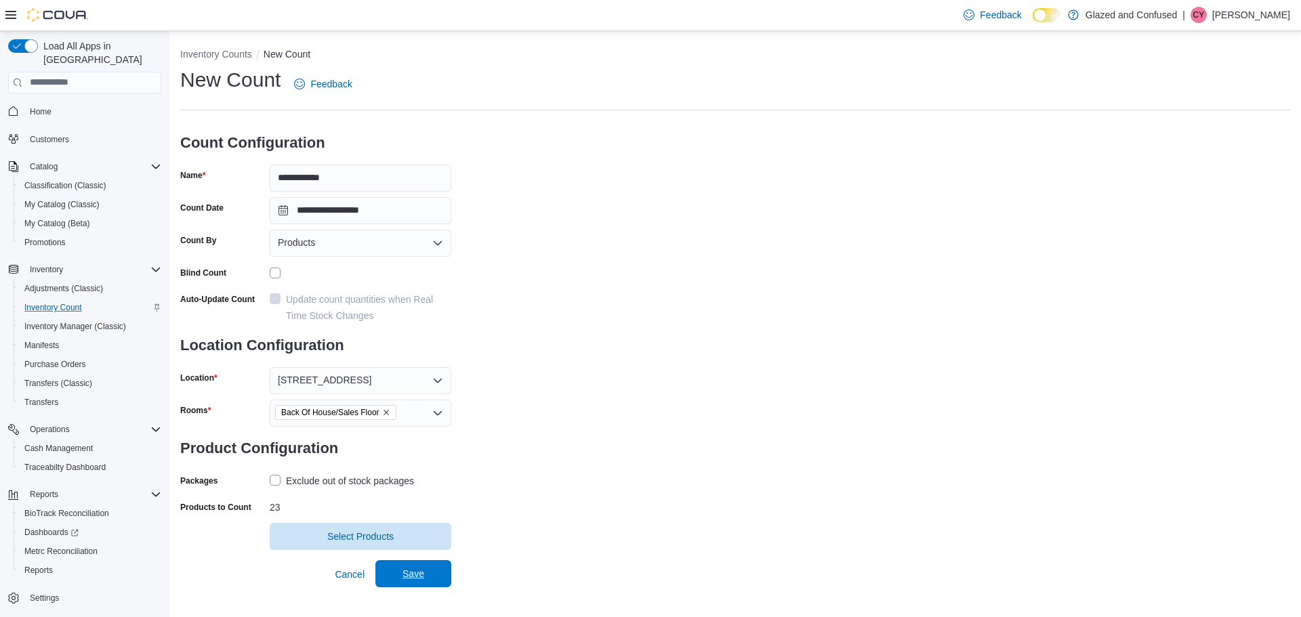
click at [416, 571] on span "Save" at bounding box center [414, 574] width 22 height 14
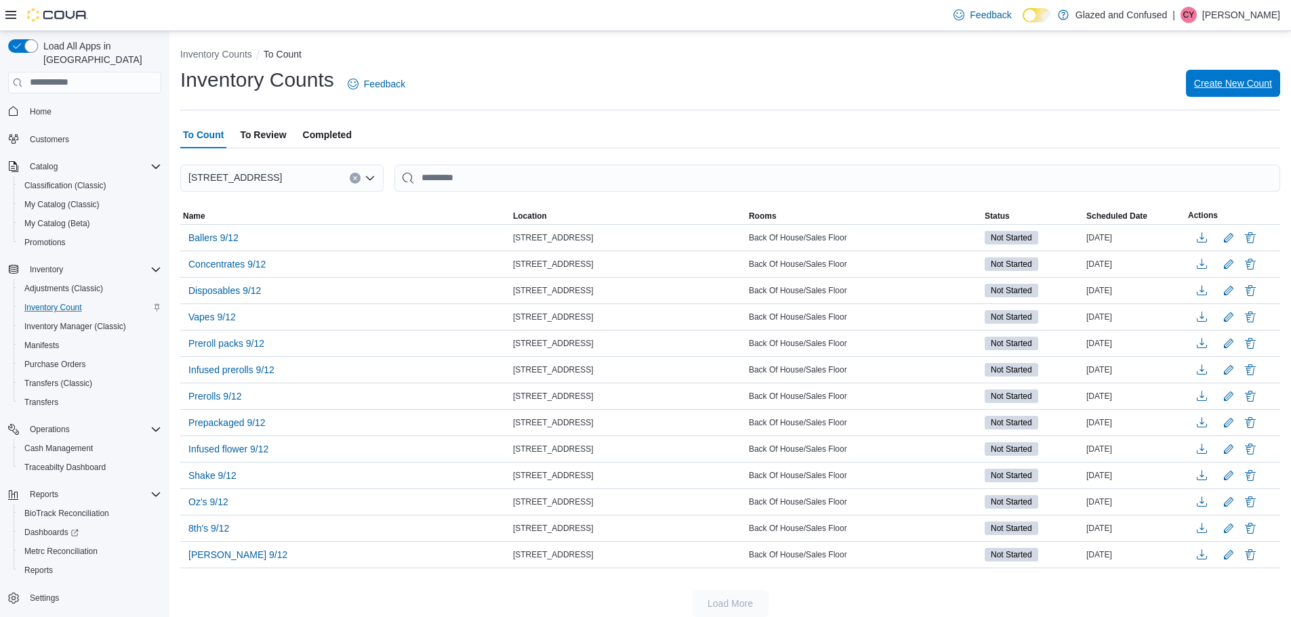
click at [1246, 81] on span "Create New Count" at bounding box center [1233, 84] width 78 height 14
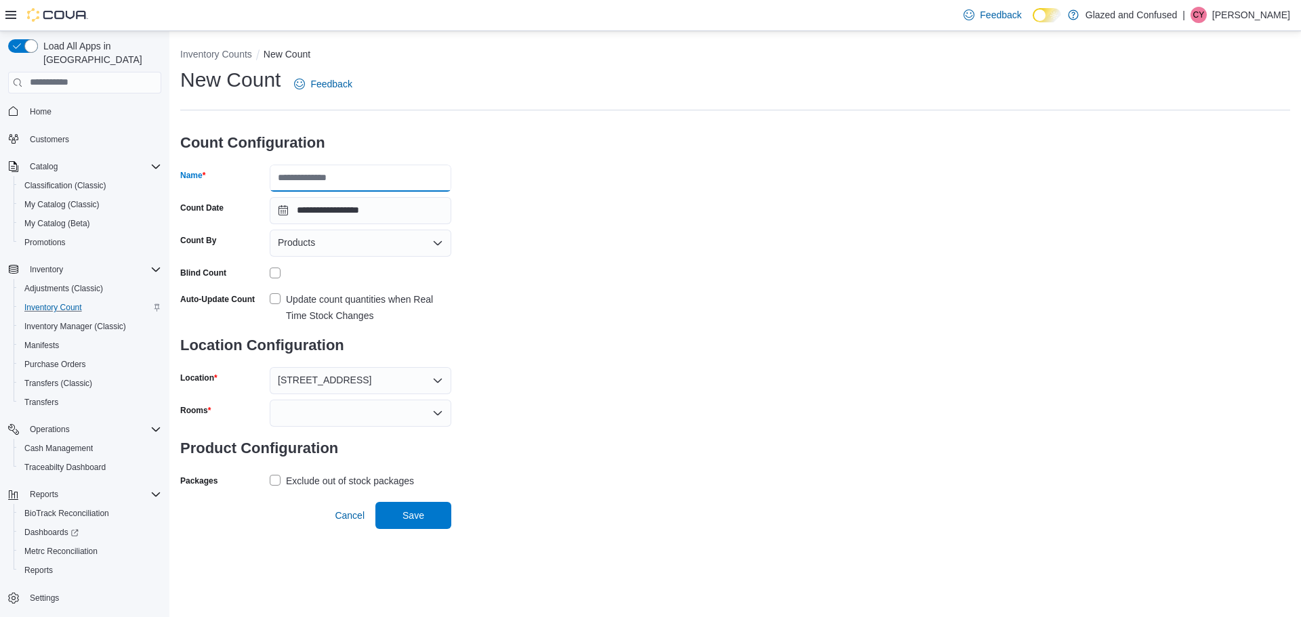
click at [375, 181] on input "Name" at bounding box center [361, 178] width 182 height 27
type input "**********"
click at [346, 411] on div at bounding box center [361, 413] width 182 height 27
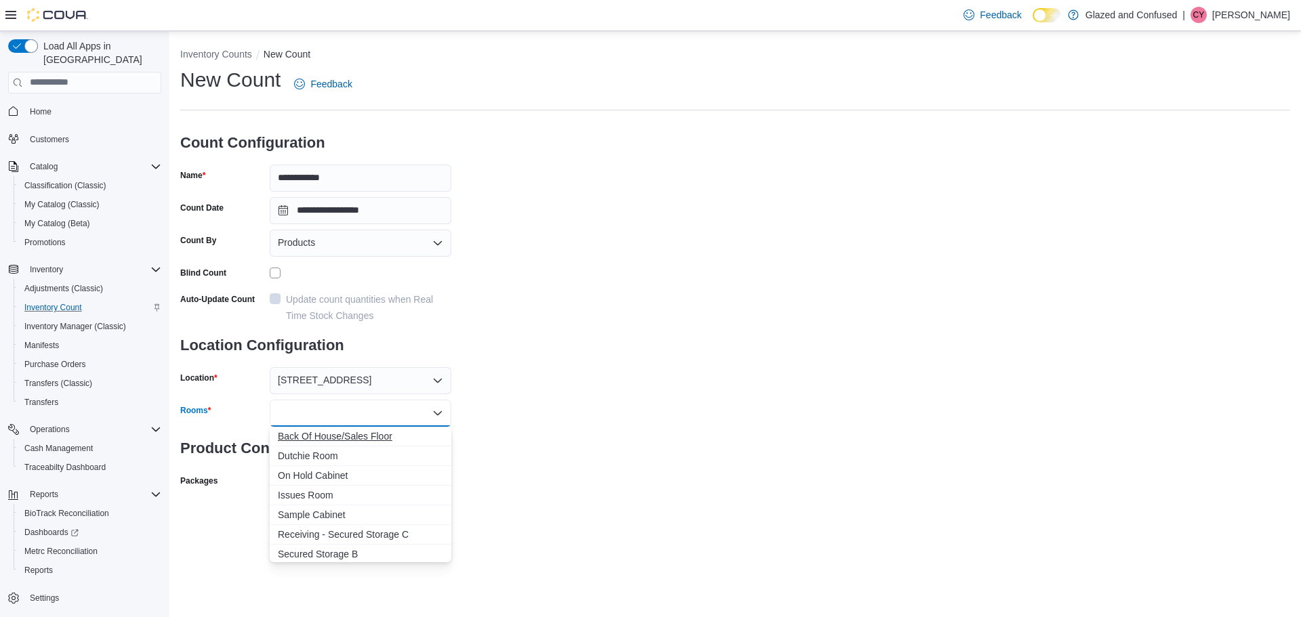
click at [352, 432] on span "Back Of House/Sales Floor" at bounding box center [360, 437] width 165 height 14
click at [547, 437] on div "**********" at bounding box center [735, 294] width 1110 height 457
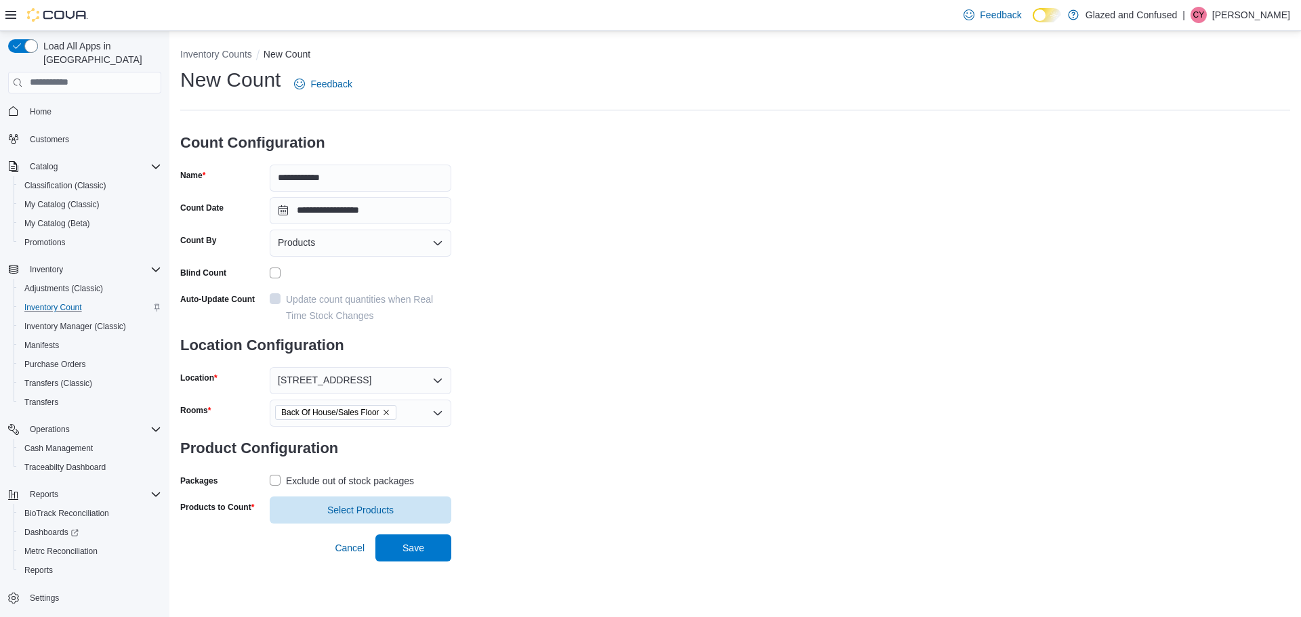
click at [275, 479] on label "Exclude out of stock packages" at bounding box center [342, 481] width 144 height 16
click at [354, 510] on span "Select Products" at bounding box center [360, 510] width 66 height 14
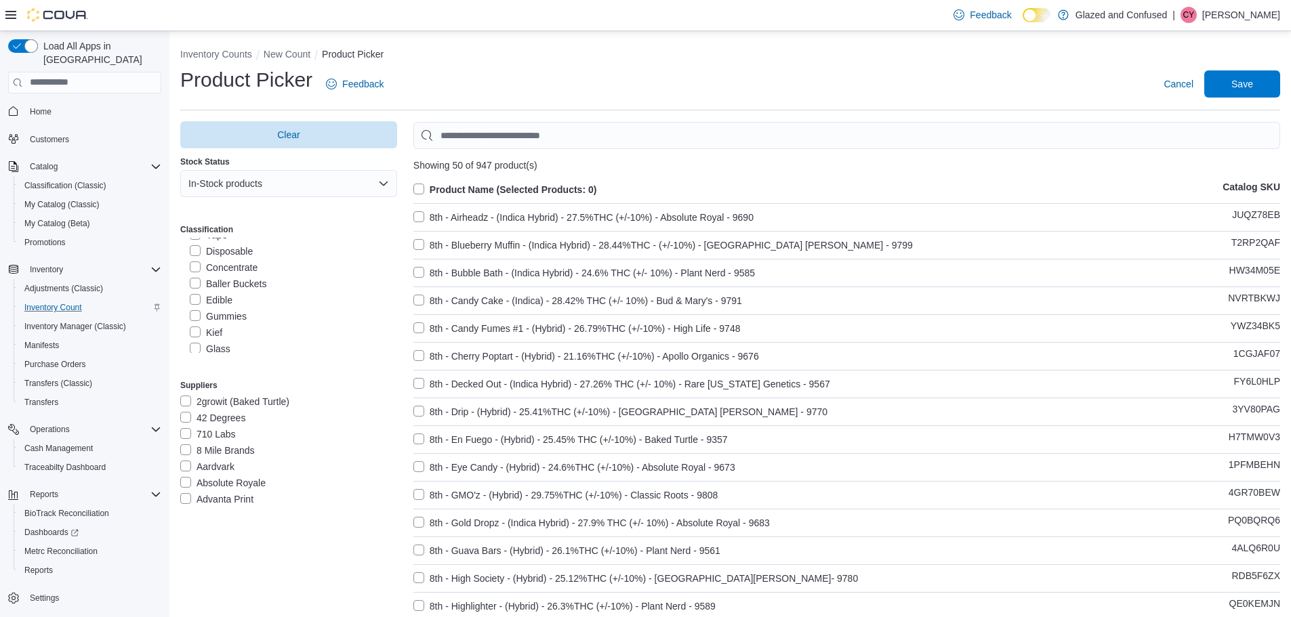
scroll to position [203, 0]
click at [193, 284] on label "Edible" at bounding box center [211, 287] width 43 height 16
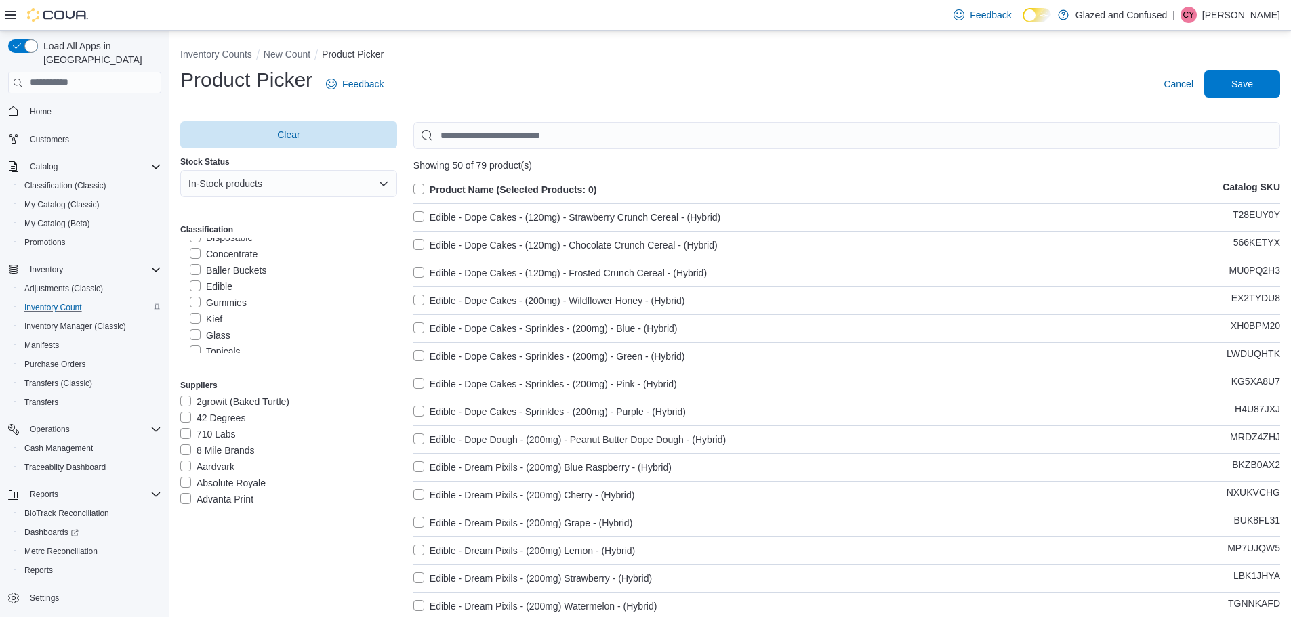
click at [421, 184] on label "Product Name (Selected Products: 0)" at bounding box center [505, 190] width 184 height 16
click at [1250, 79] on span "Save" at bounding box center [1242, 84] width 22 height 14
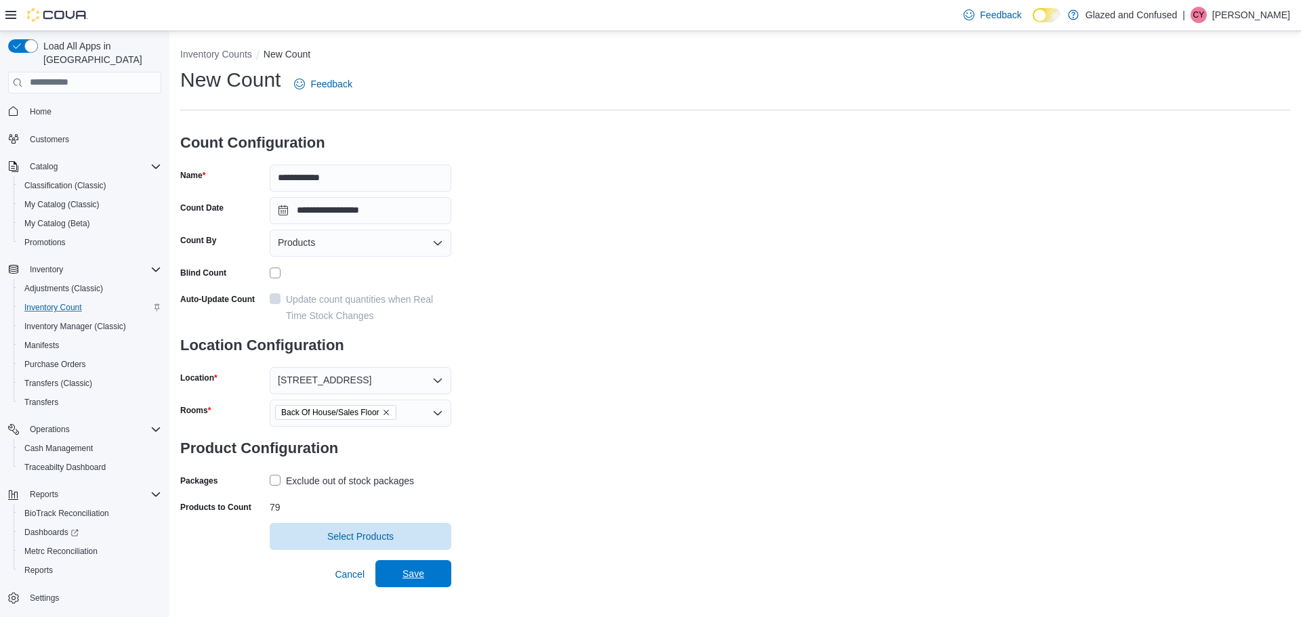
click at [415, 577] on span "Save" at bounding box center [414, 574] width 22 height 14
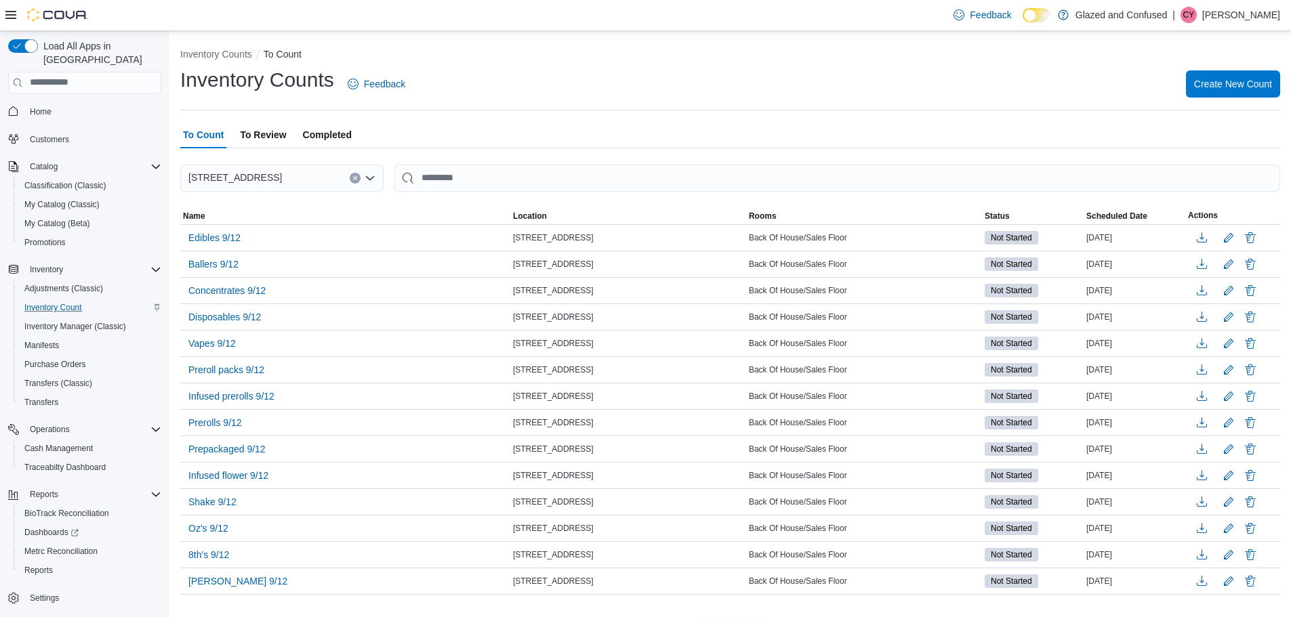
click at [1258, 66] on div "Inventory Counts Feedback Create New Count" at bounding box center [730, 83] width 1100 height 35
click at [1224, 84] on span "Create New Count" at bounding box center [1233, 84] width 78 height 14
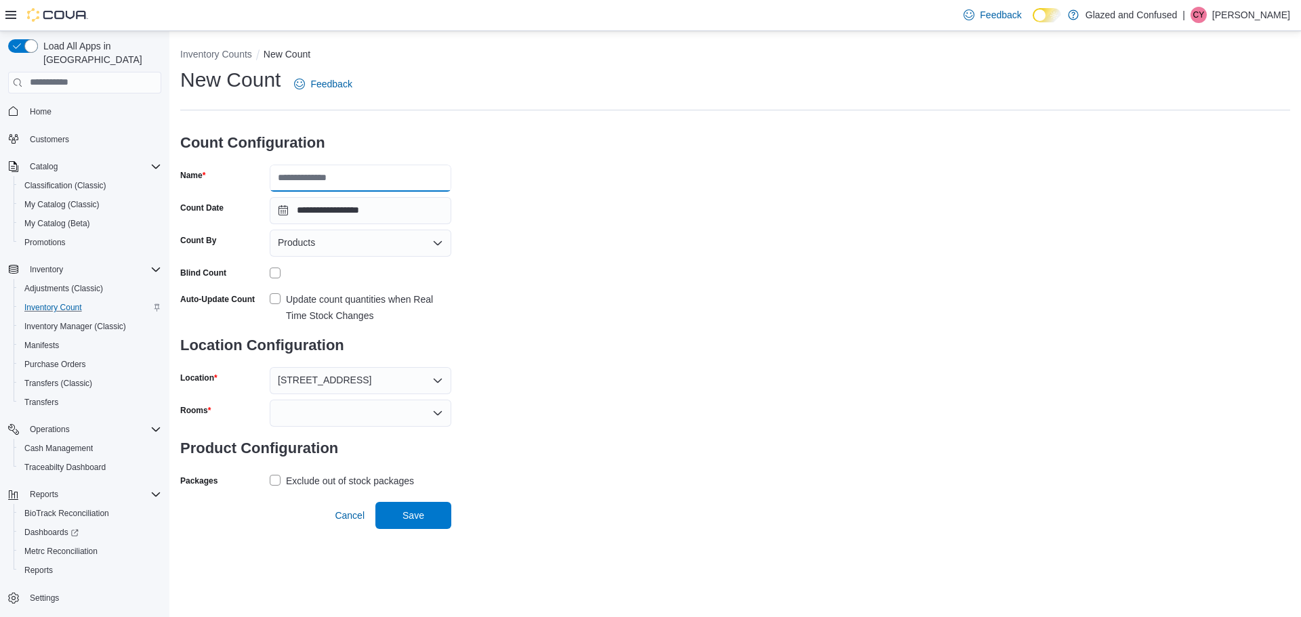
click at [343, 176] on input "Name" at bounding box center [361, 178] width 182 height 27
type input "**********"
click at [321, 406] on div at bounding box center [361, 413] width 182 height 27
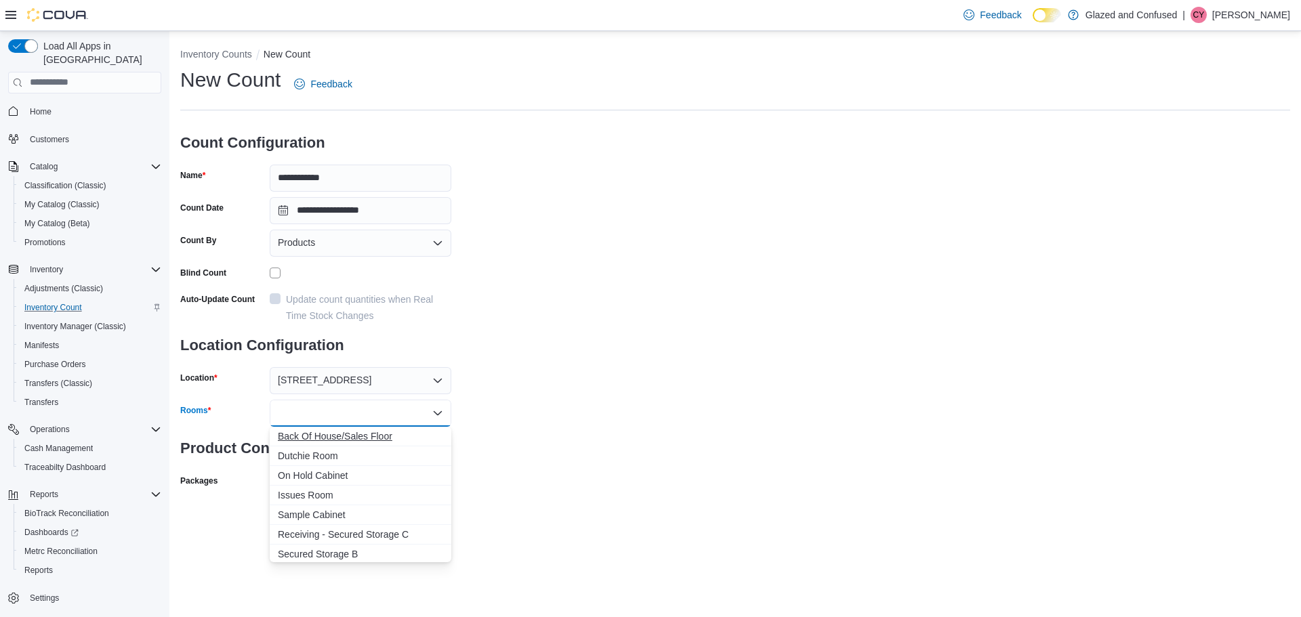
click at [320, 436] on span "Back Of House/Sales Floor" at bounding box center [360, 437] width 165 height 14
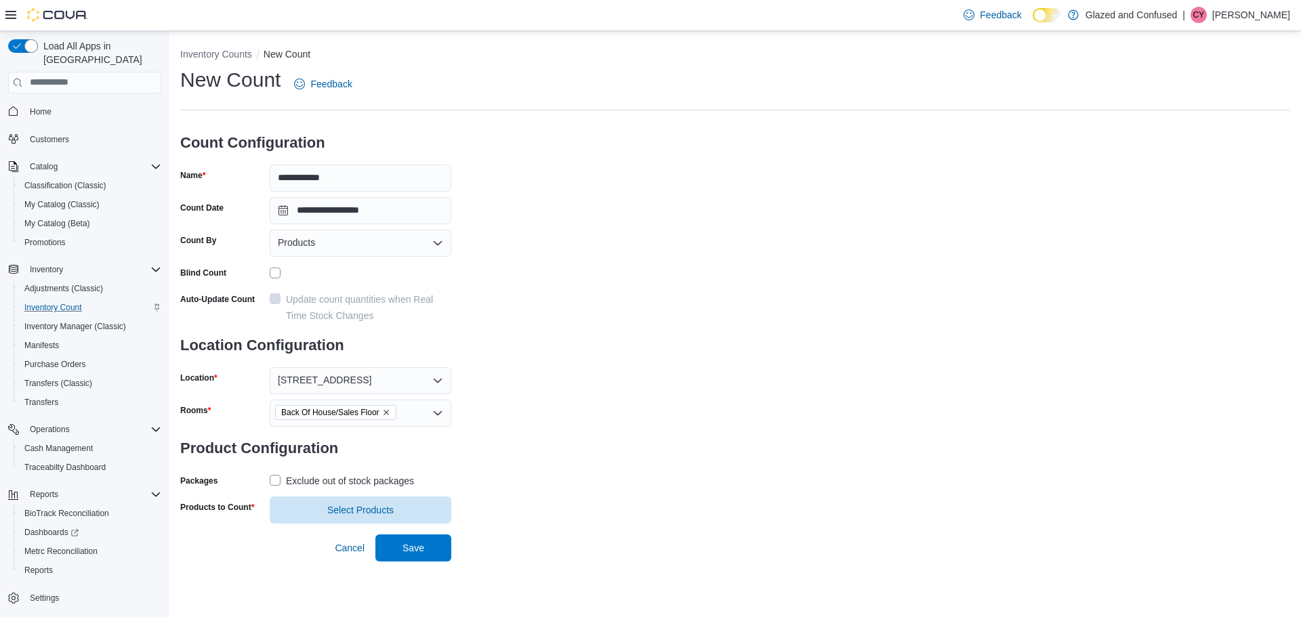
drag, startPoint x: 554, startPoint y: 436, endPoint x: 337, endPoint y: 495, distance: 224.6
click at [552, 438] on div "**********" at bounding box center [735, 294] width 1110 height 457
drag, startPoint x: 274, startPoint y: 480, endPoint x: 287, endPoint y: 492, distance: 17.7
click at [275, 480] on label "Exclude out of stock packages" at bounding box center [342, 481] width 144 height 16
click at [344, 510] on span "Select Products" at bounding box center [360, 510] width 66 height 14
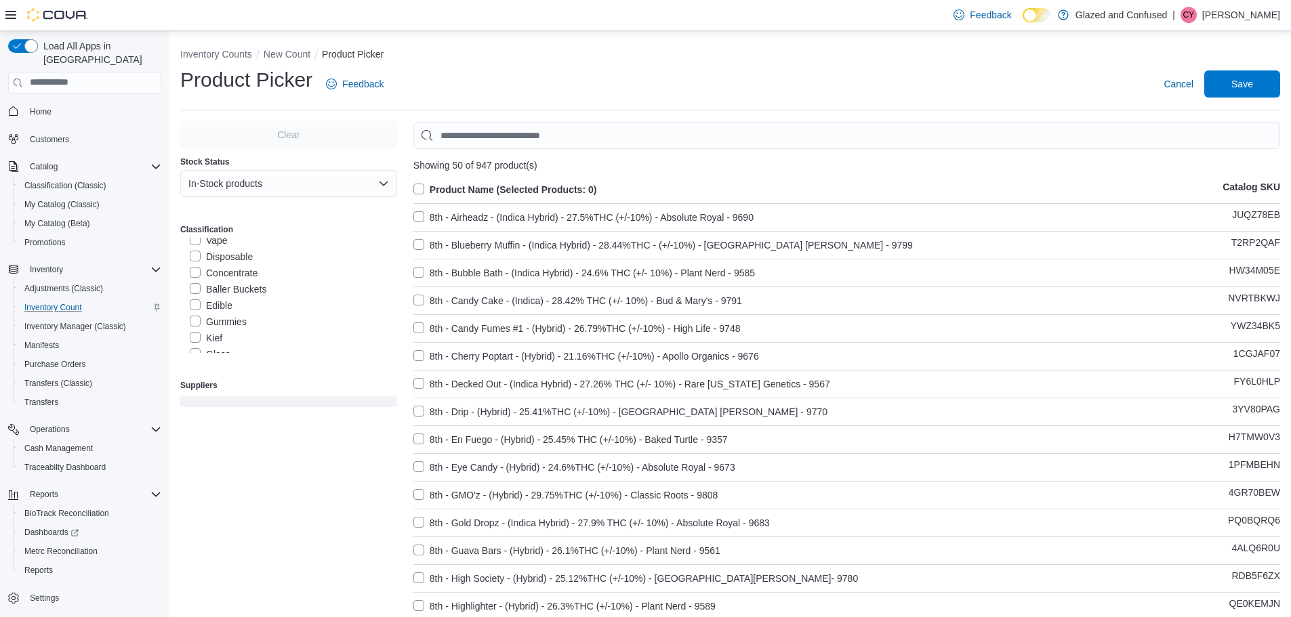
scroll to position [203, 0]
click at [195, 300] on label "Gummies" at bounding box center [218, 303] width 57 height 16
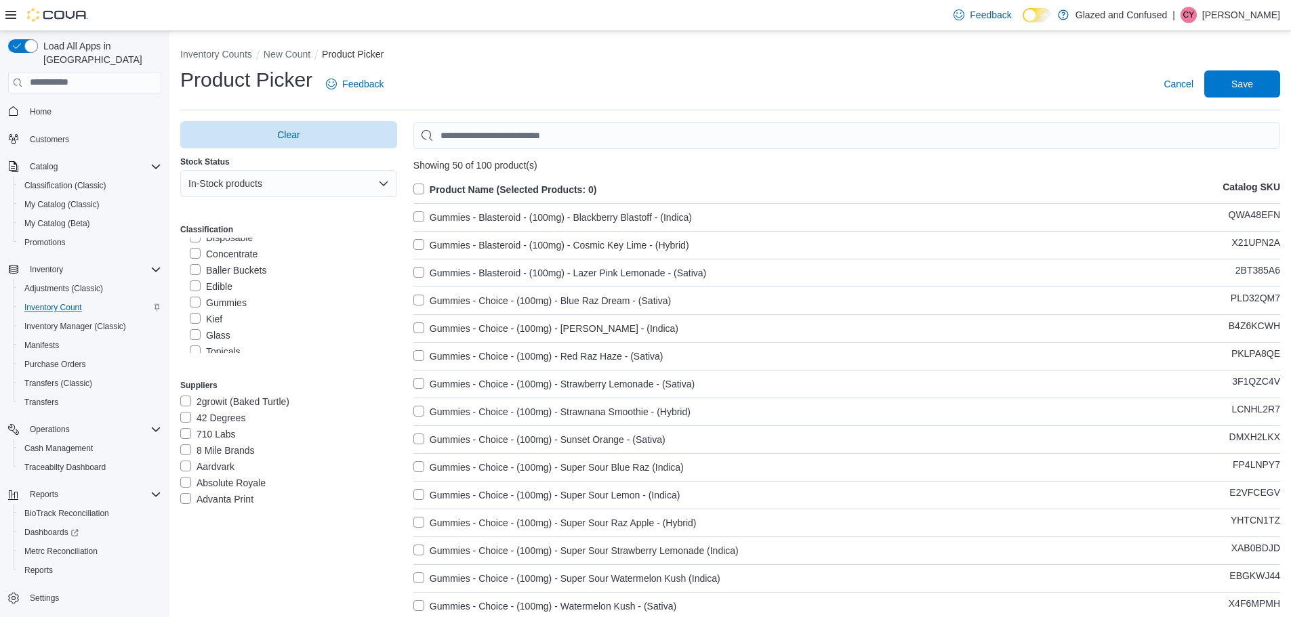
click at [420, 188] on label "Product Name (Selected Products: 0)" at bounding box center [505, 190] width 184 height 16
click at [1244, 80] on span "Save" at bounding box center [1242, 84] width 22 height 14
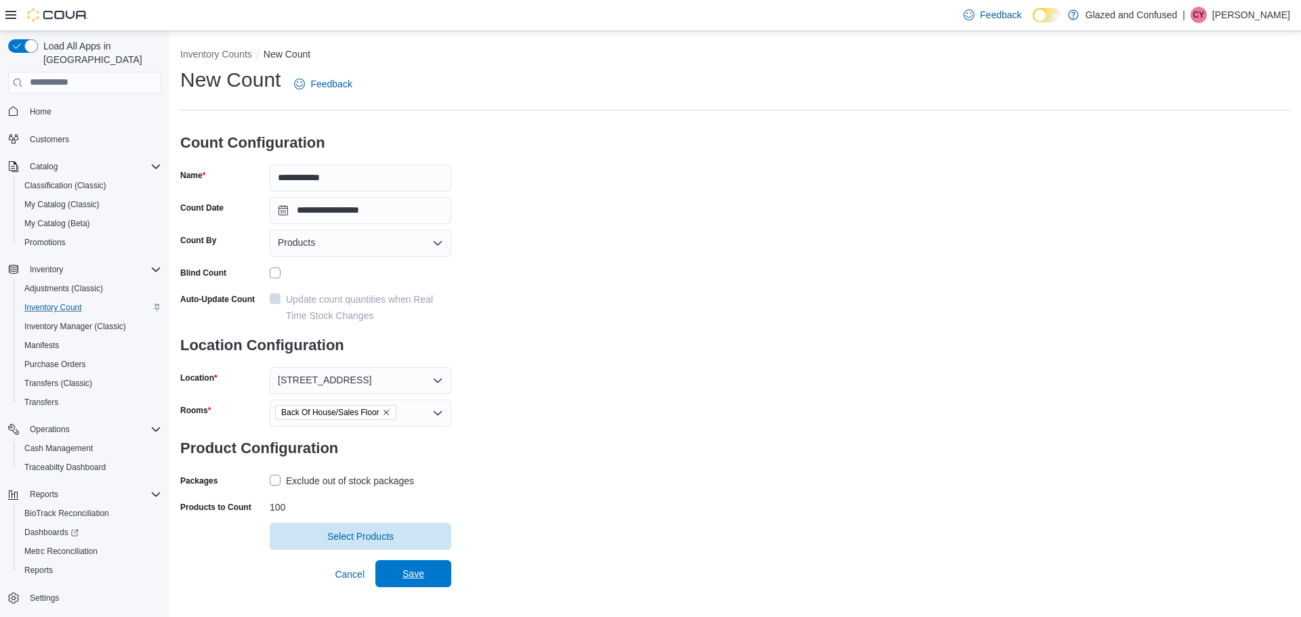
click at [407, 573] on span "Save" at bounding box center [414, 574] width 22 height 14
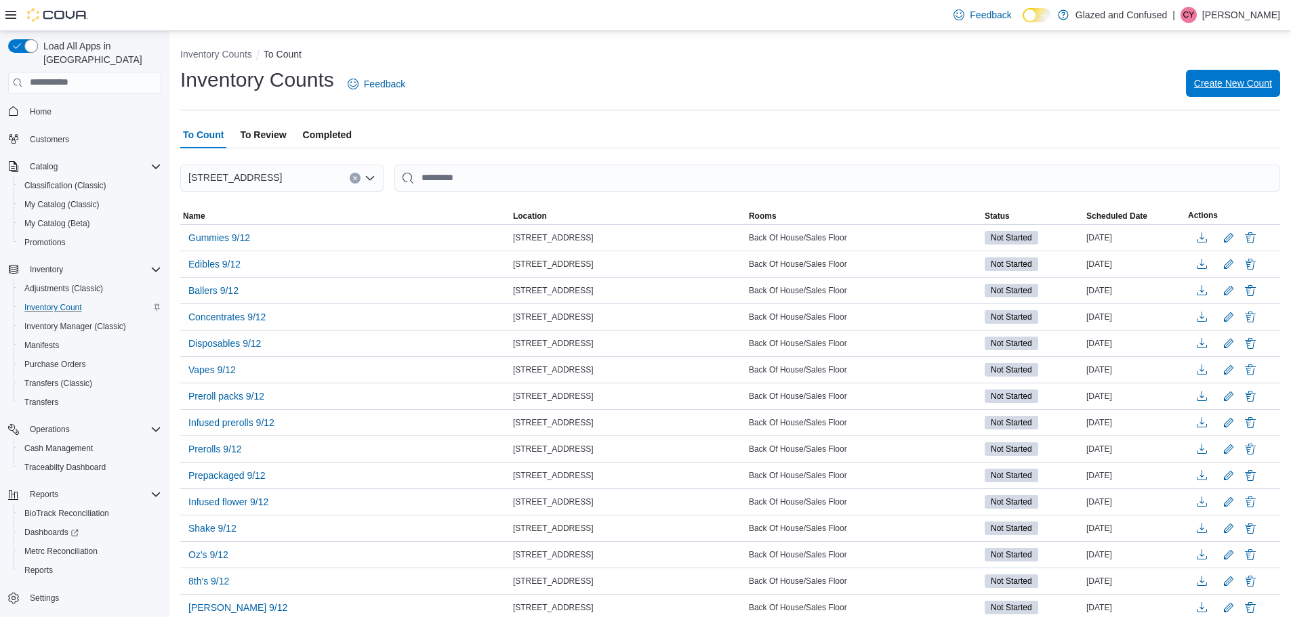
click at [1246, 84] on span "Create New Count" at bounding box center [1233, 84] width 78 height 14
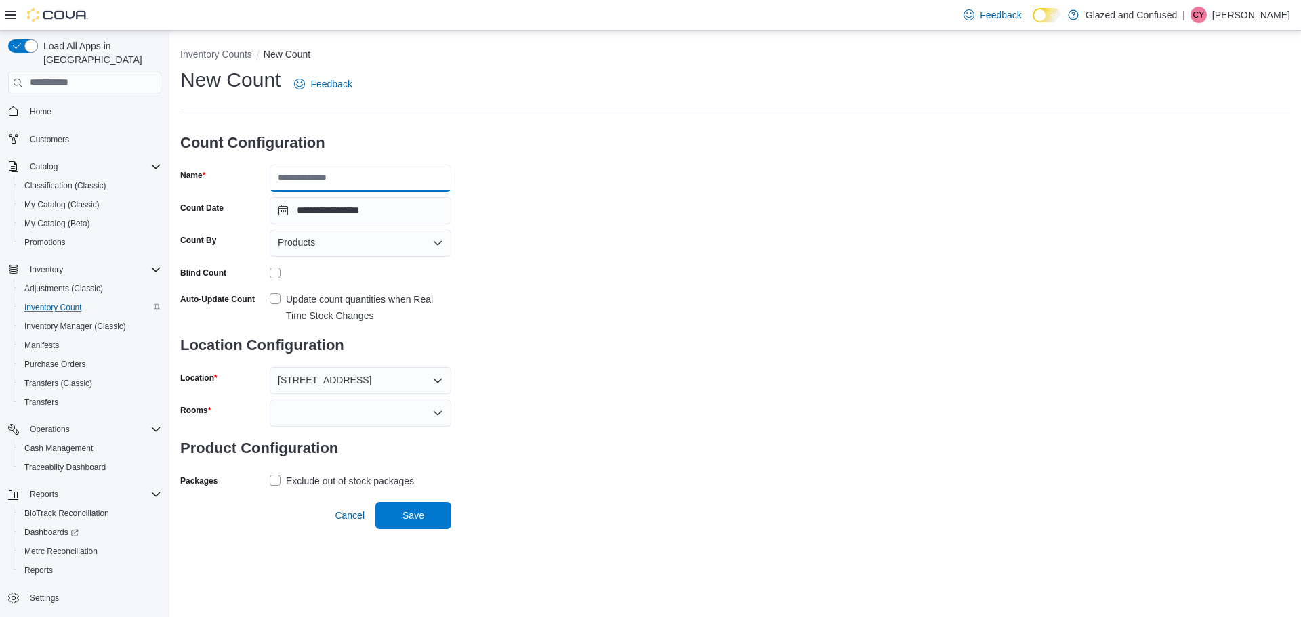
click at [374, 179] on input "Name" at bounding box center [361, 178] width 182 height 27
type input "**********"
click at [312, 414] on div at bounding box center [361, 413] width 182 height 27
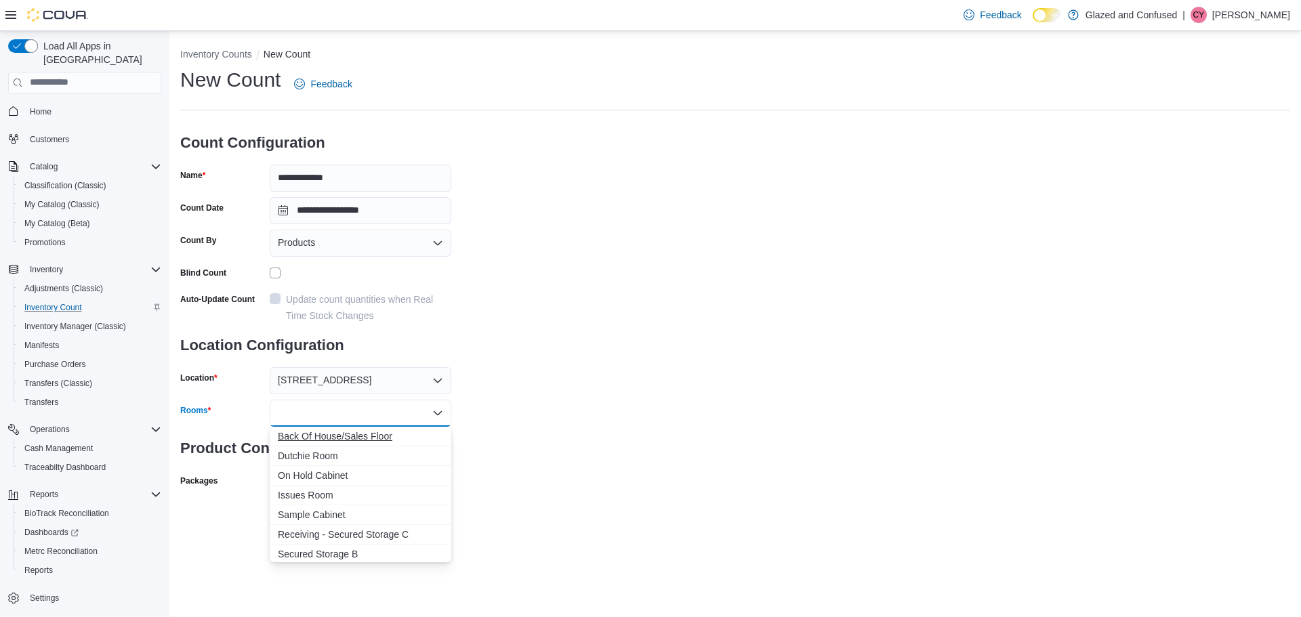
click at [317, 434] on span "Back Of House/Sales Floor" at bounding box center [360, 437] width 165 height 14
drag, startPoint x: 565, startPoint y: 467, endPoint x: 441, endPoint y: 490, distance: 126.1
click at [556, 470] on div "**********" at bounding box center [735, 294] width 1110 height 457
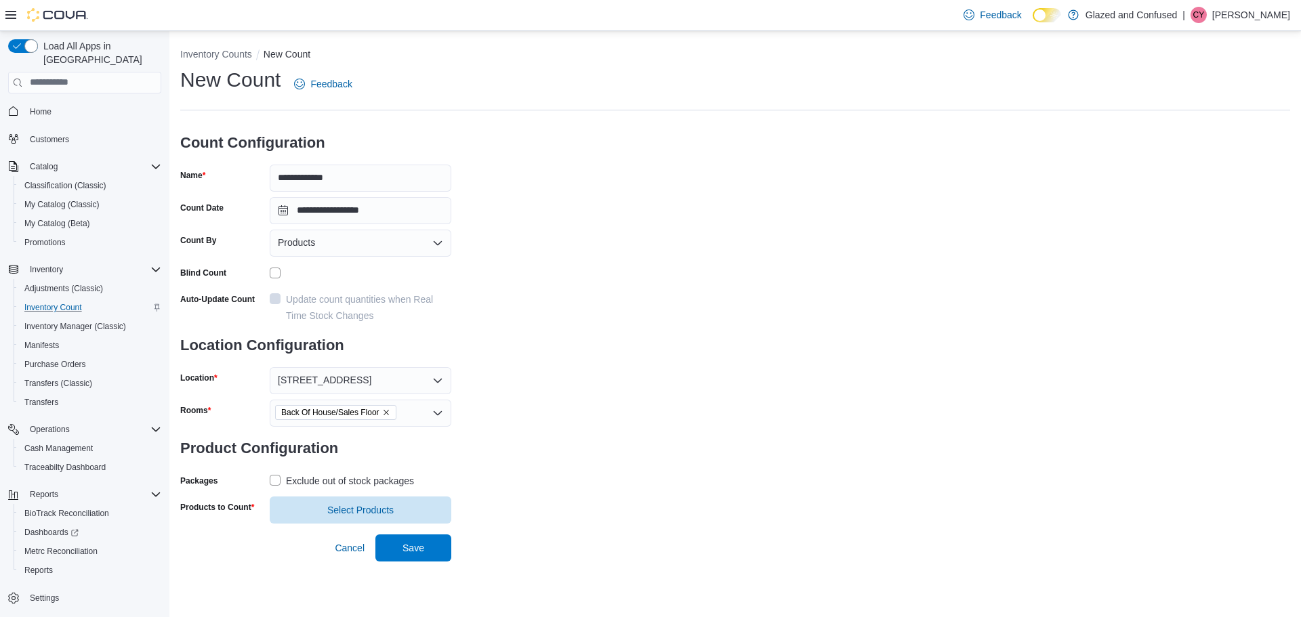
click at [273, 480] on label "Exclude out of stock packages" at bounding box center [342, 481] width 144 height 16
click at [342, 507] on span "Select Products" at bounding box center [360, 511] width 66 height 14
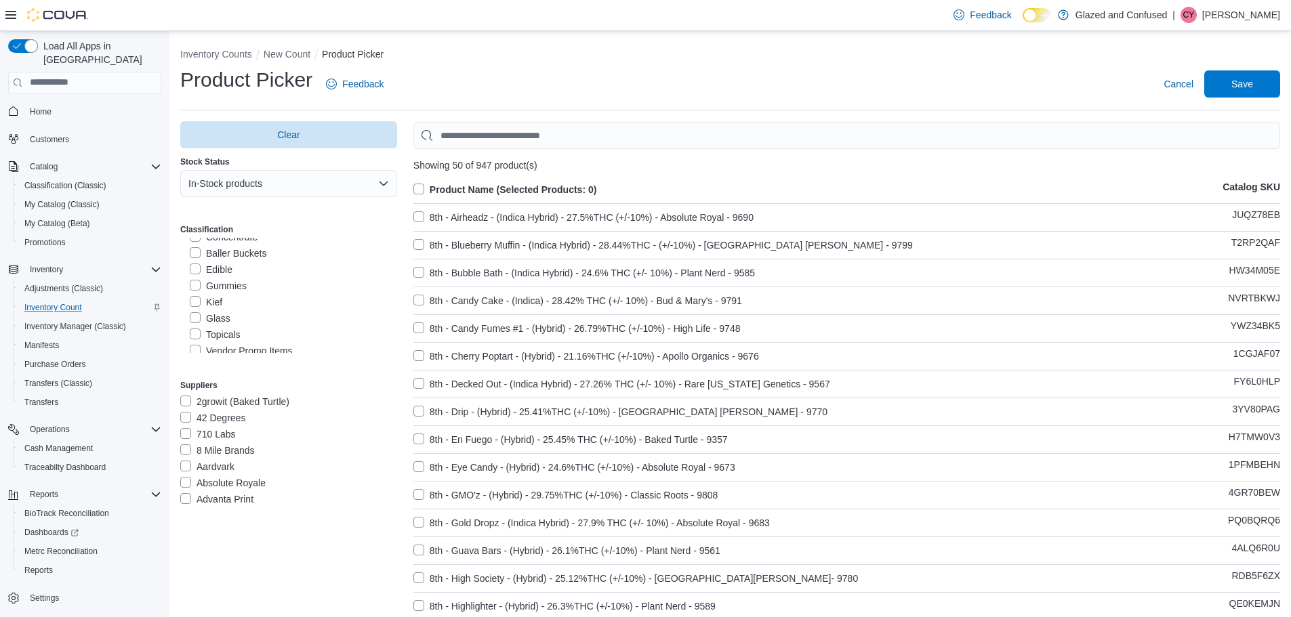
scroll to position [271, 0]
click at [195, 279] on label "Topicals" at bounding box center [215, 284] width 51 height 16
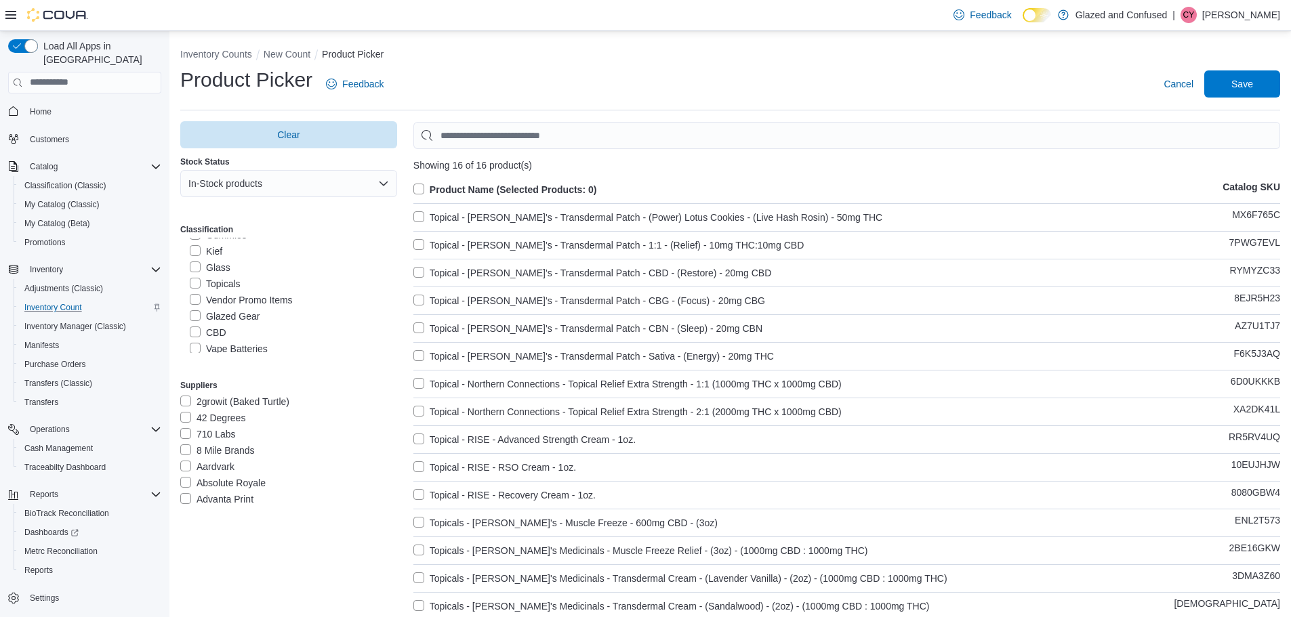
click at [419, 187] on label "Product Name (Selected Products: 0)" at bounding box center [505, 190] width 184 height 16
click at [1253, 83] on span "Save" at bounding box center [1242, 84] width 22 height 14
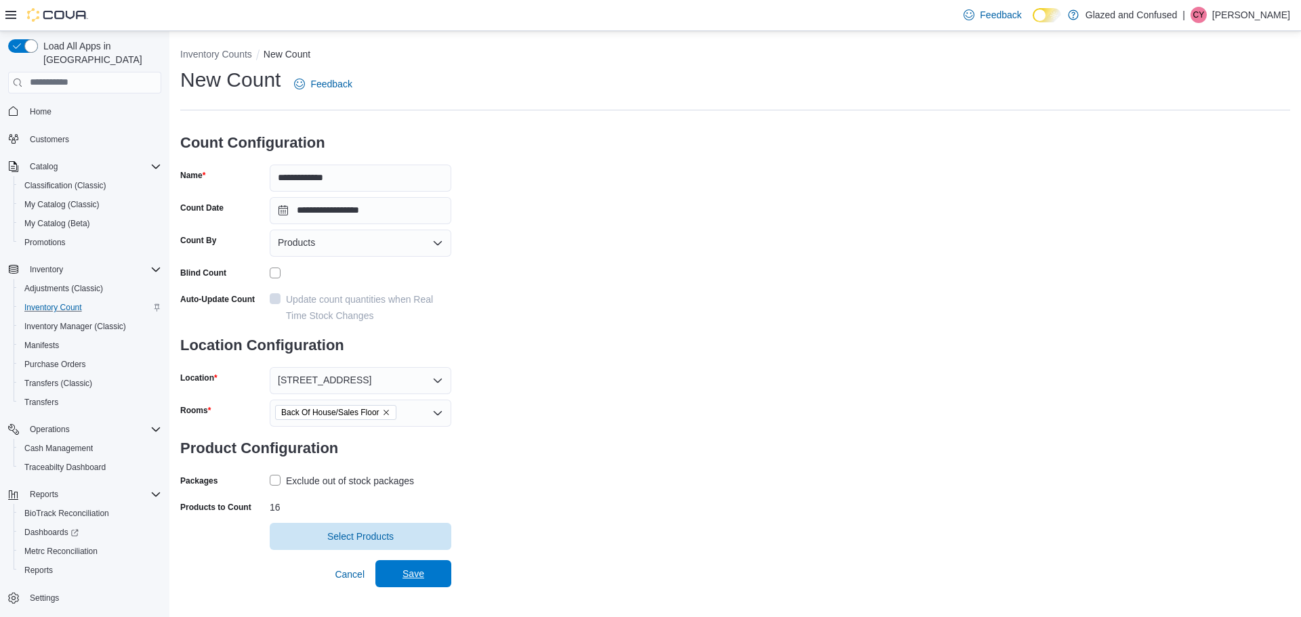
click at [409, 571] on span "Save" at bounding box center [414, 574] width 22 height 14
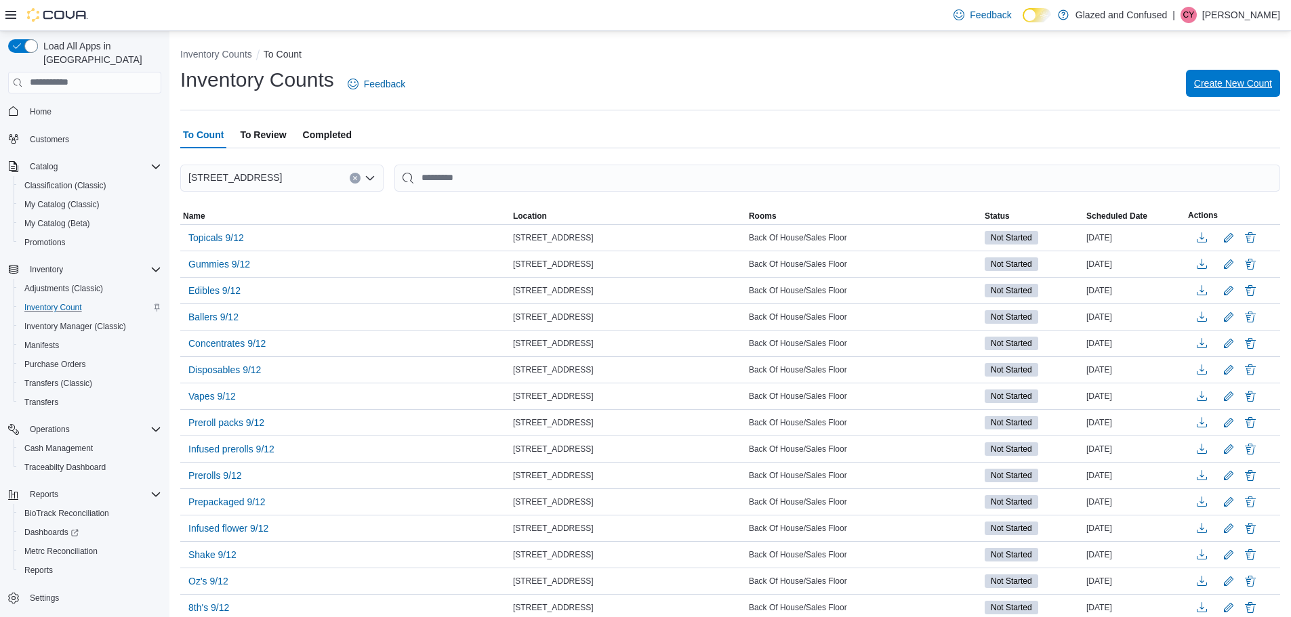
click at [1244, 80] on span "Create New Count" at bounding box center [1233, 84] width 78 height 14
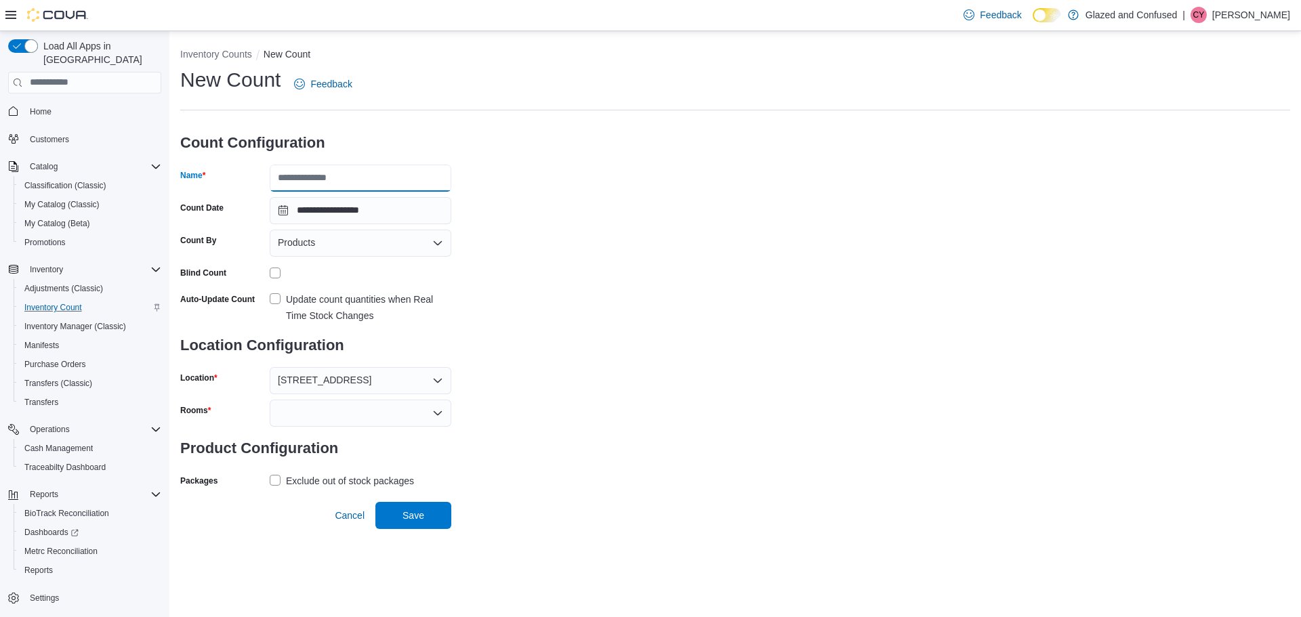
click at [340, 178] on input "Name" at bounding box center [361, 178] width 182 height 27
type input "**********"
drag, startPoint x: 346, startPoint y: 409, endPoint x: 354, endPoint y: 420, distance: 13.7
click at [347, 409] on div at bounding box center [361, 413] width 182 height 27
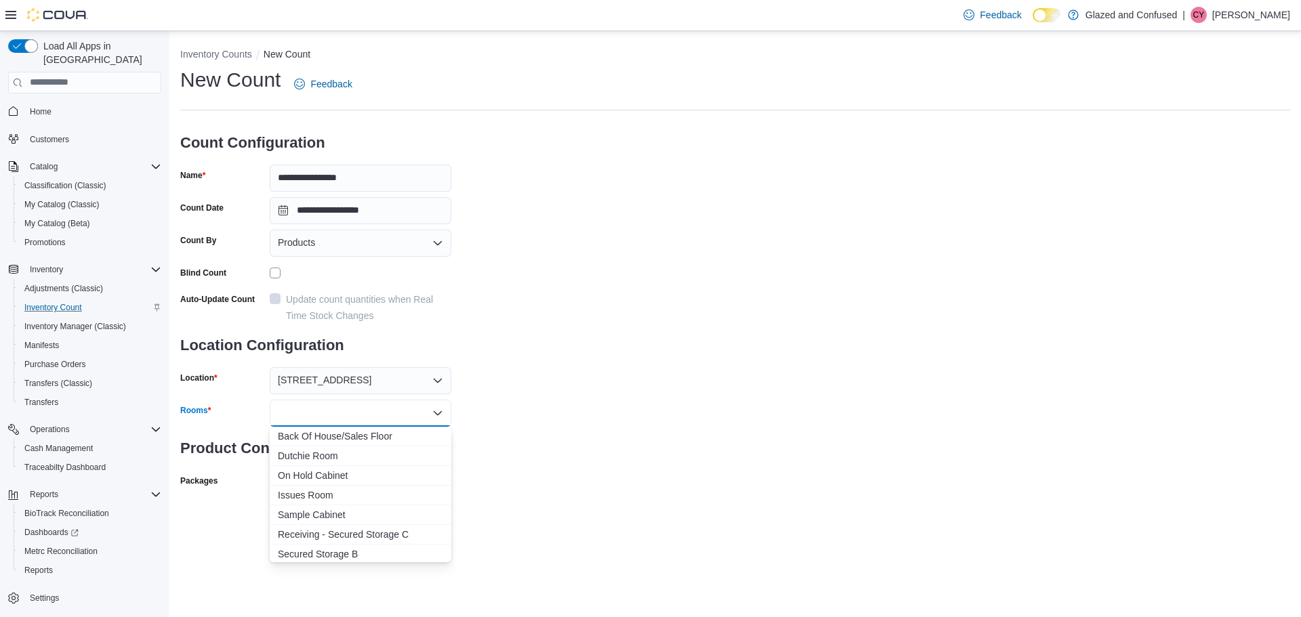
drag, startPoint x: 361, startPoint y: 434, endPoint x: 541, endPoint y: 450, distance: 180.9
click at [363, 438] on span "Back Of House/Sales Floor" at bounding box center [360, 437] width 165 height 14
click at [560, 450] on div "**********" at bounding box center [735, 294] width 1110 height 457
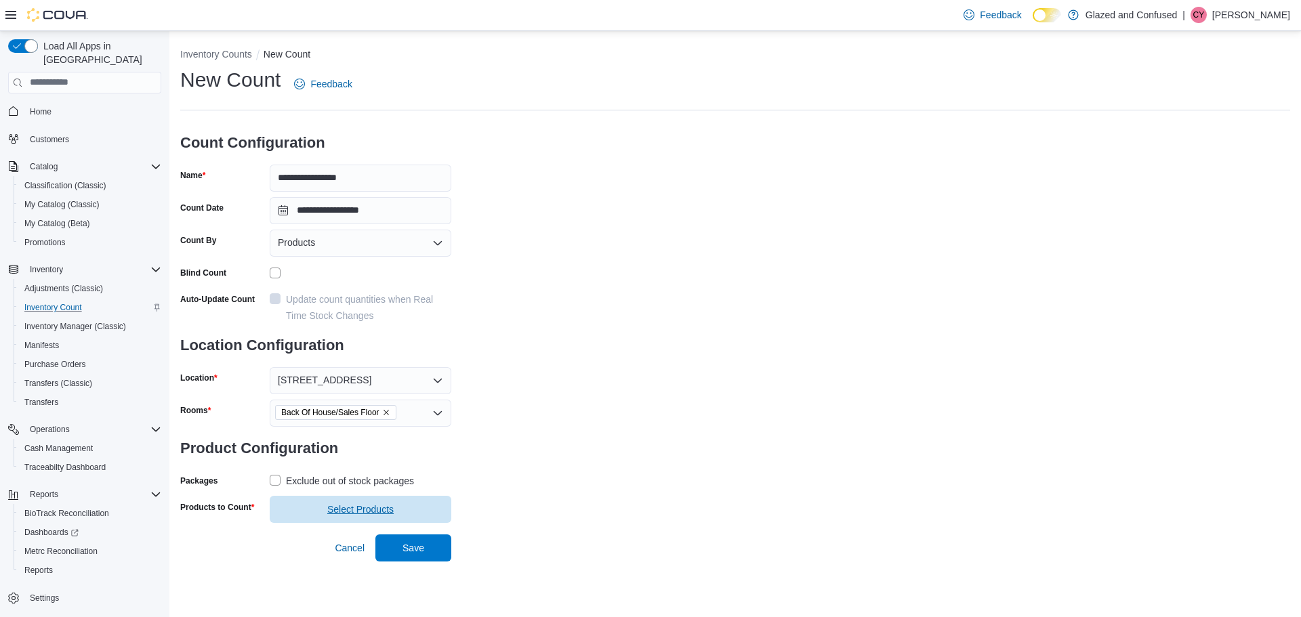
drag, startPoint x: 274, startPoint y: 480, endPoint x: 358, endPoint y: 516, distance: 90.8
click at [274, 482] on label "Exclude out of stock packages" at bounding box center [342, 481] width 144 height 16
click at [361, 512] on span "Select Products" at bounding box center [360, 510] width 66 height 14
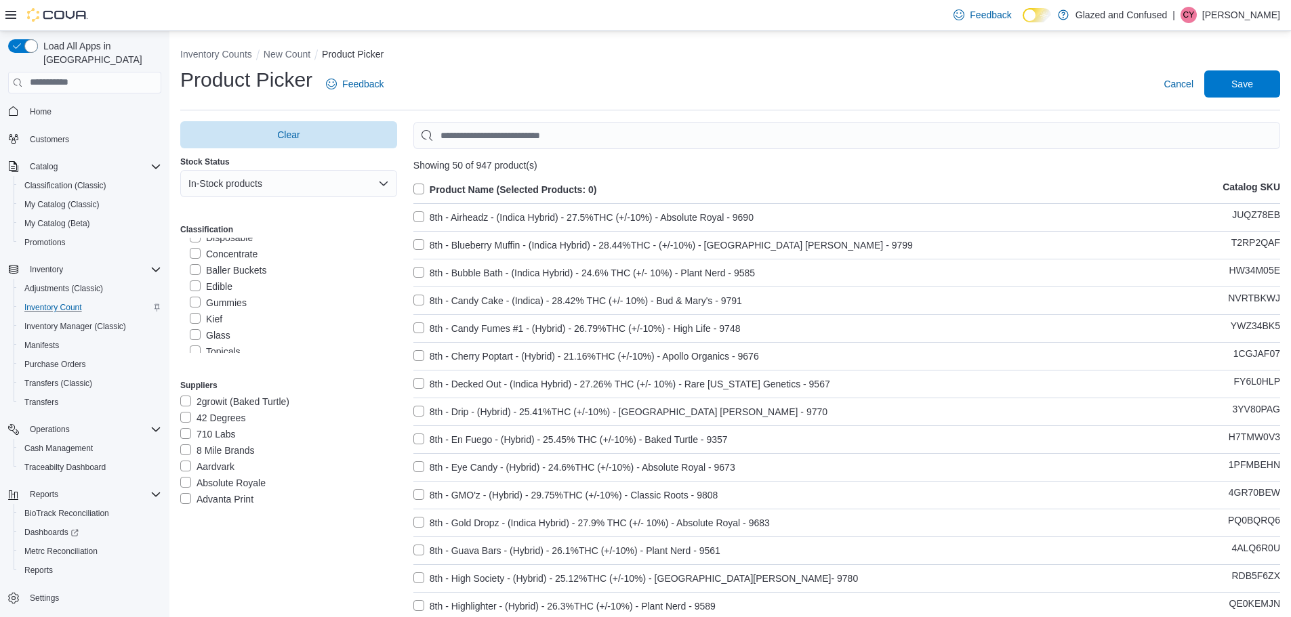
scroll to position [271, 0]
click at [195, 298] on label "Vendor Promo Items" at bounding box center [241, 300] width 103 height 16
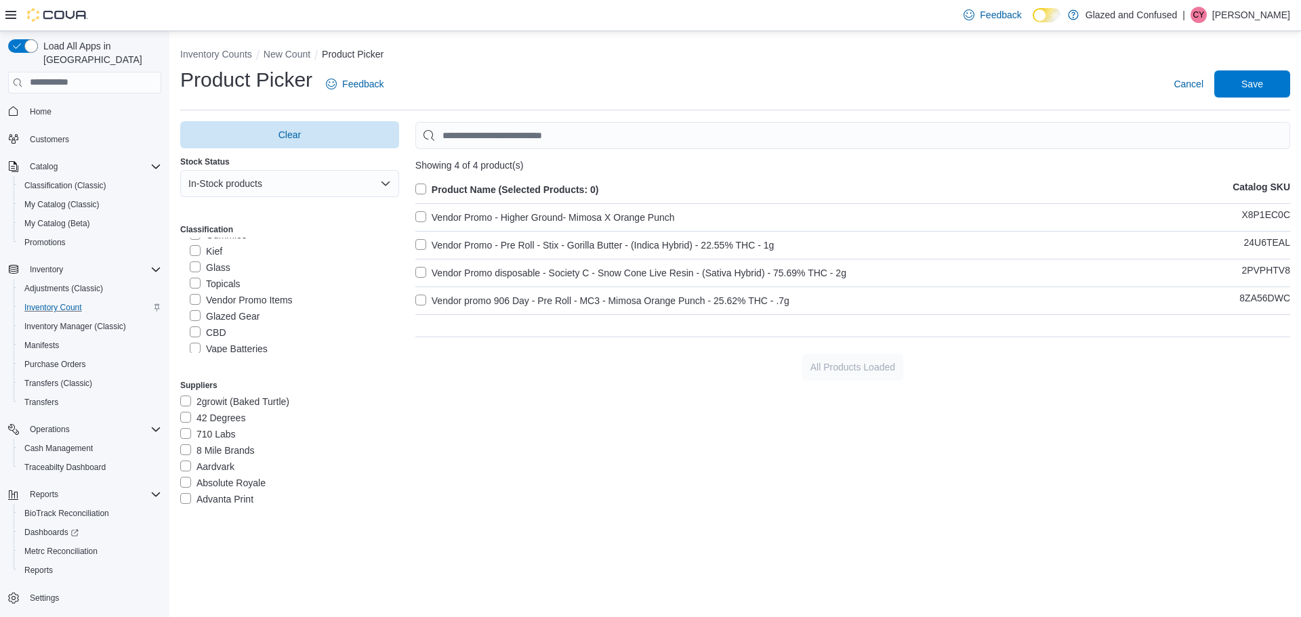
click at [420, 187] on label "Product Name (Selected Products: 0)" at bounding box center [507, 190] width 184 height 16
click at [1251, 83] on span "Save" at bounding box center [1253, 84] width 22 height 14
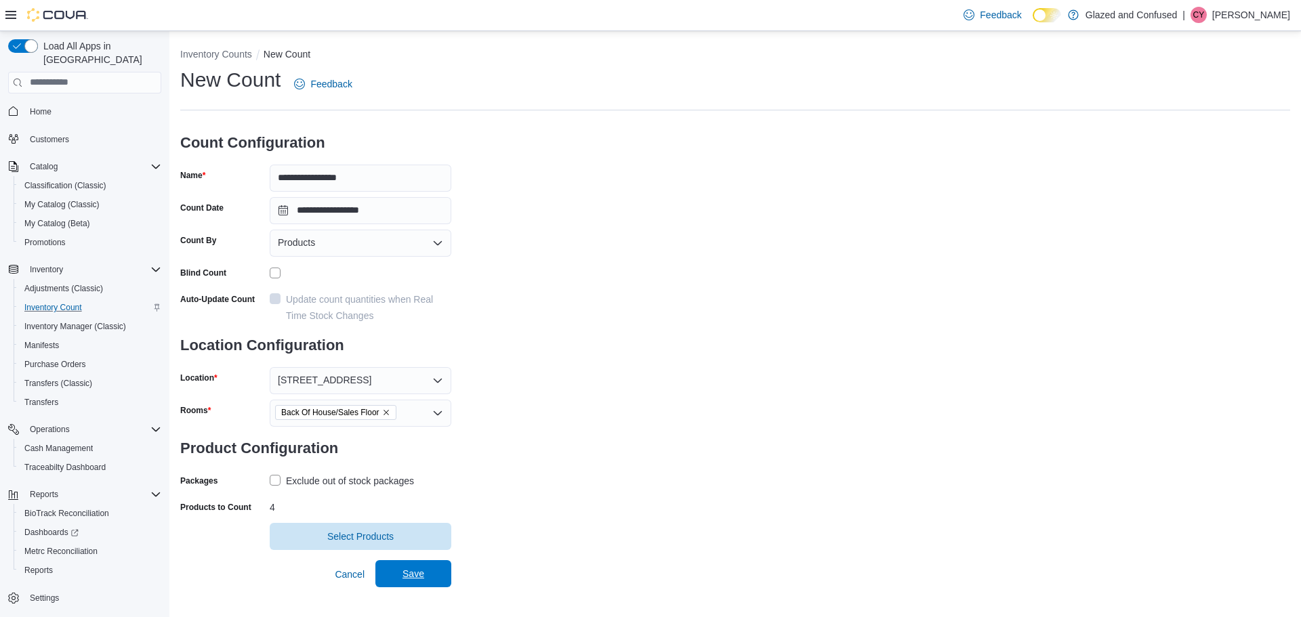
click at [413, 575] on span "Save" at bounding box center [414, 574] width 22 height 14
